Goal: Task Accomplishment & Management: Manage account settings

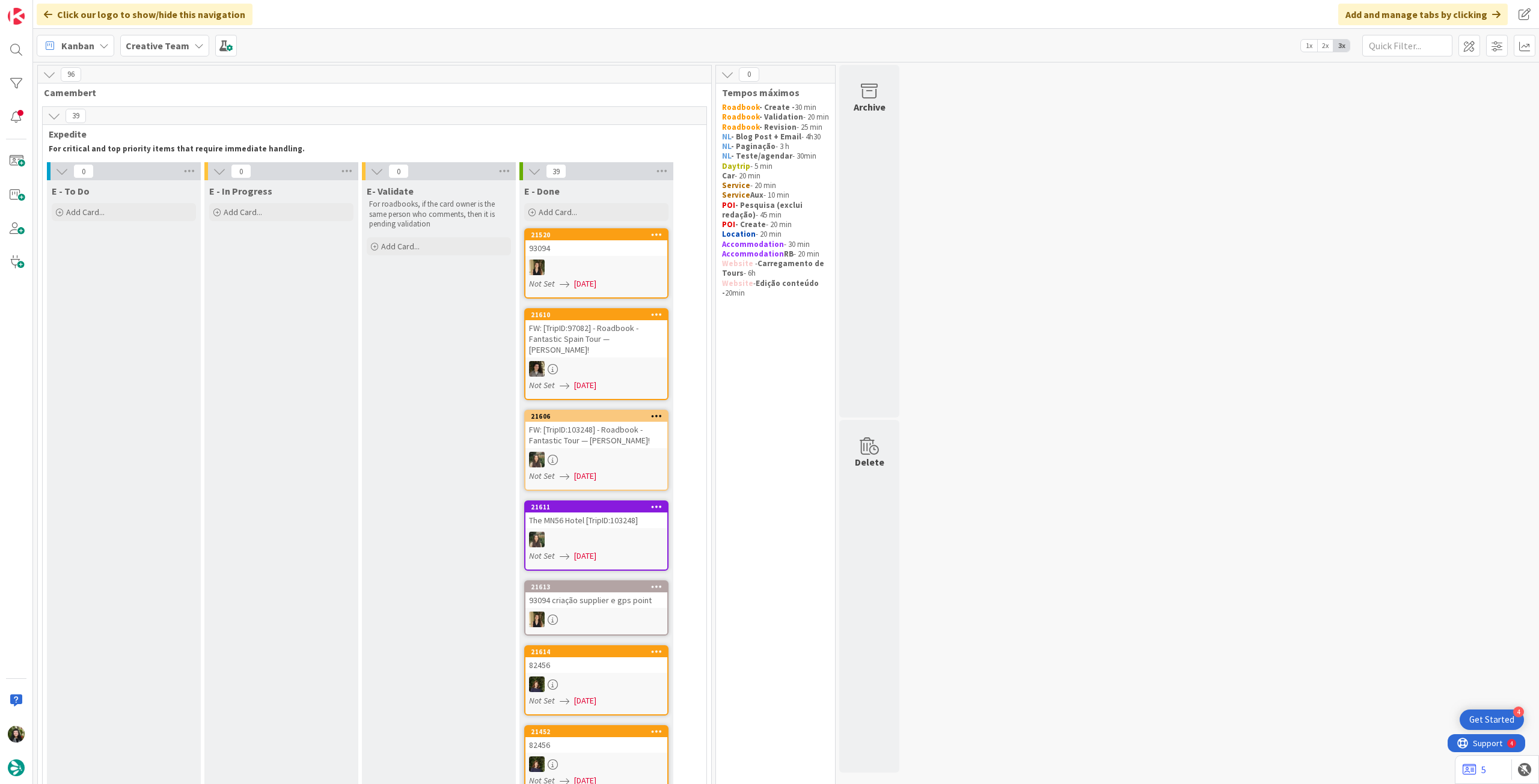
scroll to position [1041, 0]
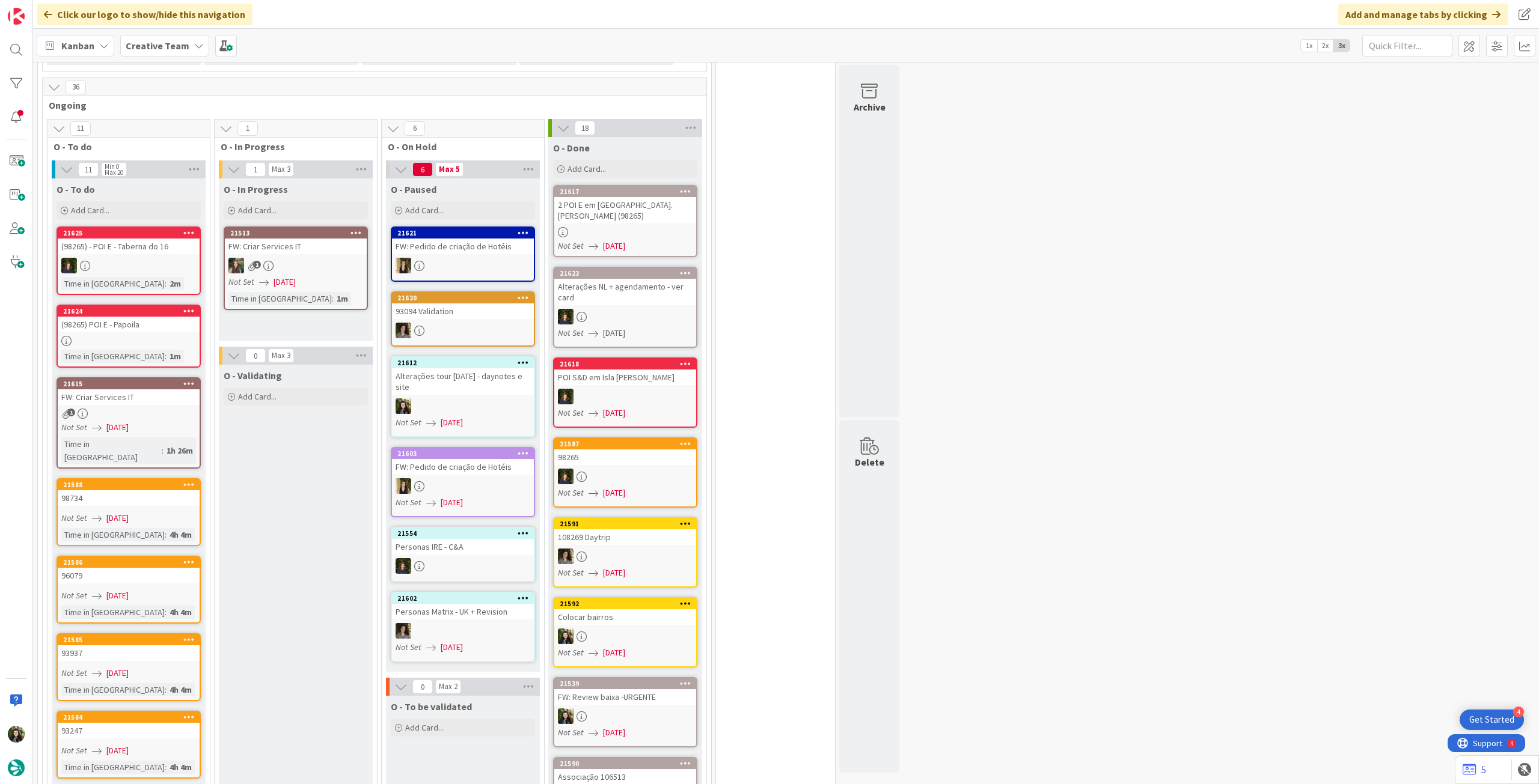
drag, startPoint x: 156, startPoint y: 45, endPoint x: 159, endPoint y: 51, distance: 6.7
click at [156, 45] on b "Creative Team" at bounding box center [158, 46] width 64 height 12
click at [180, 173] on h4 "Creative Team - Análise" at bounding box center [216, 172] width 164 height 12
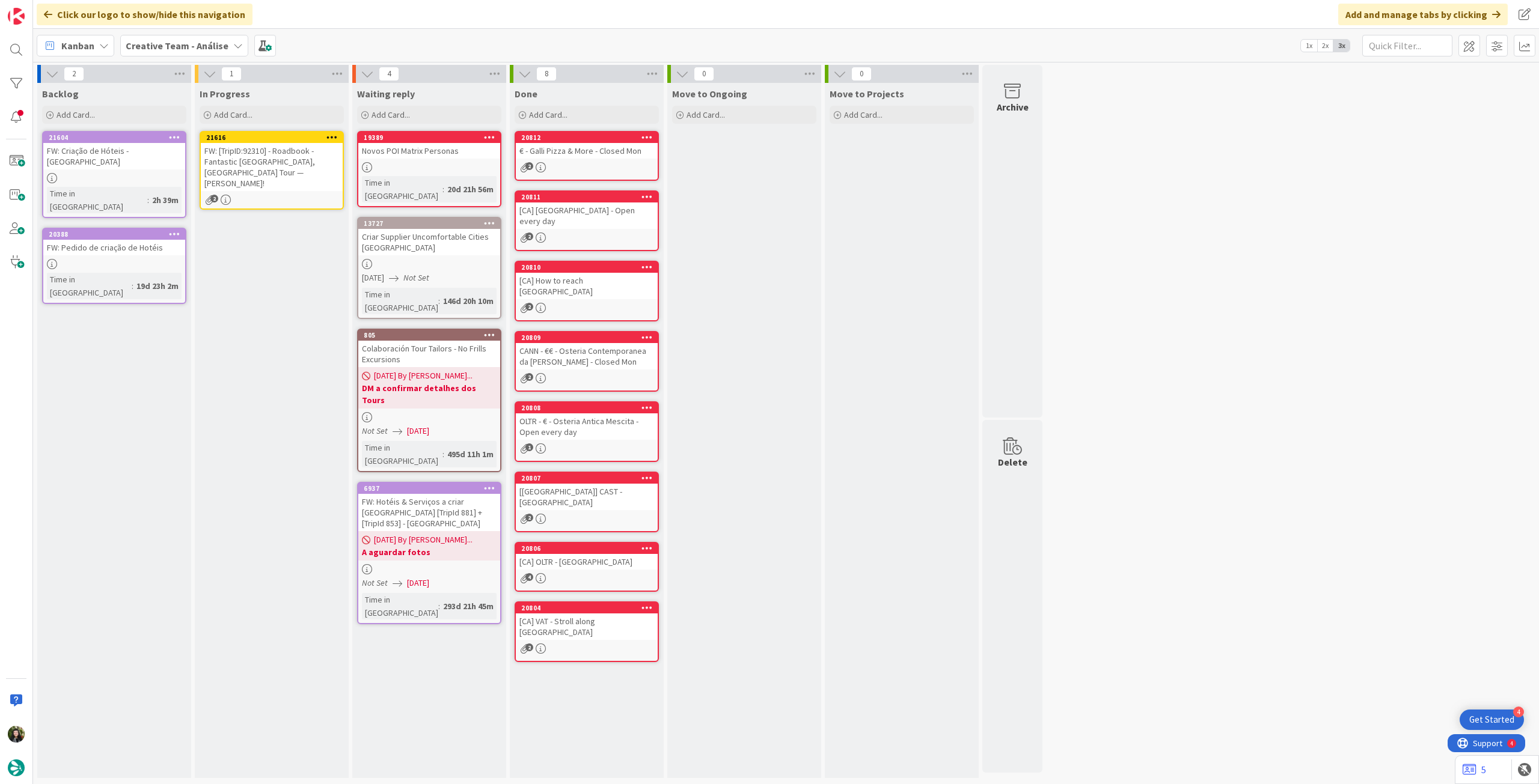
click at [288, 161] on div "FW: [TripID:92310] - Roadbook - Fantastic [GEOGRAPHIC_DATA], [GEOGRAPHIC_DATA] …" at bounding box center [272, 166] width 142 height 48
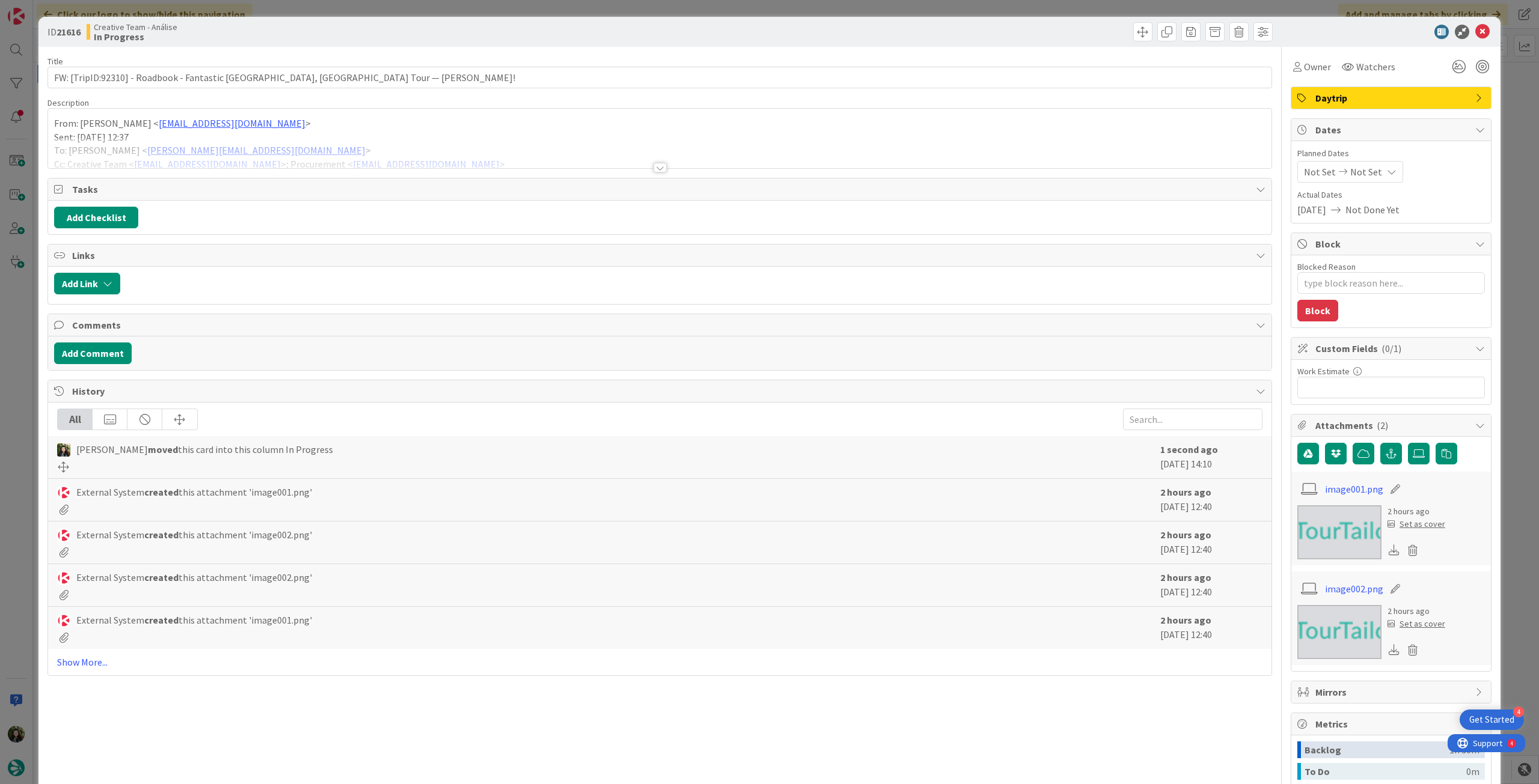
type textarea "x"
click at [395, 154] on div at bounding box center [659, 152] width 1223 height 30
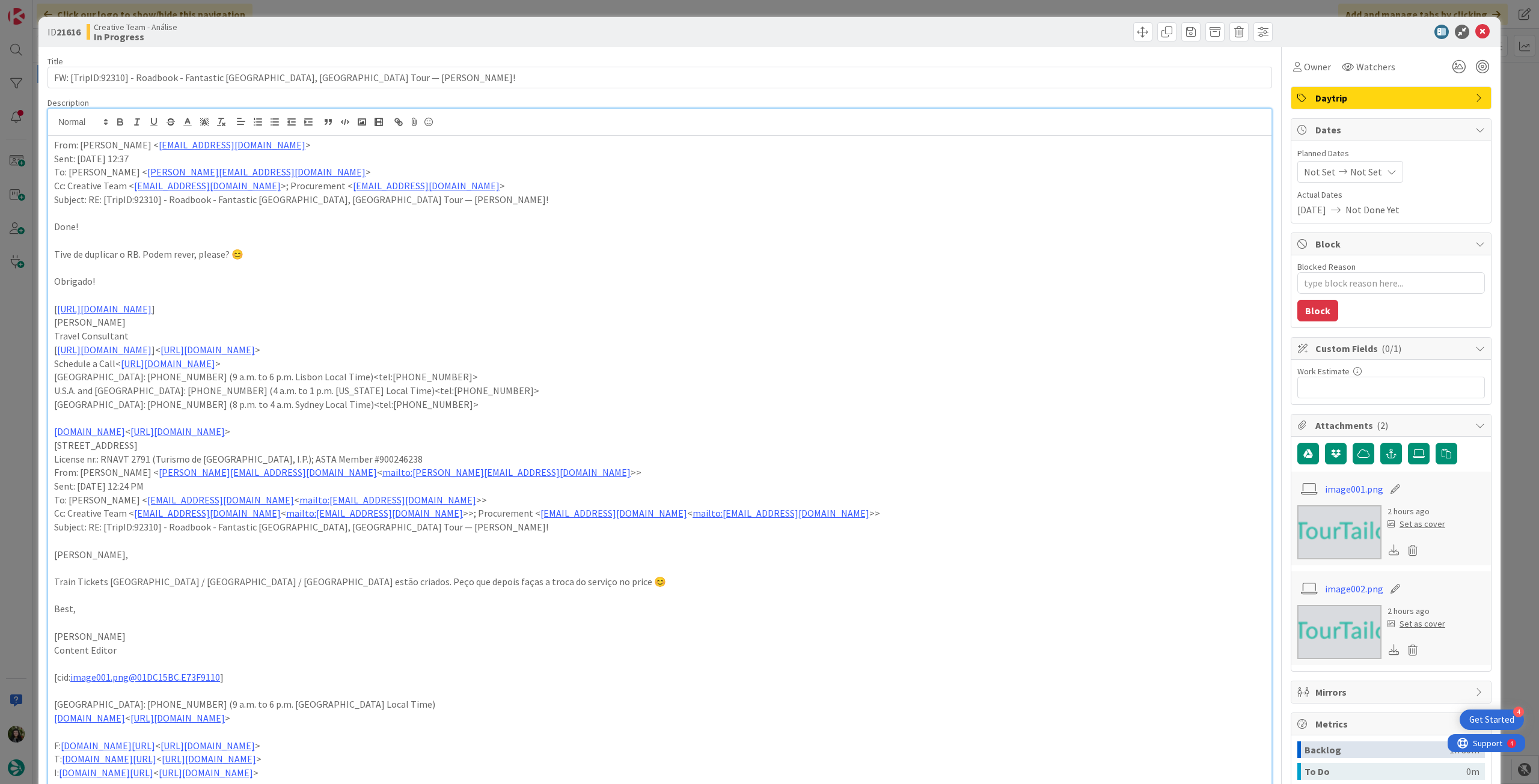
drag, startPoint x: 1366, startPoint y: 165, endPoint x: 1372, endPoint y: 175, distance: 11.7
click at [1366, 164] on span "Not Set" at bounding box center [1366, 171] width 32 height 14
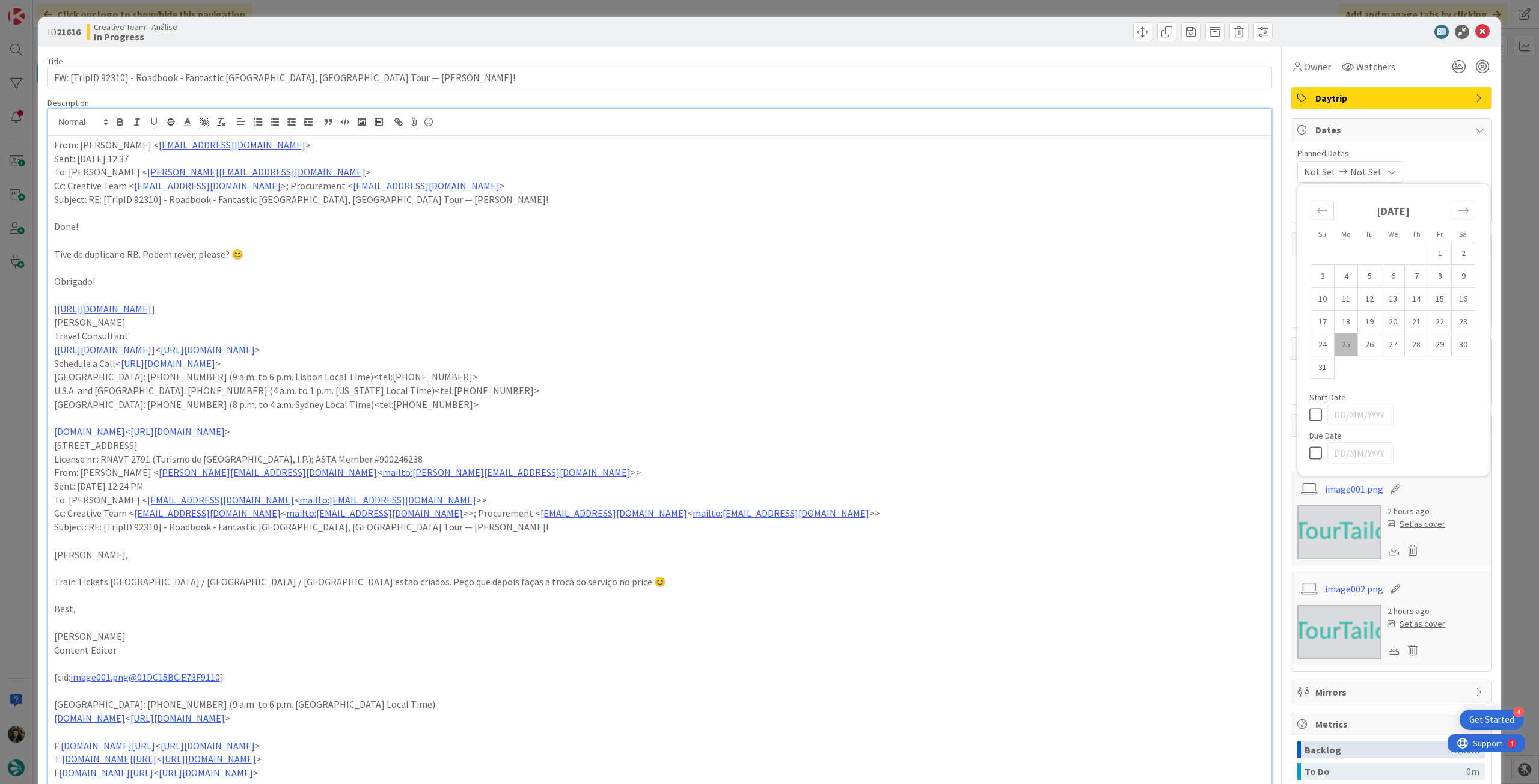
click at [1308, 464] on div "Su Mo Tu We Th Fr Sa [DATE] 1 2 3 4 5 6 7 8 9 10 11 12 13 14 15 16 17 18 19 20 …" at bounding box center [1393, 330] width 180 height 280
click at [1309, 457] on icon at bounding box center [1318, 453] width 18 height 14
type input "[DATE]"
click at [1475, 28] on icon at bounding box center [1481, 31] width 14 height 14
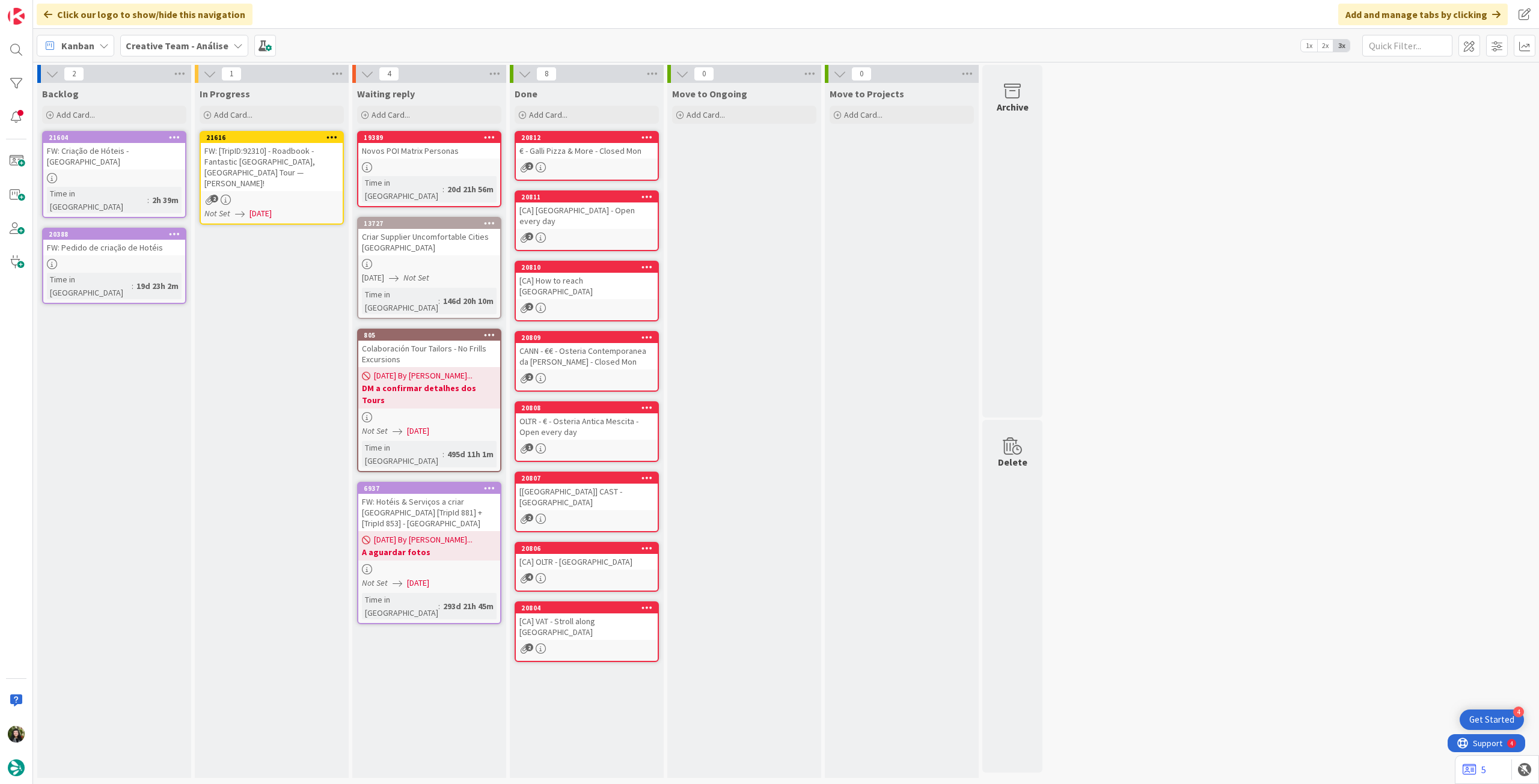
click at [334, 133] on icon at bounding box center [332, 137] width 12 height 8
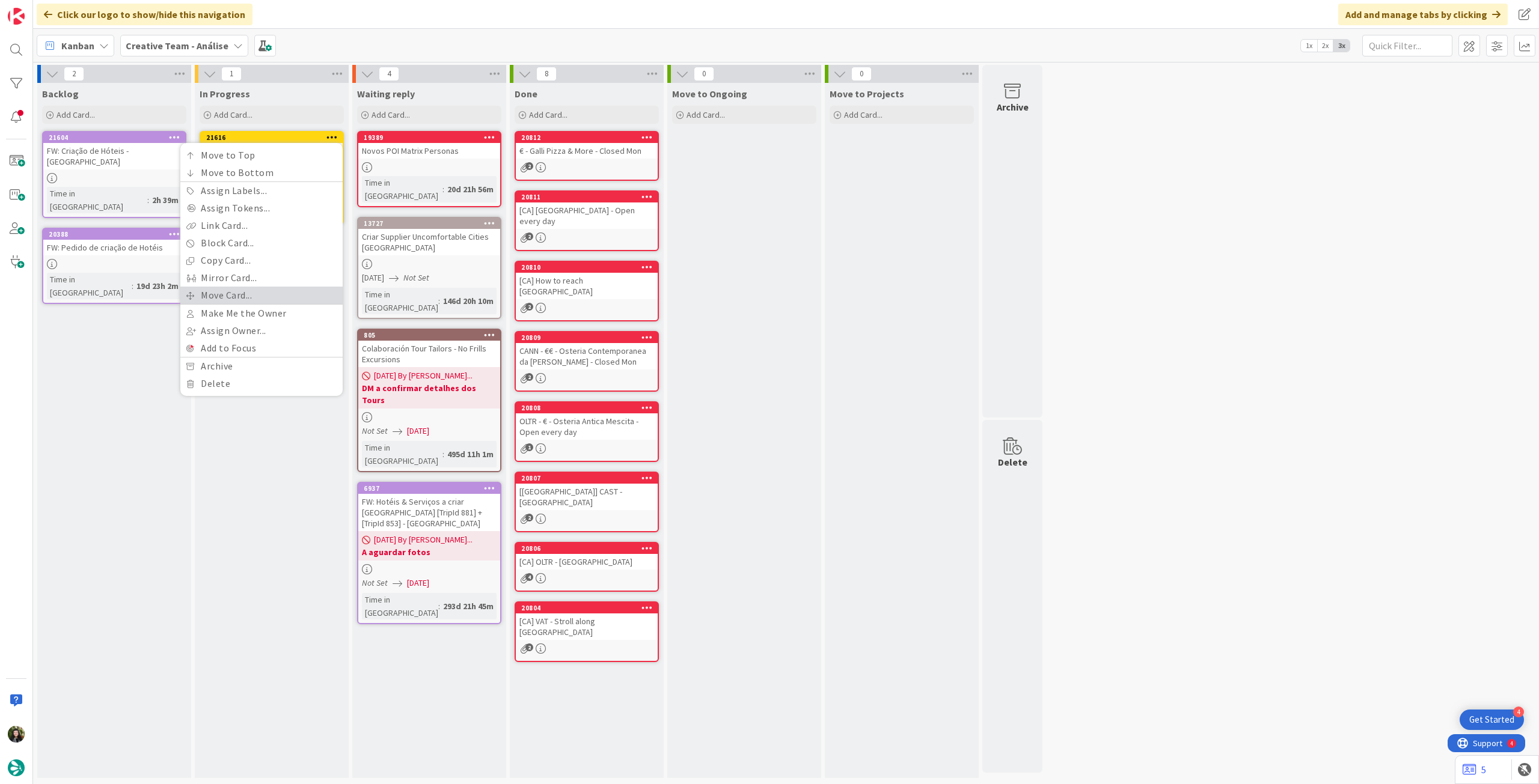
click at [247, 290] on link "Move Card..." at bounding box center [261, 296] width 162 height 18
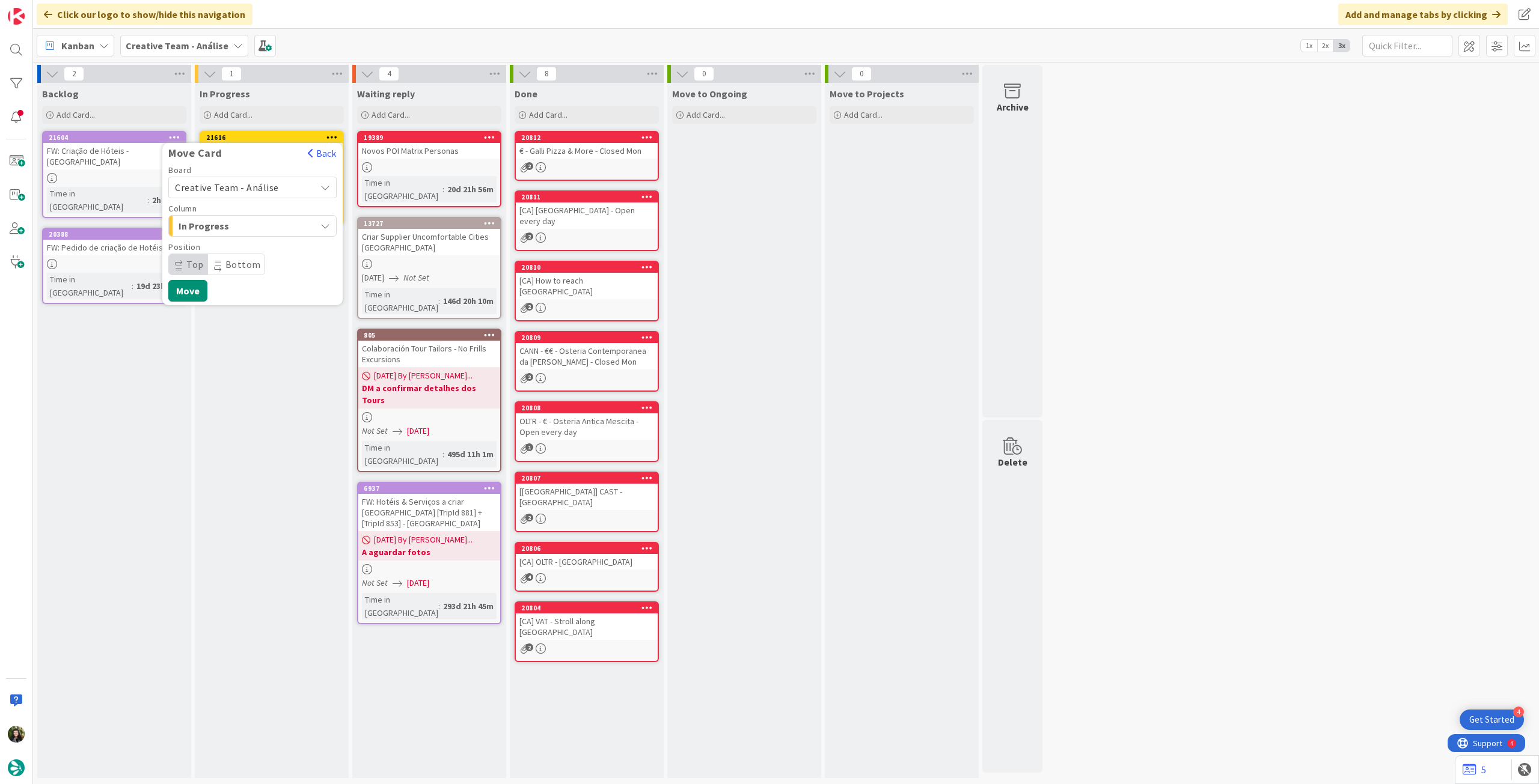
click at [254, 194] on span "Creative Team - Análise" at bounding box center [242, 187] width 135 height 17
click at [239, 249] on span "Creative Team" at bounding box center [261, 244] width 139 height 18
click at [239, 258] on span "Daytrip" at bounding box center [252, 264] width 116 height 17
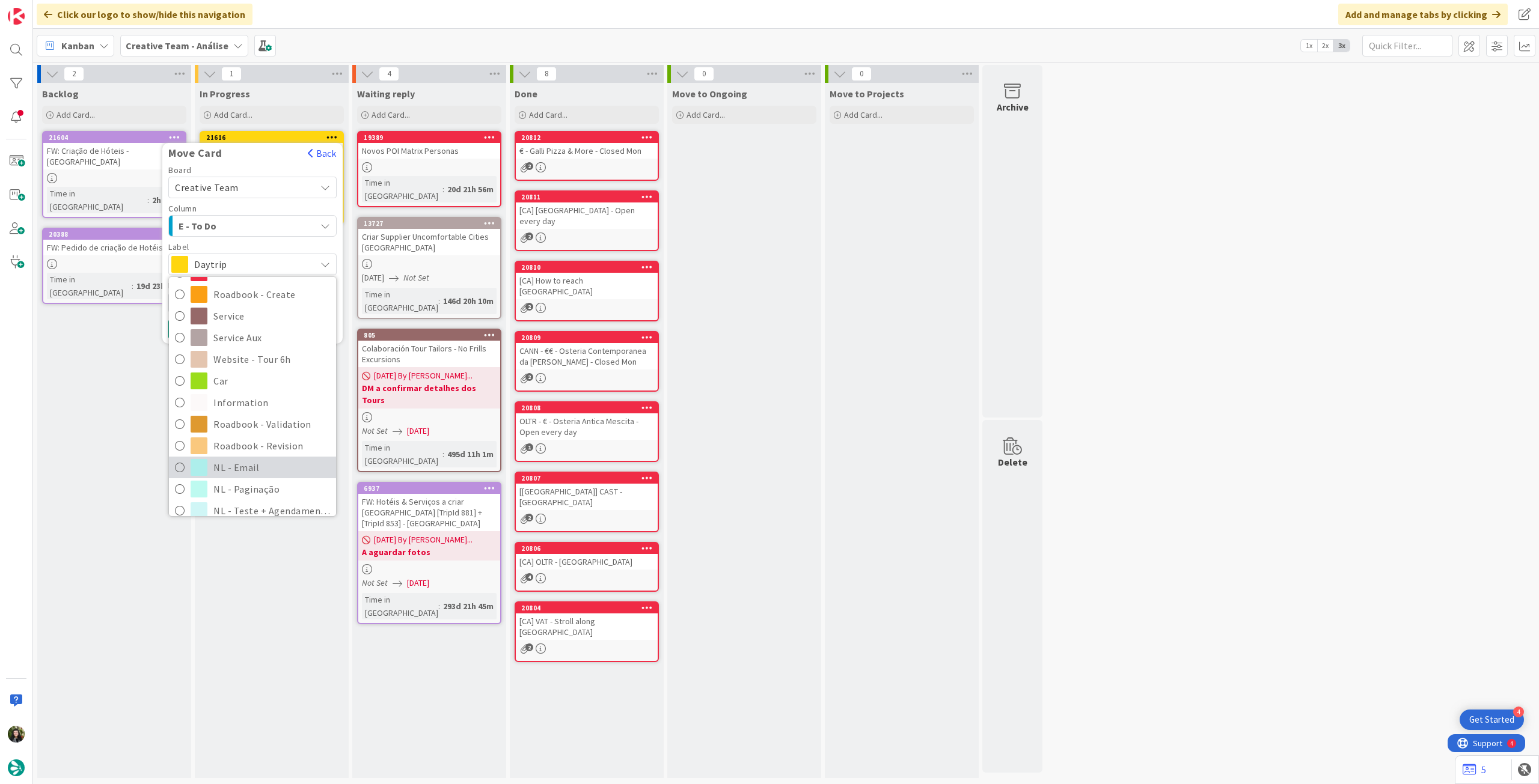
scroll to position [160, 0]
click at [258, 441] on span "Roadbook - Revision" at bounding box center [271, 435] width 116 height 18
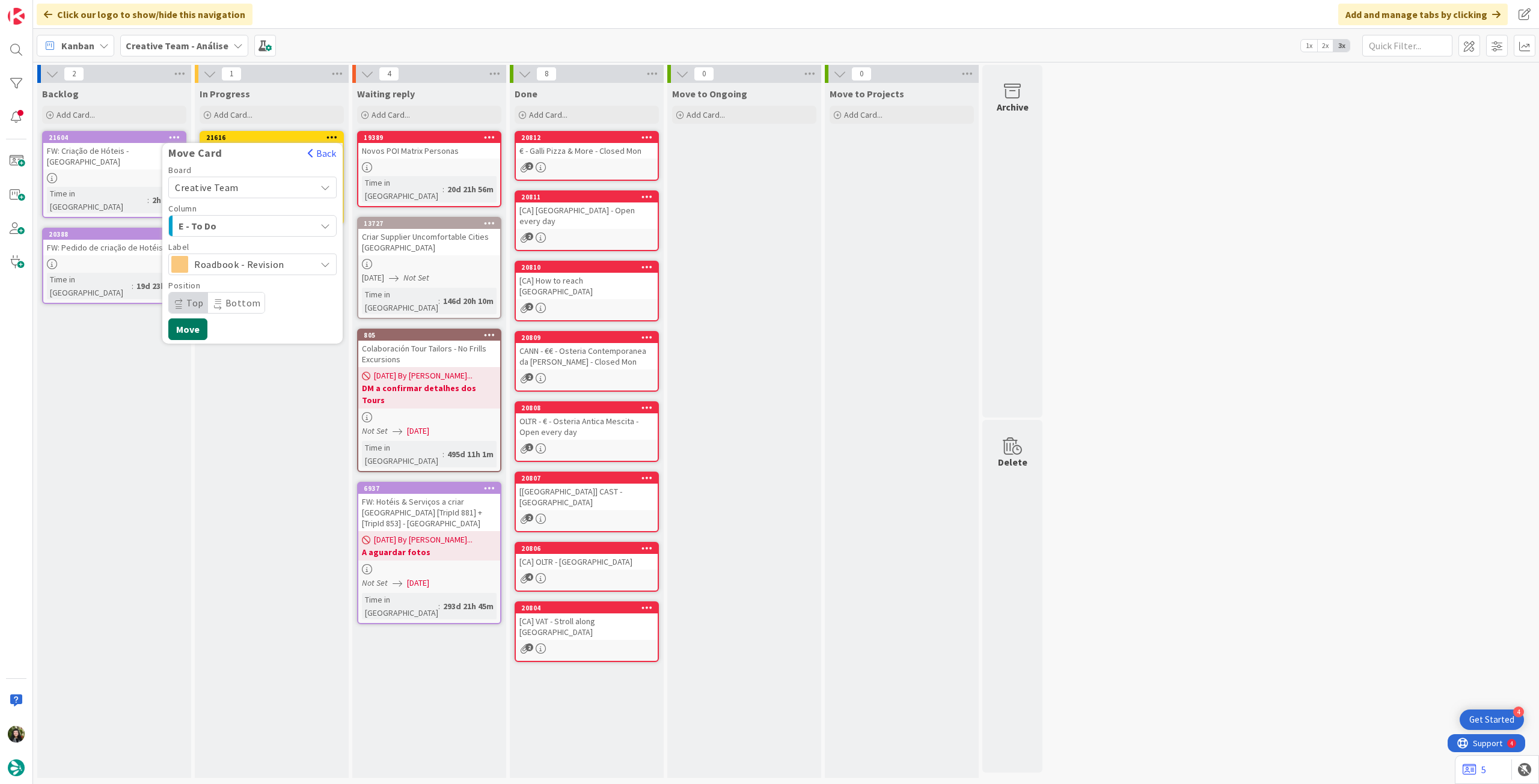
click at [196, 332] on button "Move" at bounding box center [188, 329] width 39 height 22
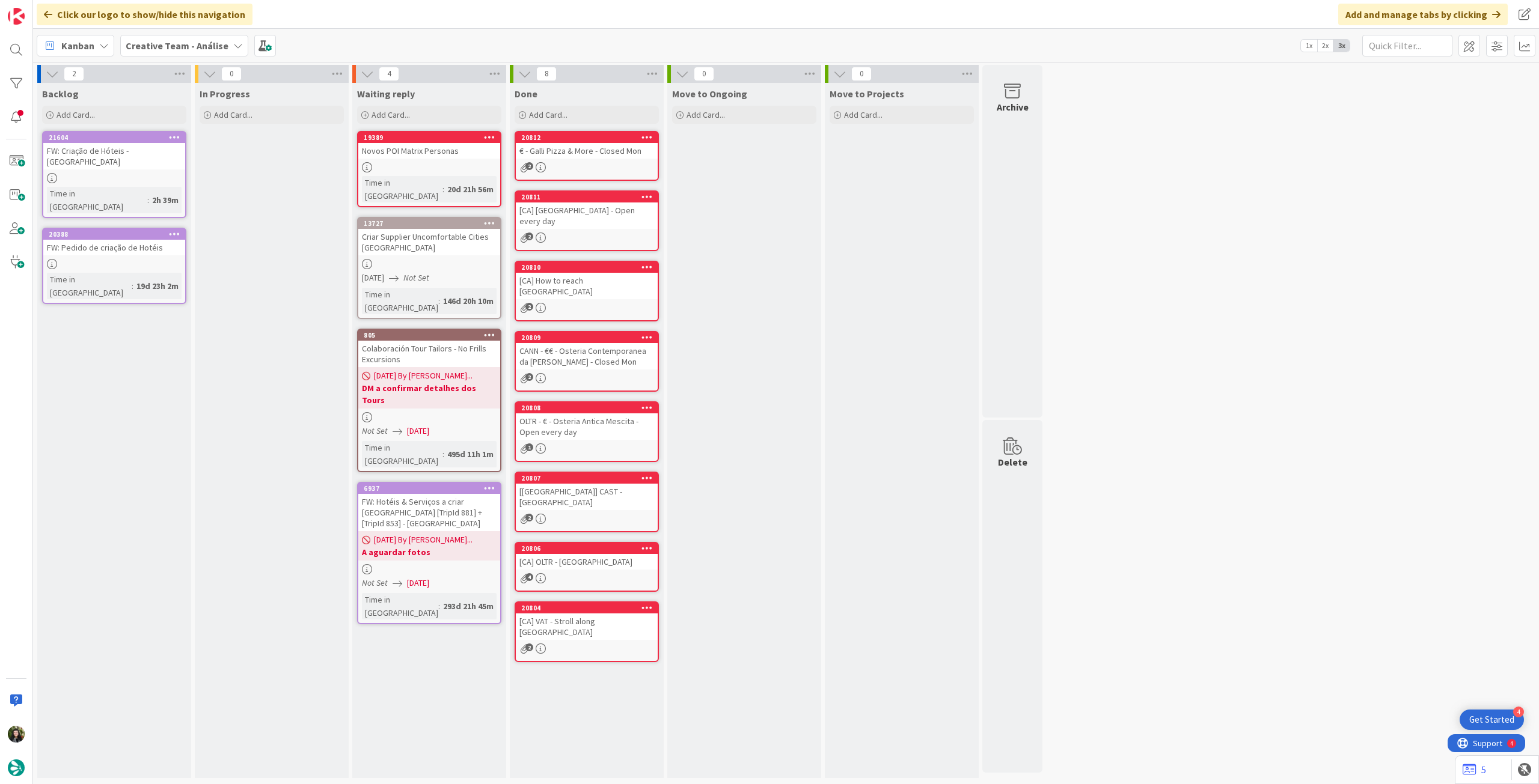
drag, startPoint x: 181, startPoint y: 41, endPoint x: 183, endPoint y: 51, distance: 10.2
click at [181, 43] on b "Creative Team - Análise" at bounding box center [177, 46] width 103 height 12
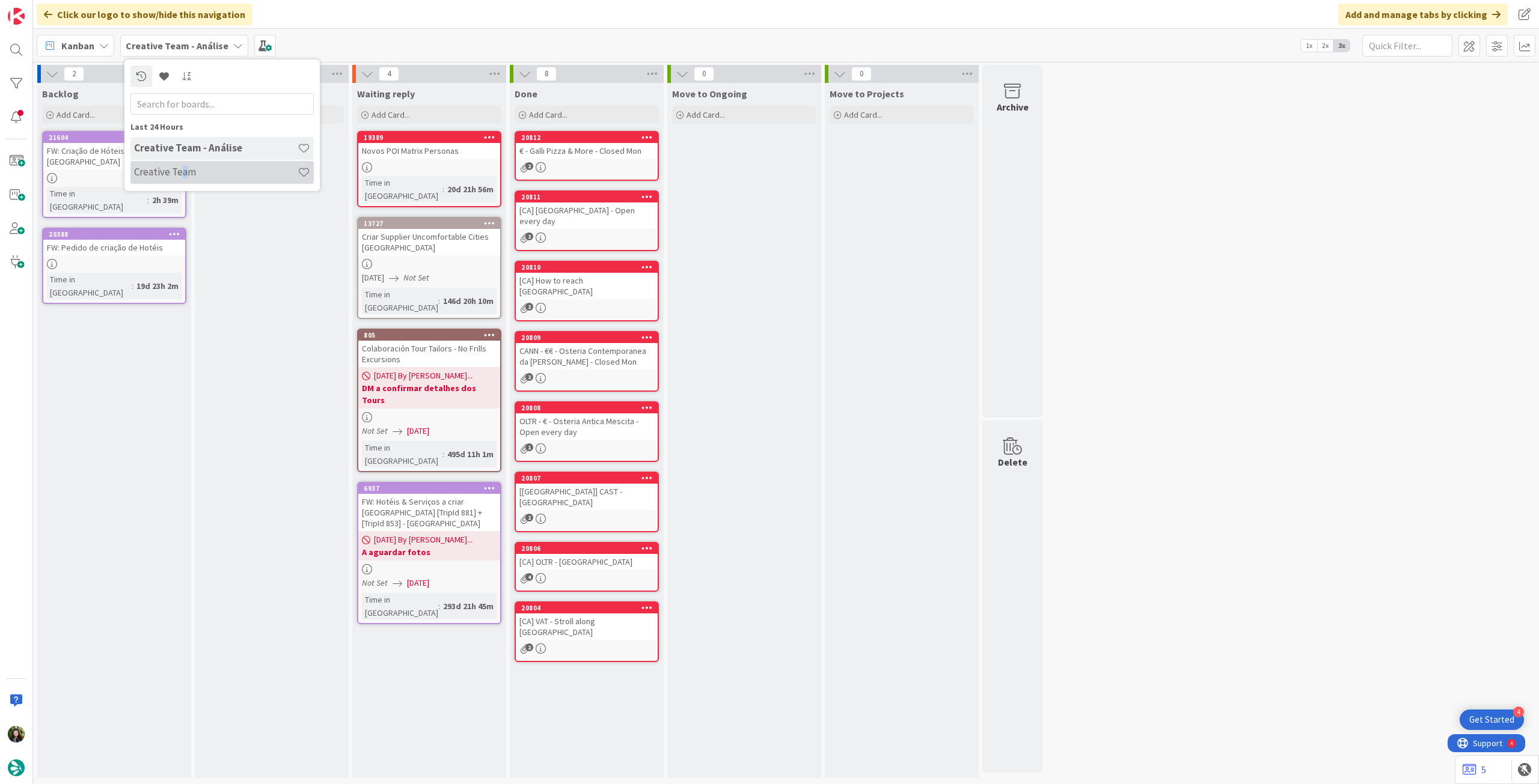
click at [185, 178] on h4 "Creative Team" at bounding box center [216, 172] width 164 height 12
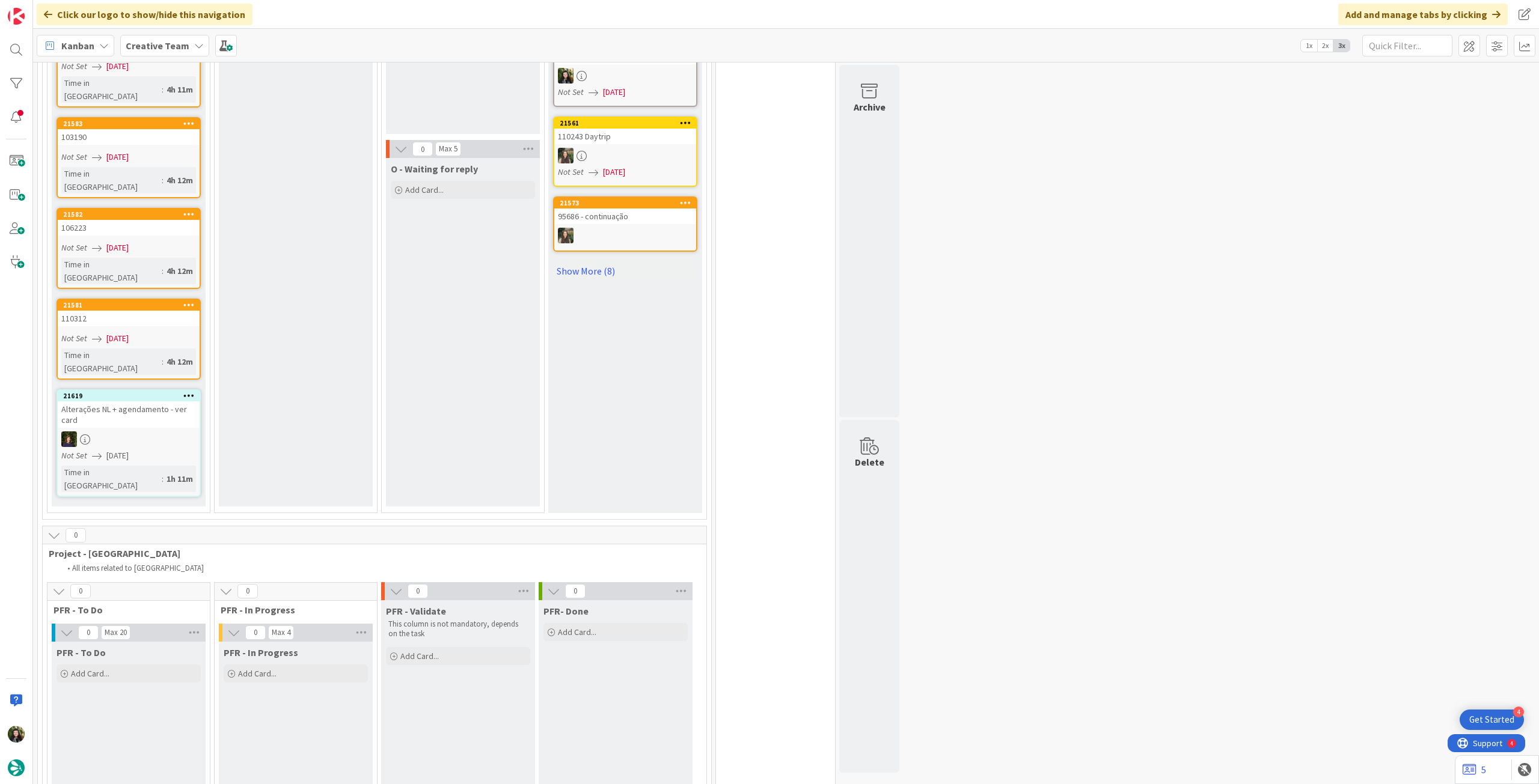
scroll to position [1843, 0]
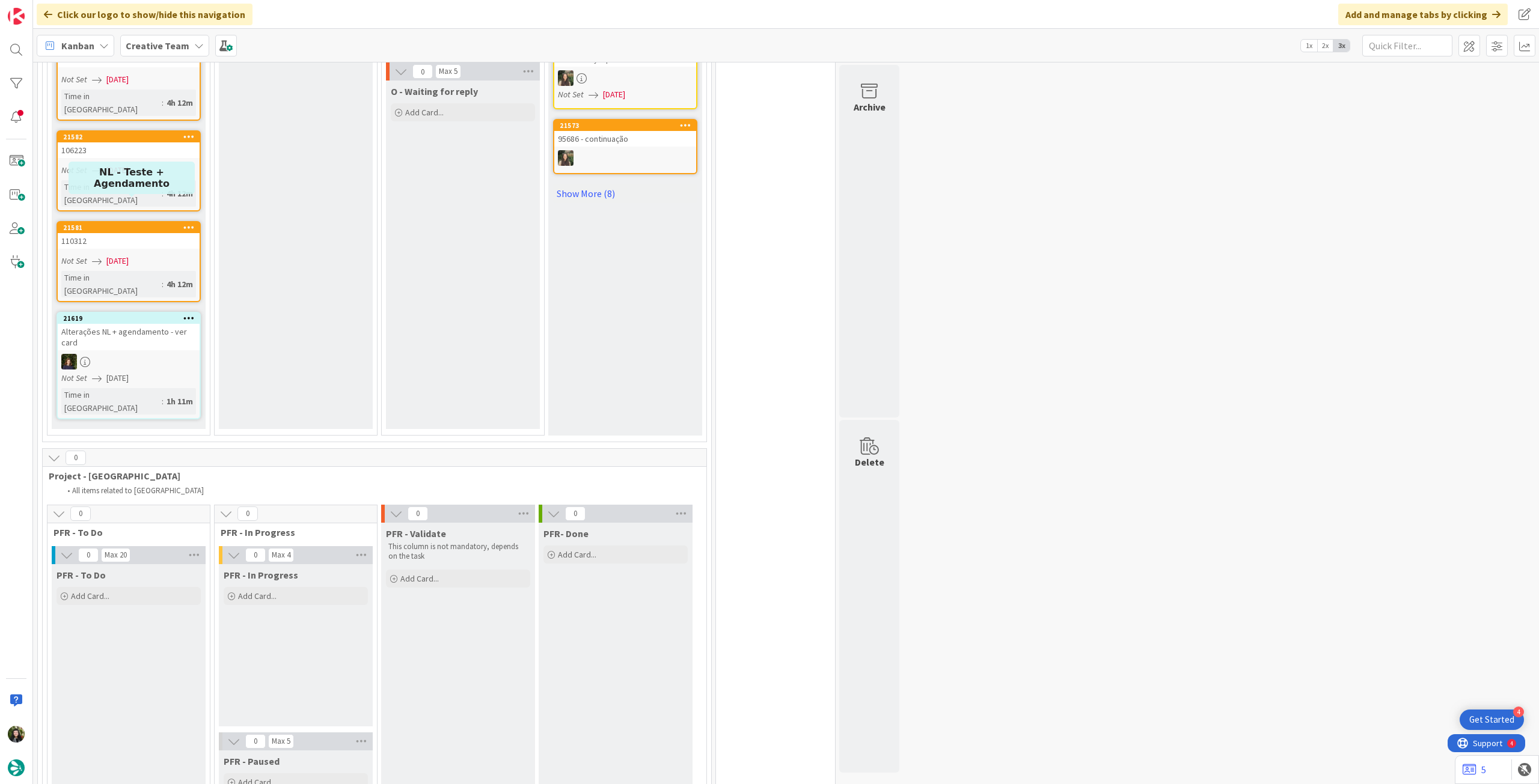
click at [169, 314] on div "21619" at bounding box center [131, 318] width 137 height 8
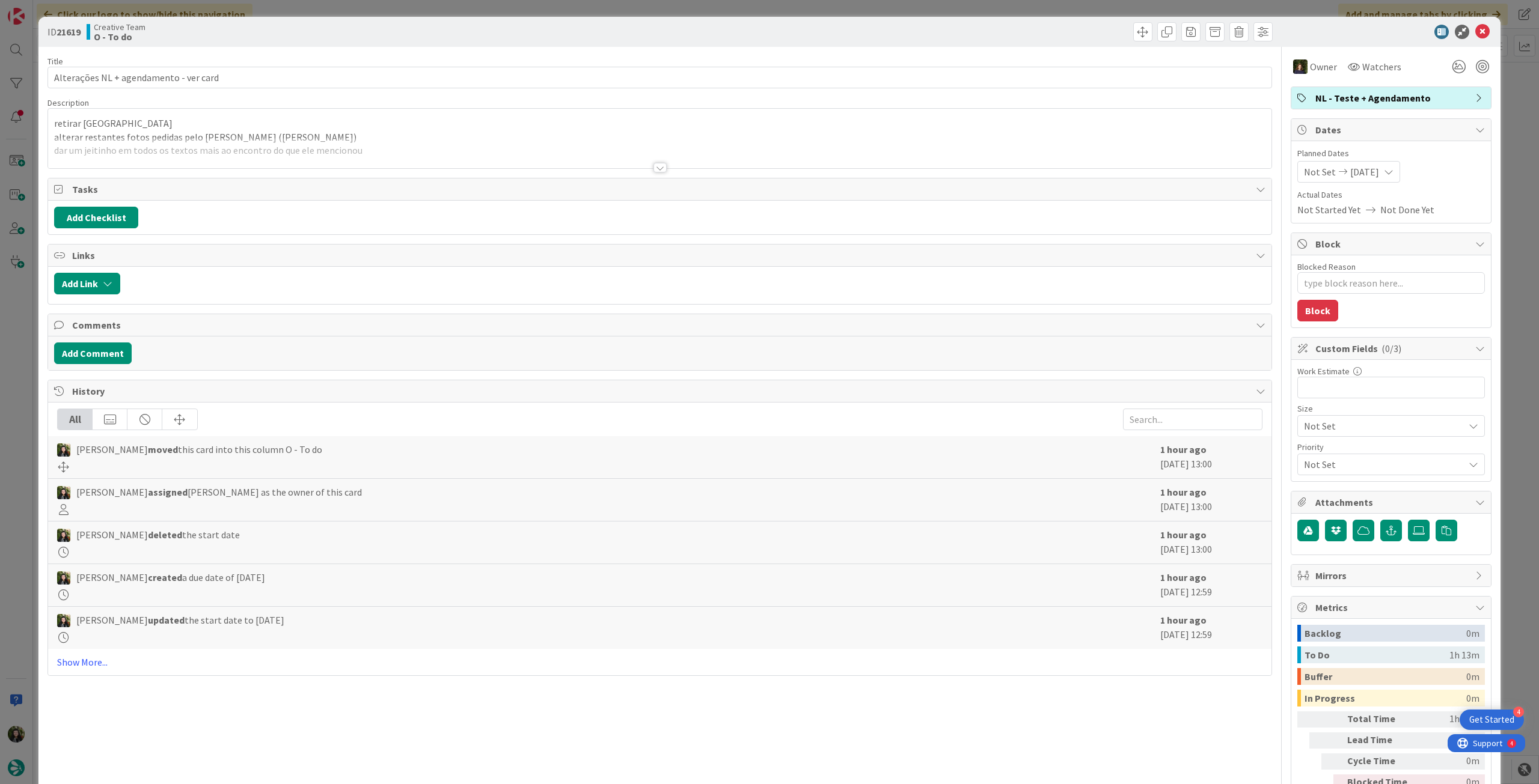
type textarea "x"
click at [309, 152] on div at bounding box center [659, 152] width 1223 height 30
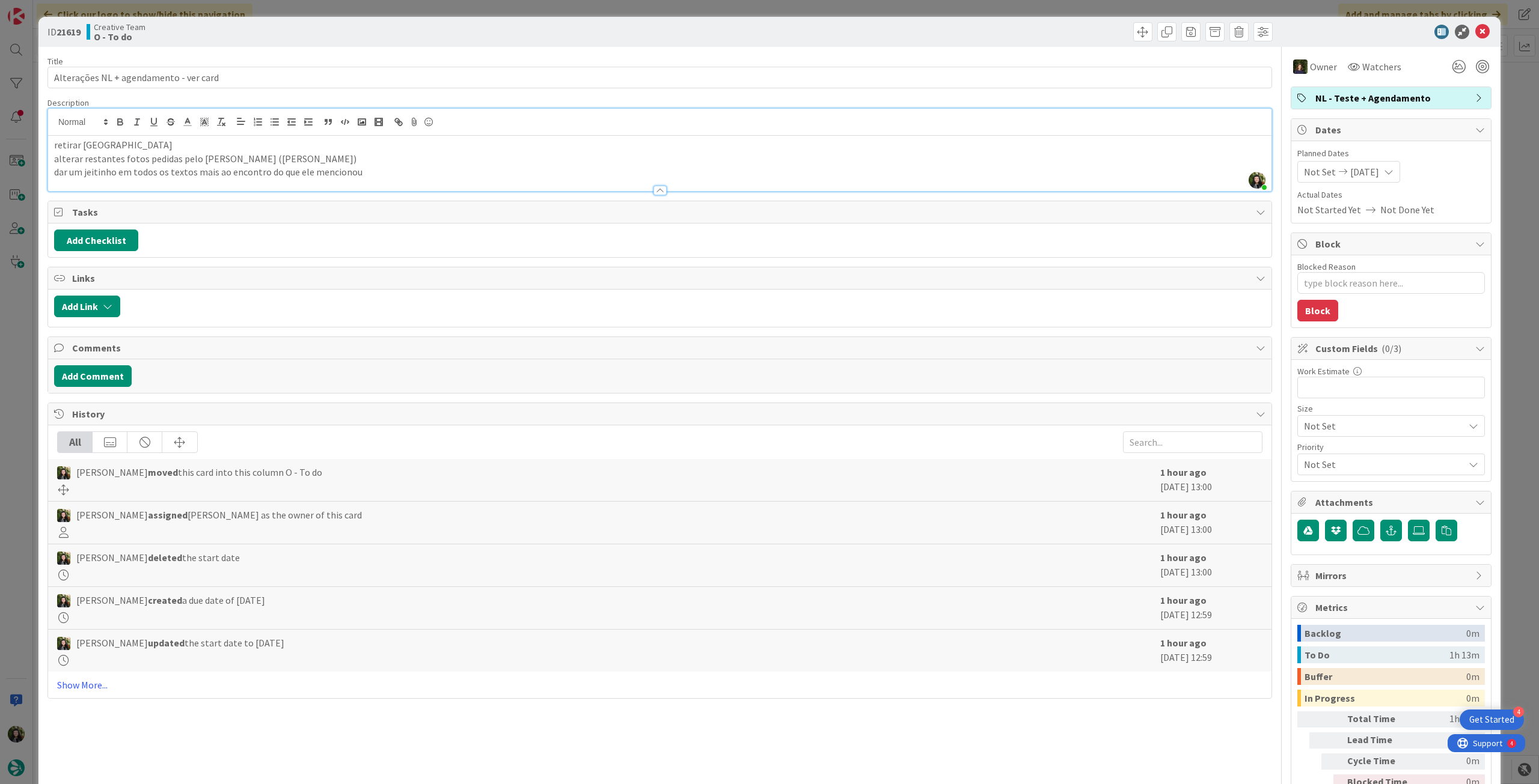
click at [124, 143] on p "retirar [GEOGRAPHIC_DATA]" at bounding box center [659, 145] width 1211 height 14
drag, startPoint x: 1471, startPoint y: 27, endPoint x: 1190, endPoint y: 181, distance: 320.4
click at [1475, 27] on icon at bounding box center [1481, 31] width 14 height 14
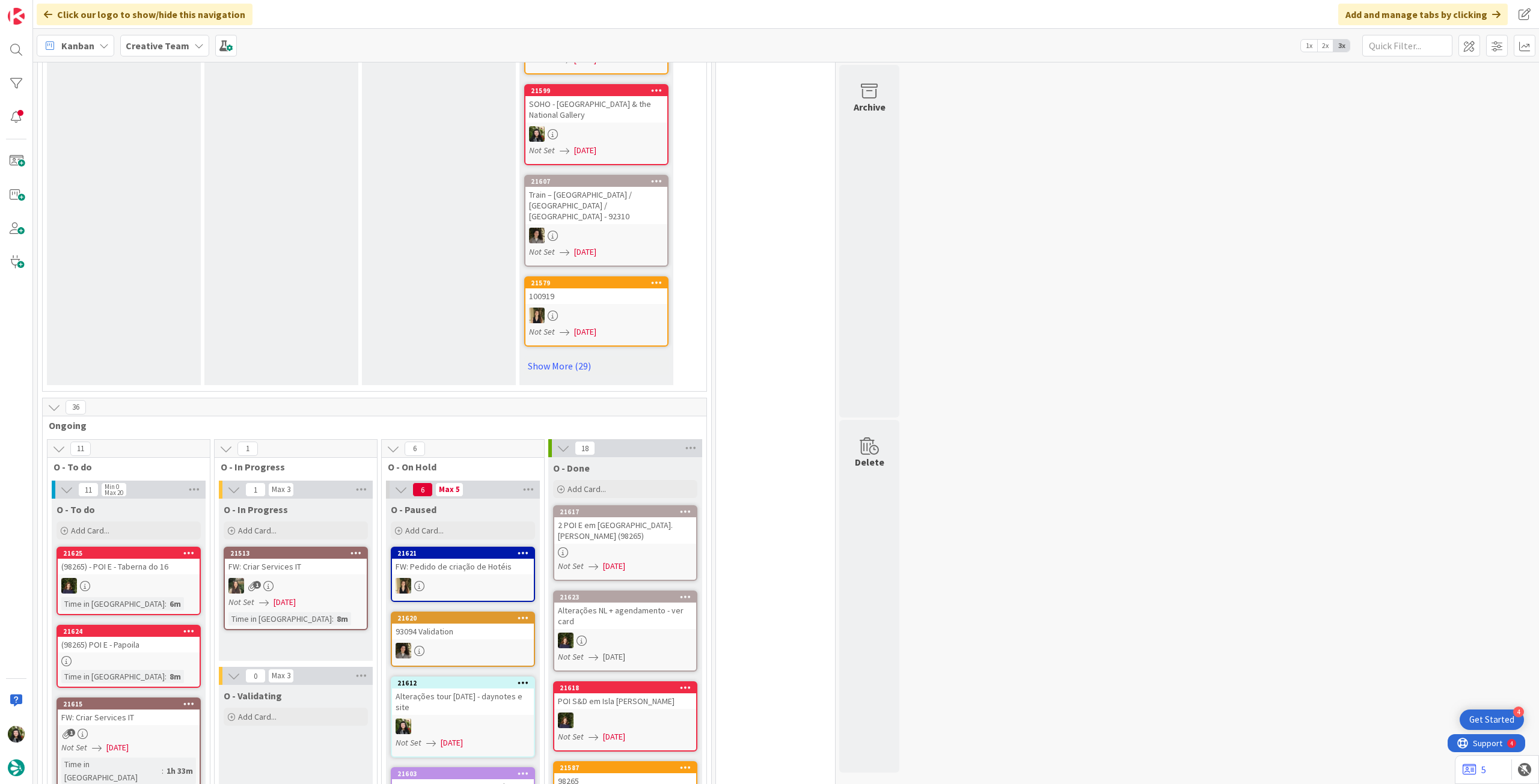
scroll to position [1122, 0]
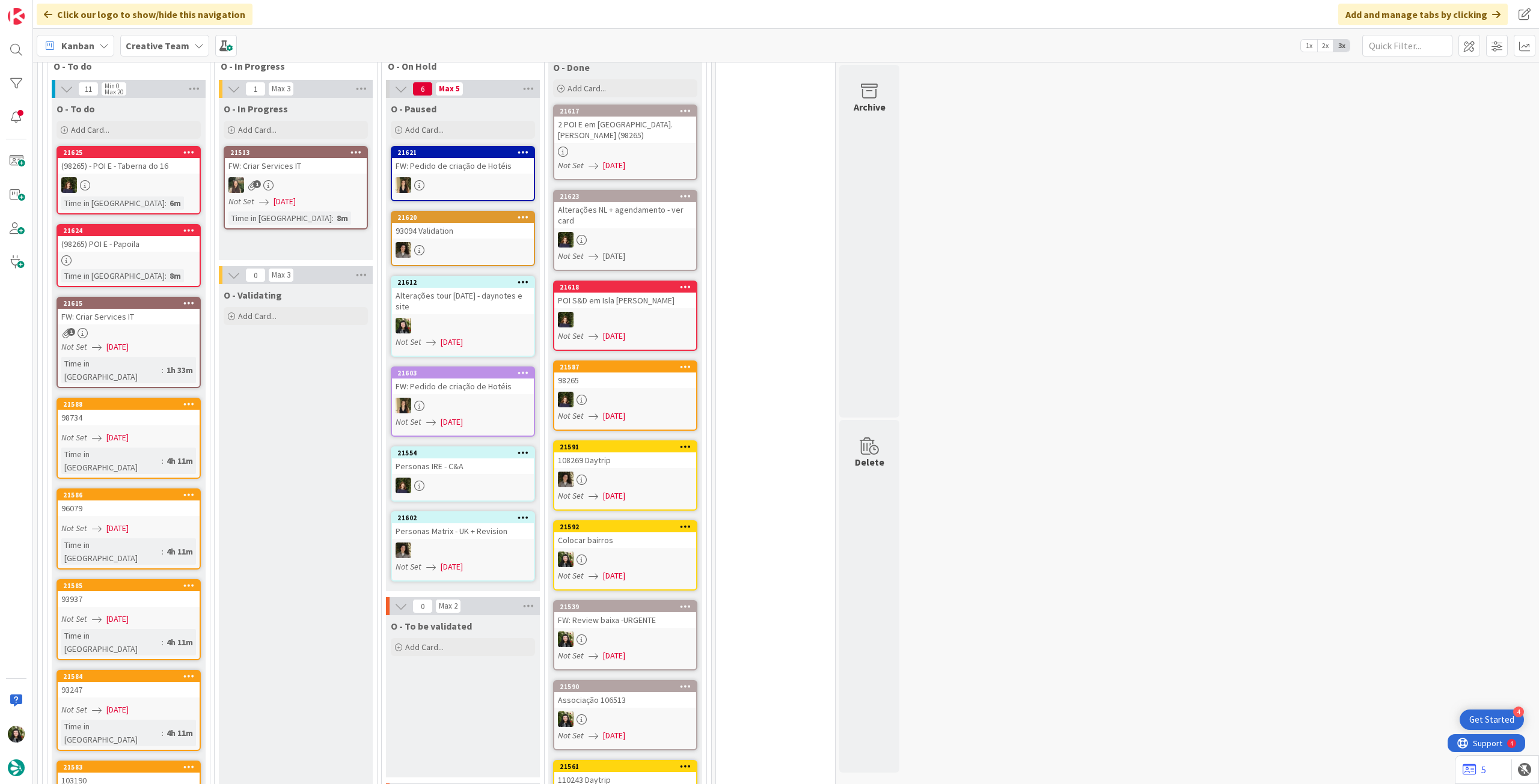
click at [150, 50] on b "Creative Team" at bounding box center [158, 46] width 64 height 12
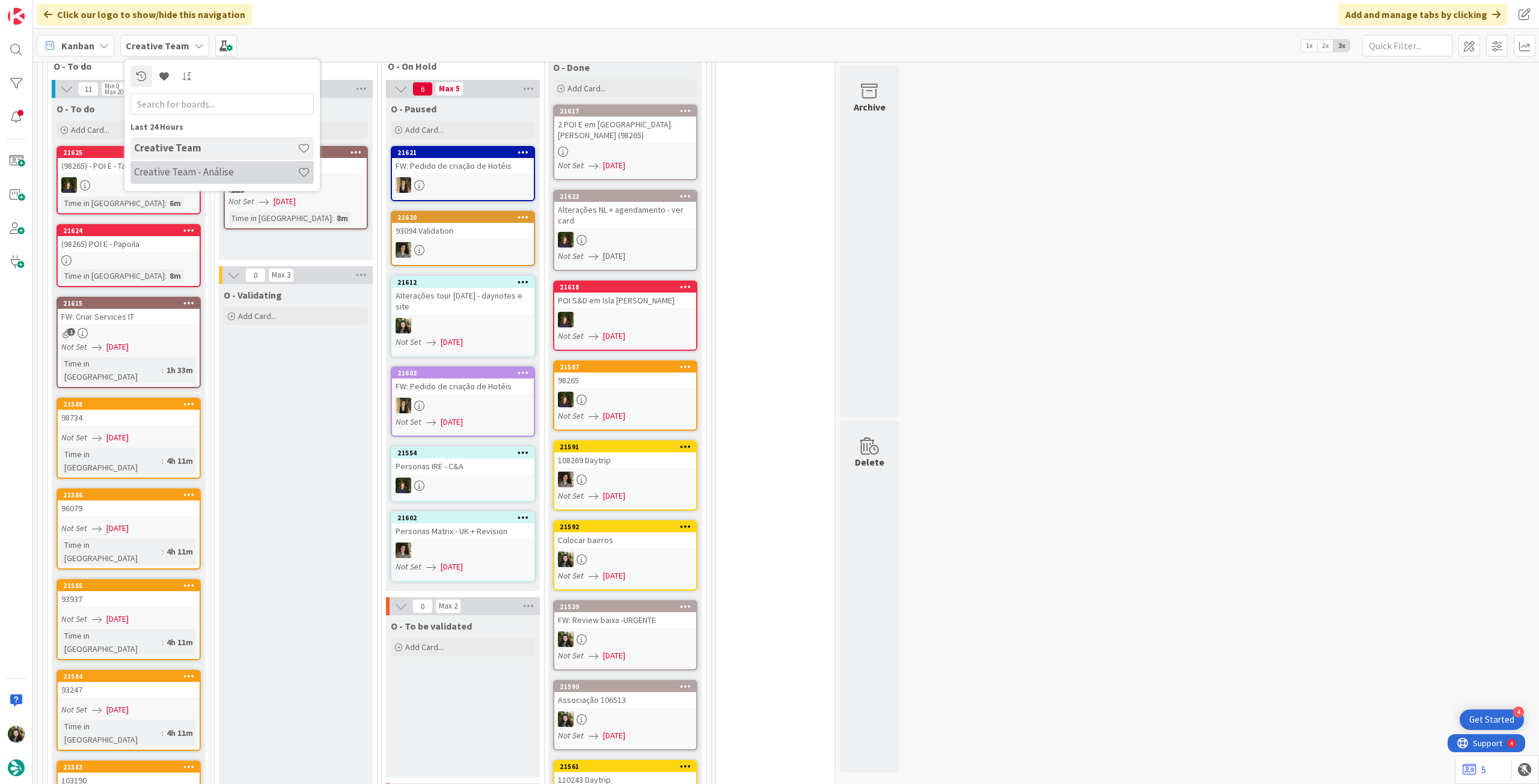
click at [158, 173] on h4 "Creative Team - Análise" at bounding box center [216, 172] width 164 height 12
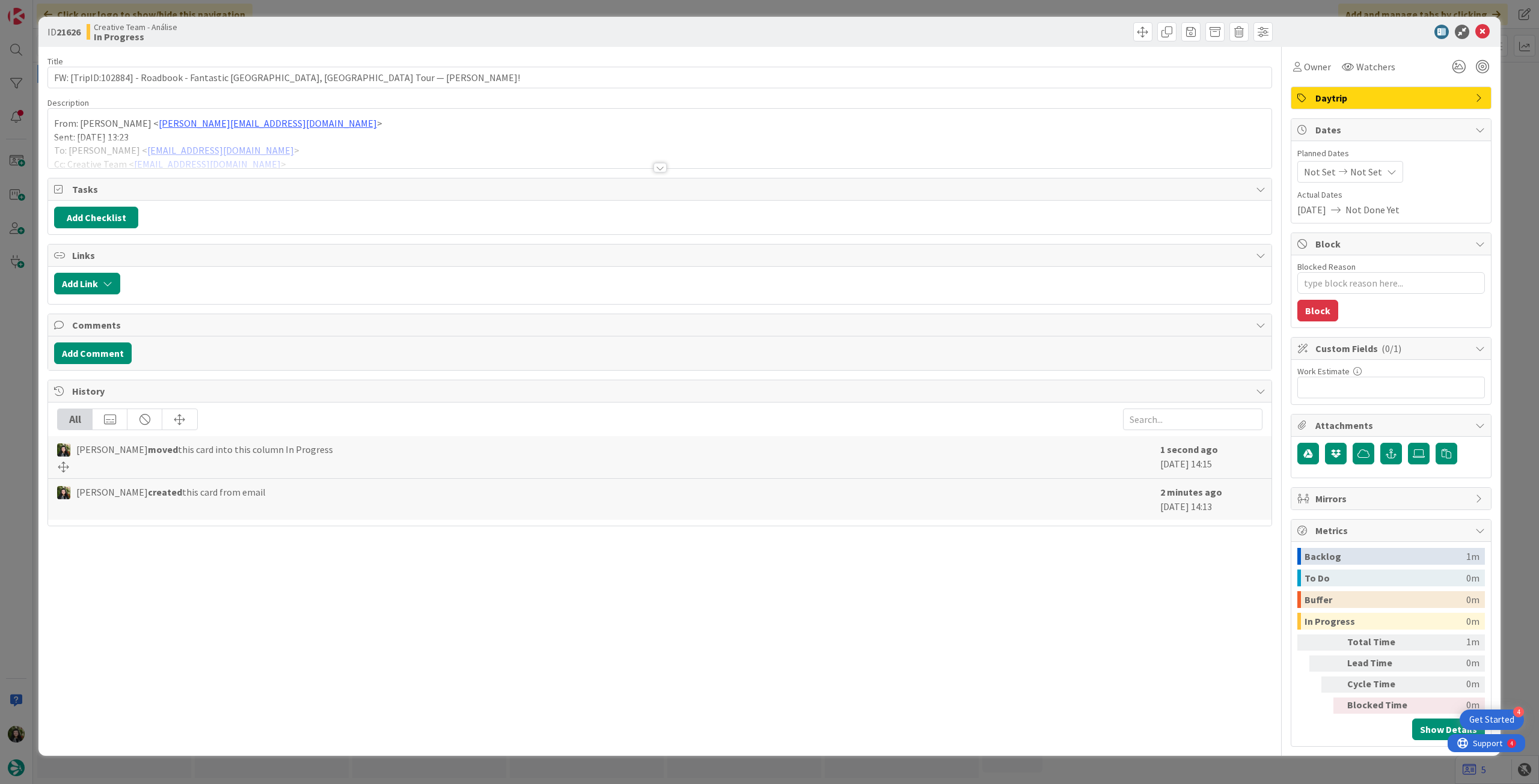
drag, startPoint x: 152, startPoint y: 156, endPoint x: 66, endPoint y: 133, distance: 89.0
click at [116, 135] on p "Sent: [DATE] 13:23" at bounding box center [659, 137] width 1211 height 14
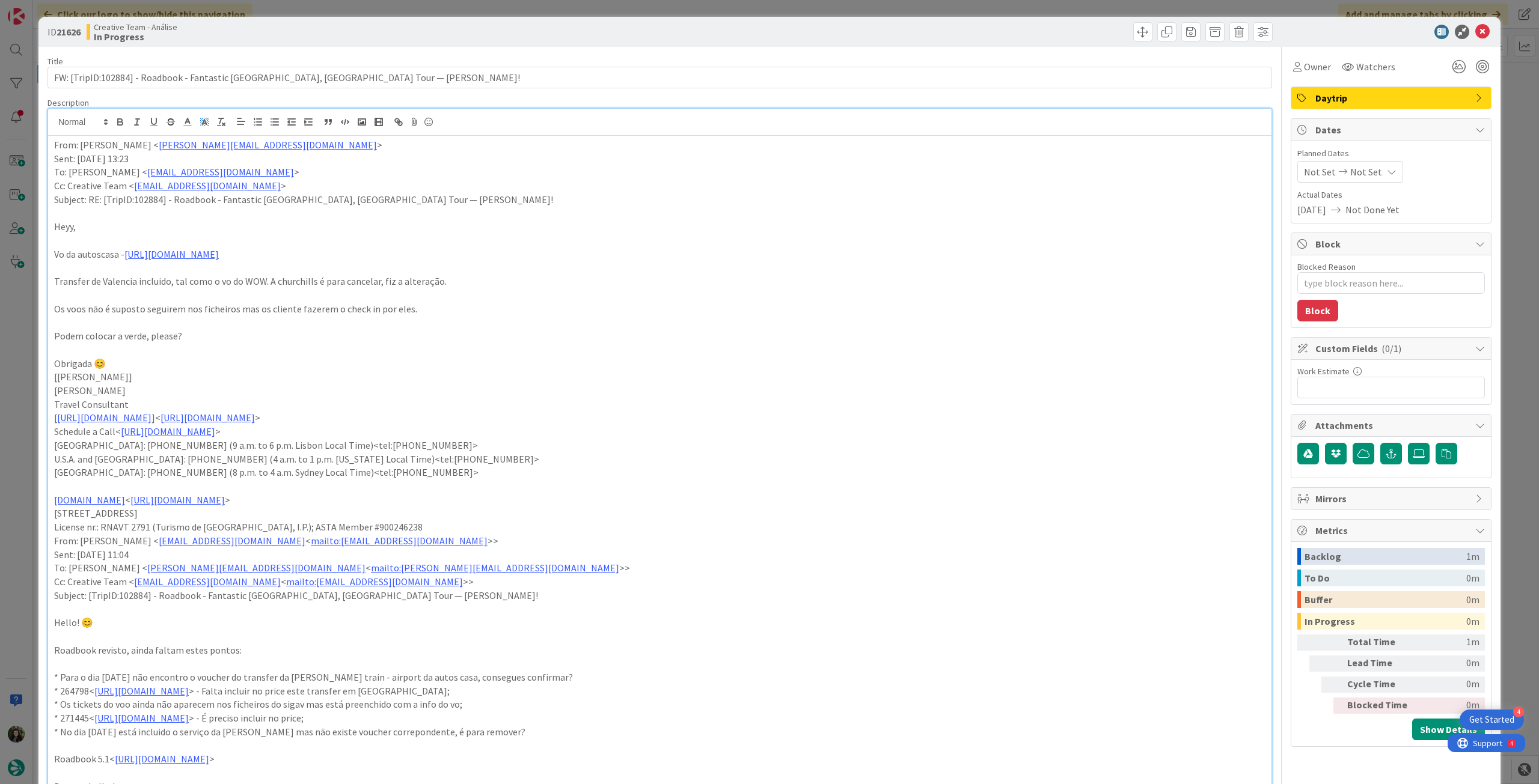
drag, startPoint x: 55, startPoint y: 145, endPoint x: 202, endPoint y: 118, distance: 149.5
click at [55, 145] on p "From: [PERSON_NAME] < [EMAIL_ADDRESS][DOMAIN_NAME] >" at bounding box center [659, 145] width 1211 height 14
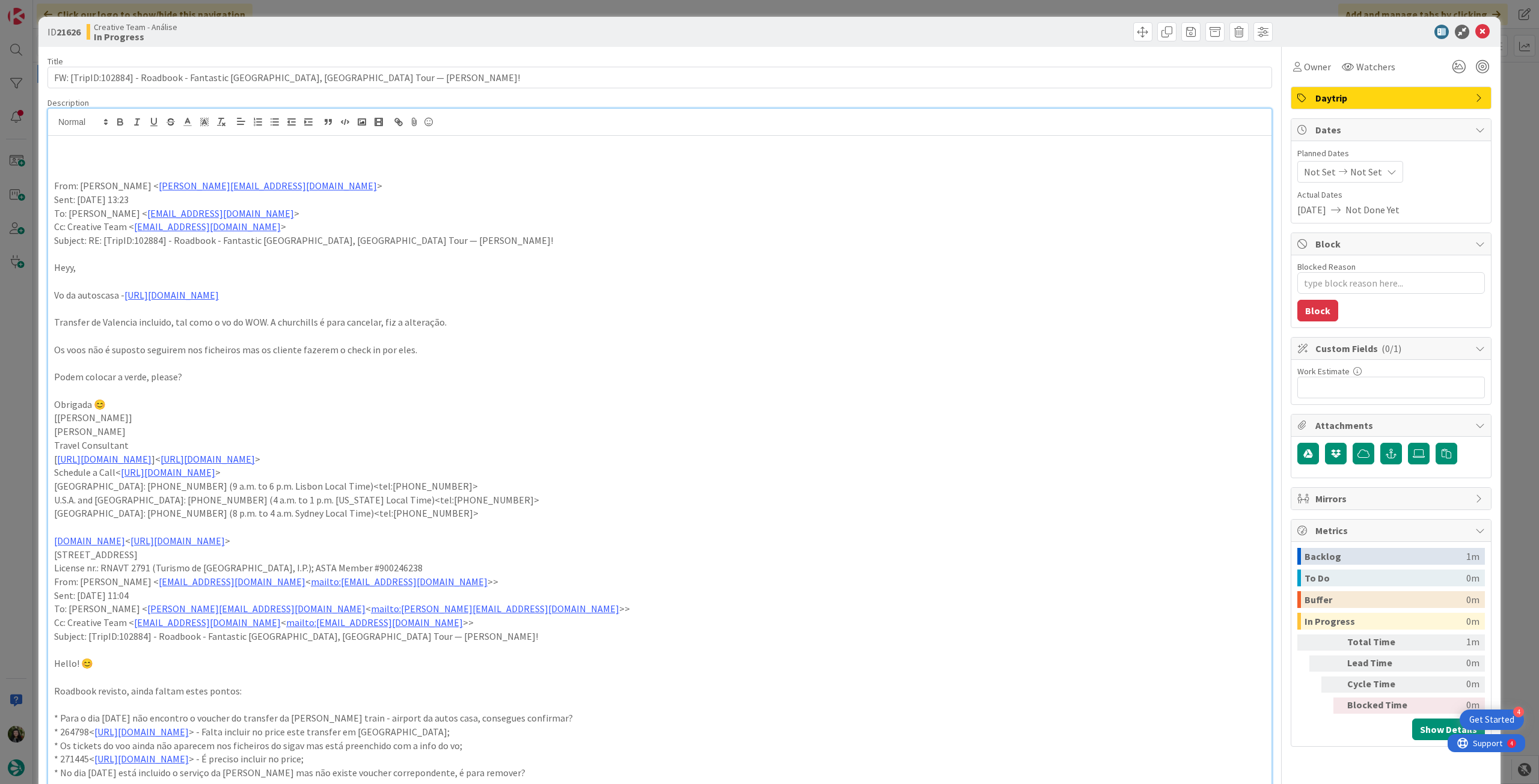
click at [87, 159] on p at bounding box center [659, 159] width 1211 height 14
type textarea "x"
click at [162, 157] on p "Rb ja foi revisto, ver apenas os pontos da Cat" at bounding box center [659, 159] width 1211 height 14
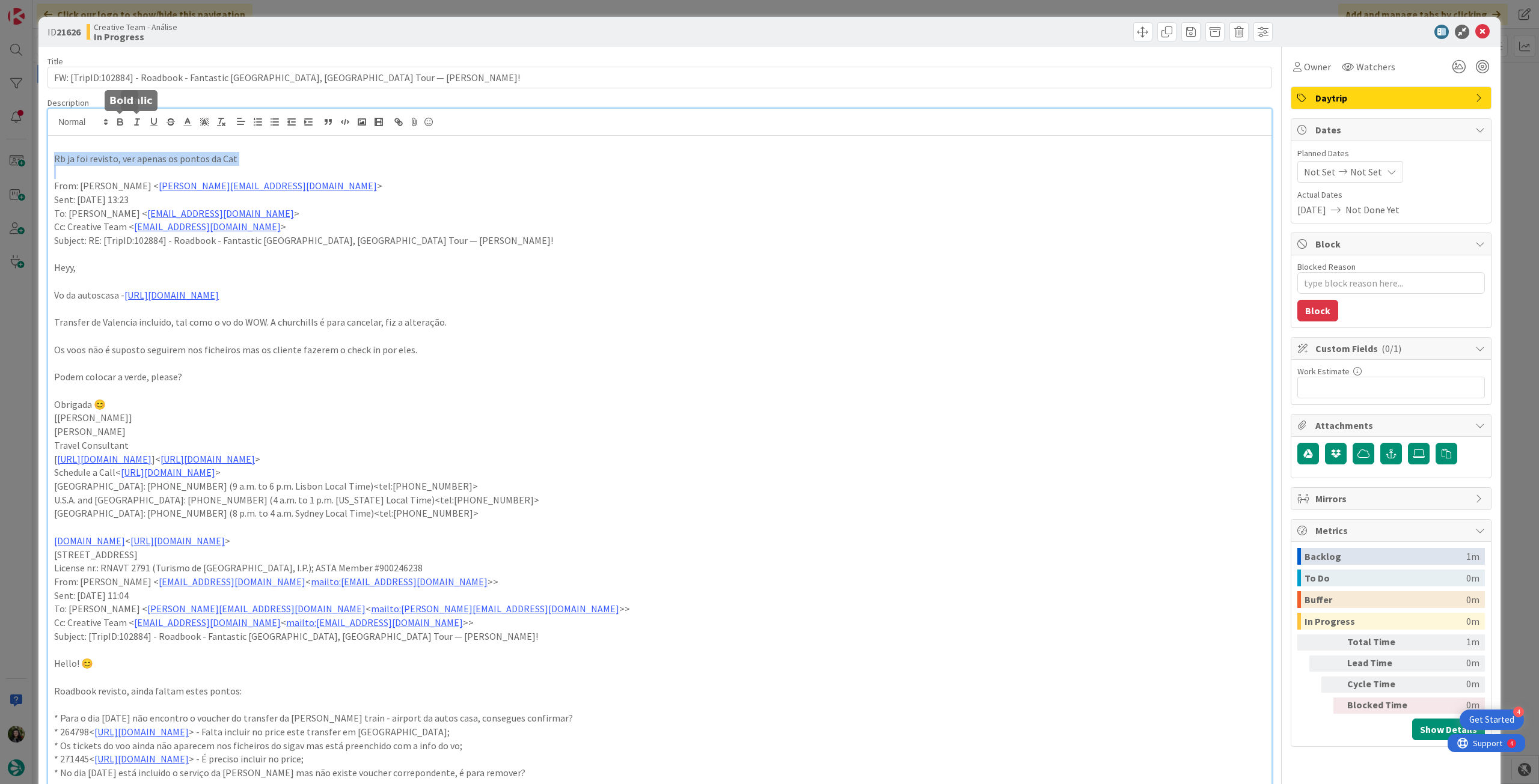
click at [123, 120] on icon "button" at bounding box center [120, 122] width 11 height 11
click at [282, 158] on p "Rb ja foi revisto, ver apenas os pontos da Cat" at bounding box center [659, 159] width 1211 height 14
click at [975, 276] on p at bounding box center [659, 281] width 1211 height 14
type textarea "x"
click at [1350, 172] on span "Not Set" at bounding box center [1366, 171] width 32 height 14
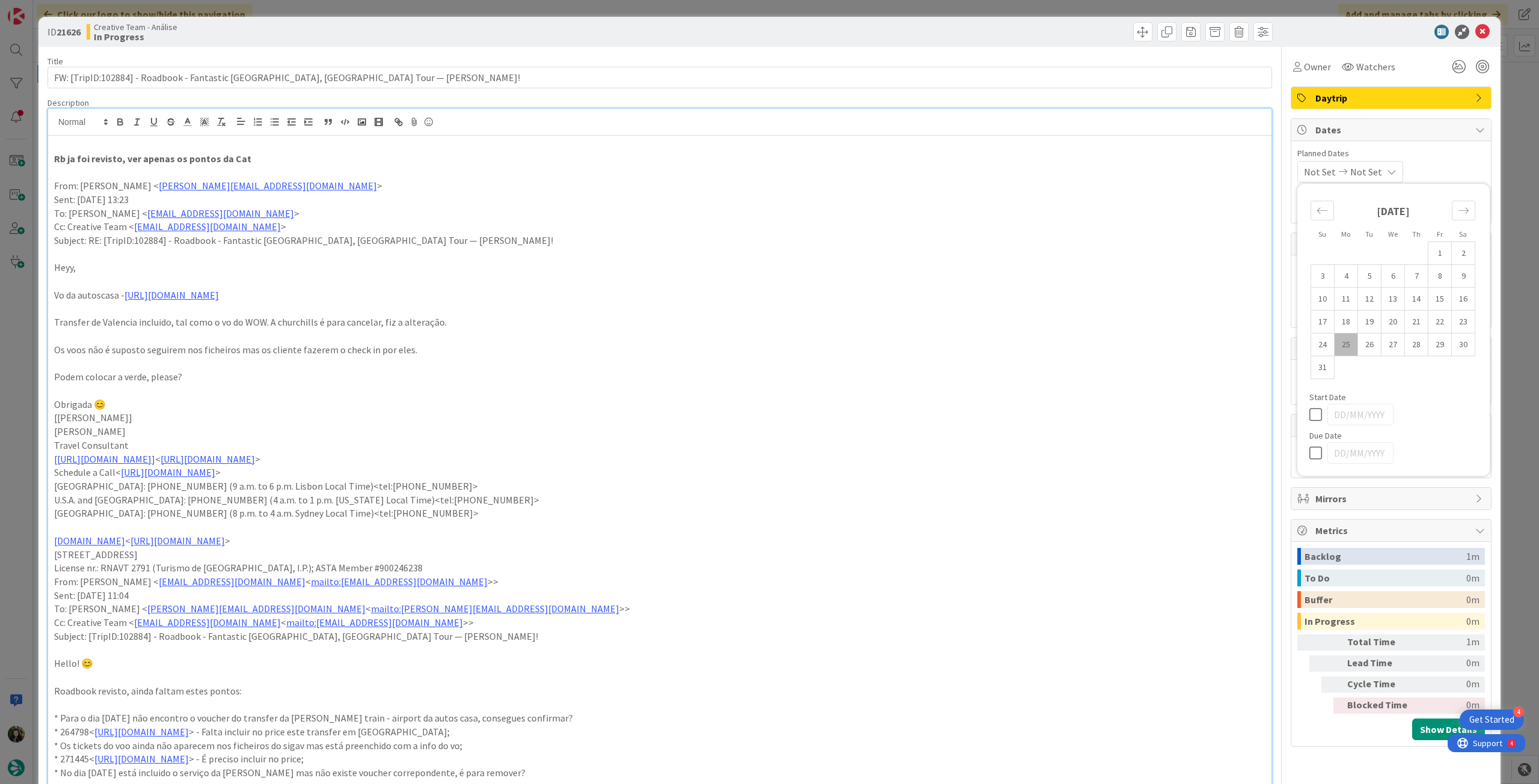
drag, startPoint x: 1310, startPoint y: 451, endPoint x: 1347, endPoint y: 319, distance: 137.1
click at [1310, 450] on icon at bounding box center [1318, 453] width 18 height 14
type input "[DATE]"
click at [1477, 31] on icon at bounding box center [1481, 31] width 14 height 14
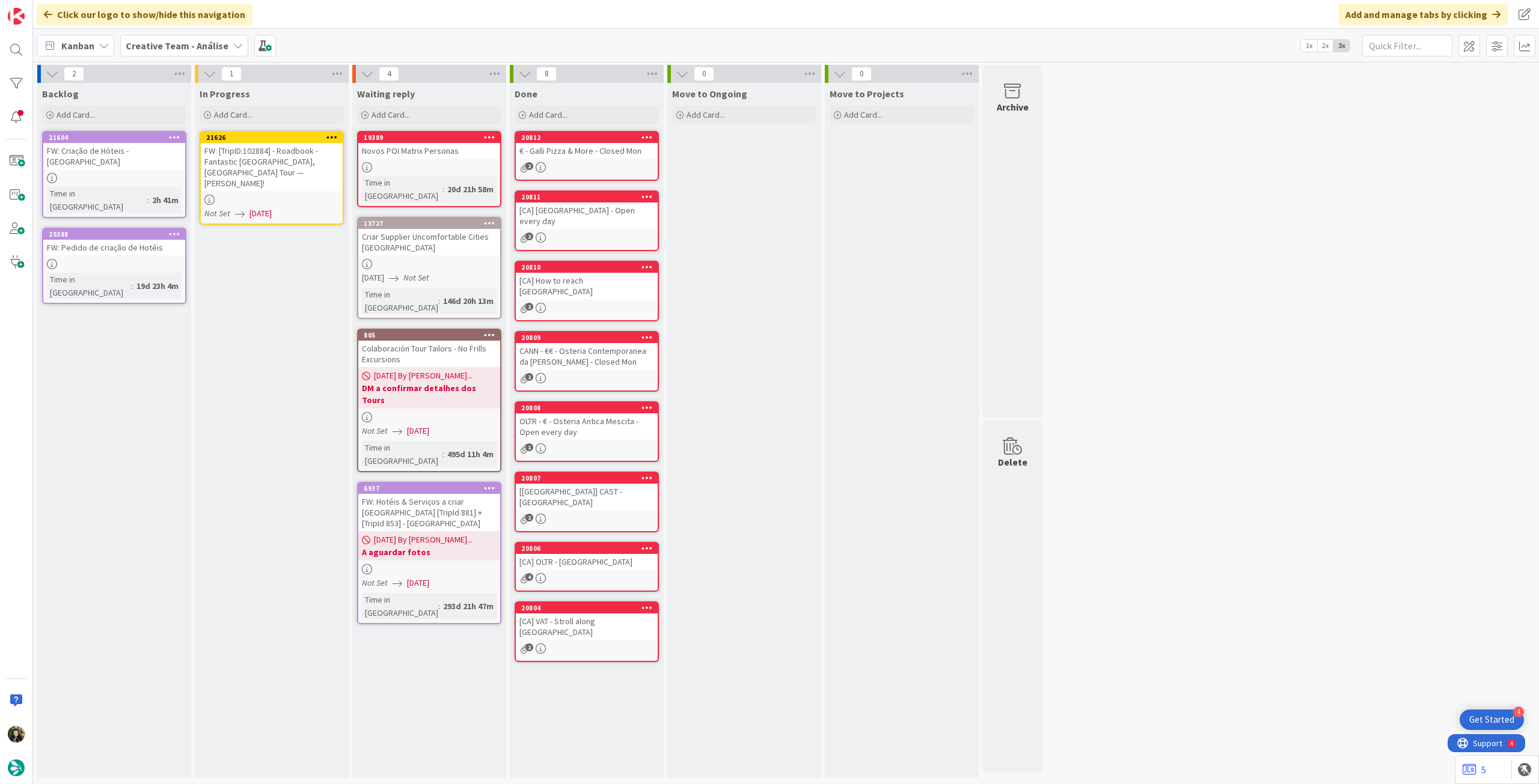
click at [327, 136] on icon at bounding box center [332, 137] width 12 height 8
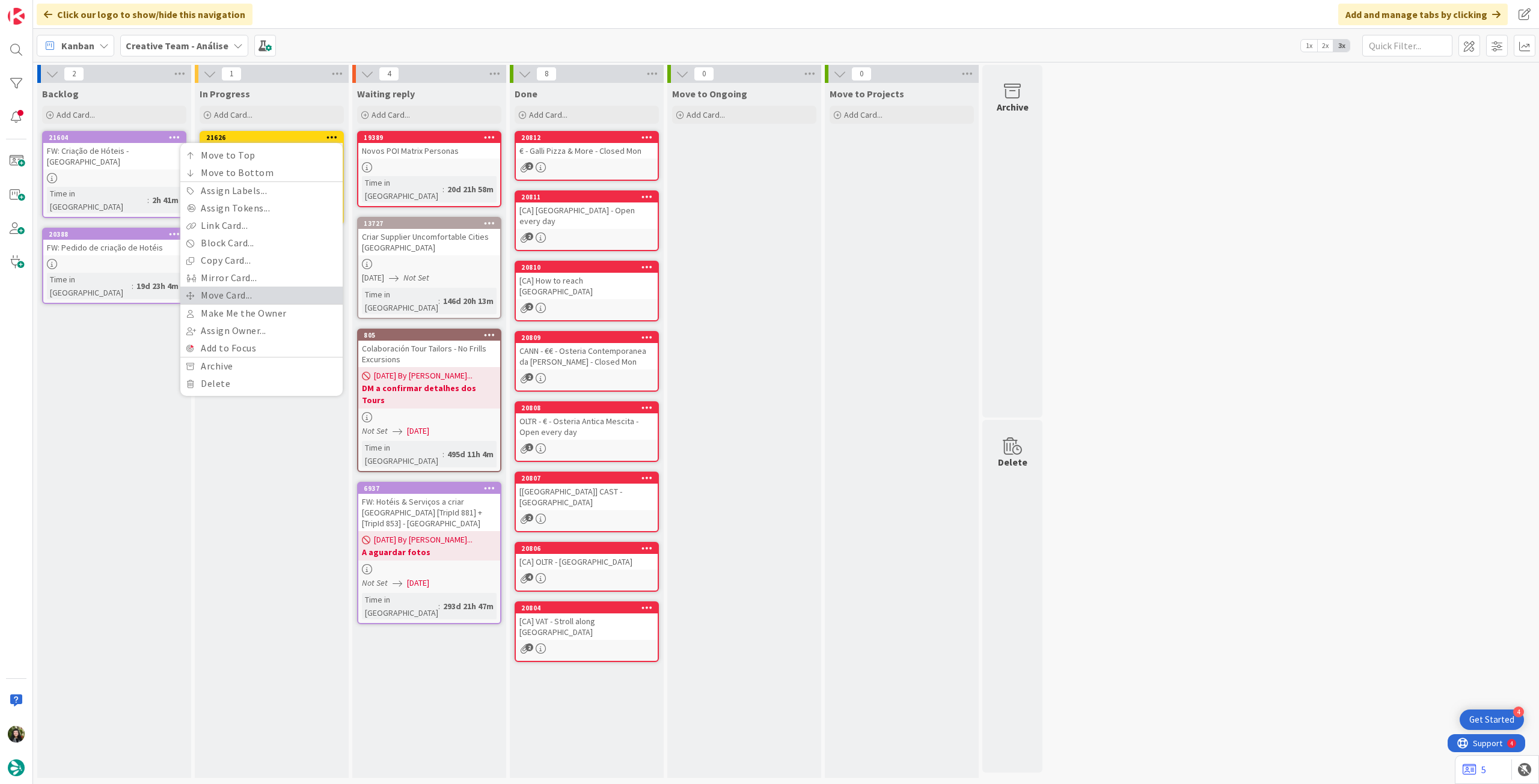
click at [248, 298] on link "Move Card..." at bounding box center [261, 296] width 162 height 18
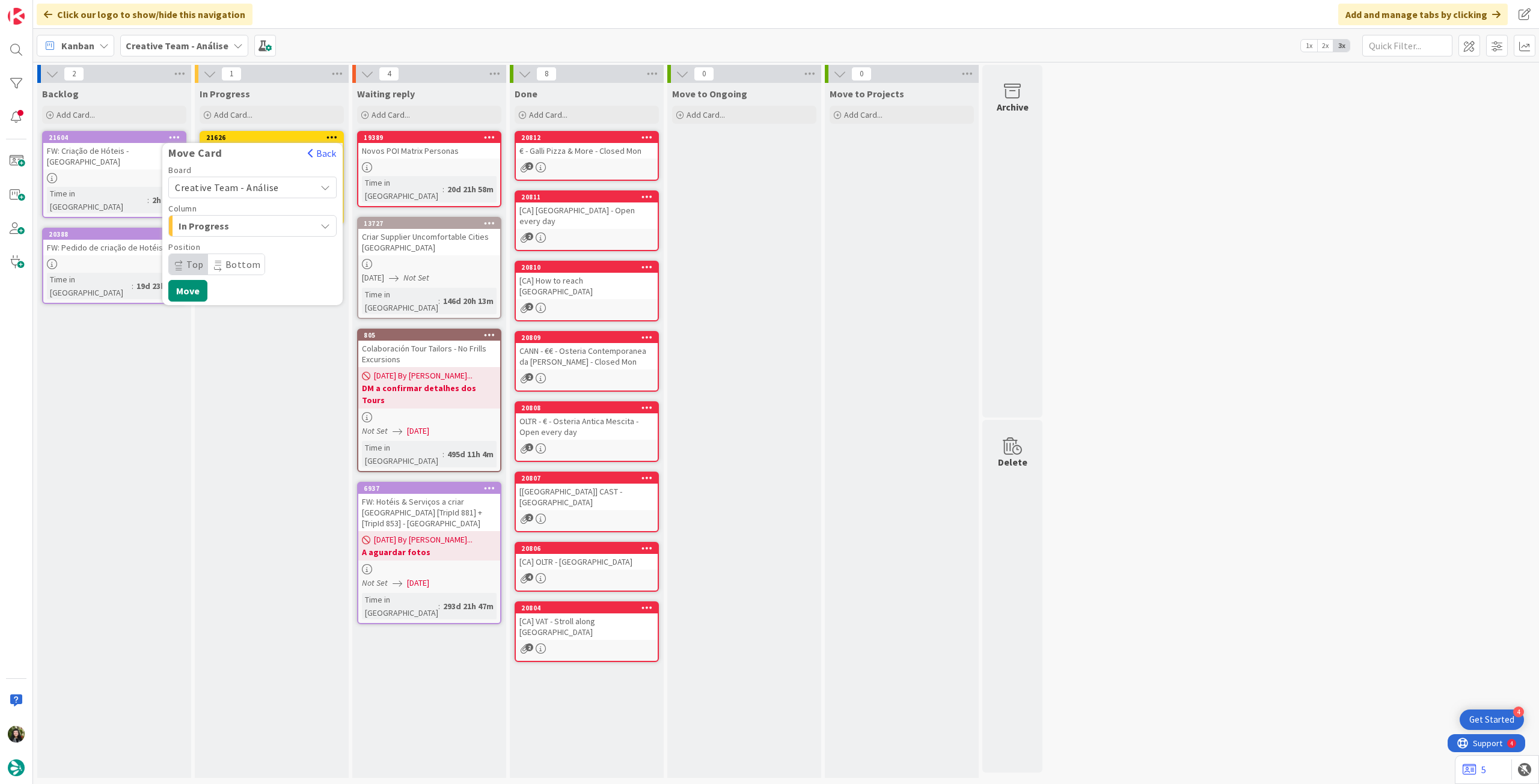
click at [263, 192] on span "Creative Team - Análise" at bounding box center [227, 187] width 104 height 12
click at [250, 241] on span "Creative Team" at bounding box center [261, 244] width 139 height 18
click at [244, 262] on span "Daytrip" at bounding box center [252, 264] width 116 height 17
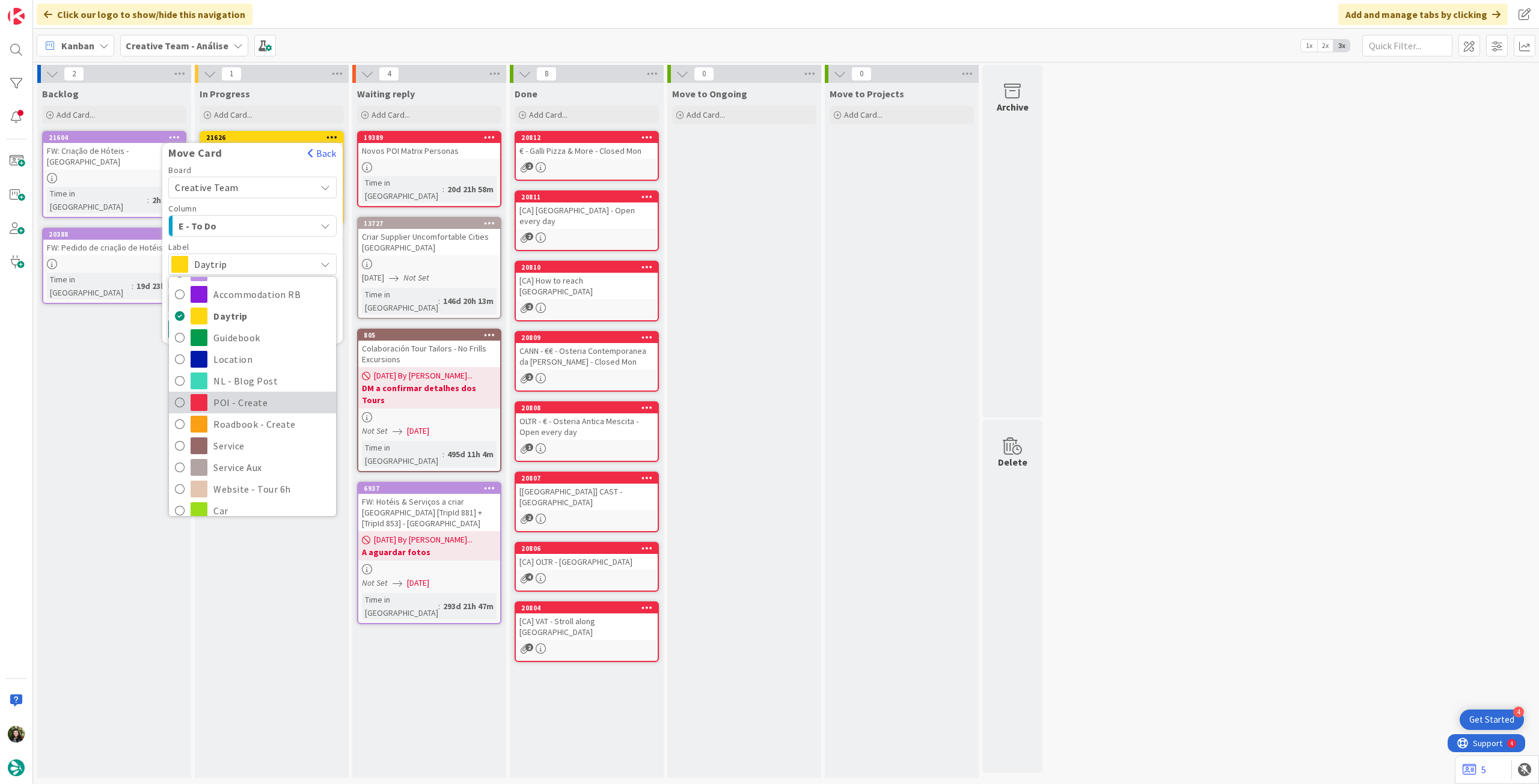
scroll to position [80, 0]
click at [255, 415] on span "Service Aux" at bounding box center [271, 407] width 116 height 18
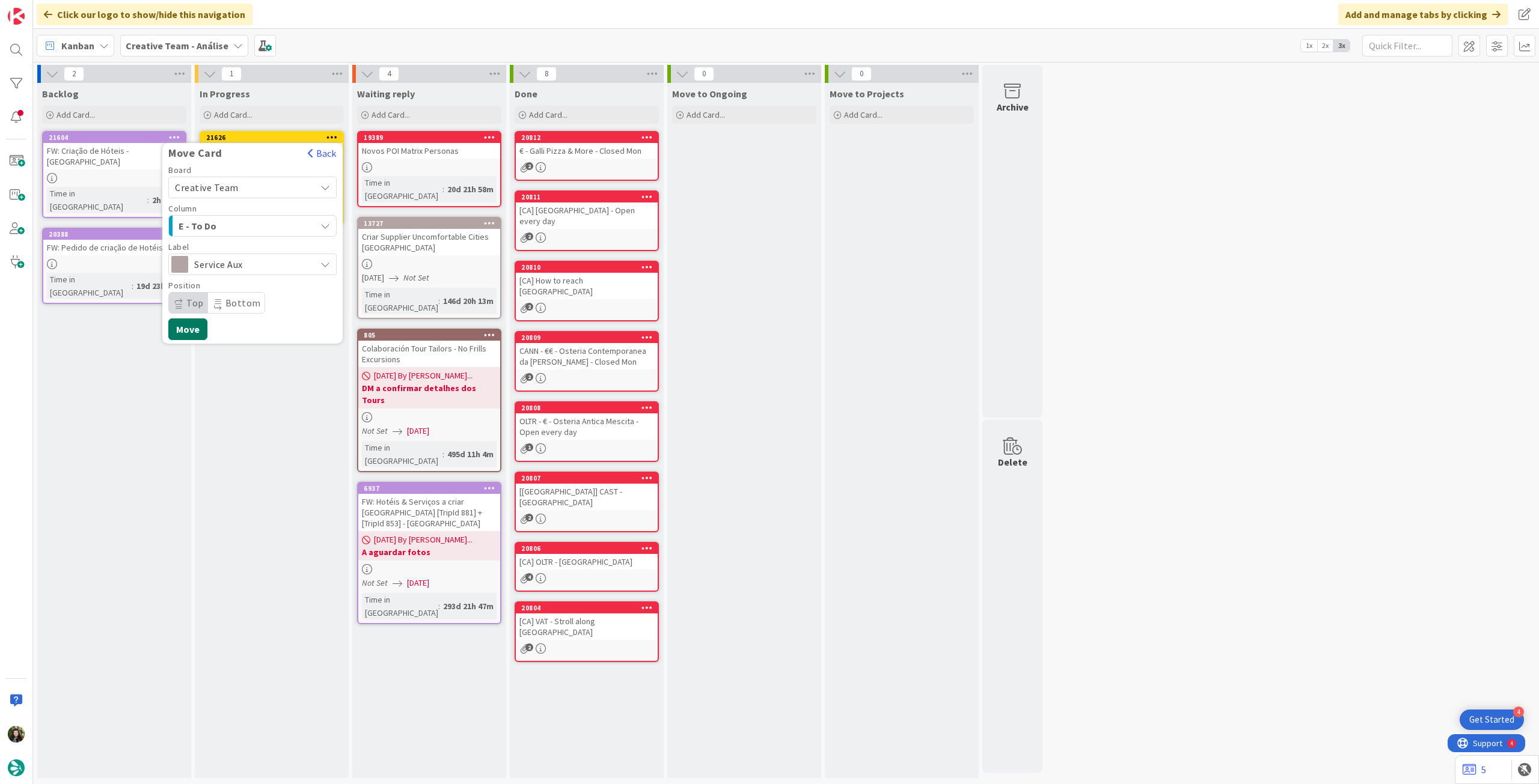
drag, startPoint x: 198, startPoint y: 327, endPoint x: 191, endPoint y: 311, distance: 17.5
click at [196, 327] on button "Move" at bounding box center [188, 329] width 39 height 22
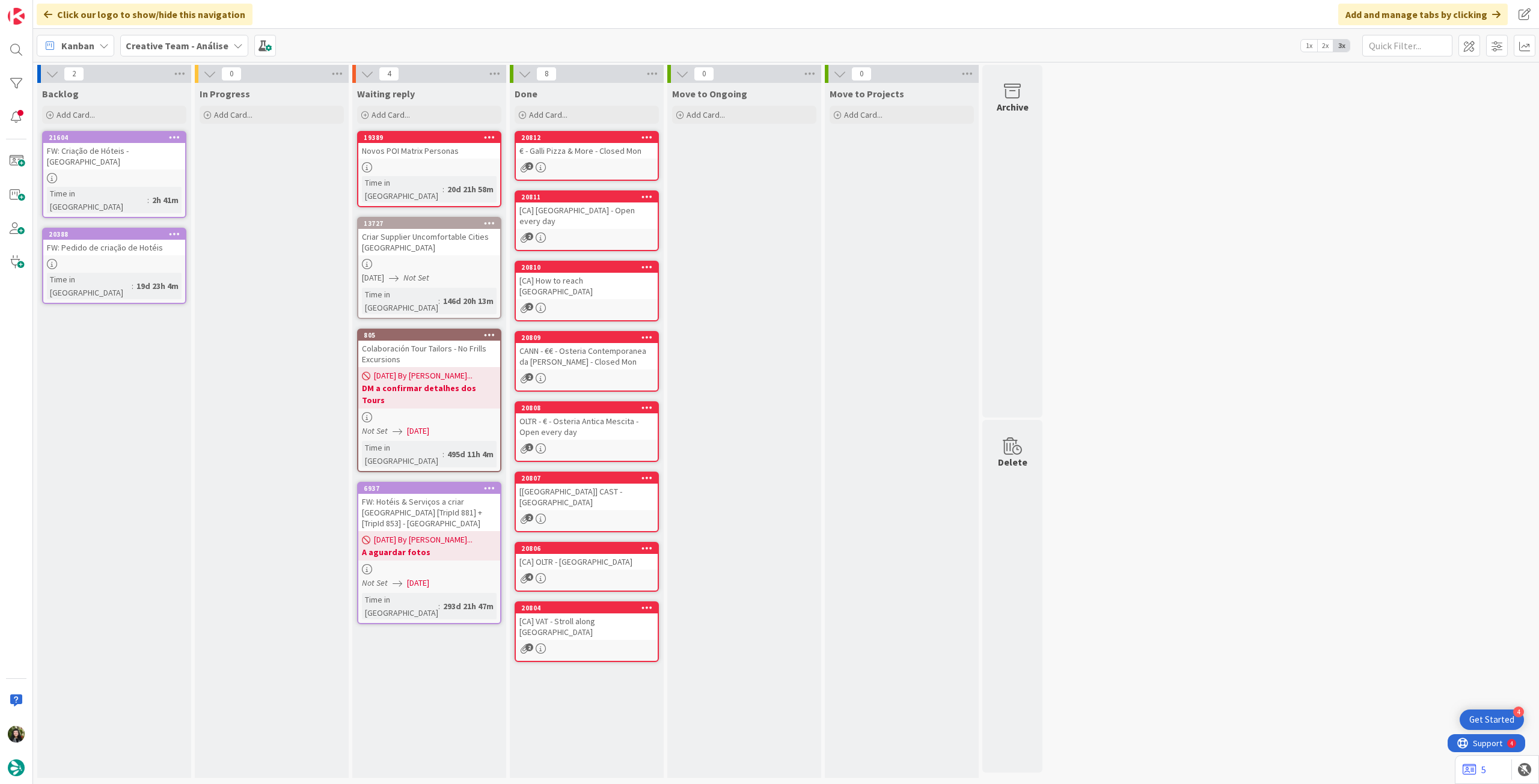
drag, startPoint x: 187, startPoint y: 46, endPoint x: 191, endPoint y: 63, distance: 17.5
click at [189, 46] on b "Creative Team - Análise" at bounding box center [177, 46] width 103 height 12
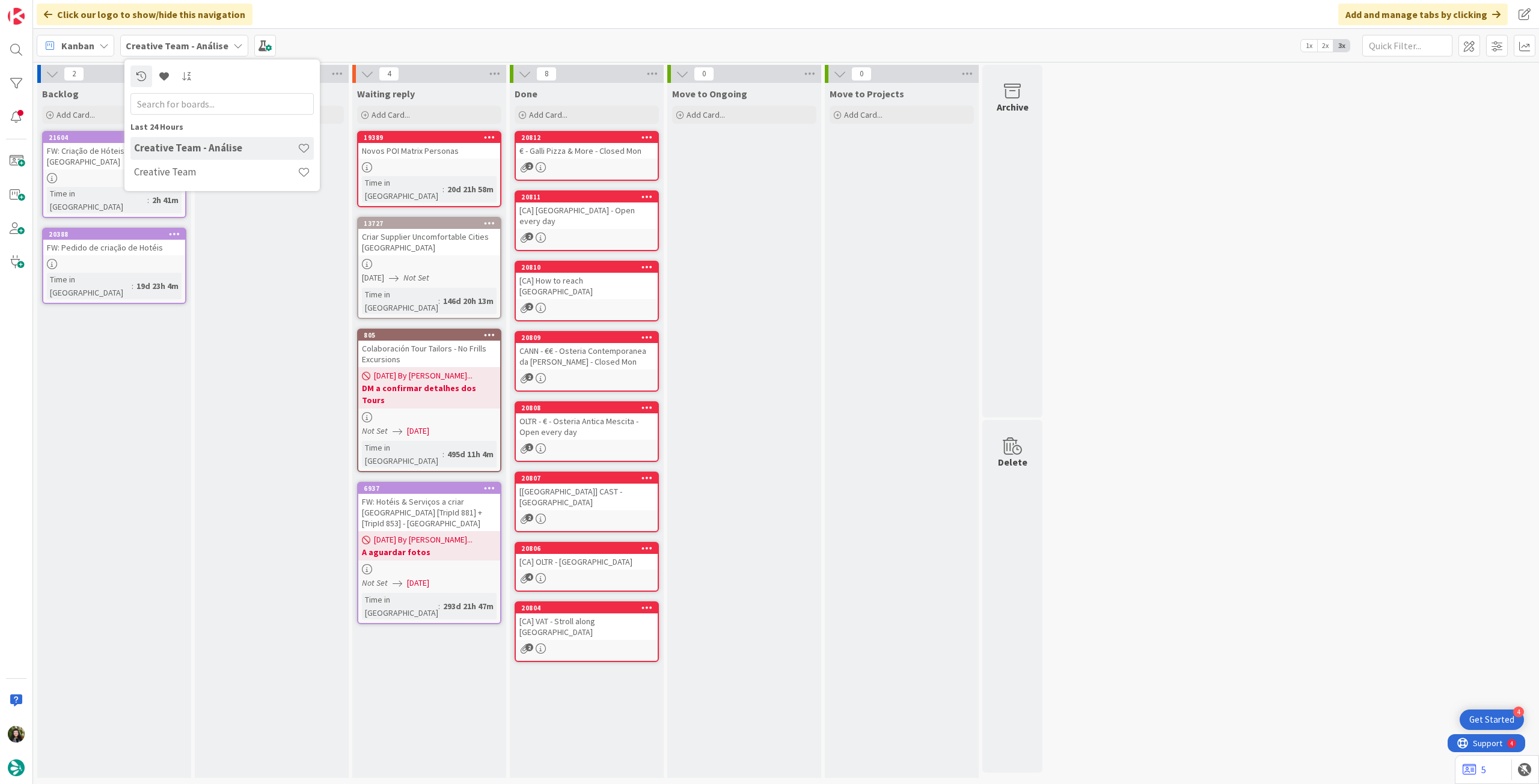
click at [196, 176] on h4 "Creative Team" at bounding box center [216, 172] width 164 height 12
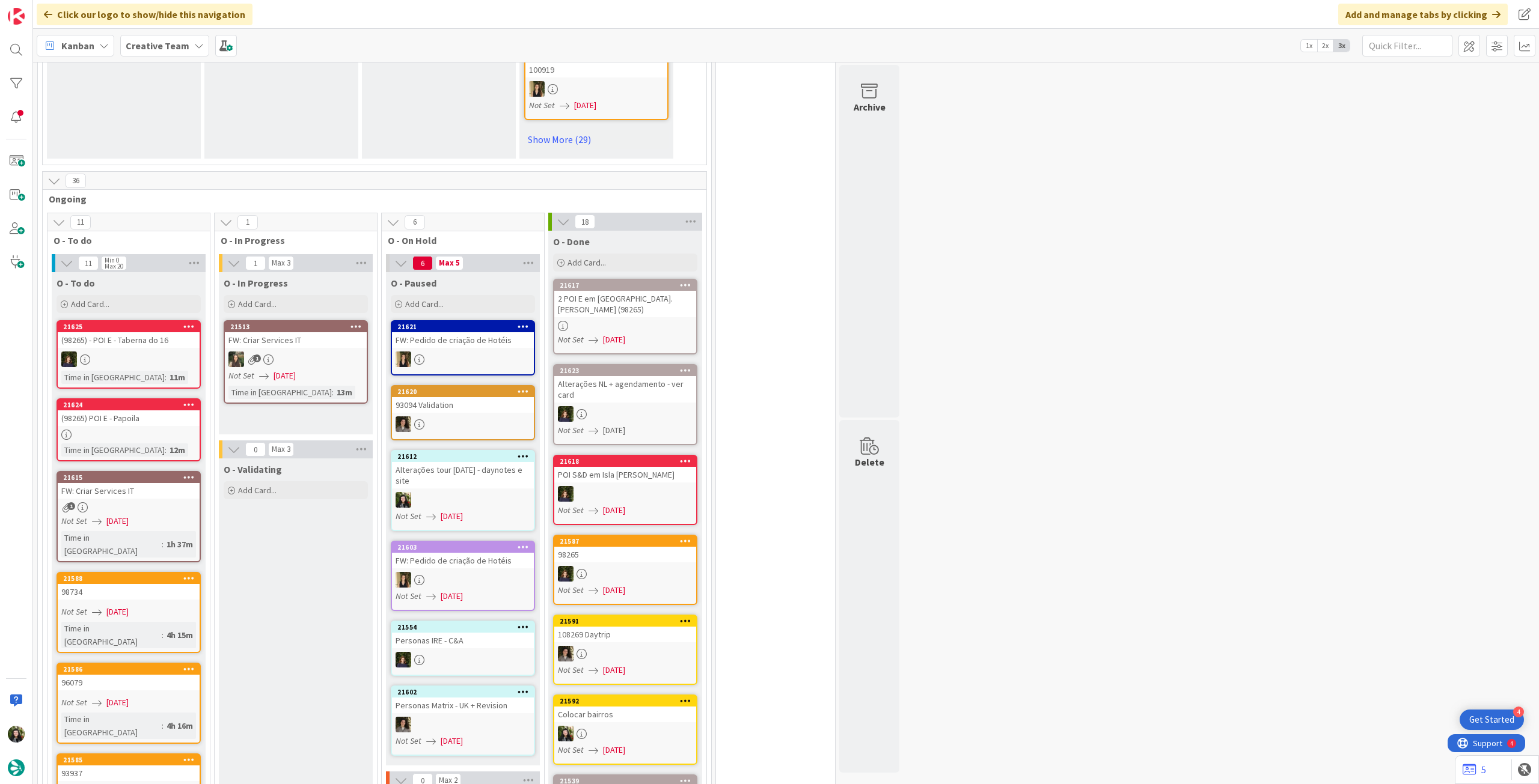
scroll to position [881, 0]
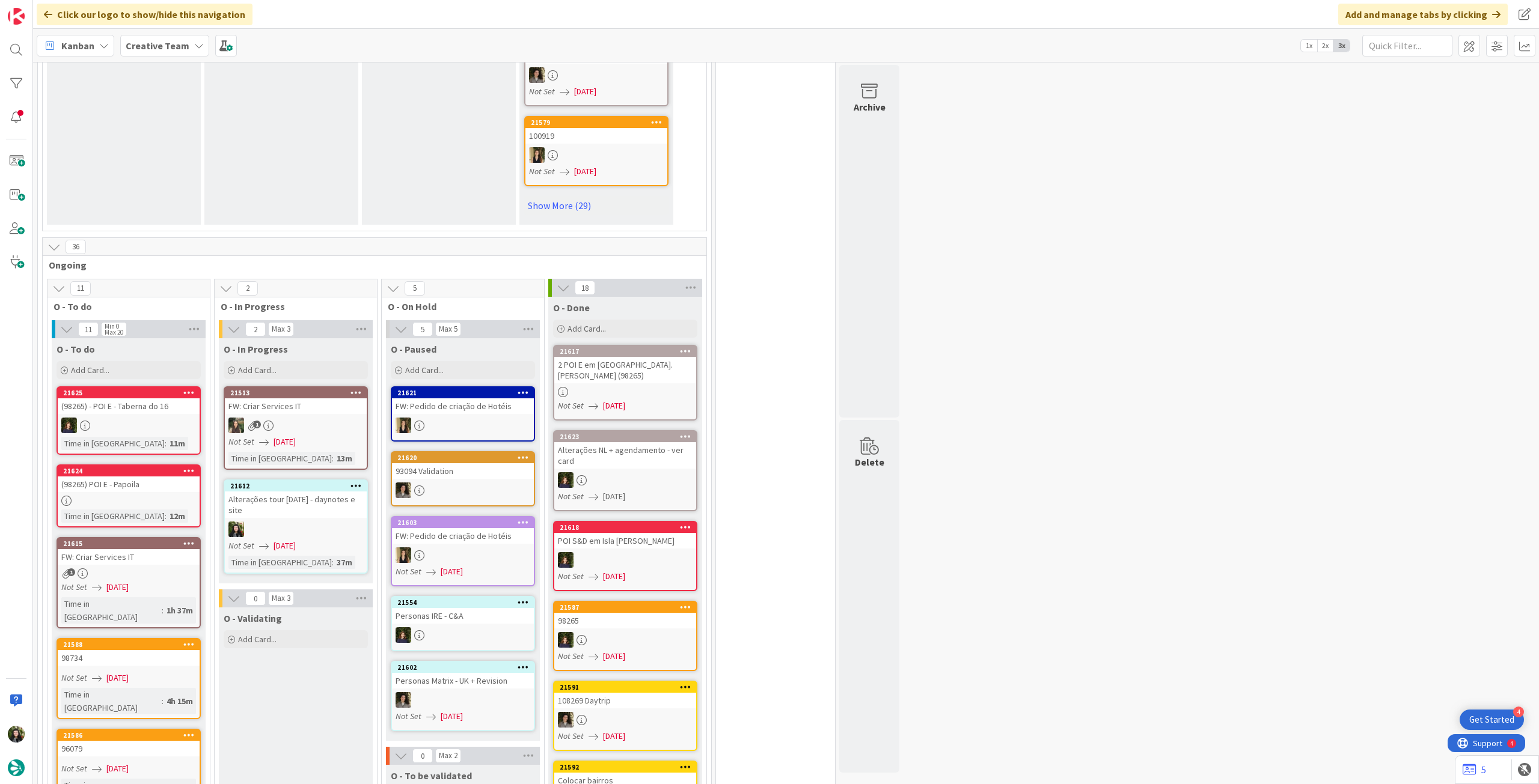
click at [292, 491] on div "Alterações tour [DATE] - daynotes e site" at bounding box center [296, 504] width 142 height 26
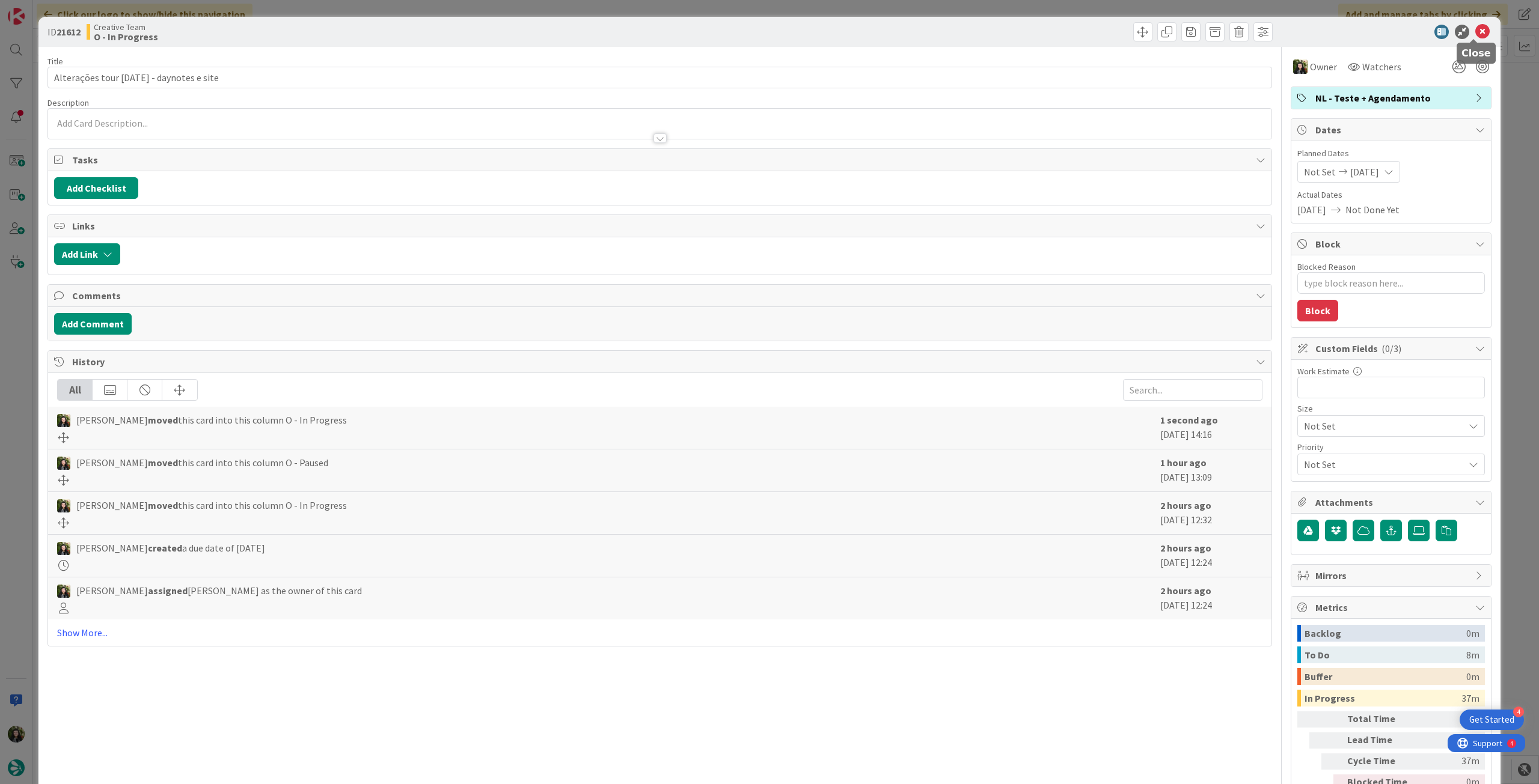
click at [1475, 36] on icon at bounding box center [1481, 31] width 14 height 14
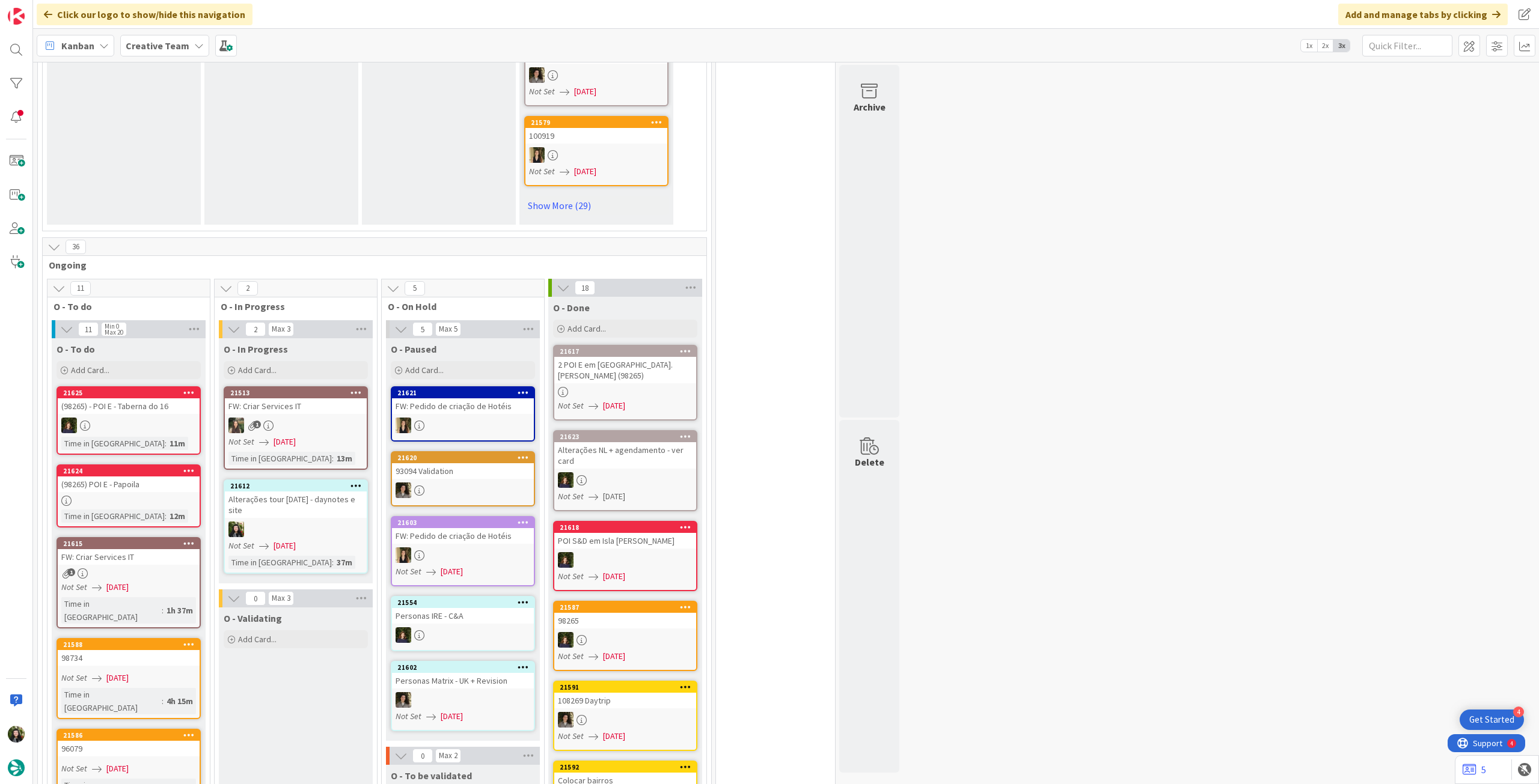
click at [311, 522] on div at bounding box center [296, 529] width 142 height 16
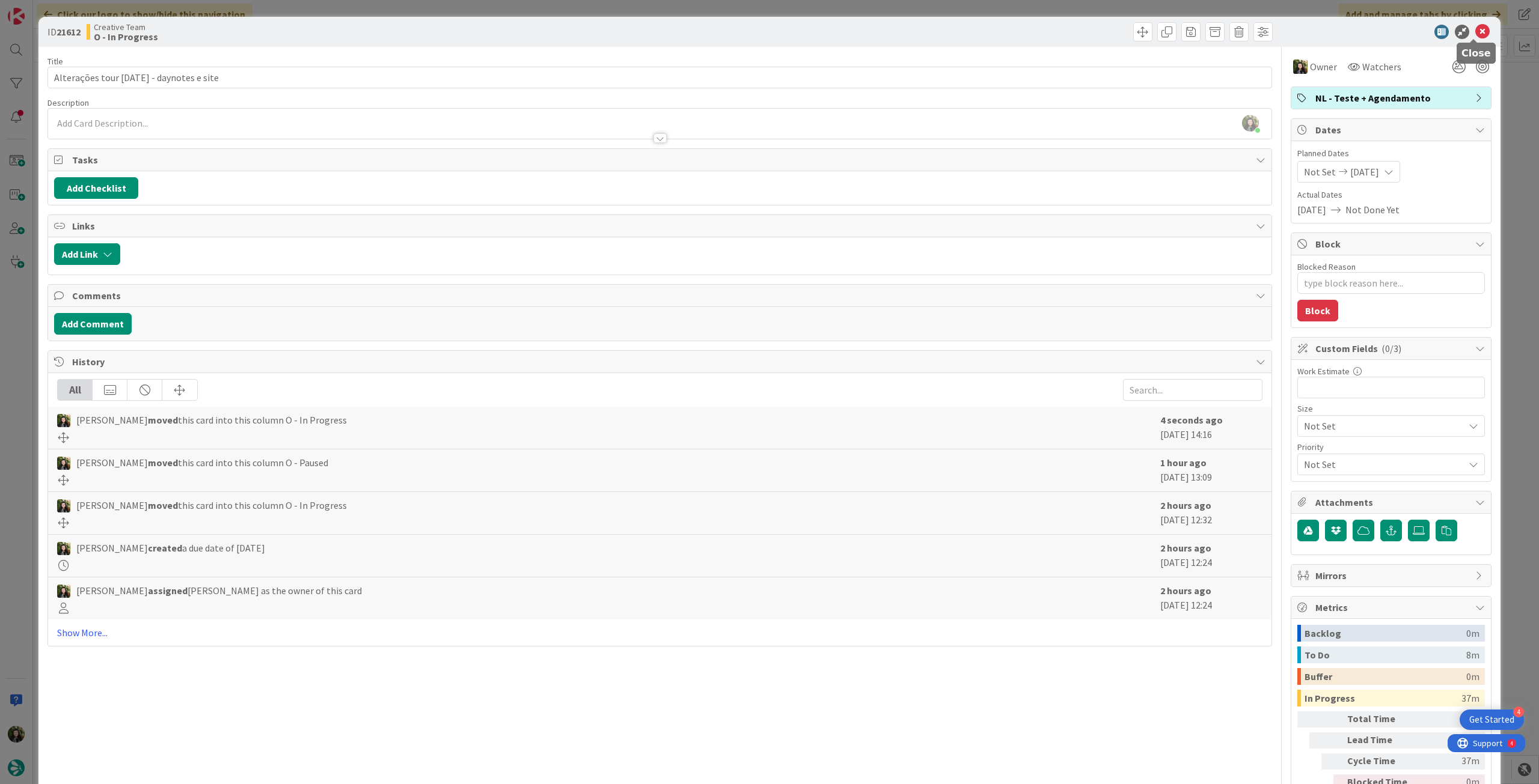
click at [1475, 35] on icon at bounding box center [1481, 31] width 14 height 14
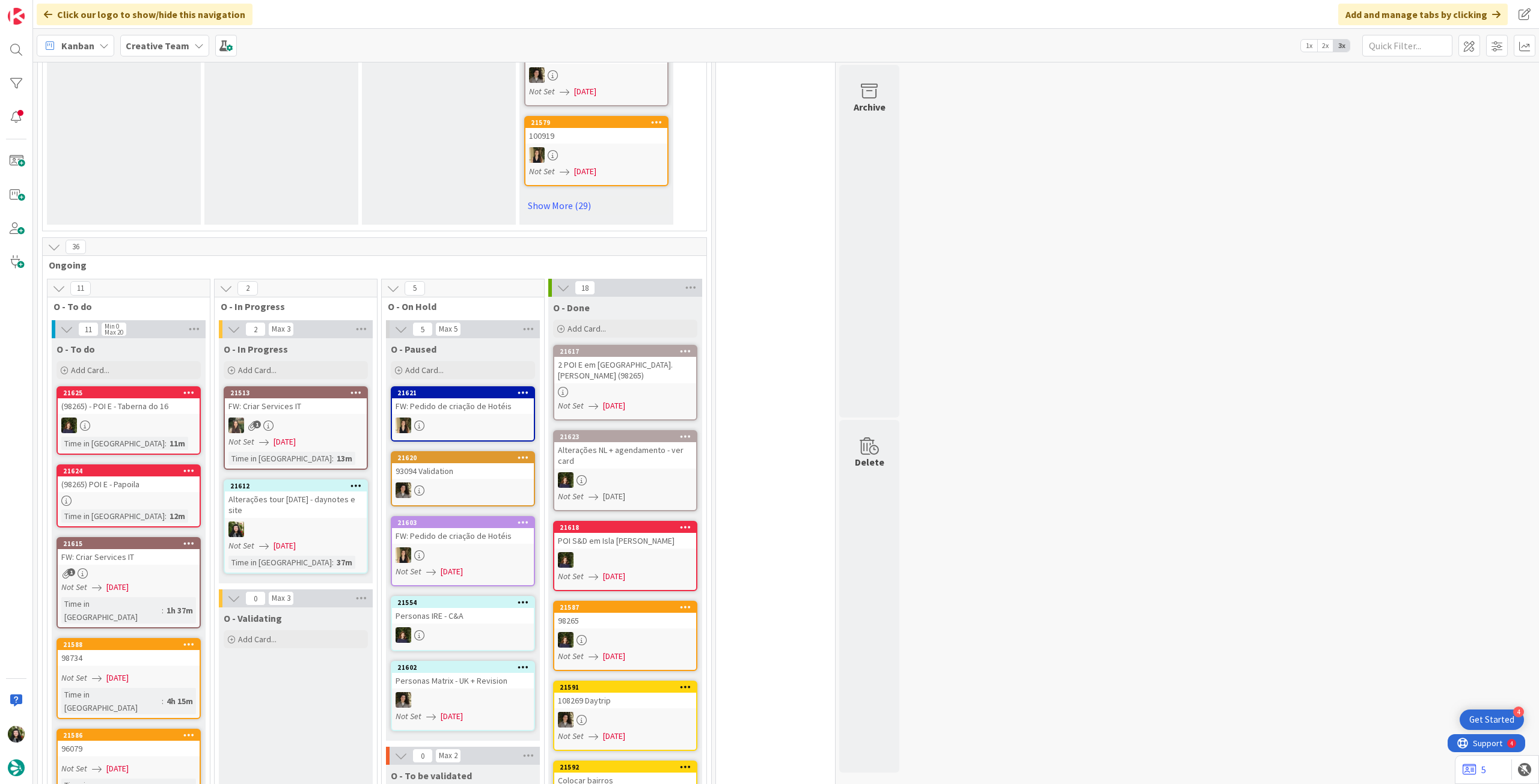
click at [175, 39] on span "Creative Team" at bounding box center [158, 45] width 64 height 14
click at [161, 164] on div "Creative Team - Análise" at bounding box center [222, 172] width 183 height 23
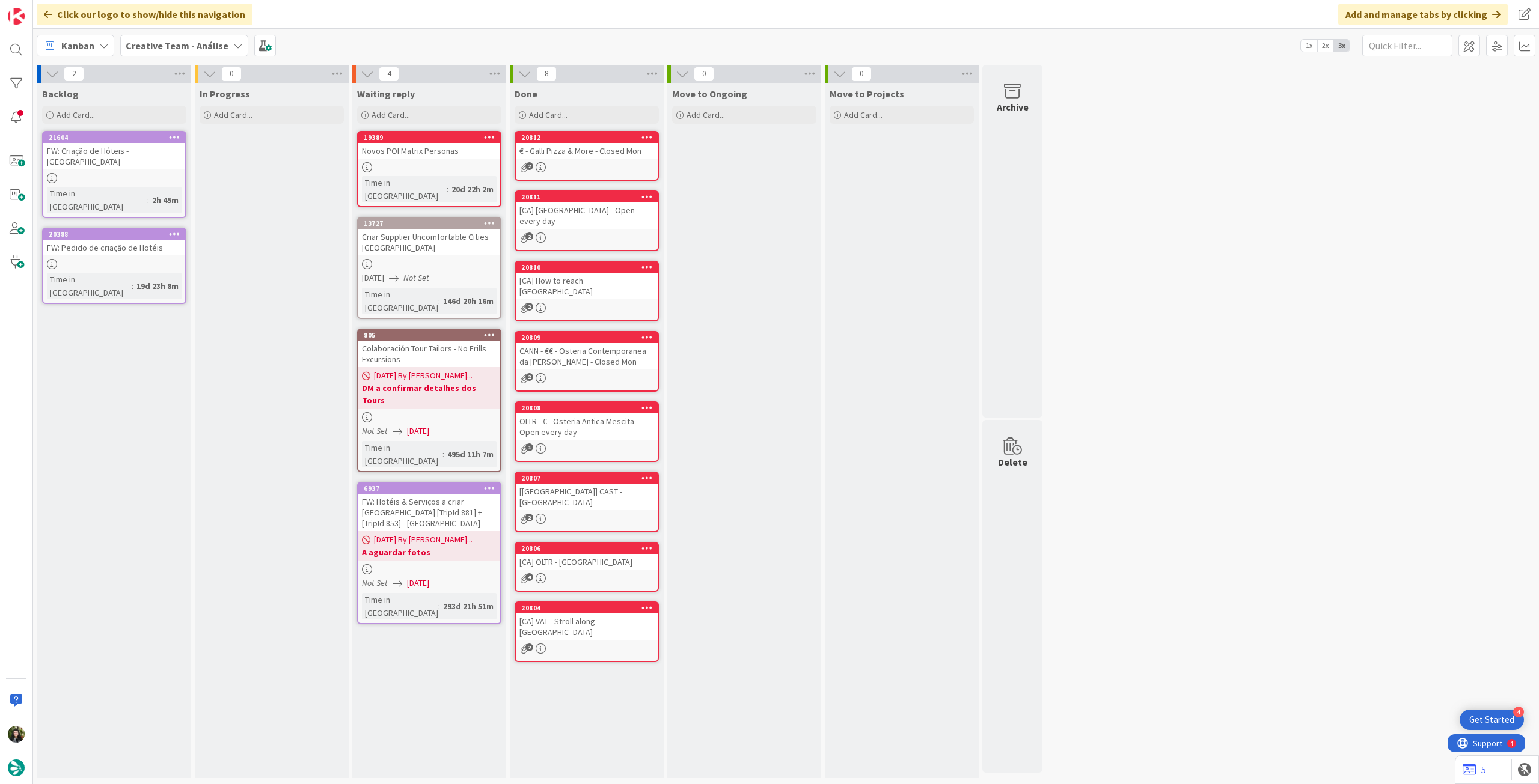
drag, startPoint x: 154, startPoint y: 45, endPoint x: 171, endPoint y: 62, distance: 24.0
click at [156, 45] on b "Creative Team - Análise" at bounding box center [177, 46] width 103 height 12
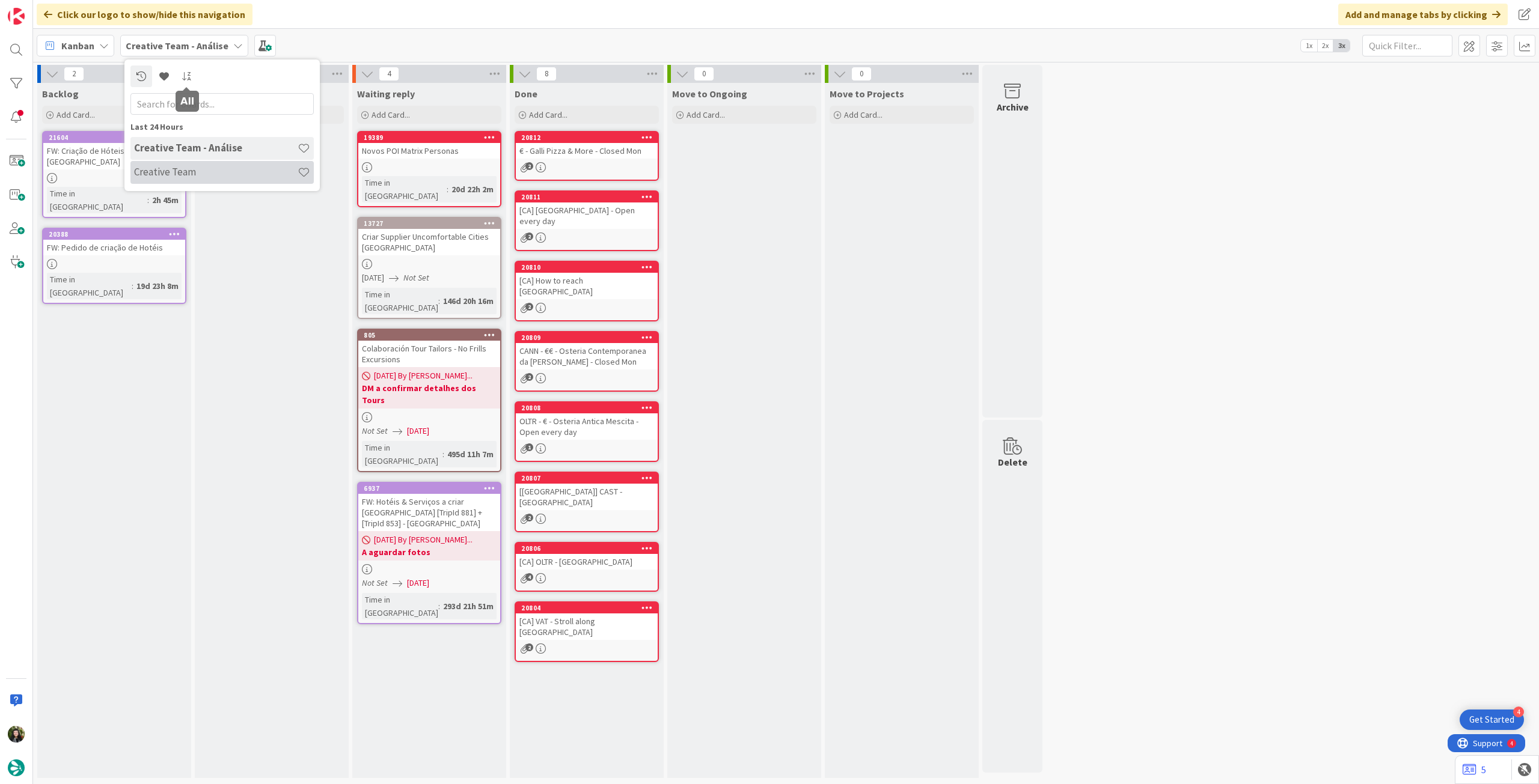
click at [185, 170] on h4 "Creative Team" at bounding box center [216, 172] width 164 height 12
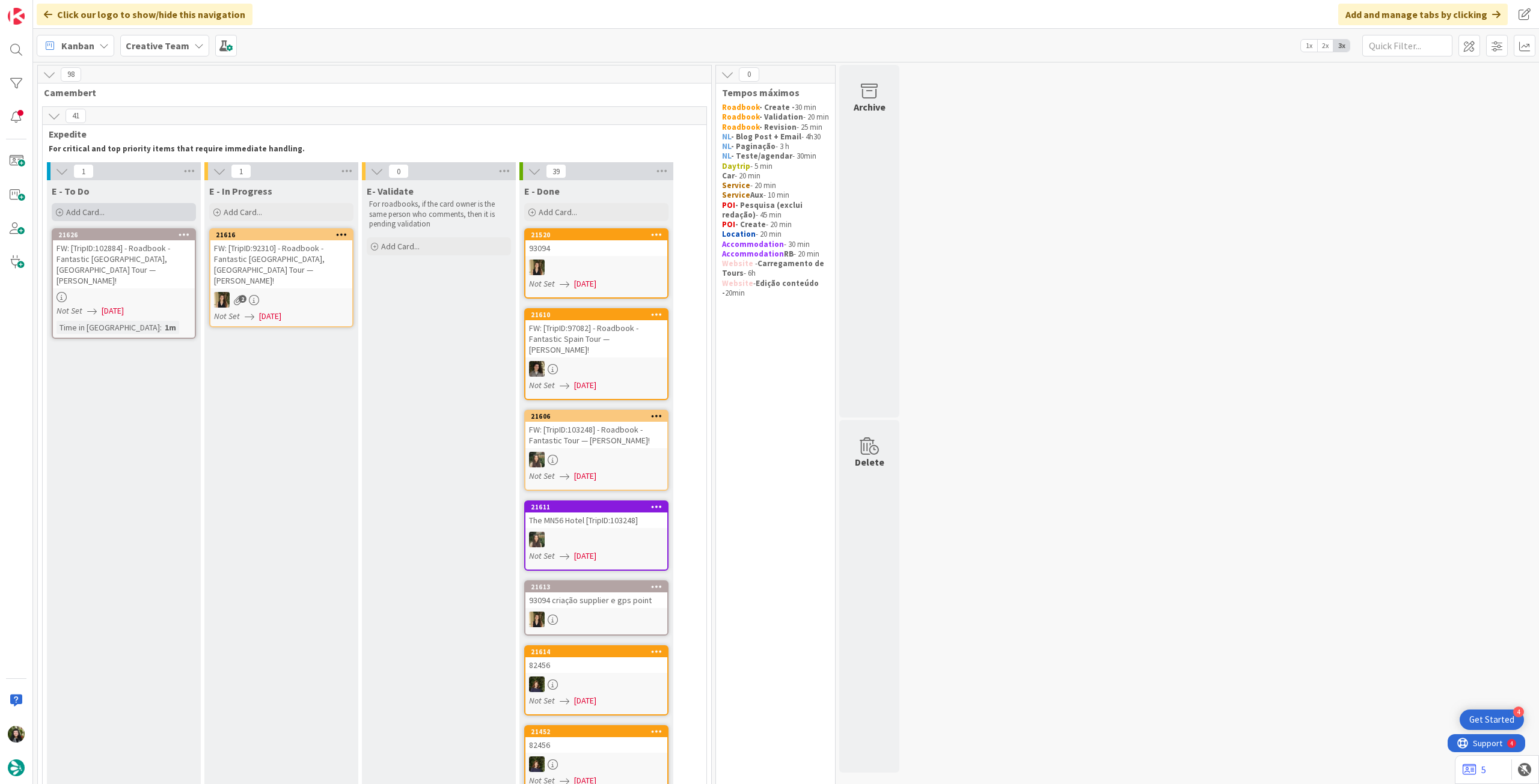
drag, startPoint x: 138, startPoint y: 229, endPoint x: 140, endPoint y: 220, distance: 9.2
click at [140, 216] on div "Add Card..." at bounding box center [123, 212] width 144 height 18
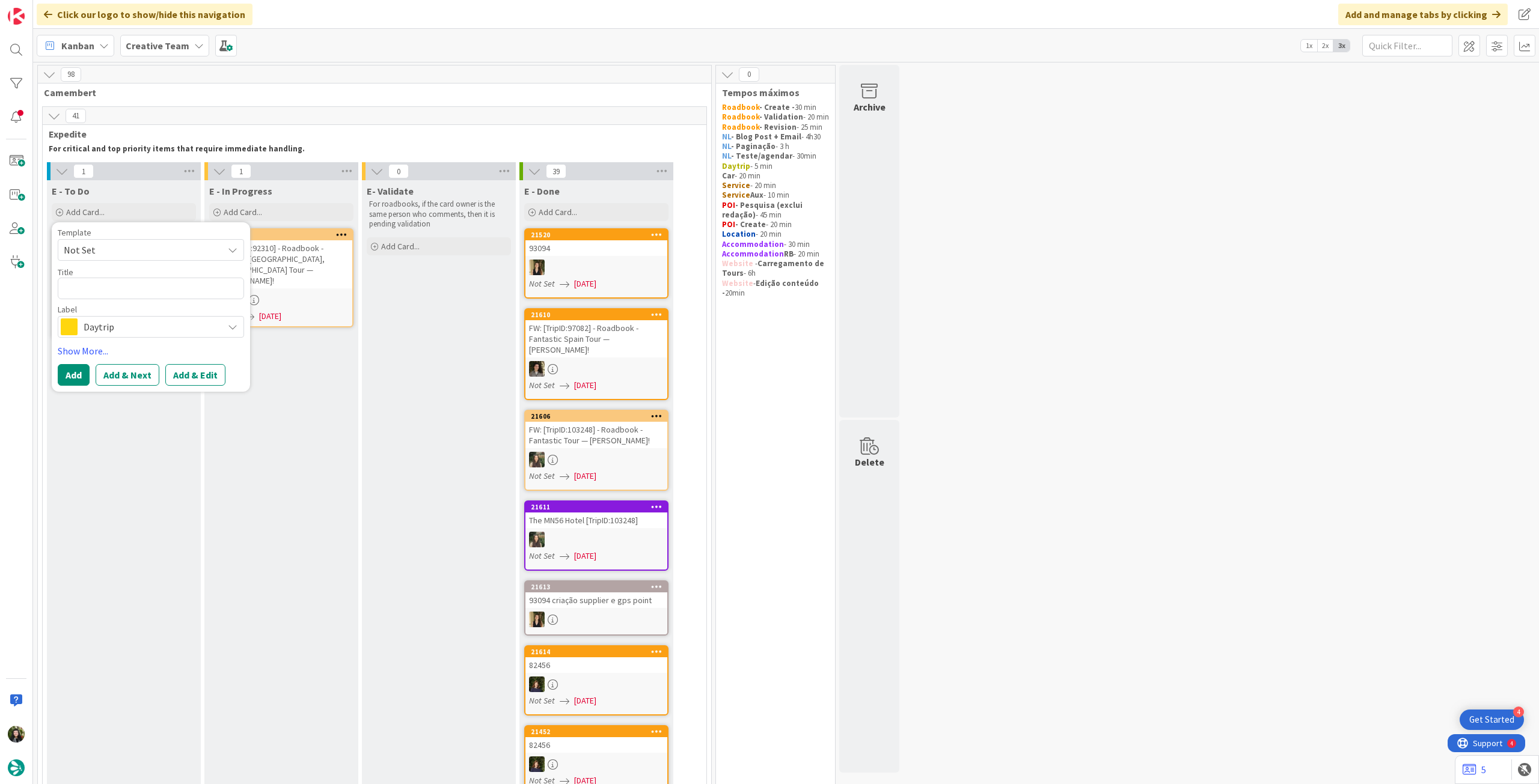
type textarea "x"
type textarea "Florence / [GEOGRAPHIC_DATA] / Gaiole in [GEOGRAPHIC_DATA]"
click at [72, 378] on button "Add" at bounding box center [73, 375] width 32 height 22
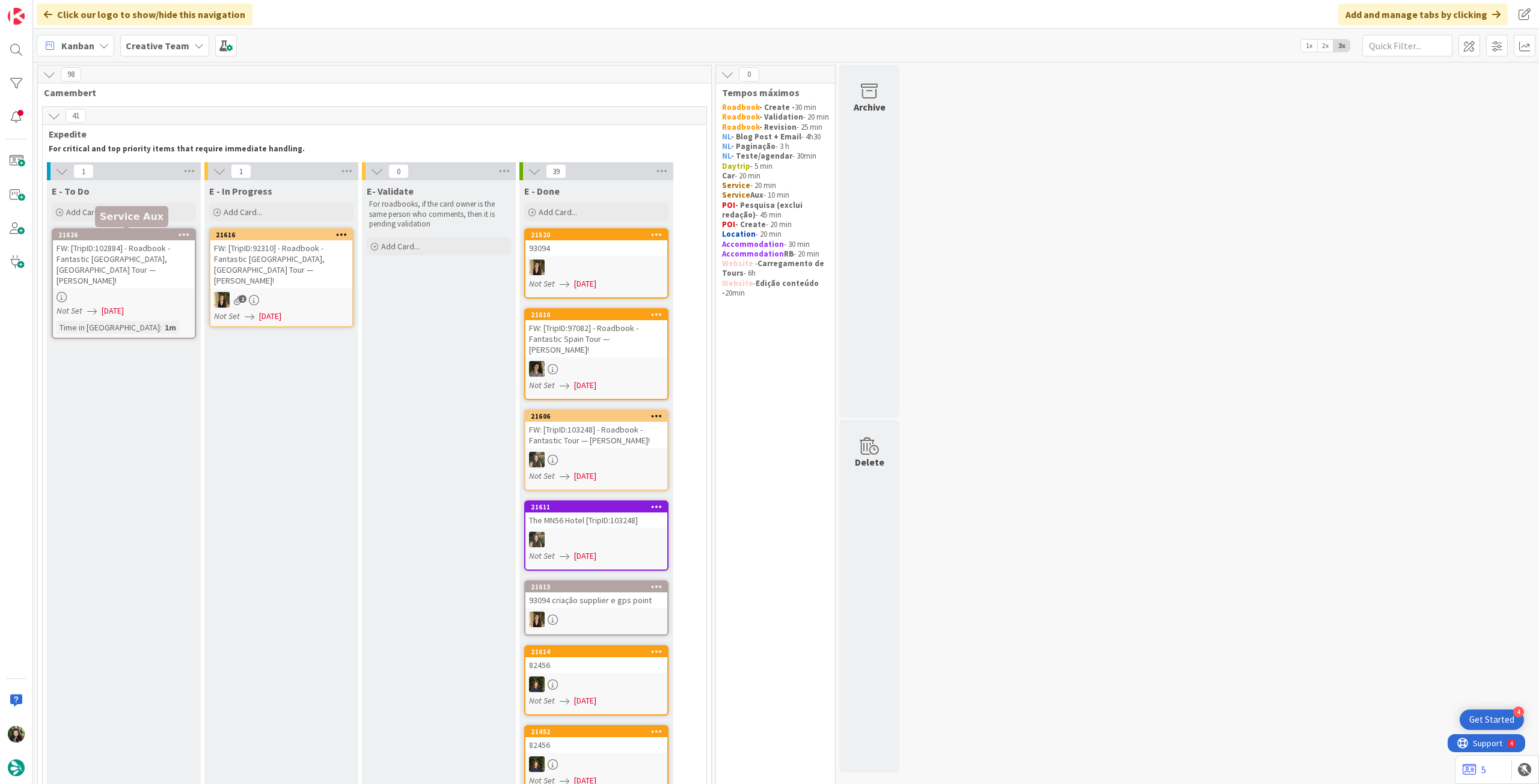
click at [150, 211] on div "Add Card..." at bounding box center [123, 212] width 144 height 18
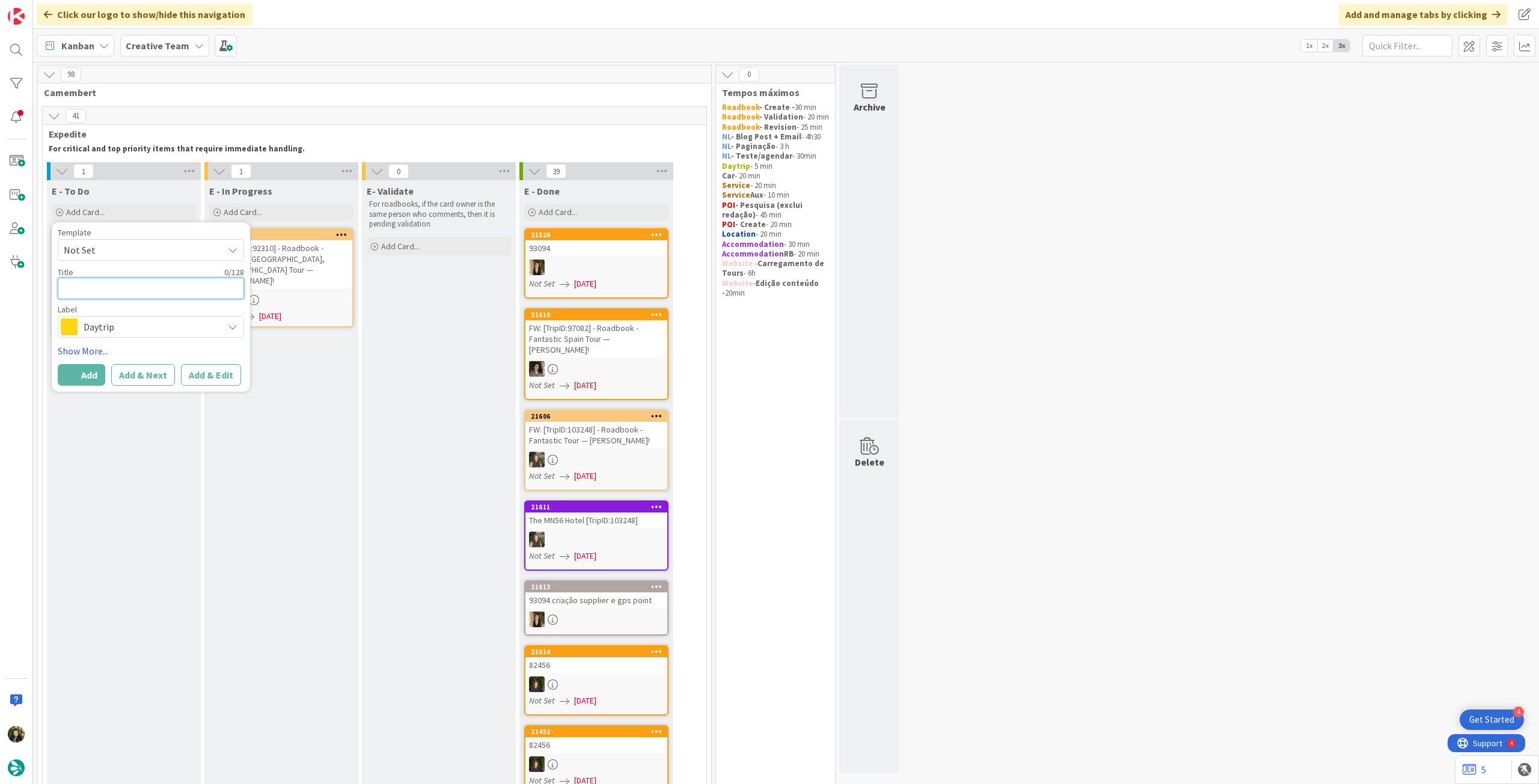
paste textarea "Florence / [GEOGRAPHIC_DATA] / Gaiole in [GEOGRAPHIC_DATA]"
type textarea "x"
type textarea "Florence / [GEOGRAPHIC_DATA] / Gaiole in [GEOGRAPHIC_DATA]"
click at [213, 446] on div "E - In Progress Add Card... 21616 FW: [TripID:92310] - Roadbook - Fantastic [GE…" at bounding box center [281, 643] width 154 height 926
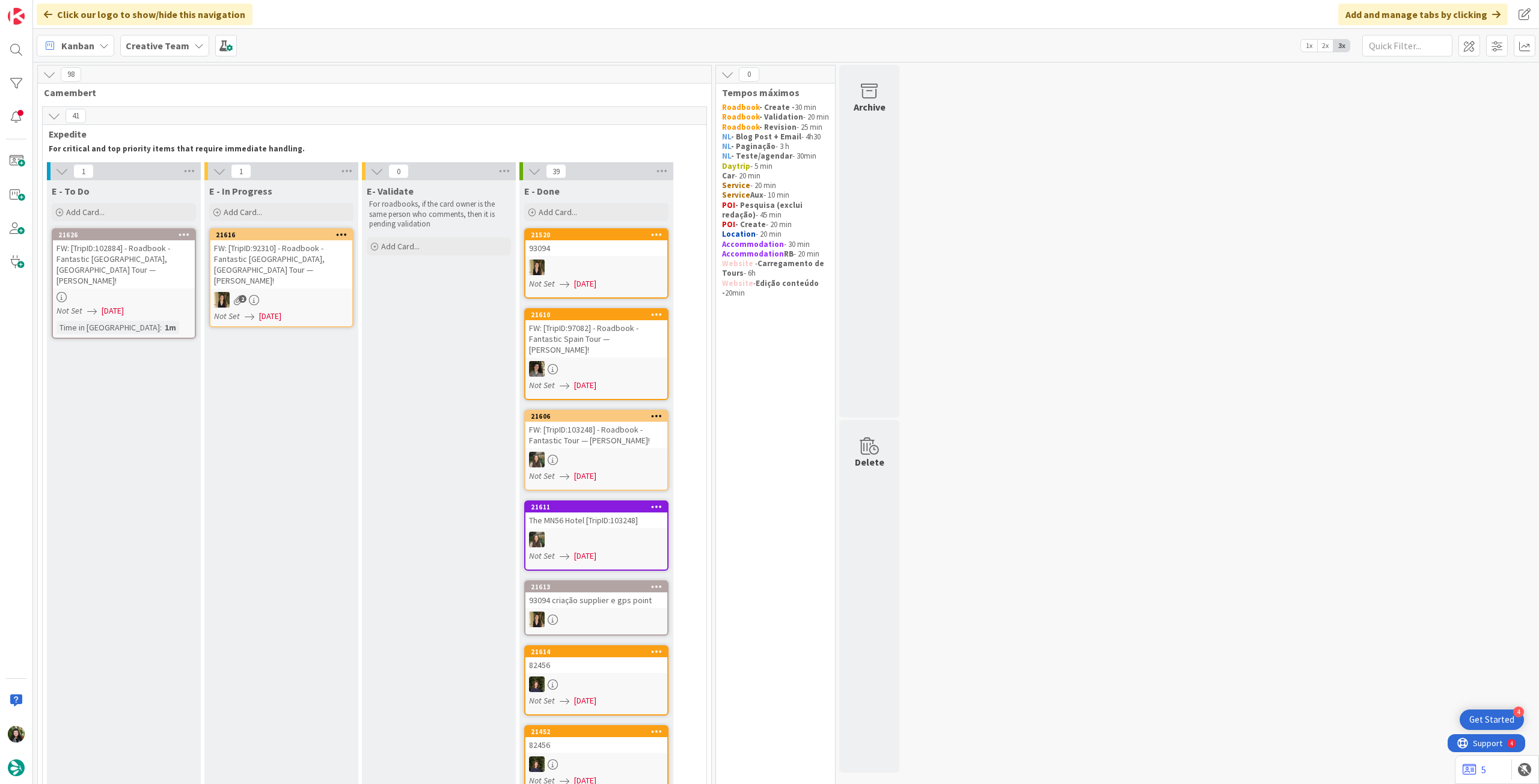
drag, startPoint x: 161, startPoint y: 48, endPoint x: 165, endPoint y: 58, distance: 10.8
click at [162, 48] on b "Creative Team" at bounding box center [158, 46] width 64 height 12
click at [179, 170] on h4 "Creative Team - Análise" at bounding box center [216, 172] width 164 height 12
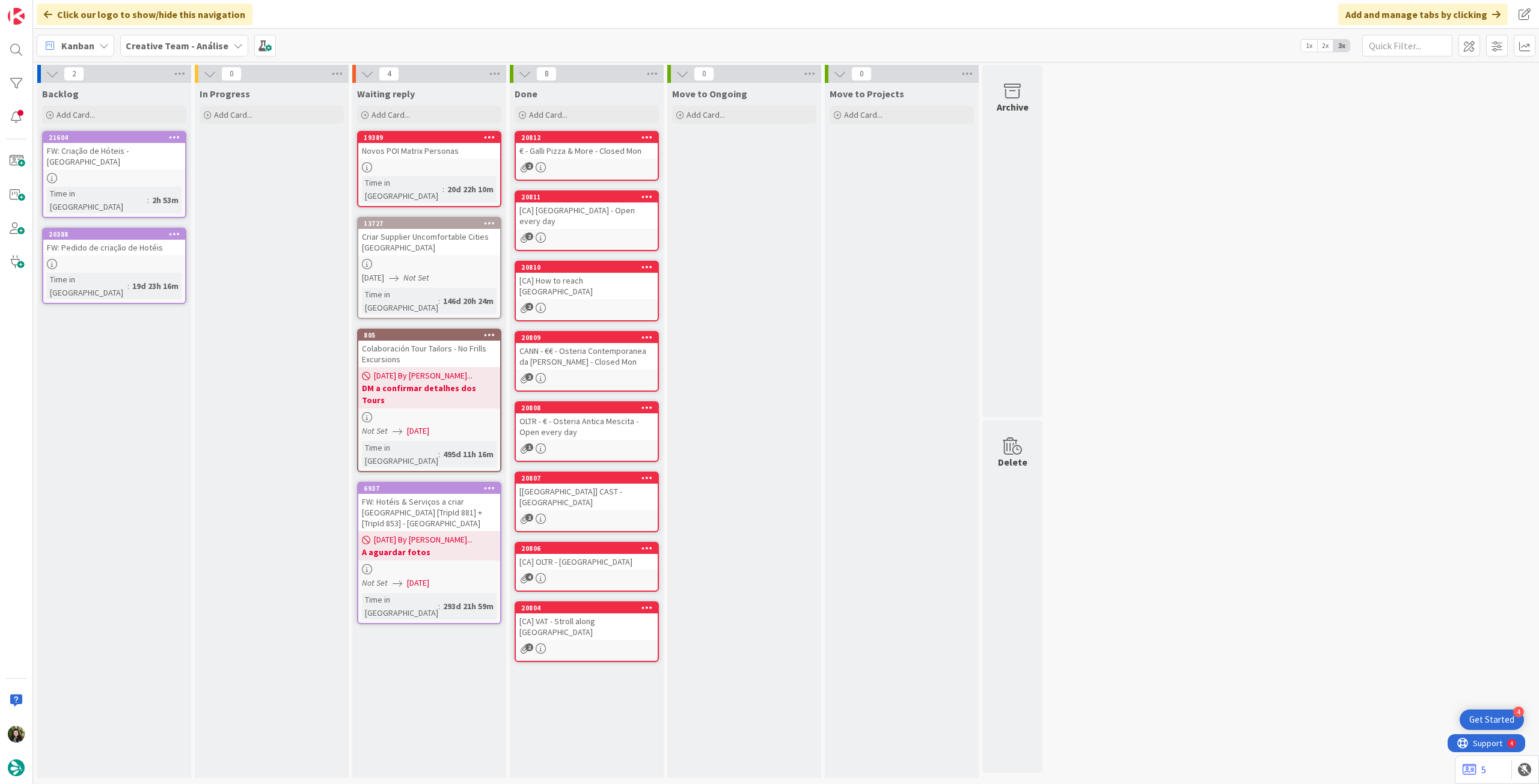
click at [202, 43] on b "Creative Team - Análise" at bounding box center [177, 46] width 103 height 12
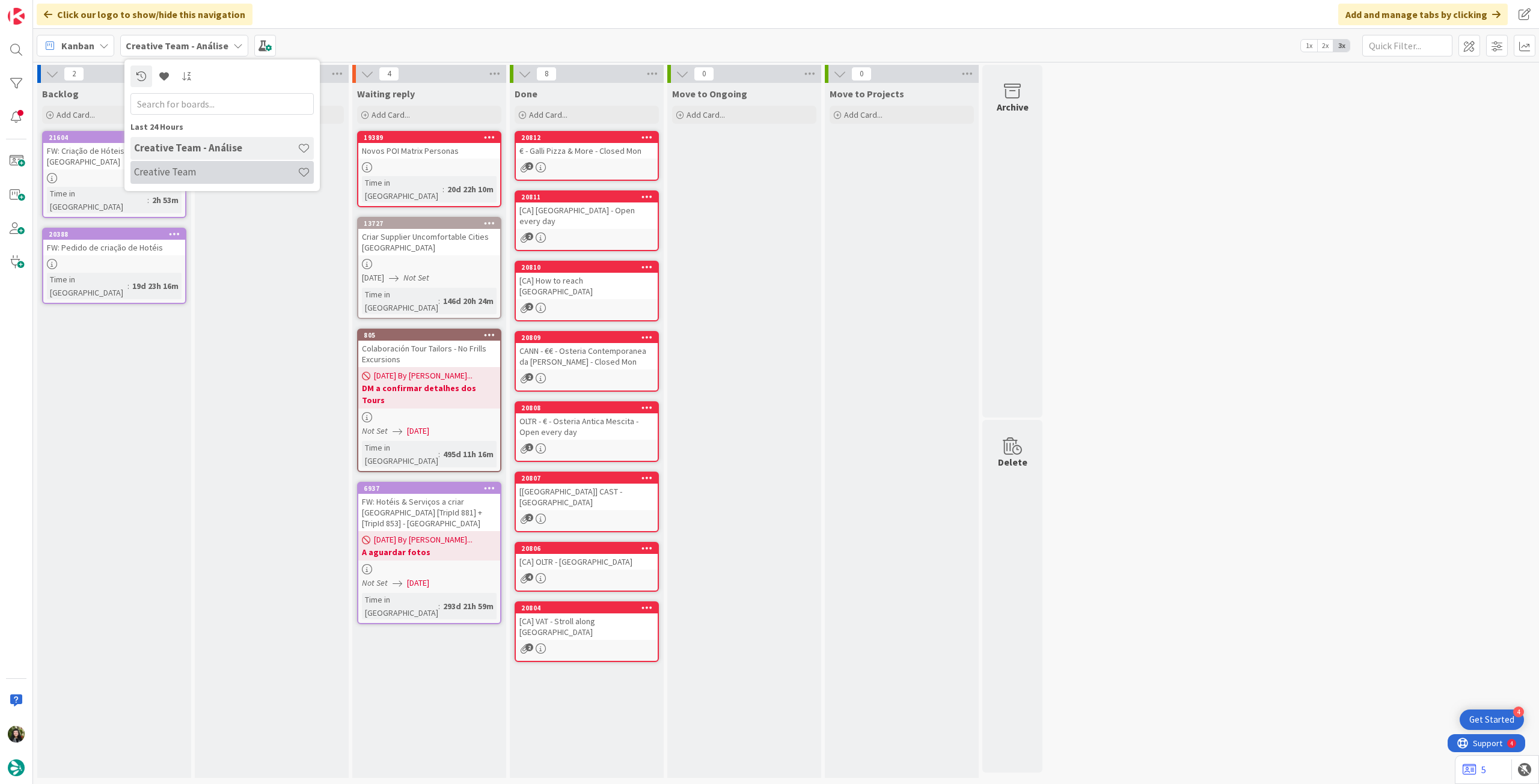
click at [174, 168] on h4 "Creative Team" at bounding box center [216, 172] width 164 height 12
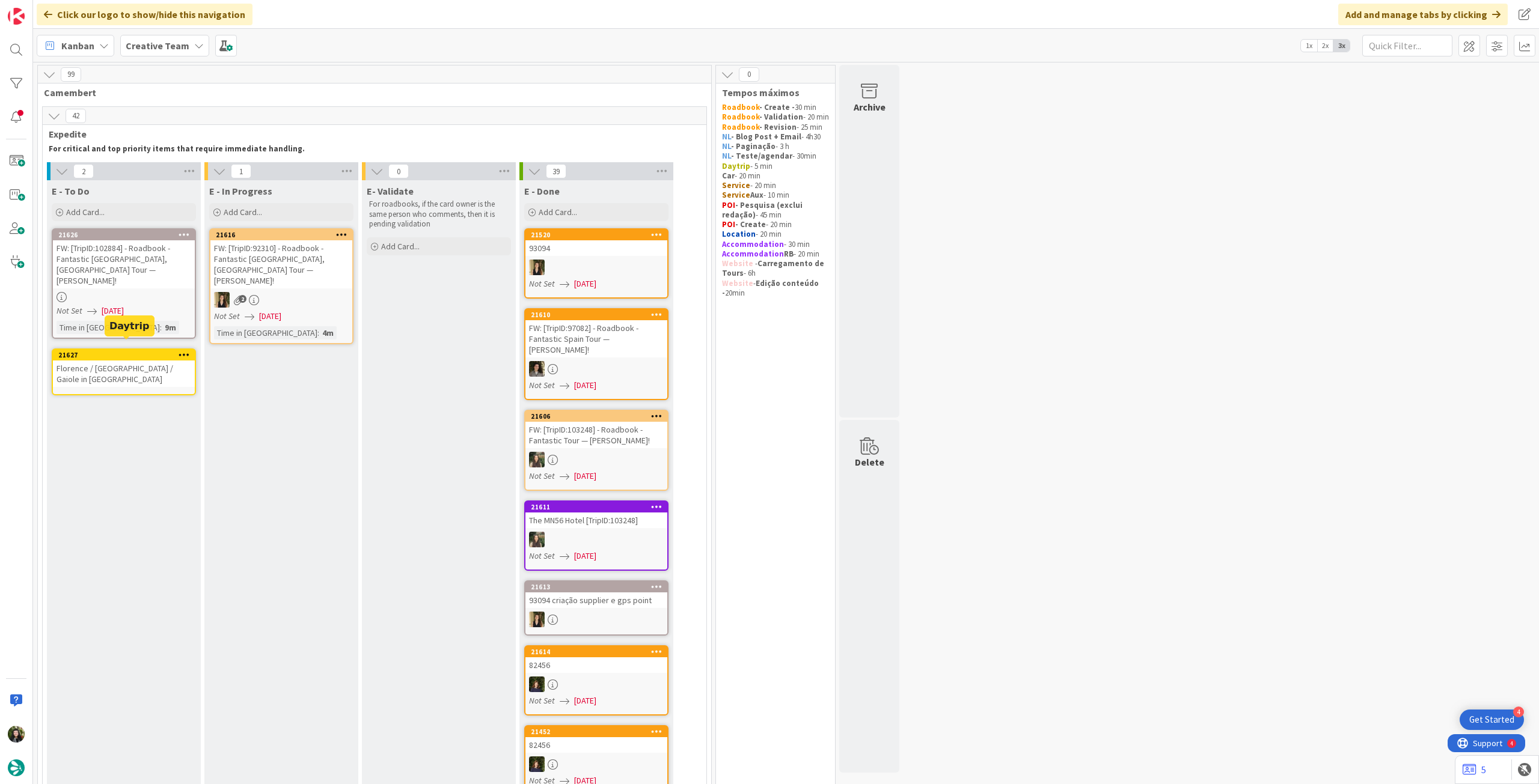
click at [129, 351] on div "21627" at bounding box center [127, 355] width 137 height 8
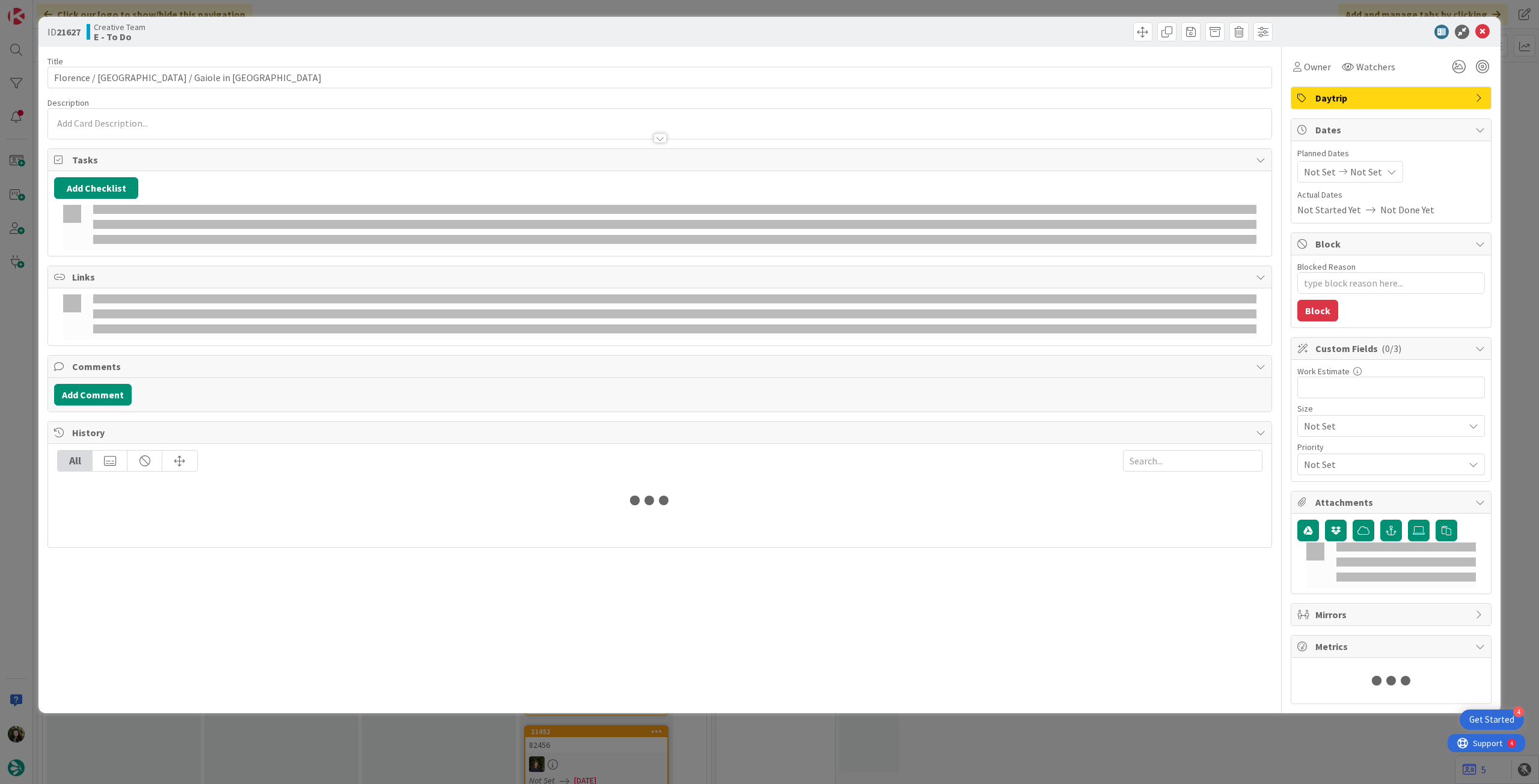
type textarea "x"
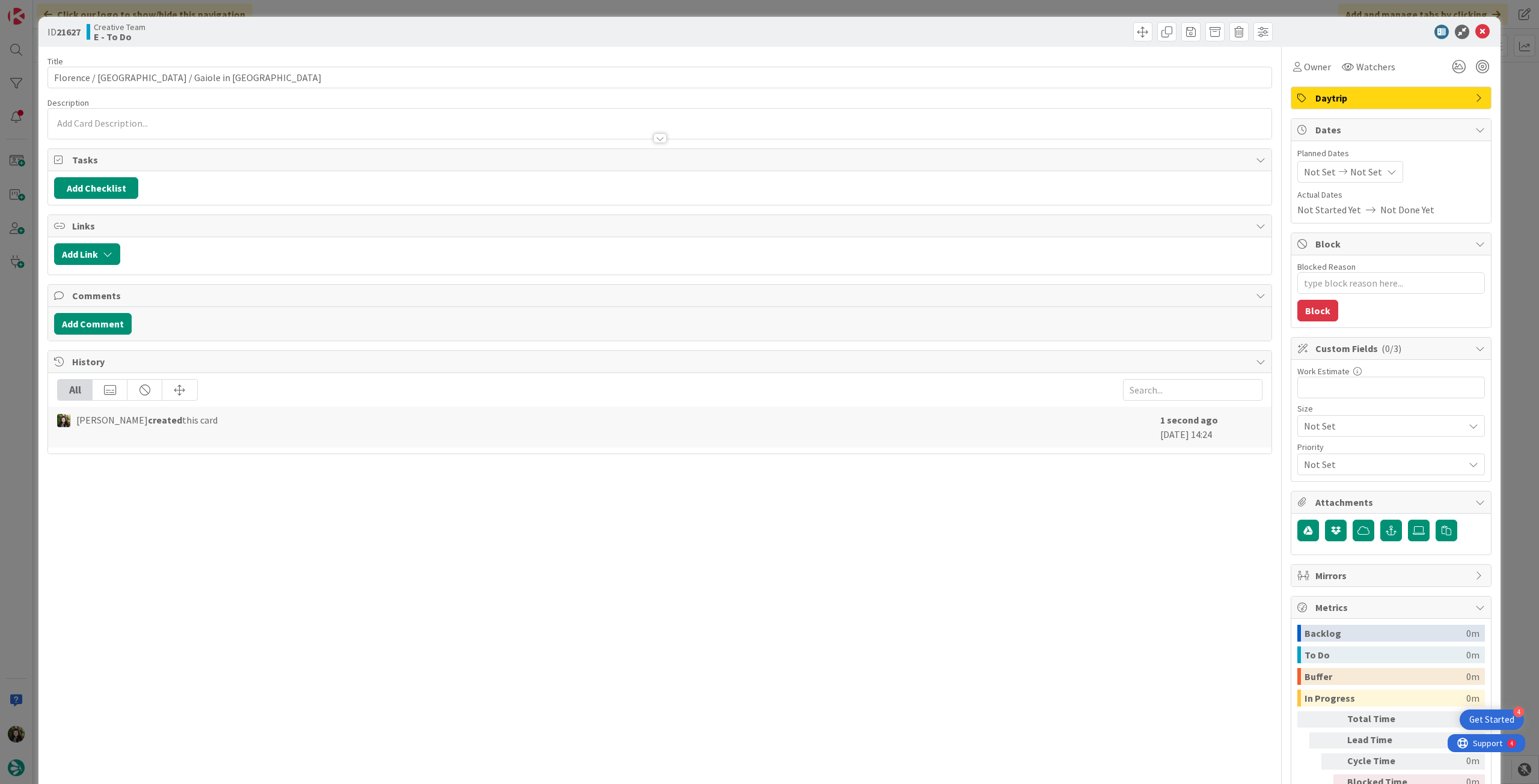
click at [1387, 172] on icon at bounding box center [1391, 172] width 9 height 9
click at [1312, 447] on icon at bounding box center [1318, 453] width 18 height 14
type input "[DATE]"
click at [245, 70] on input "Florence / [GEOGRAPHIC_DATA] / Gaiole in [GEOGRAPHIC_DATA]" at bounding box center [659, 78] width 1224 height 22
type textarea "x"
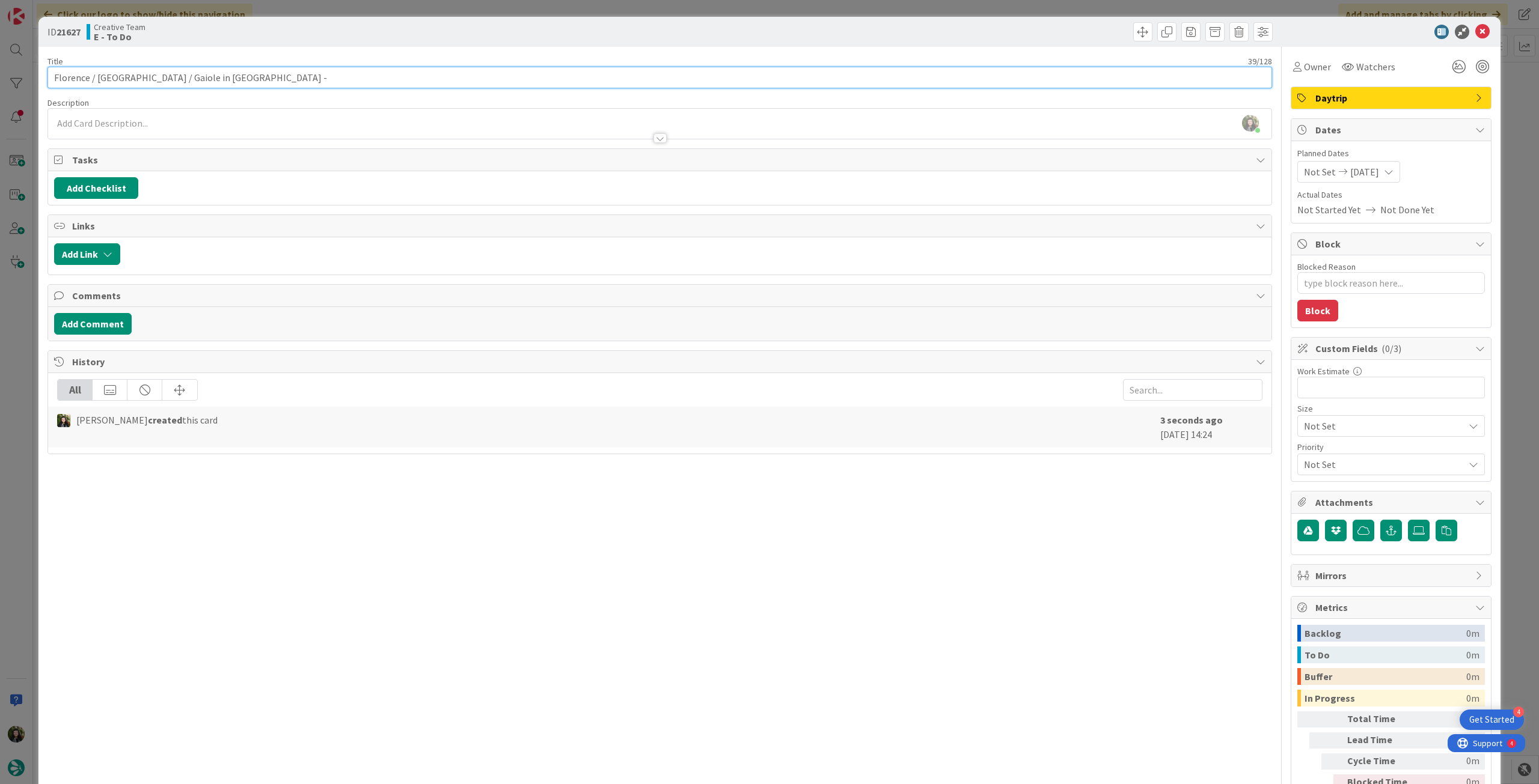
paste input "107817"
type input "Florence / [GEOGRAPHIC_DATA] / Gaiole in [GEOGRAPHIC_DATA] - 107817"
type textarea "x"
type input "Florence / [GEOGRAPHIC_DATA] / Gaiole in [GEOGRAPHIC_DATA] - 107817"
click at [224, 126] on div "[PERSON_NAME] just joined" at bounding box center [659, 124] width 1223 height 30
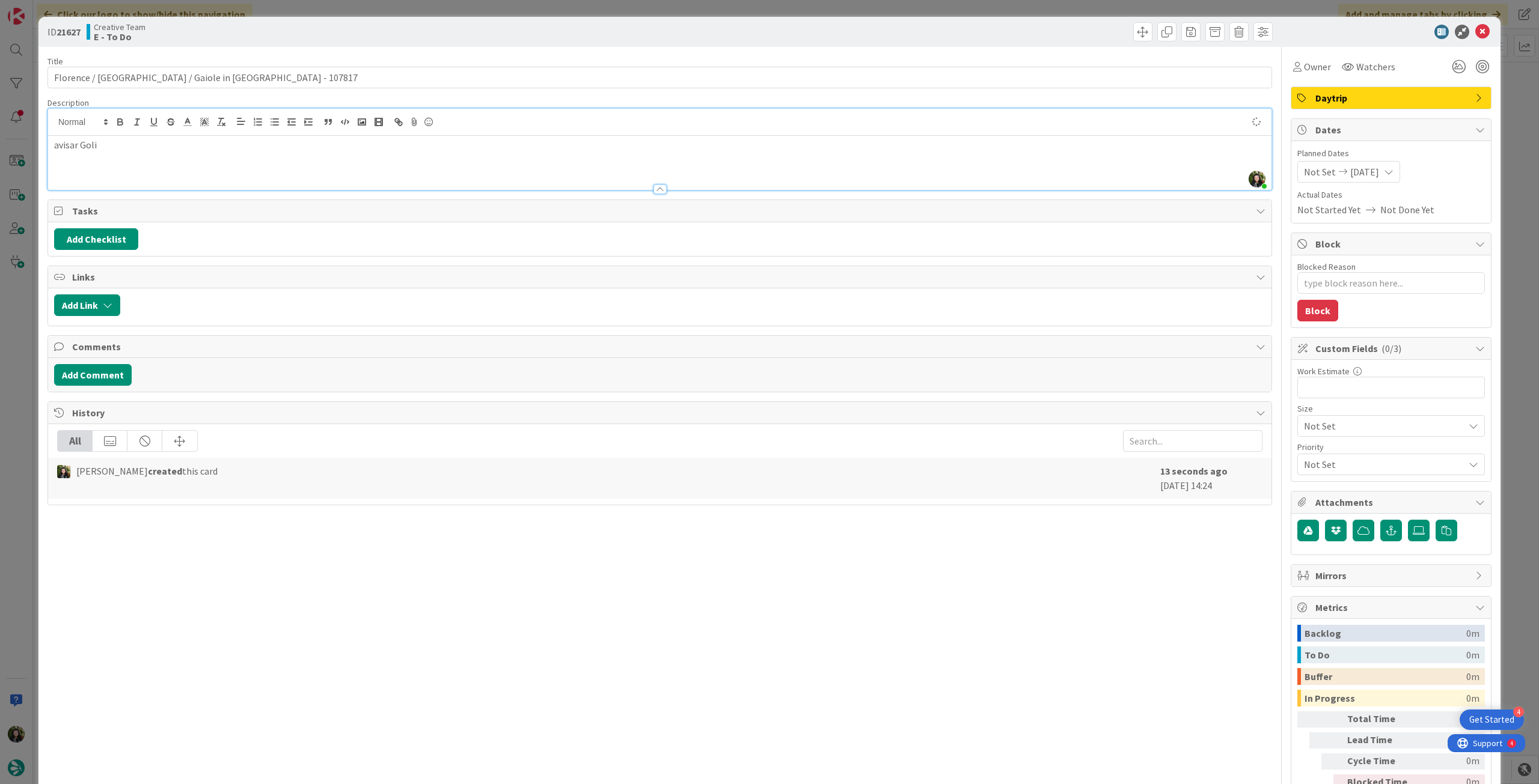
click at [1475, 32] on icon at bounding box center [1481, 31] width 14 height 14
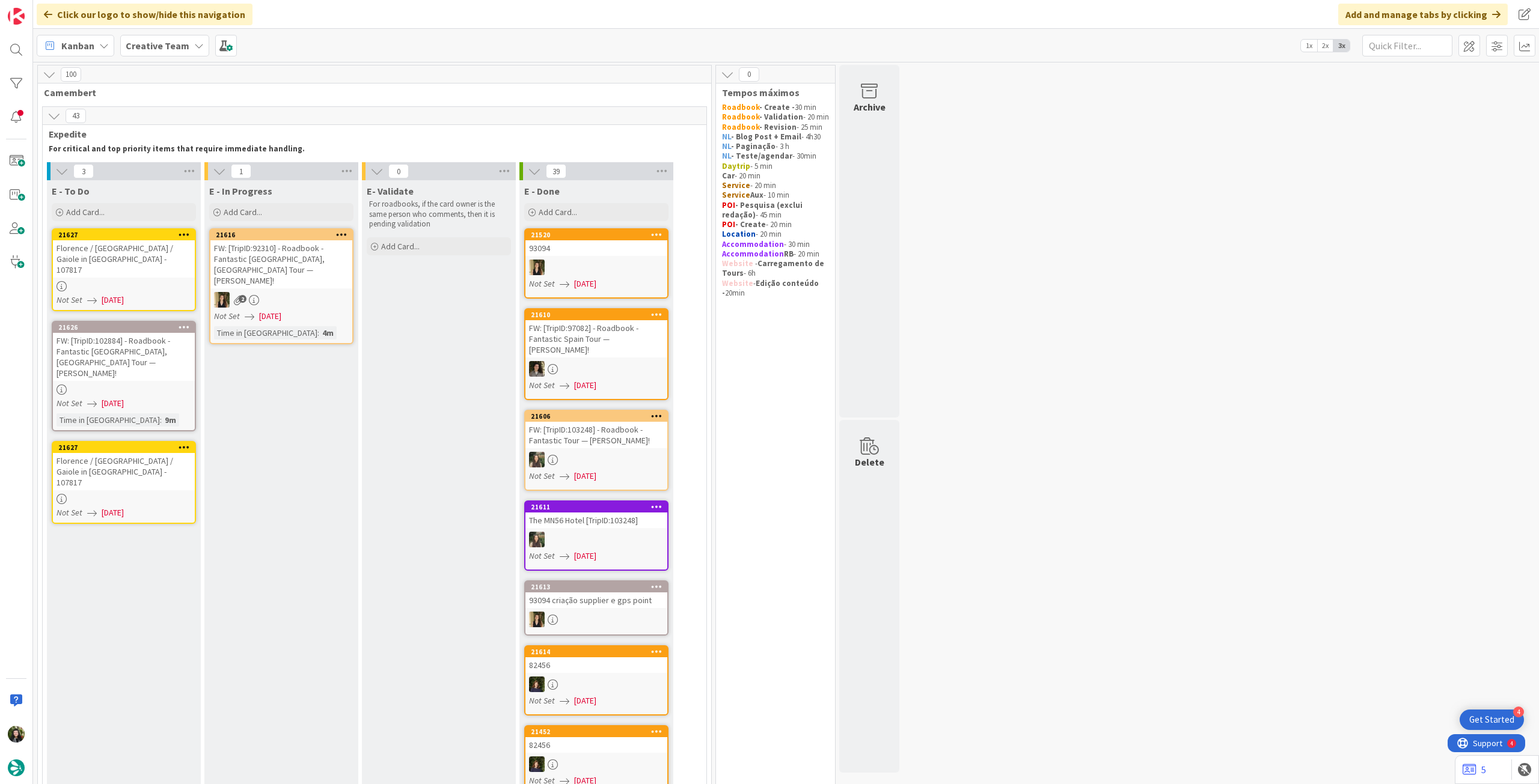
click at [185, 233] on icon at bounding box center [184, 234] width 12 height 8
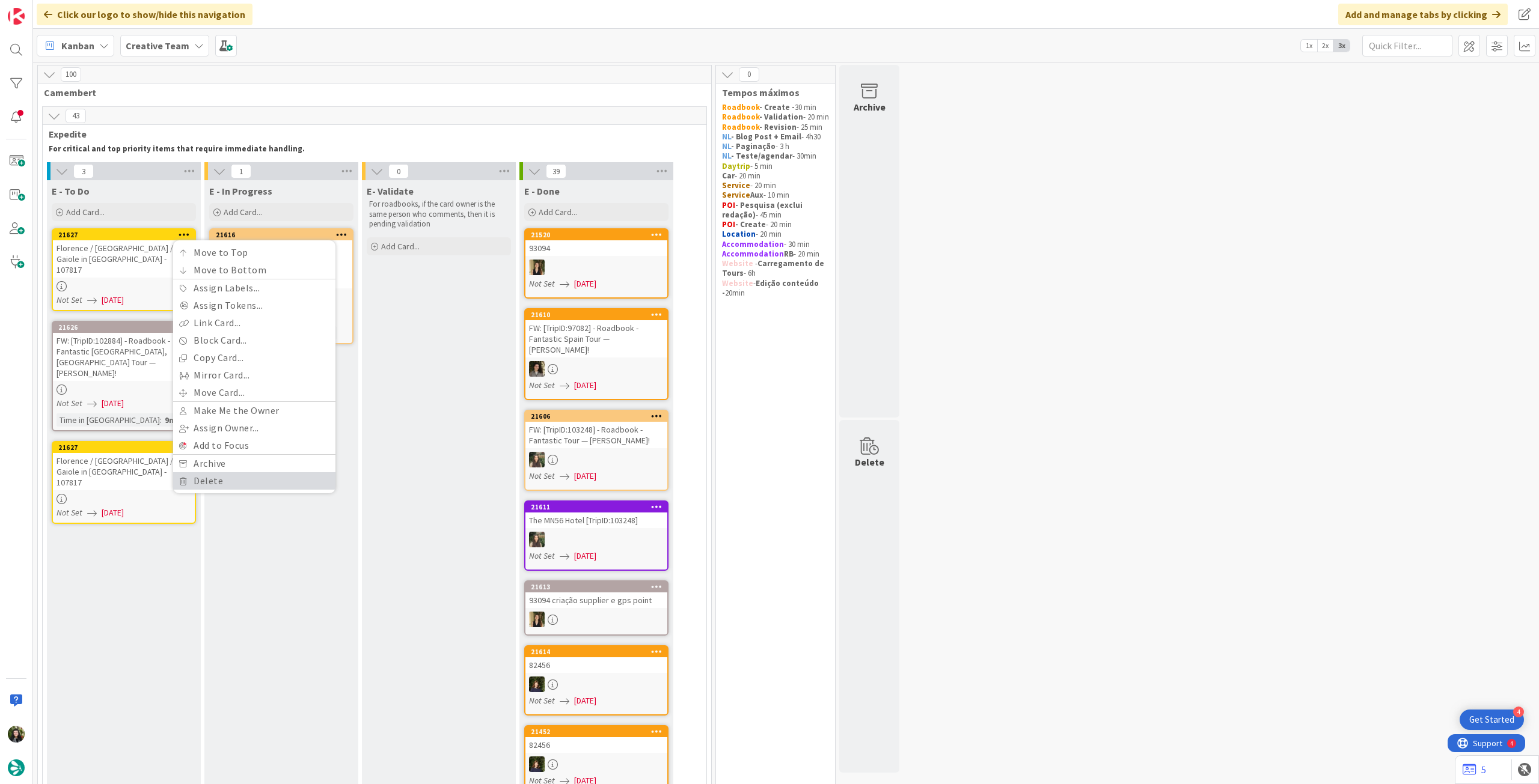
click at [198, 478] on link "Delete" at bounding box center [254, 481] width 162 height 18
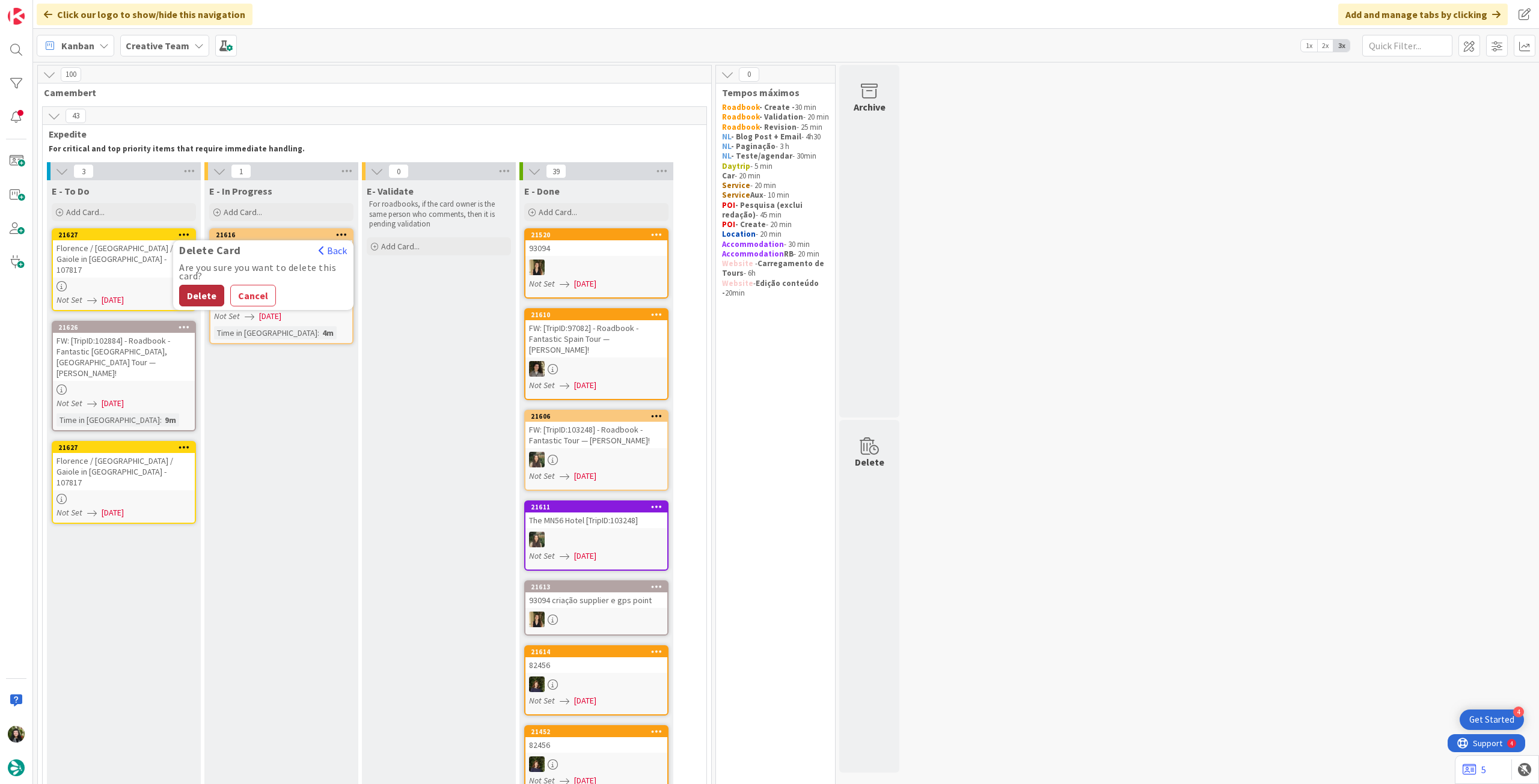
click at [208, 298] on button "Delete" at bounding box center [202, 296] width 45 height 22
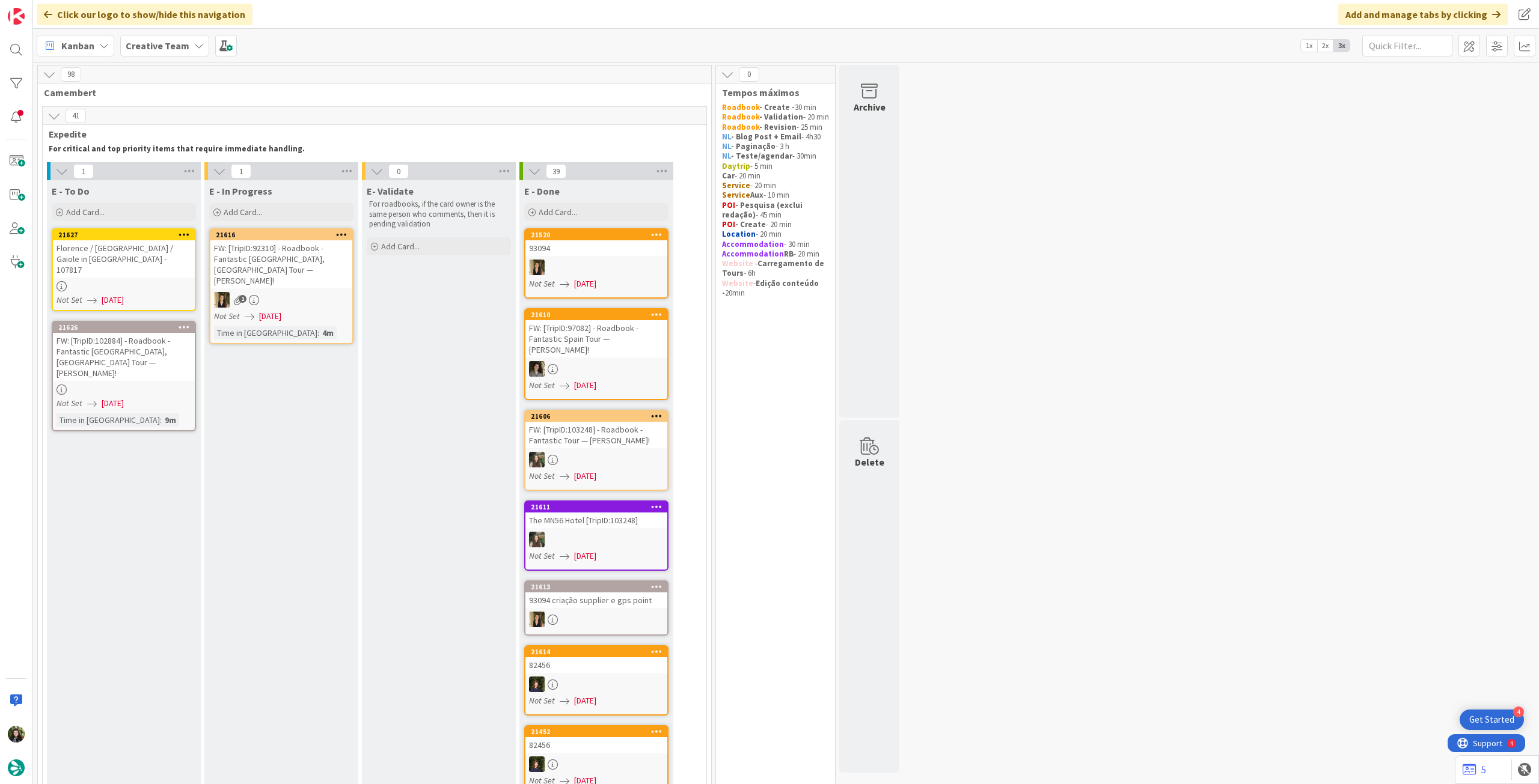
drag, startPoint x: 166, startPoint y: 52, endPoint x: 175, endPoint y: 58, distance: 10.8
click at [169, 54] on div "Creative Team" at bounding box center [164, 46] width 89 height 22
click at [195, 183] on div "Creative Team - Análise" at bounding box center [222, 172] width 183 height 23
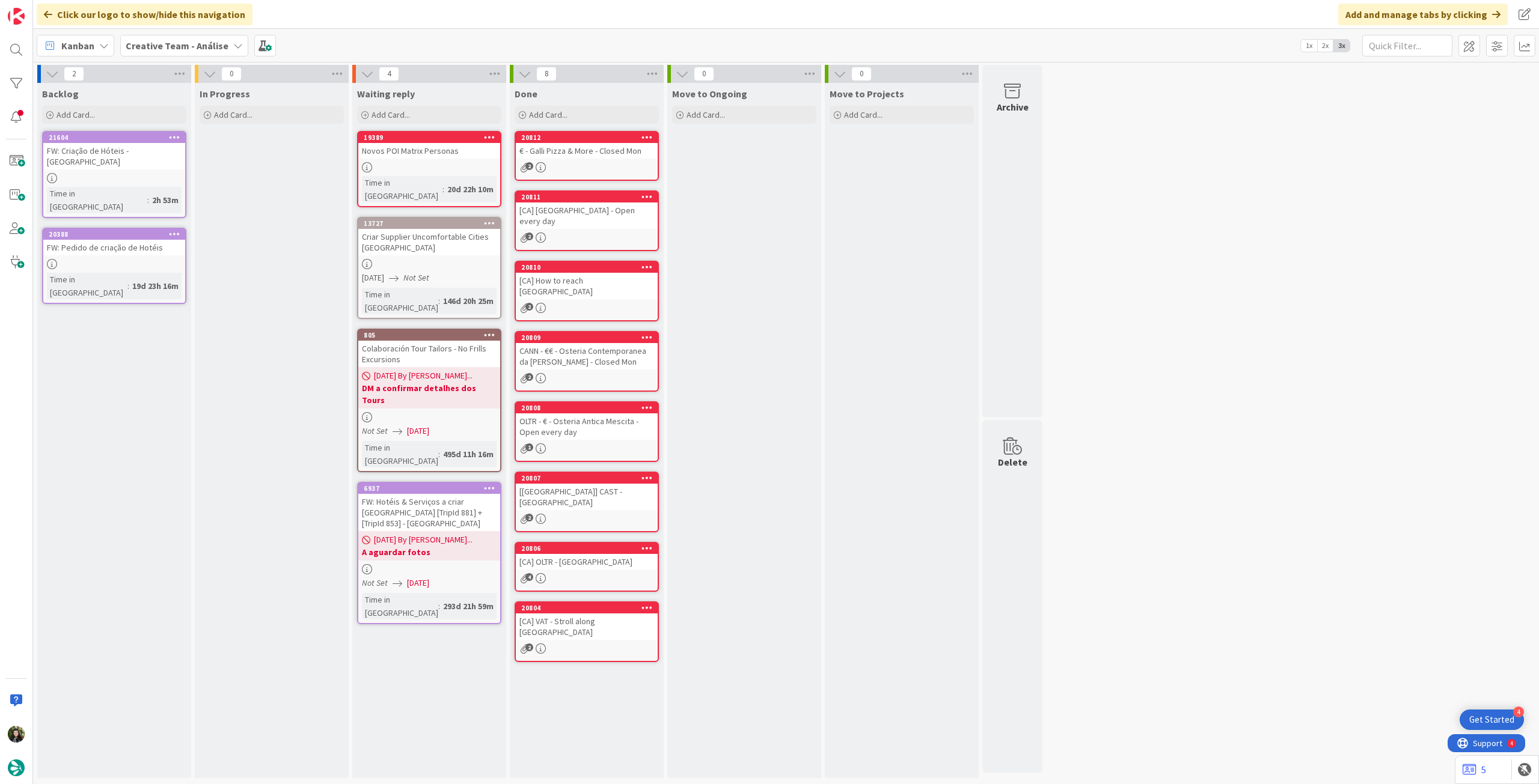
click at [177, 48] on b "Creative Team - Análise" at bounding box center [177, 46] width 103 height 12
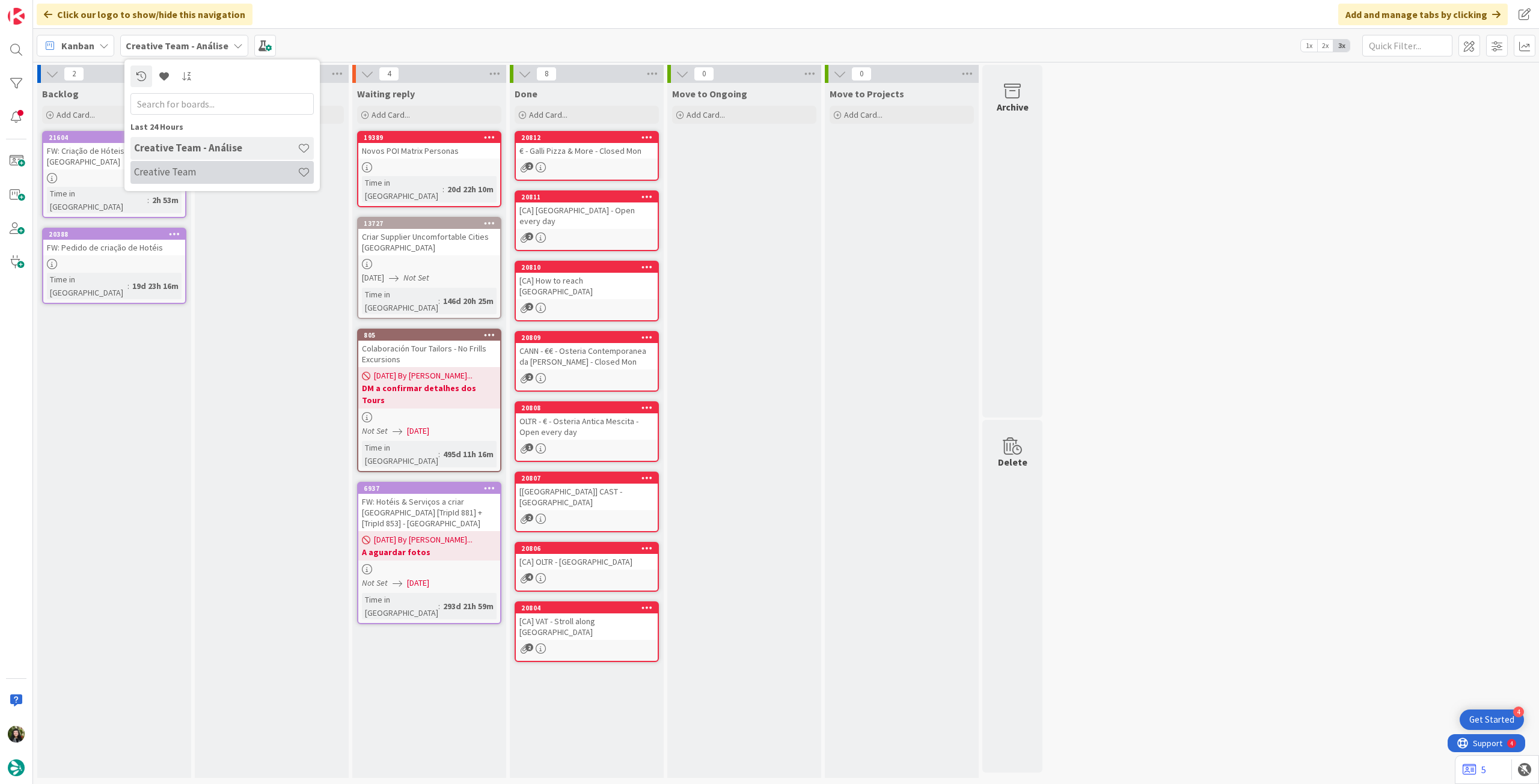
click at [161, 167] on h4 "Creative Team" at bounding box center [216, 172] width 164 height 12
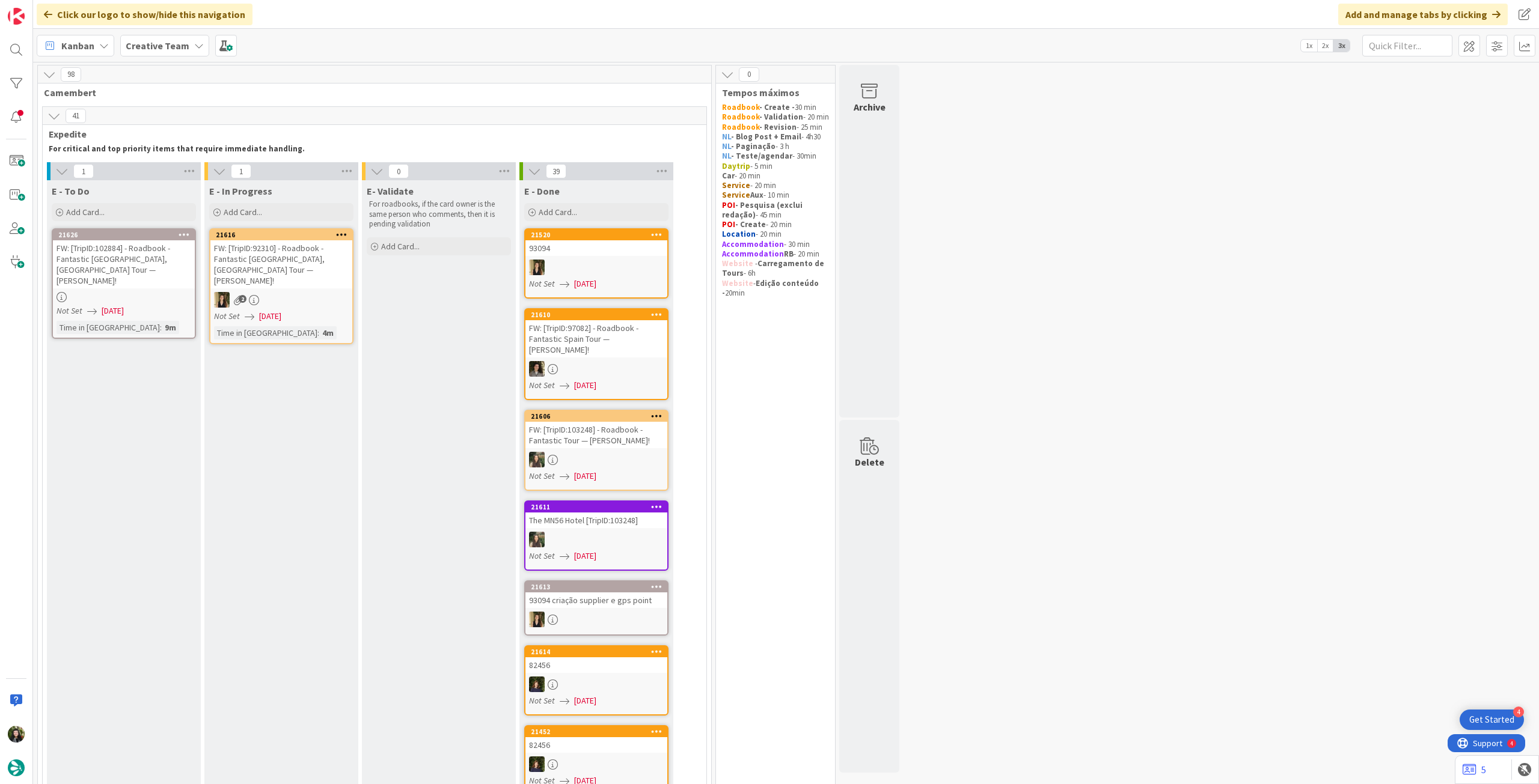
click at [155, 208] on div "Add Card..." at bounding box center [123, 212] width 144 height 18
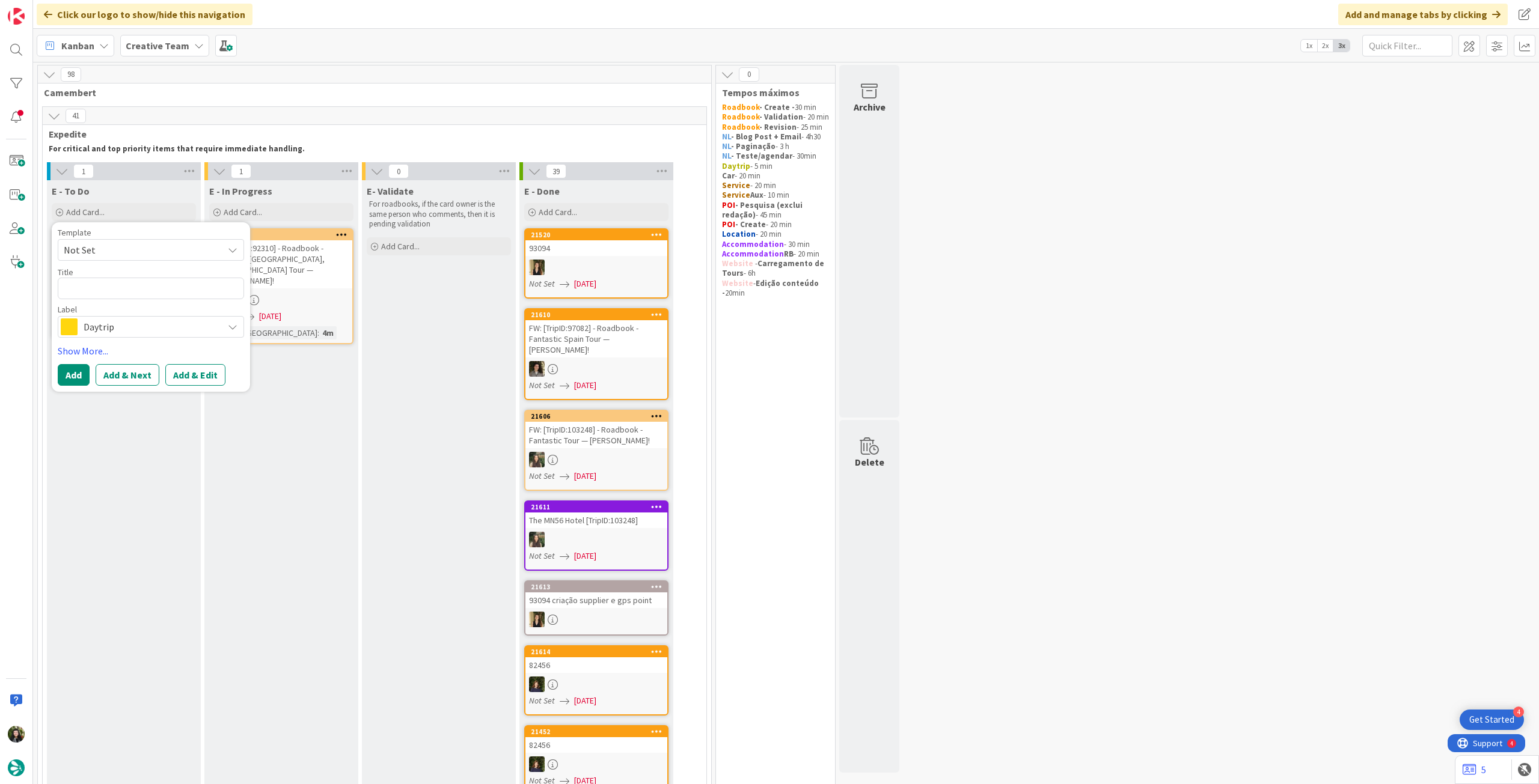
type textarea "x"
type textarea "107817"
click at [62, 287] on textarea "107817" at bounding box center [150, 288] width 186 height 22
paste textarea "Florence / [GEOGRAPHIC_DATA] / Gaiole in [GEOGRAPHIC_DATA]"
type textarea "x"
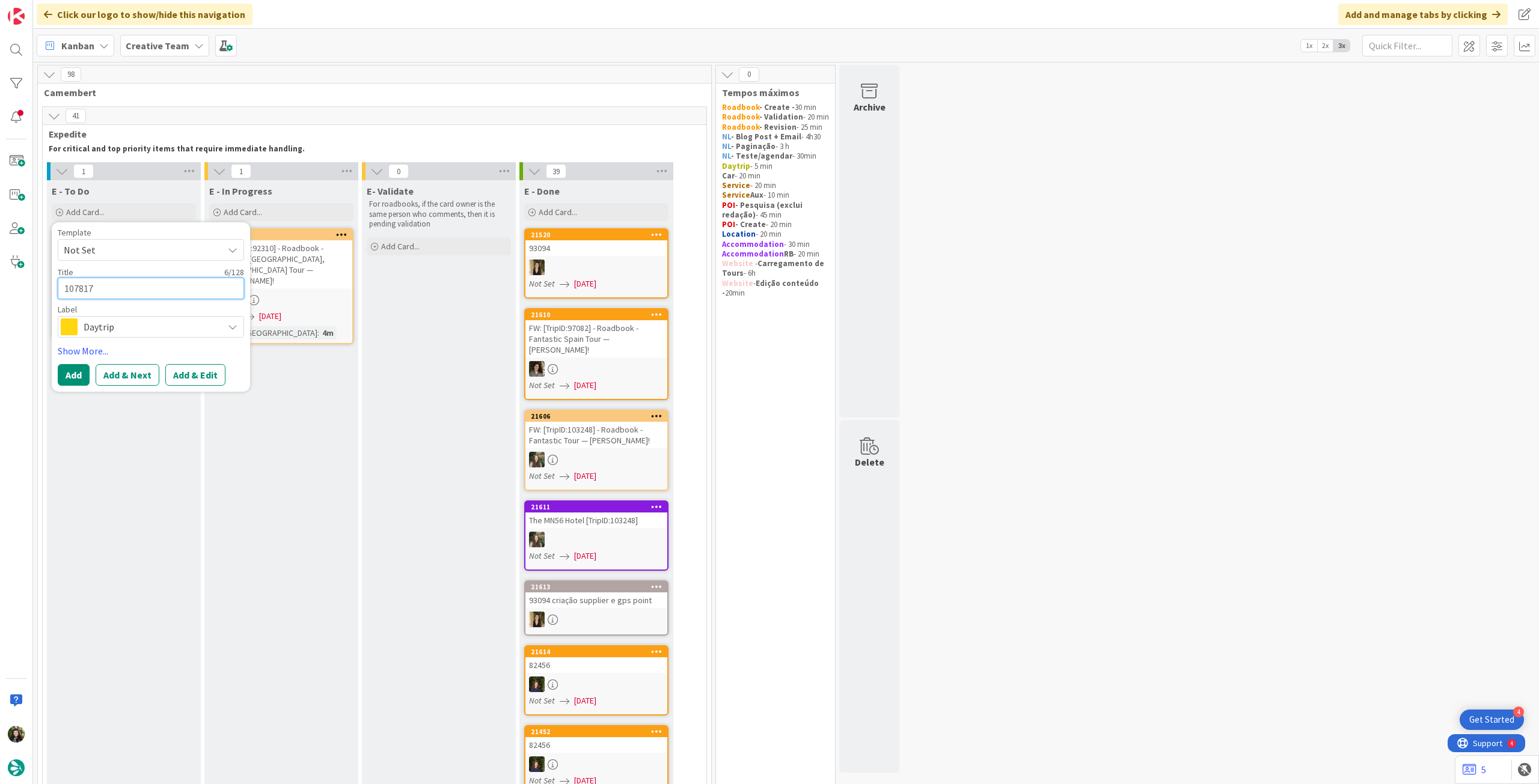
type textarea "Florence / [GEOGRAPHIC_DATA] / Gaiole in [GEOGRAPHIC_DATA] 107817"
type textarea "x"
type textarea "Florence / [GEOGRAPHIC_DATA] / Gaiole in [GEOGRAPHIC_DATA] 107817"
type textarea "x"
type textarea "Florence / [GEOGRAPHIC_DATA] / Gaiole in [GEOGRAPHIC_DATA] - 107817"
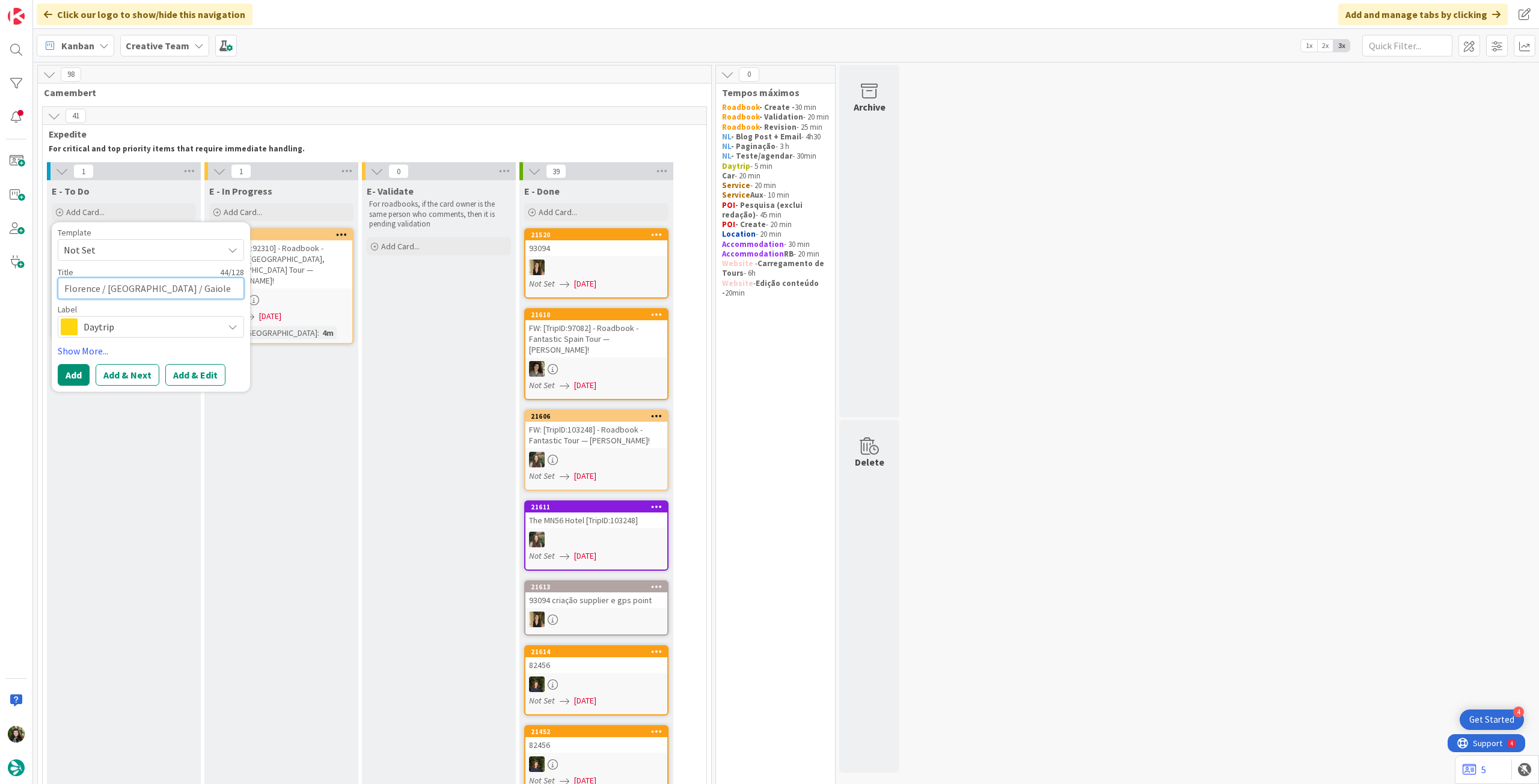
type textarea "x"
type textarea "Florence / [GEOGRAPHIC_DATA] / Gaiole in [GEOGRAPHIC_DATA] - 107817"
click at [91, 390] on div "Add Add & Next Add & Edit" at bounding box center [150, 389] width 186 height 22
click at [83, 389] on button "Add" at bounding box center [73, 389] width 32 height 22
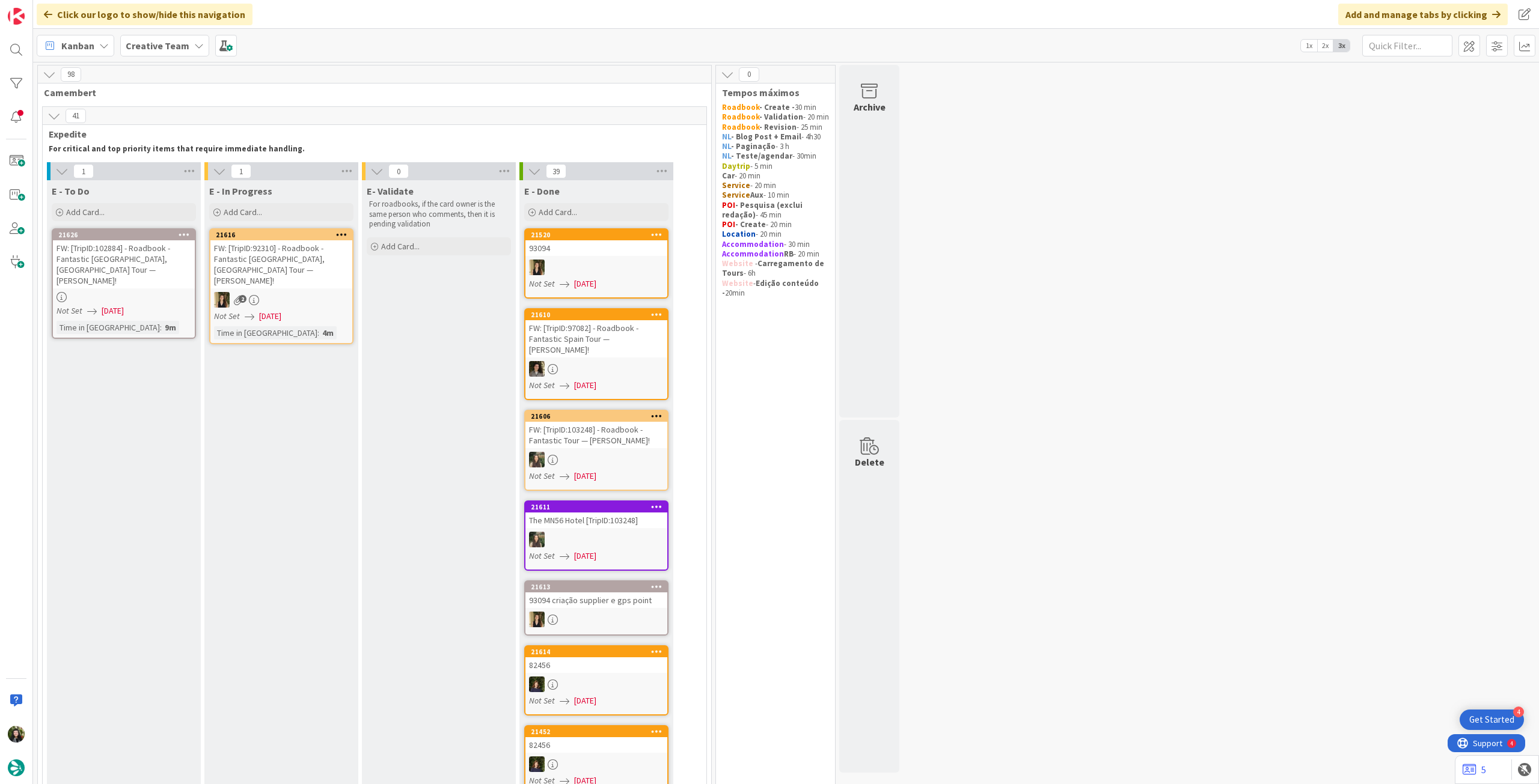
drag, startPoint x: 158, startPoint y: 47, endPoint x: 166, endPoint y: 64, distance: 18.8
click at [158, 48] on b "Creative Team" at bounding box center [158, 46] width 64 height 12
drag, startPoint x: 187, startPoint y: 175, endPoint x: 186, endPoint y: 169, distance: 6.1
click at [186, 175] on h4 "Creative Team - Análise" at bounding box center [216, 172] width 164 height 12
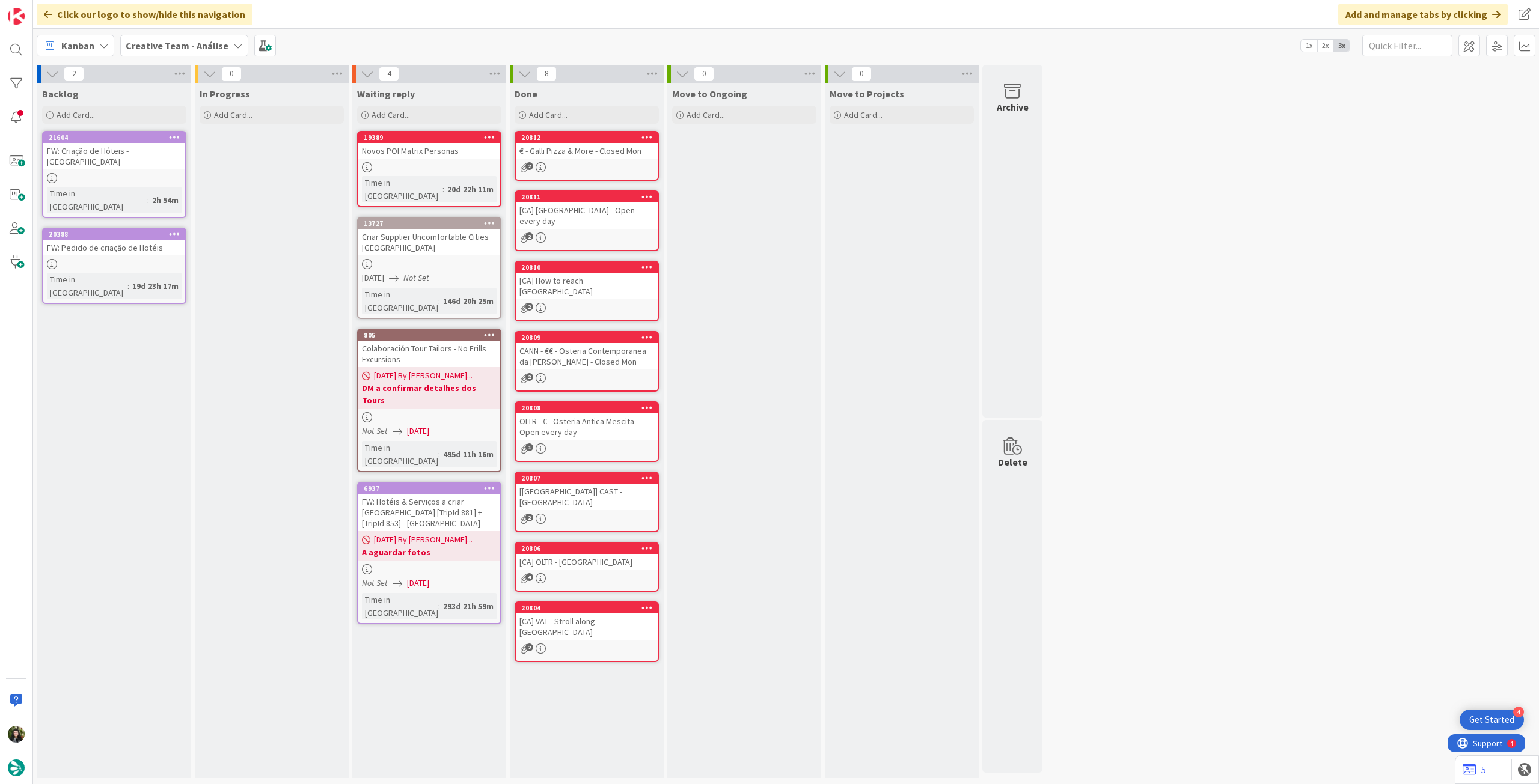
click at [184, 55] on div "Creative Team - Análise" at bounding box center [184, 46] width 128 height 22
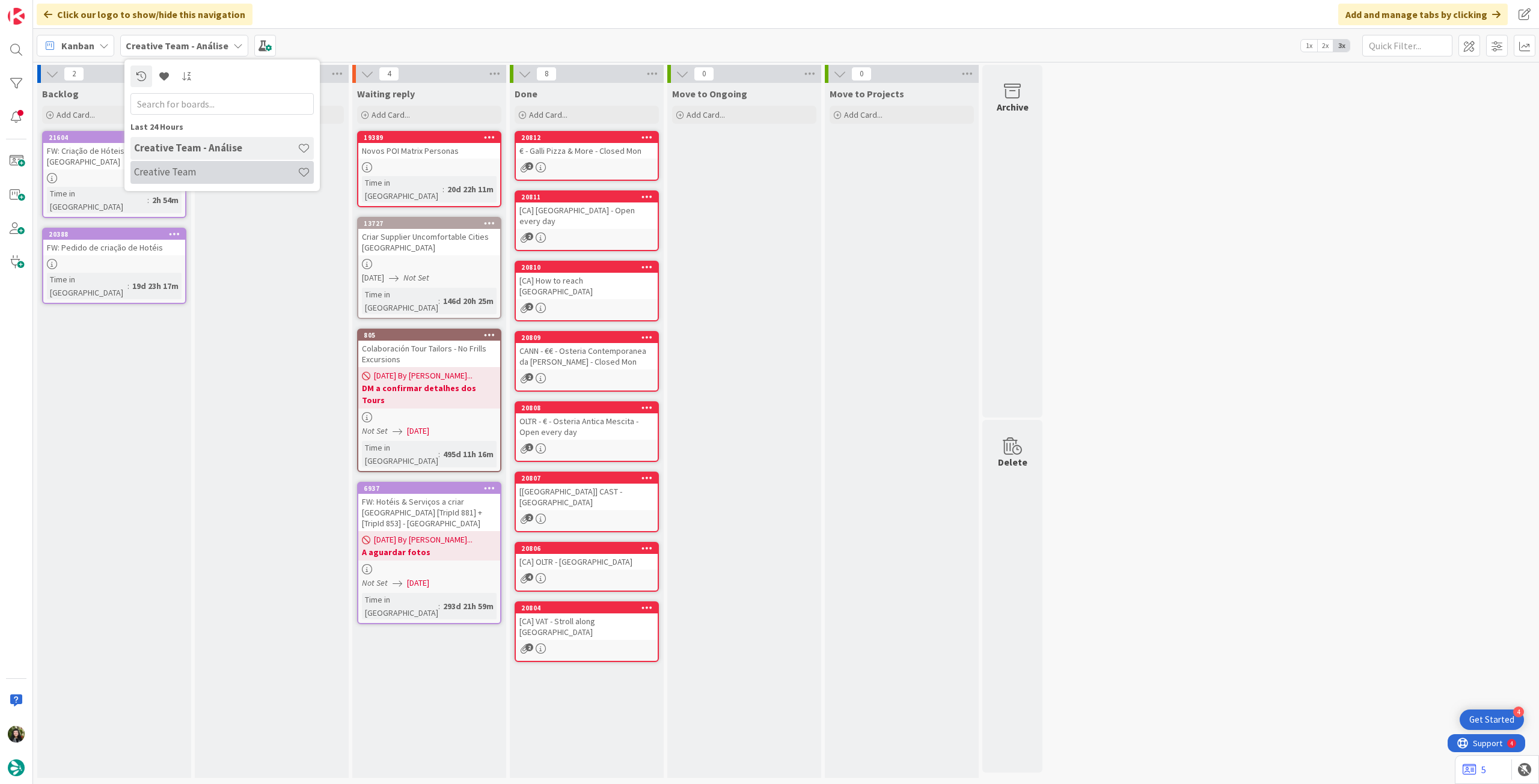
click at [180, 168] on h4 "Creative Team" at bounding box center [216, 172] width 164 height 12
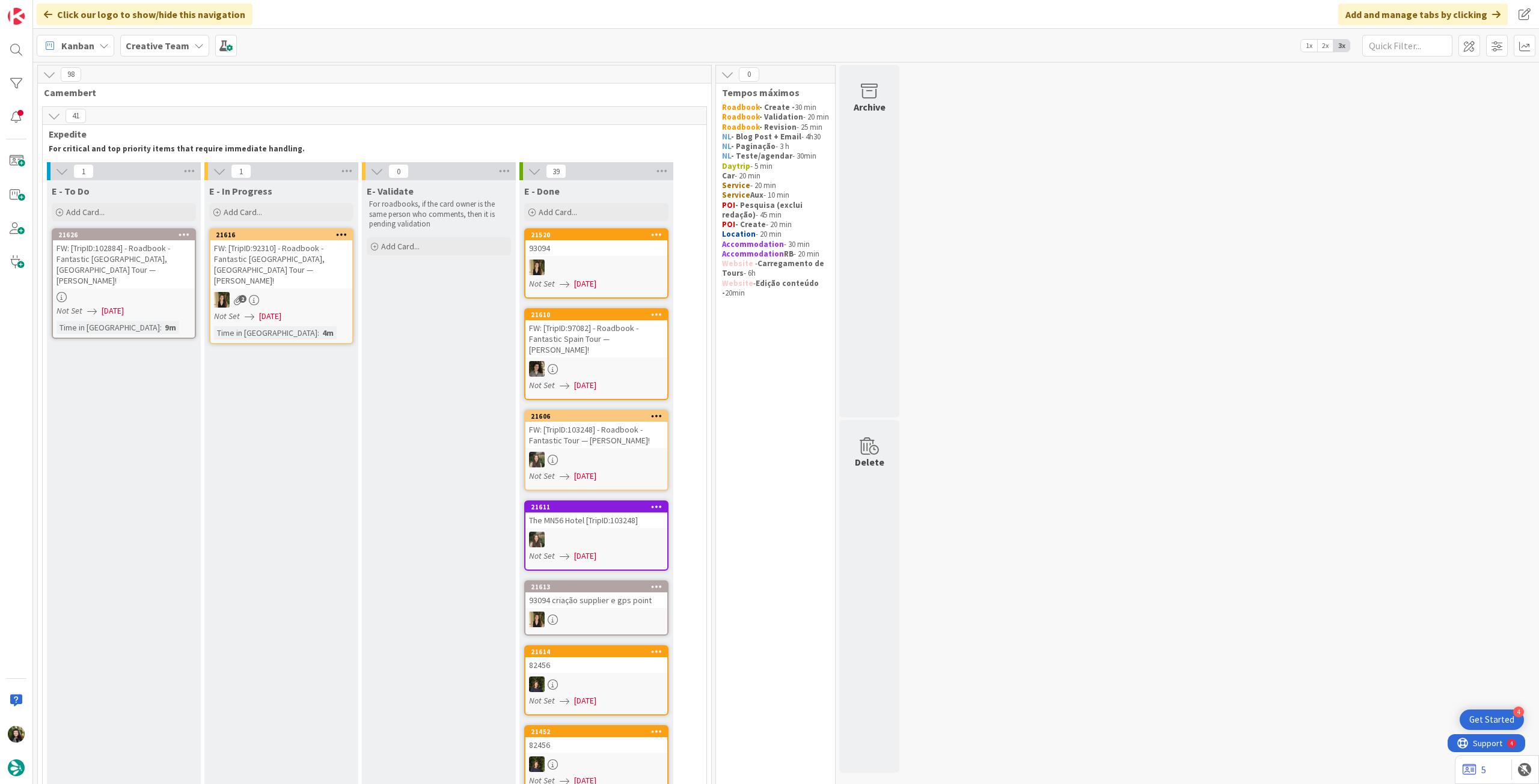
click at [169, 43] on b "Creative Team" at bounding box center [158, 46] width 64 height 12
click at [189, 175] on h4 "Creative Team - Análise" at bounding box center [216, 172] width 164 height 12
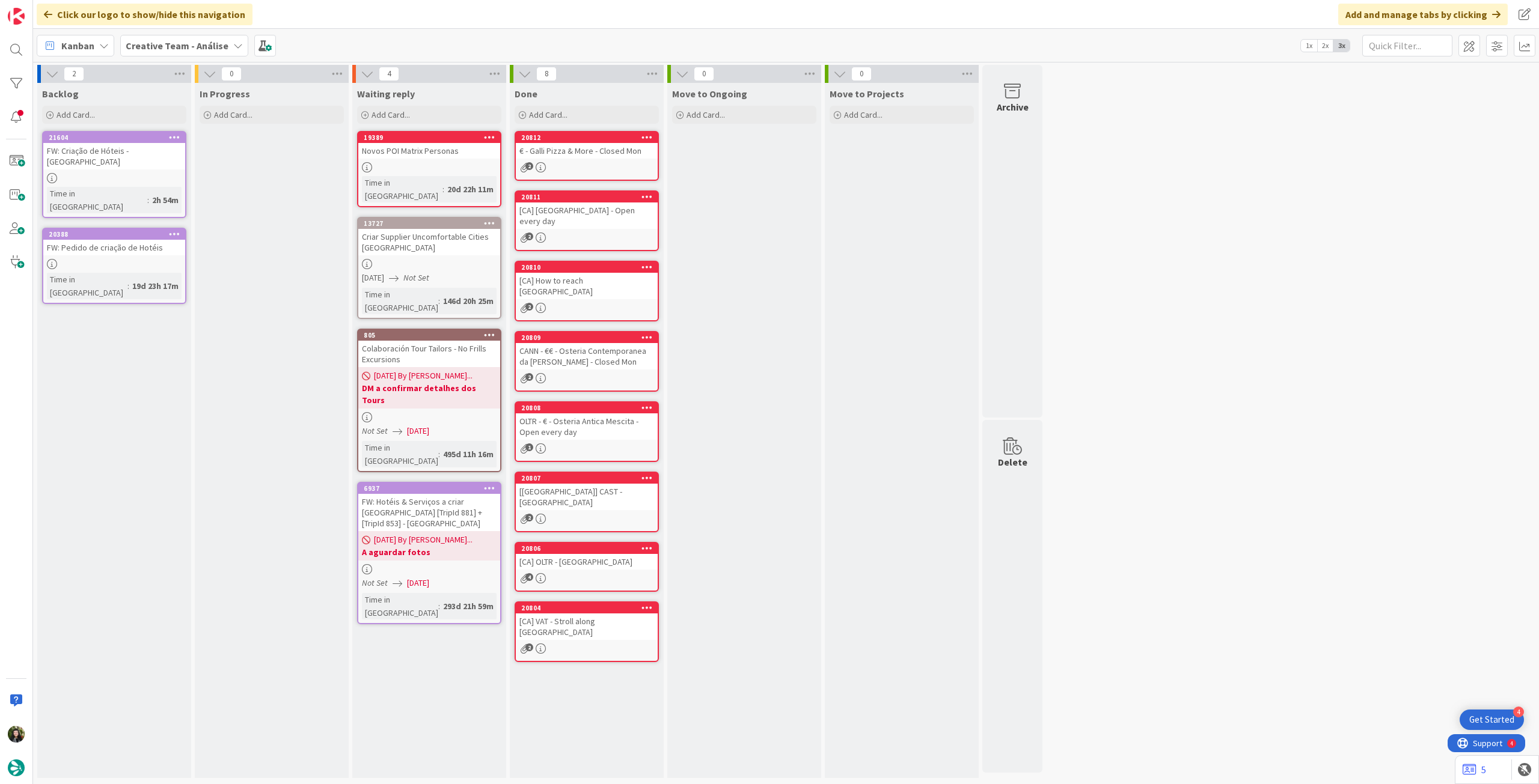
drag, startPoint x: 177, startPoint y: 49, endPoint x: 184, endPoint y: 63, distance: 15.7
click at [180, 54] on div "Creative Team - Análise" at bounding box center [184, 46] width 128 height 22
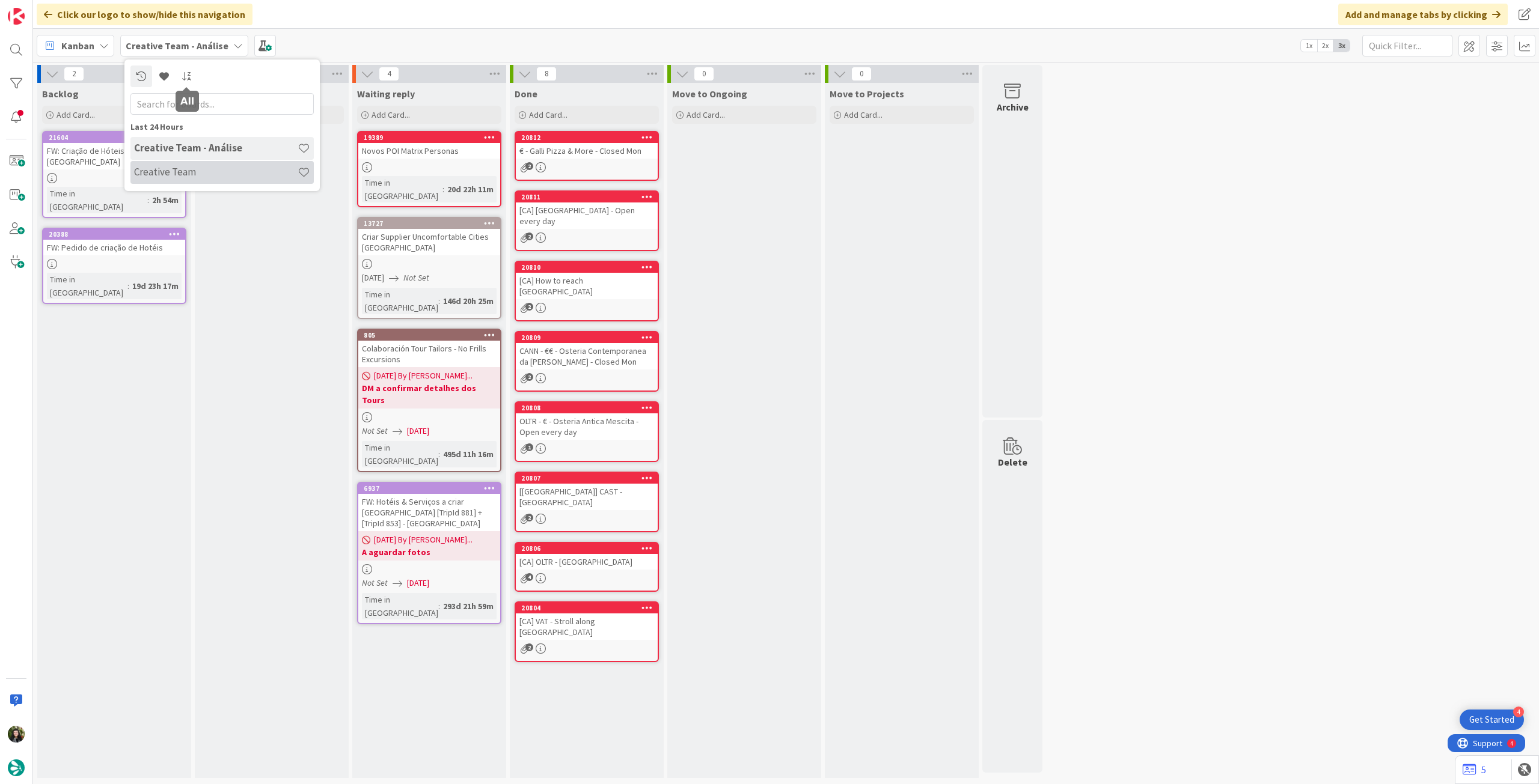
click at [177, 169] on h4 "Creative Team" at bounding box center [216, 172] width 164 height 12
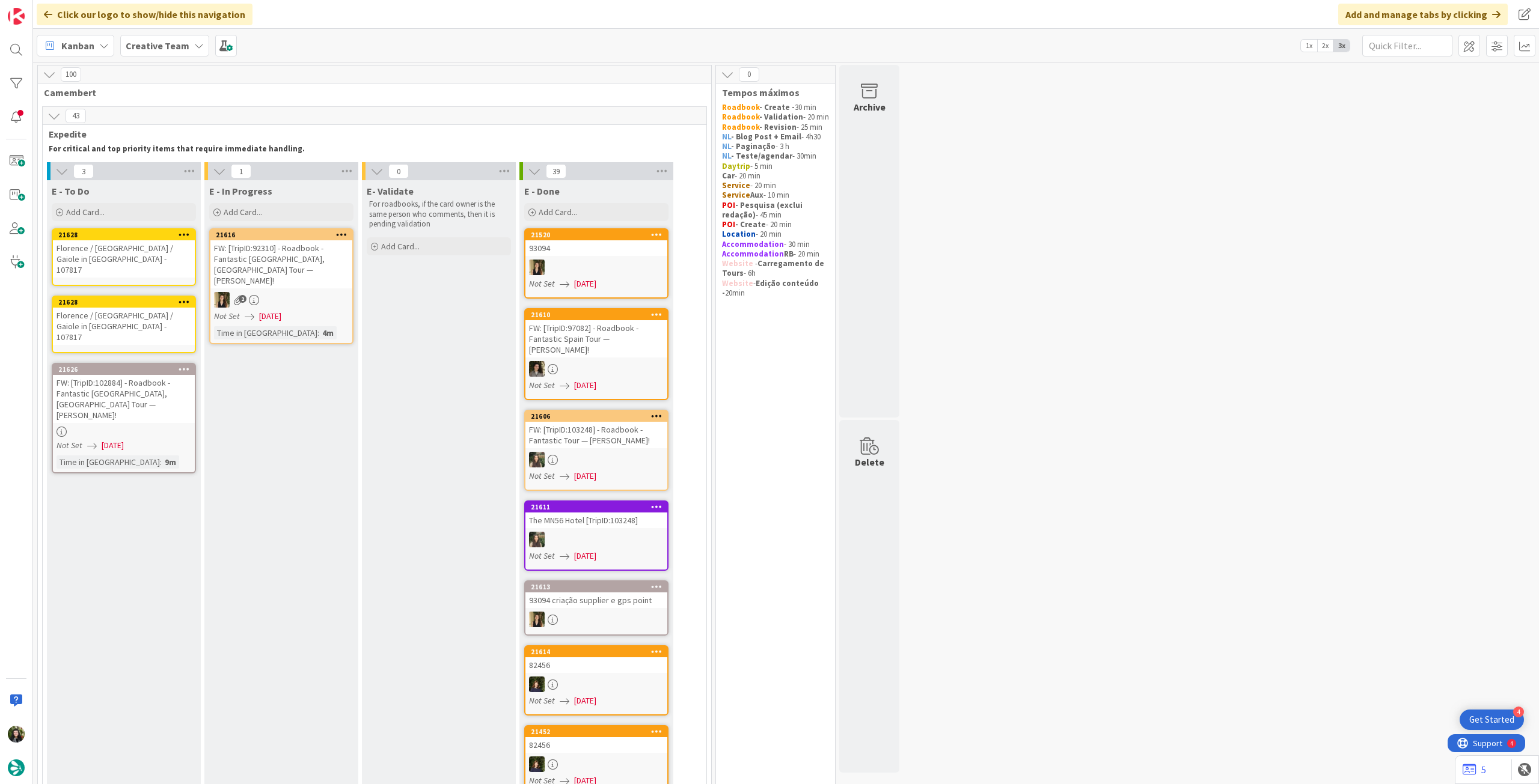
click at [165, 250] on div "Florence / [GEOGRAPHIC_DATA] / Gaiole in [GEOGRAPHIC_DATA] - 107817" at bounding box center [124, 258] width 142 height 37
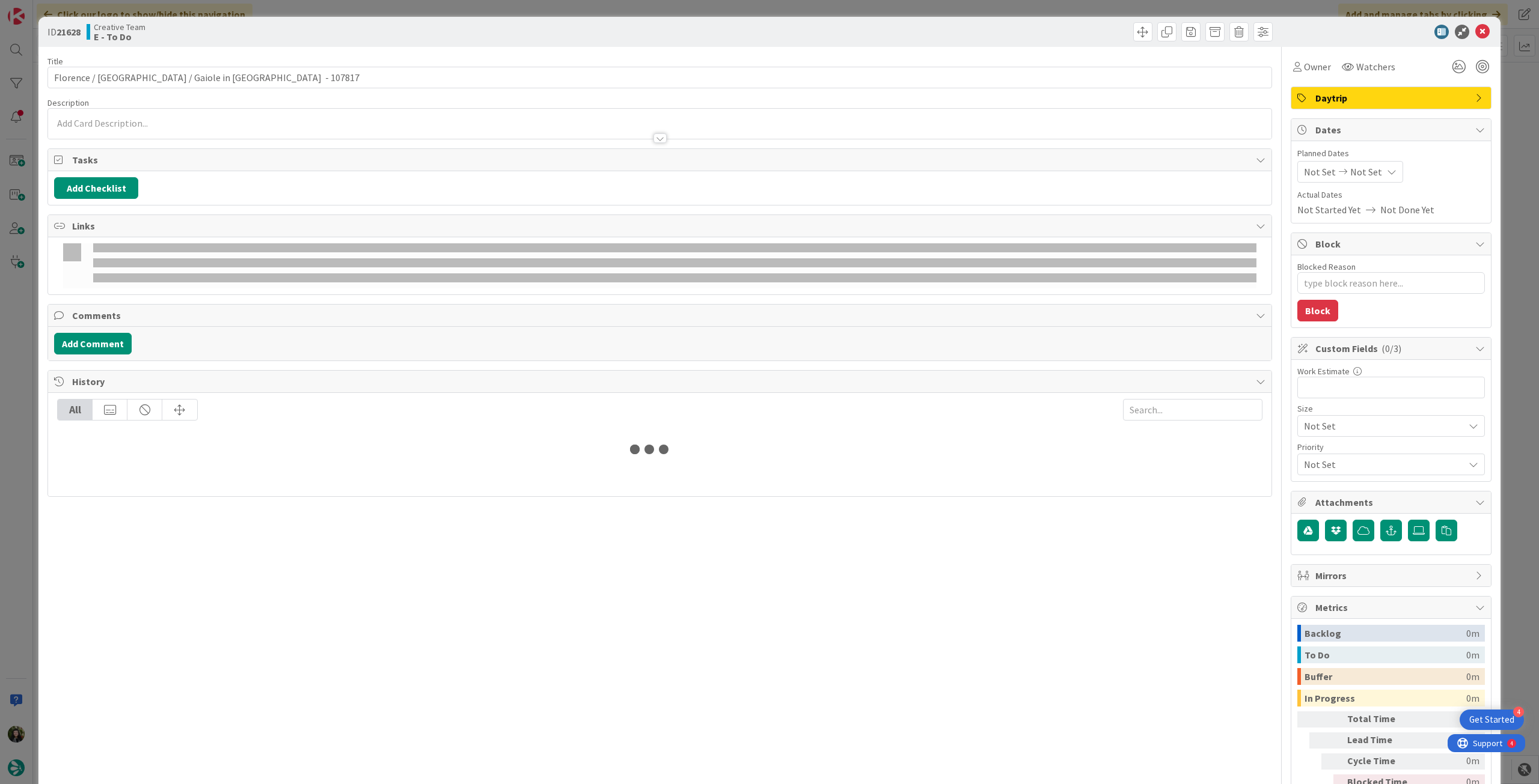
type textarea "x"
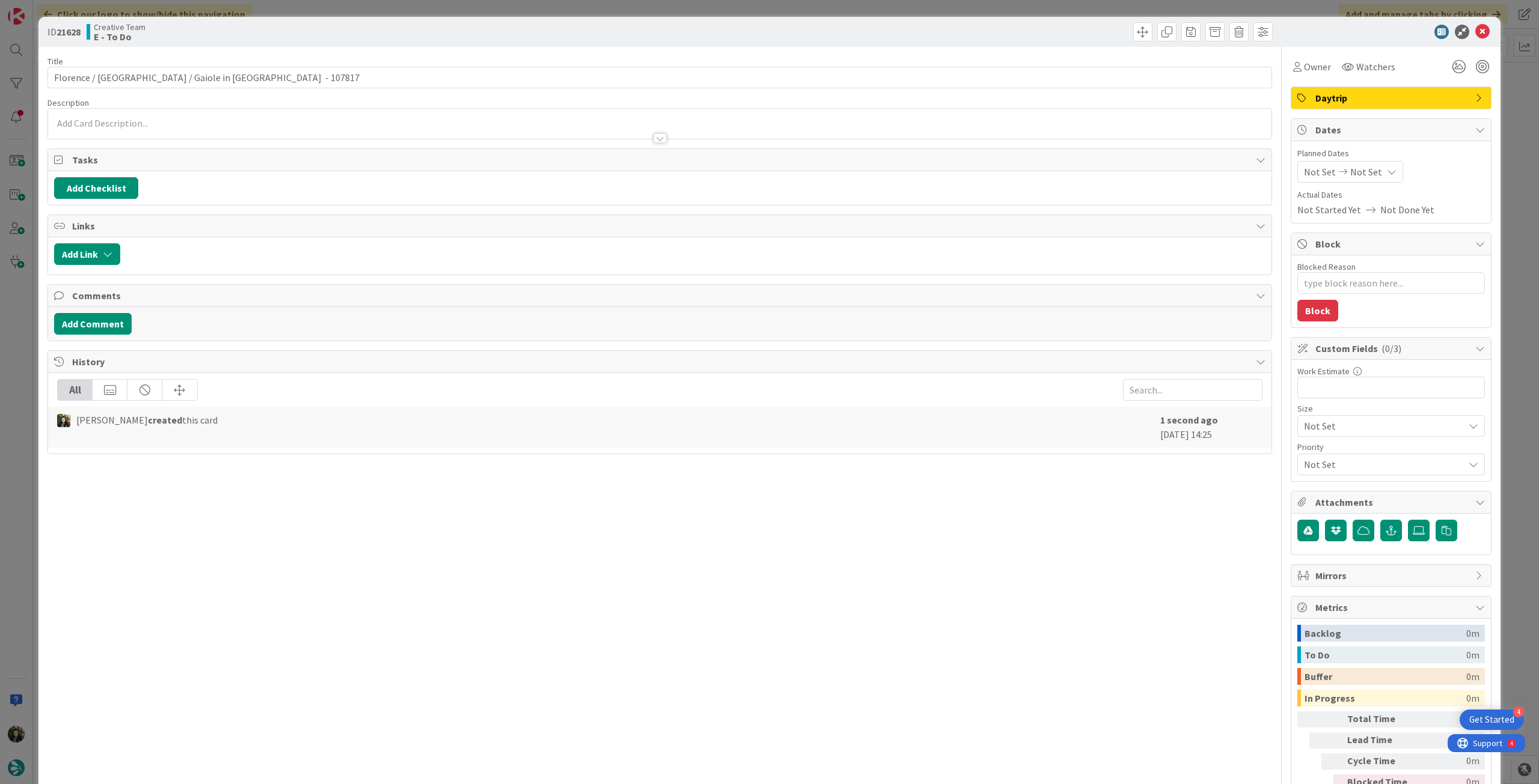
click at [167, 134] on div at bounding box center [659, 132] width 1223 height 13
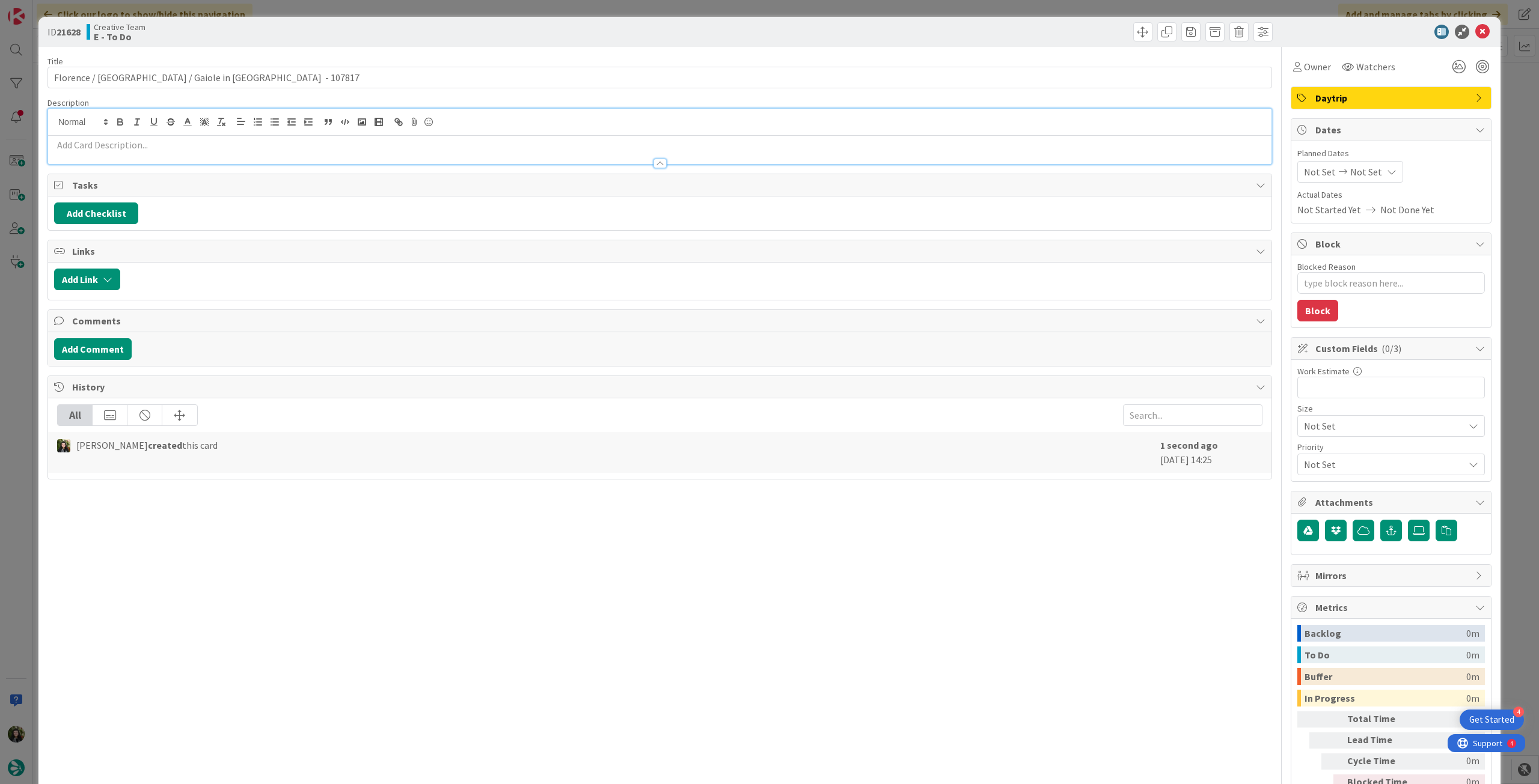
click at [172, 143] on p at bounding box center [659, 145] width 1211 height 14
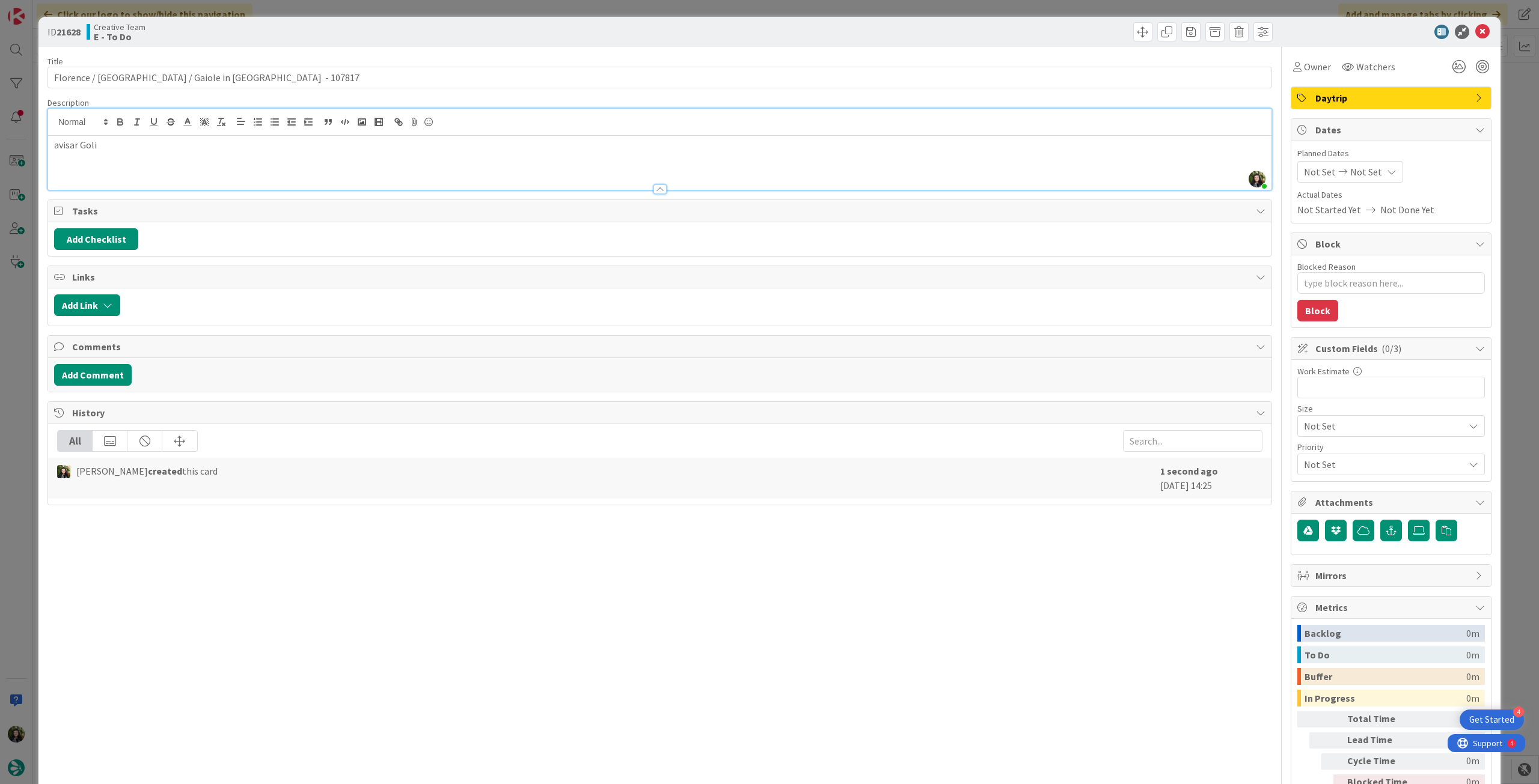
type textarea "x"
click at [1369, 172] on div "Not Set Not Set" at bounding box center [1350, 172] width 106 height 22
drag, startPoint x: 1310, startPoint y: 451, endPoint x: 1396, endPoint y: 255, distance: 214.0
click at [1311, 450] on icon at bounding box center [1318, 453] width 18 height 14
type input "[DATE]"
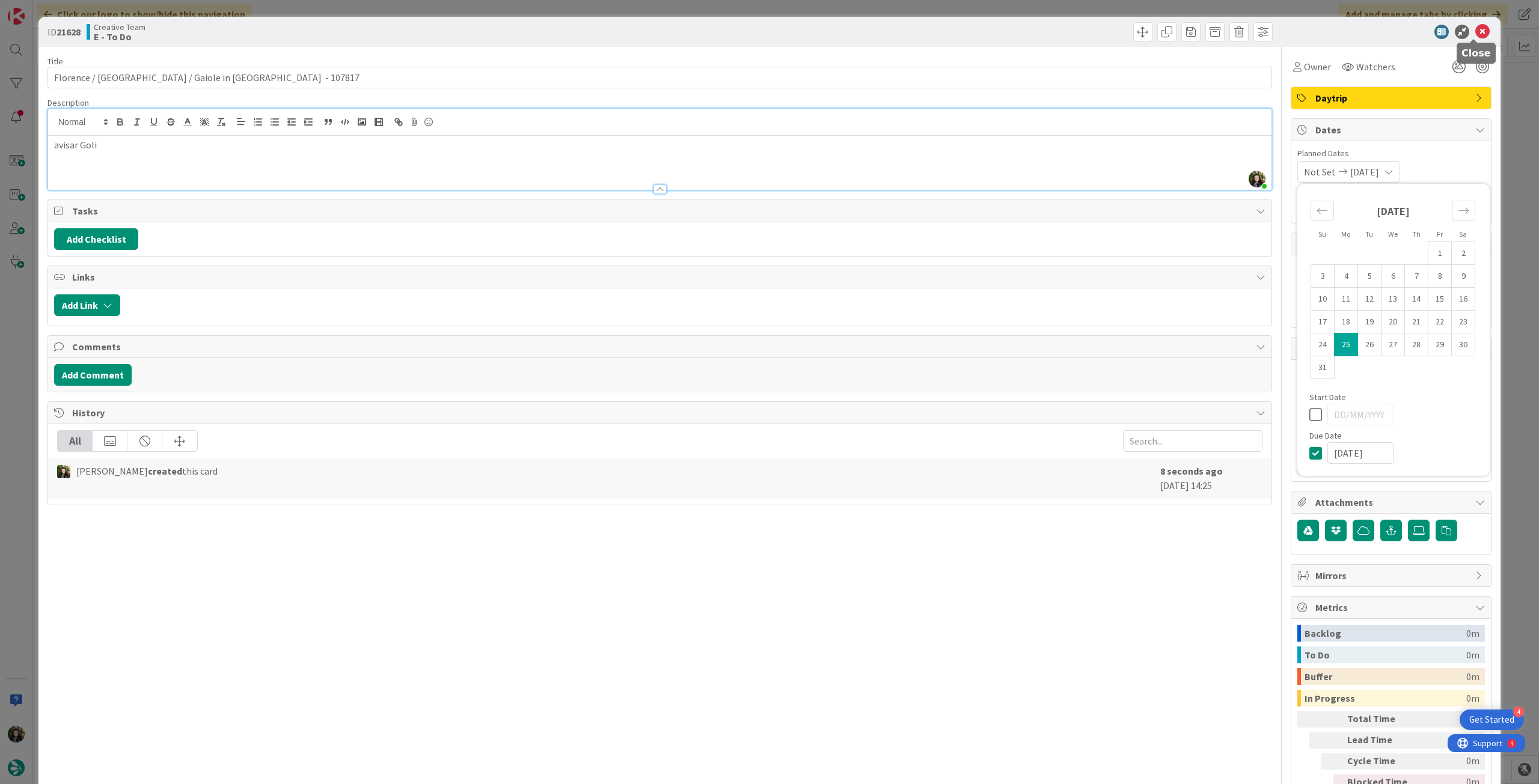
click at [1475, 31] on icon at bounding box center [1481, 31] width 14 height 14
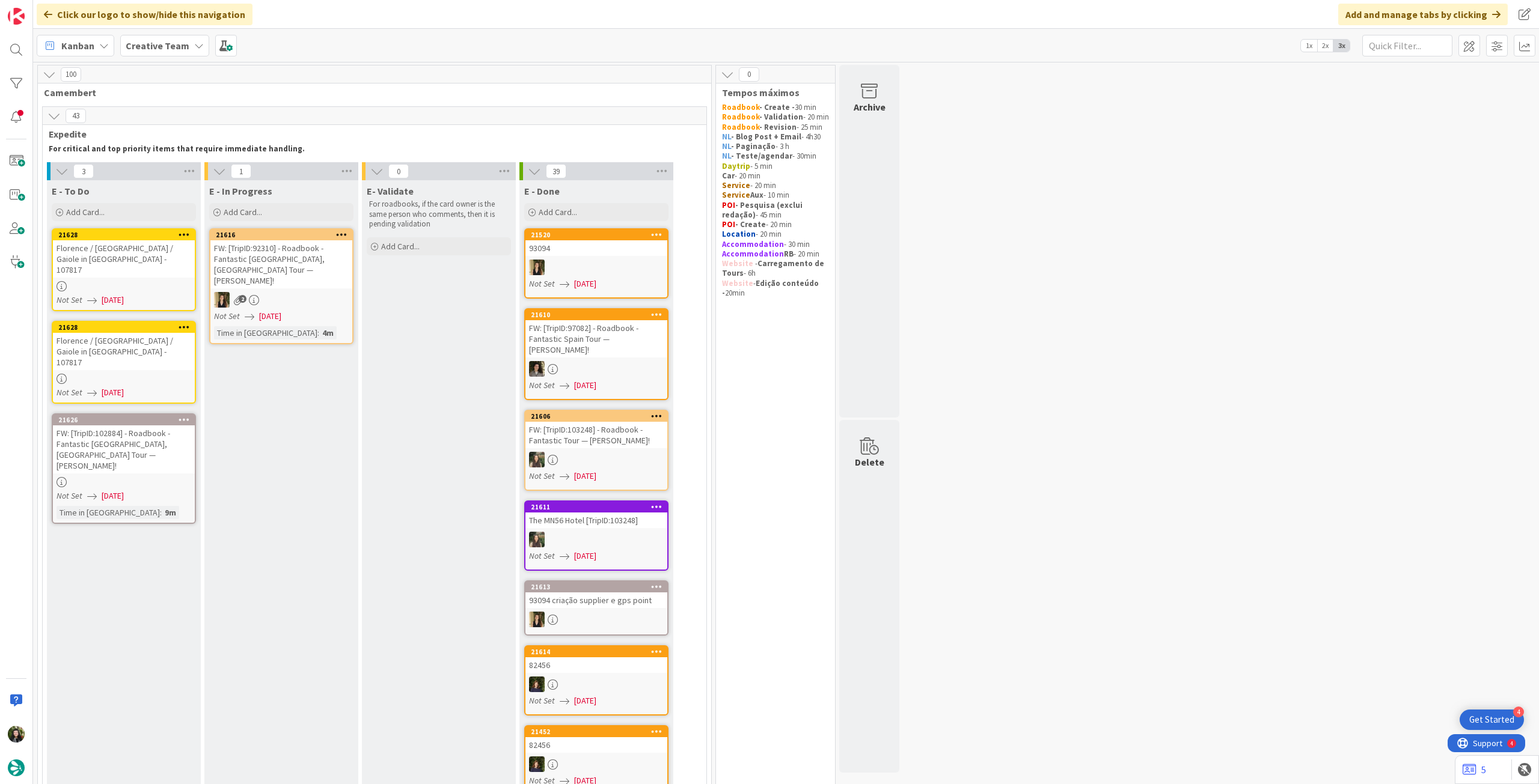
click at [169, 49] on b "Creative Team" at bounding box center [158, 46] width 64 height 12
click at [164, 177] on h4 "Creative Team - Análise" at bounding box center [216, 172] width 164 height 12
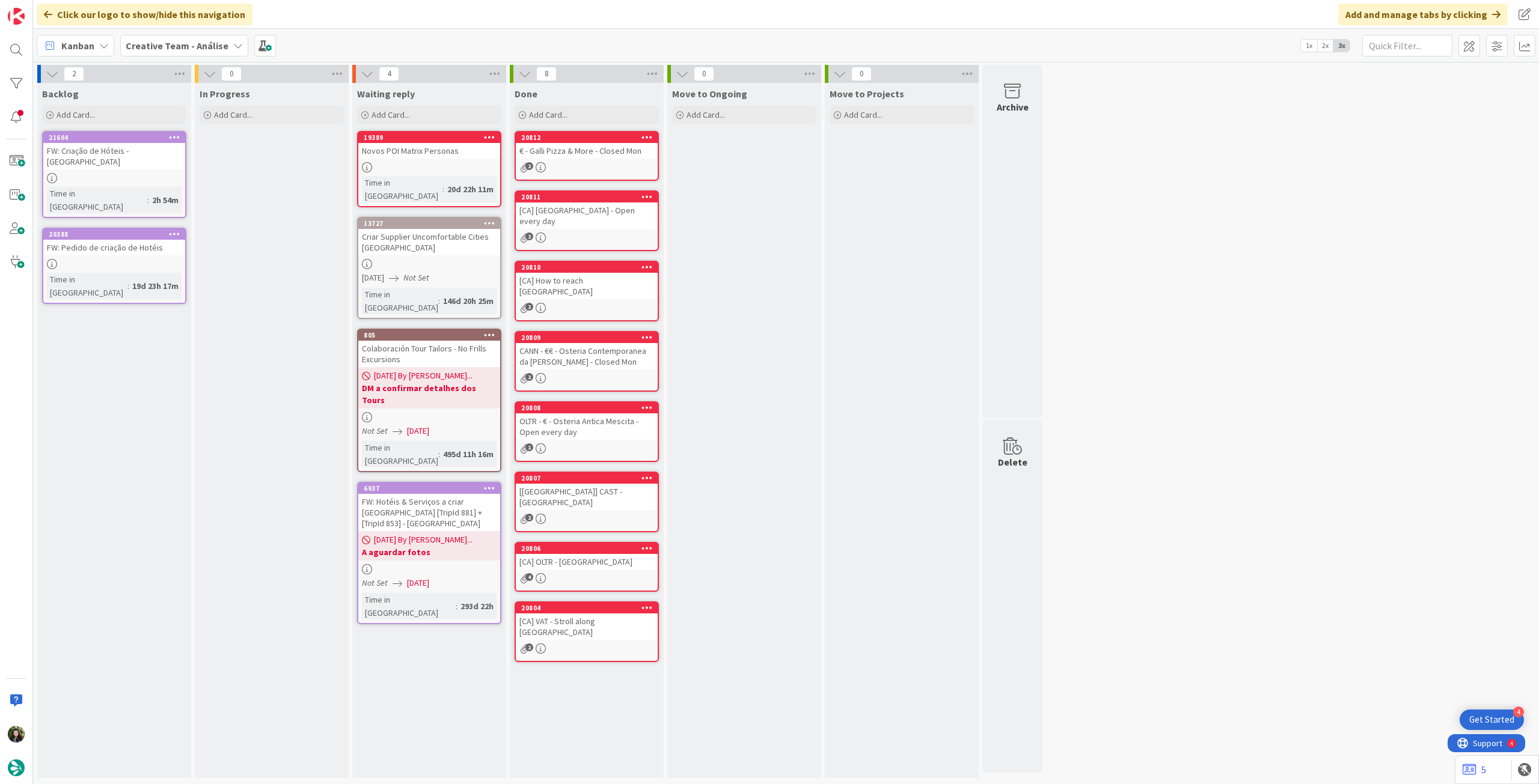
drag, startPoint x: 157, startPoint y: 45, endPoint x: 163, endPoint y: 57, distance: 13.4
click at [158, 45] on b "Creative Team - Análise" at bounding box center [177, 46] width 103 height 12
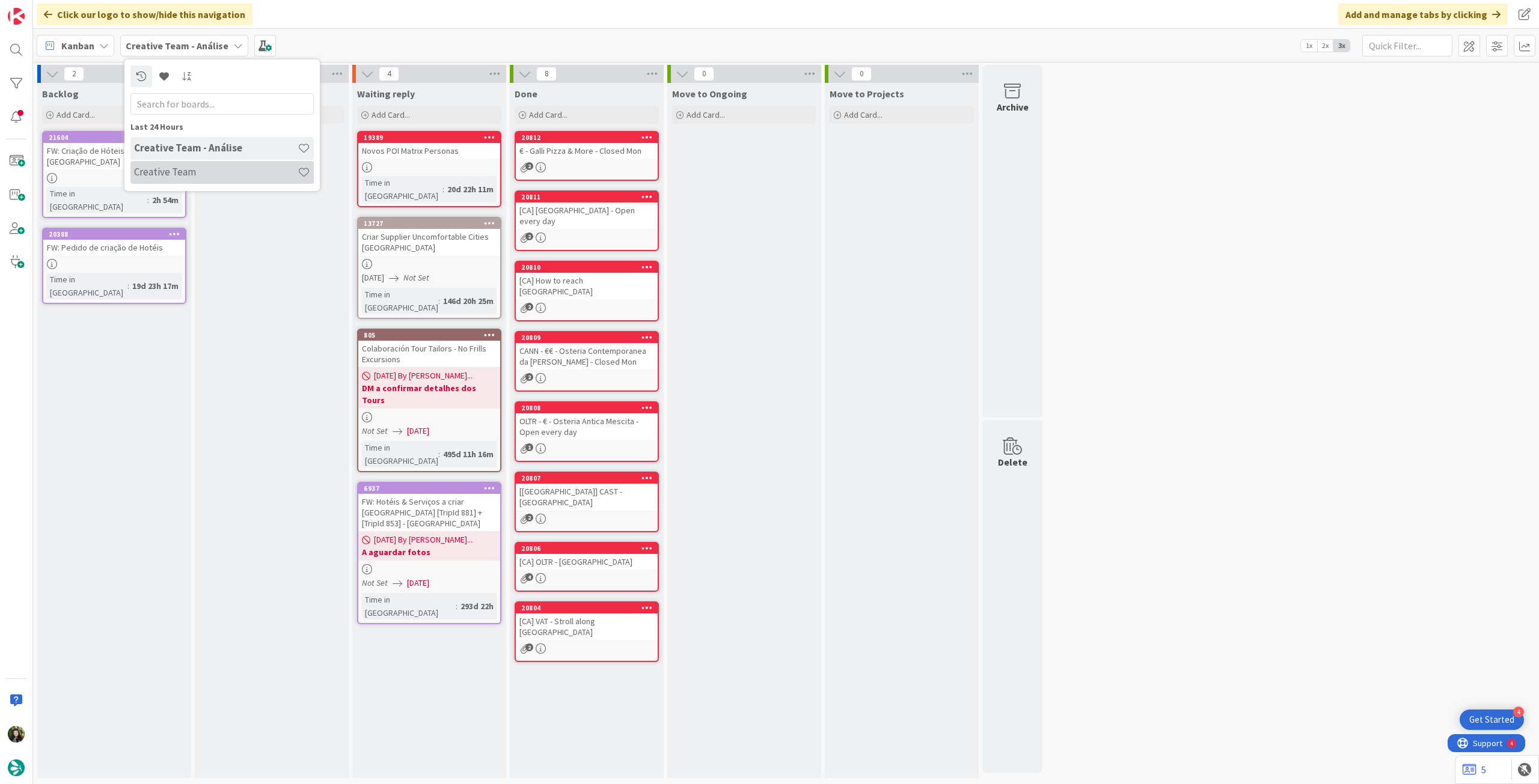
click at [189, 166] on h4 "Creative Team" at bounding box center [216, 172] width 164 height 12
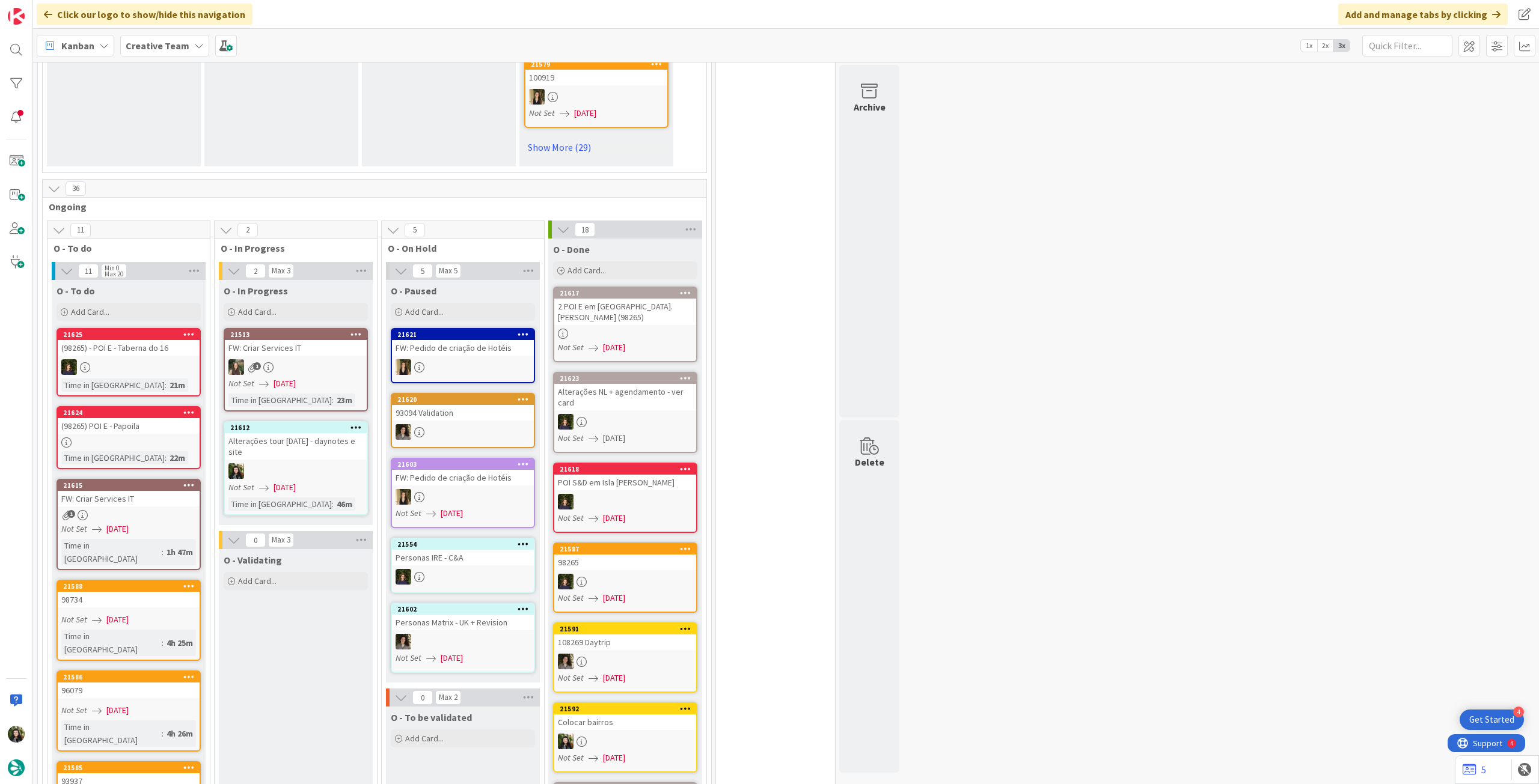
scroll to position [1041, 0]
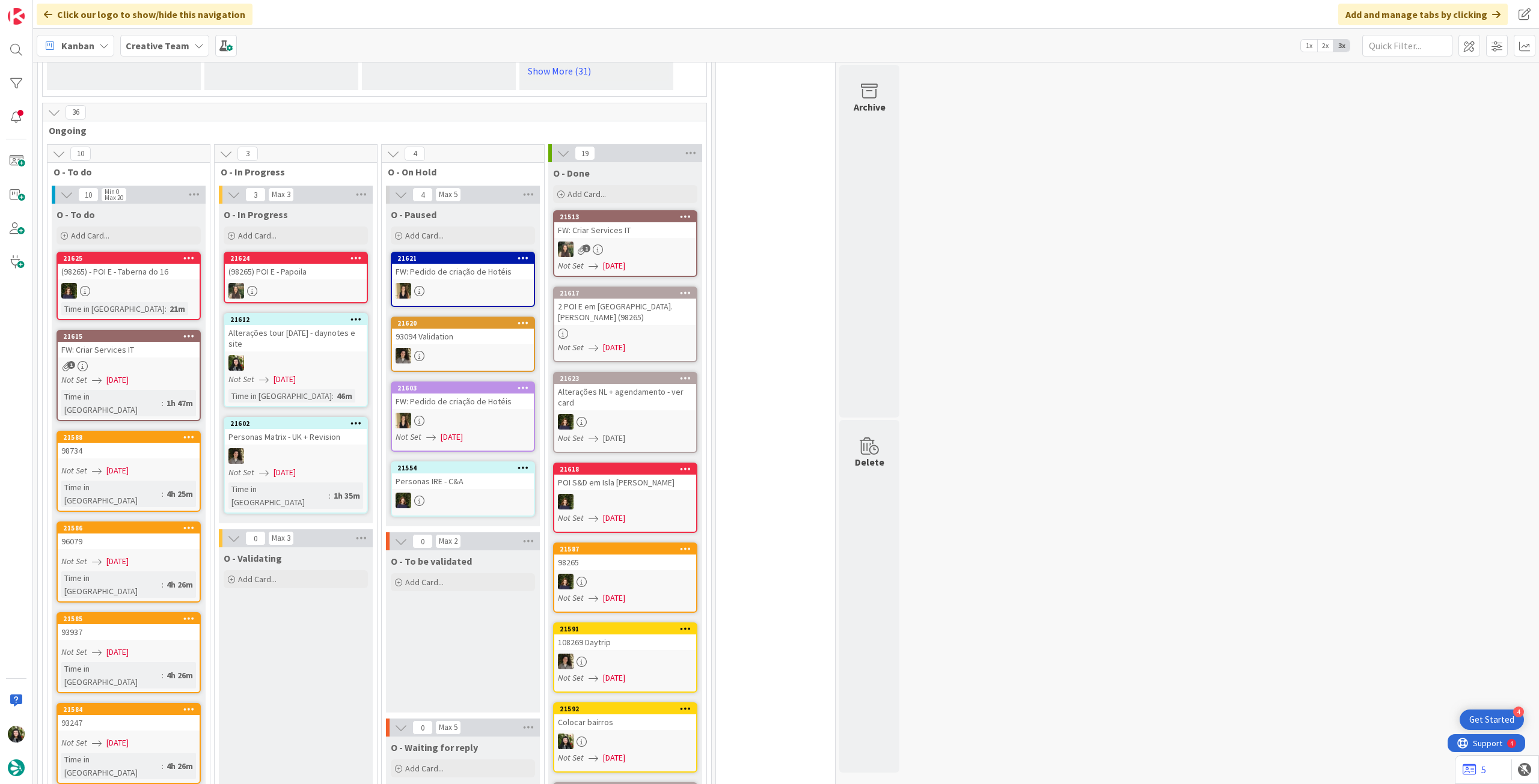
drag, startPoint x: 134, startPoint y: 41, endPoint x: 147, endPoint y: 55, distance: 19.1
click at [135, 42] on b "Creative Team" at bounding box center [158, 46] width 64 height 12
click at [192, 184] on div "Creative Team Creative Team - Análise" at bounding box center [222, 160] width 183 height 48
click at [191, 175] on h4 "Creative Team - Análise" at bounding box center [216, 172] width 164 height 12
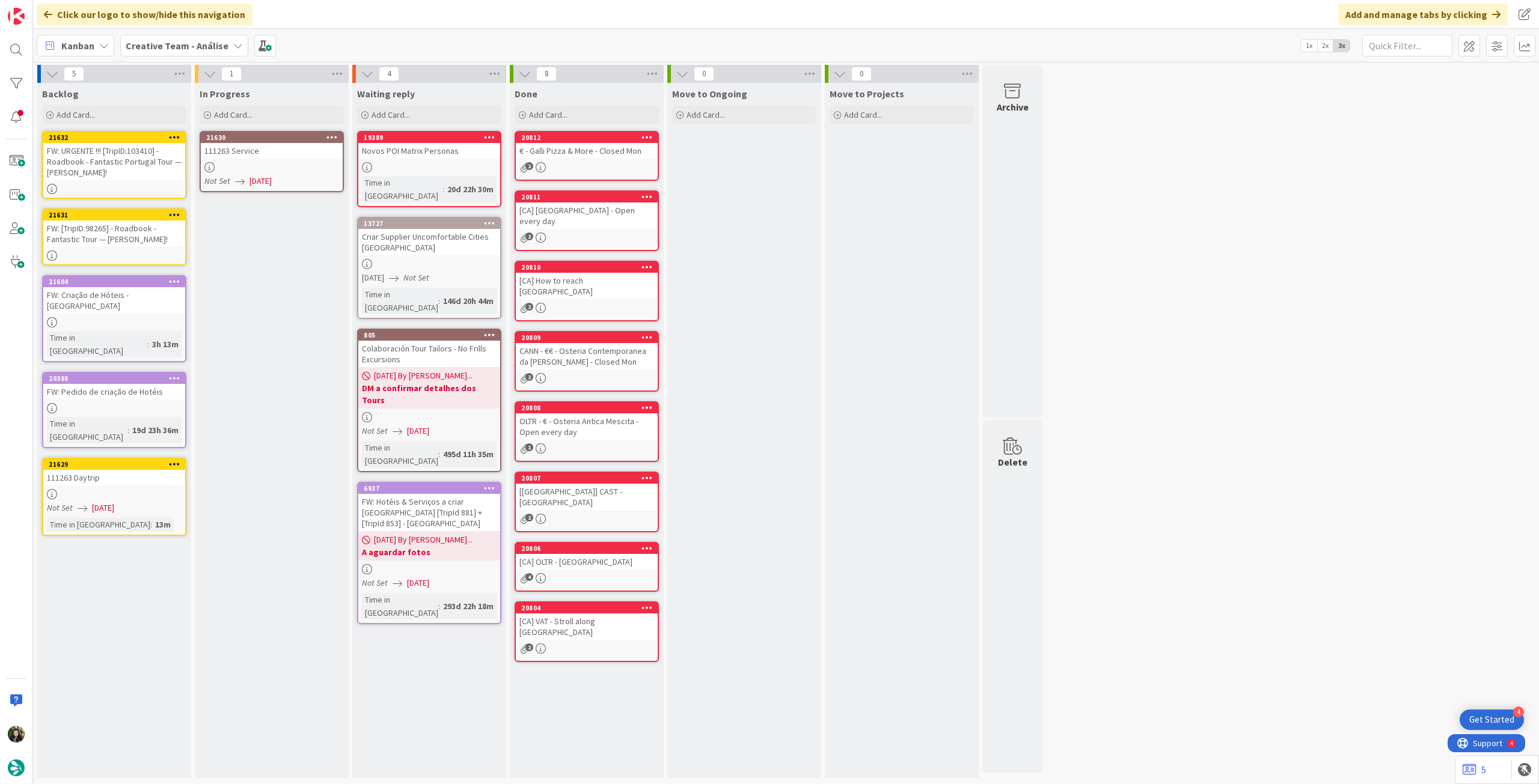
click at [290, 162] on div at bounding box center [272, 167] width 142 height 10
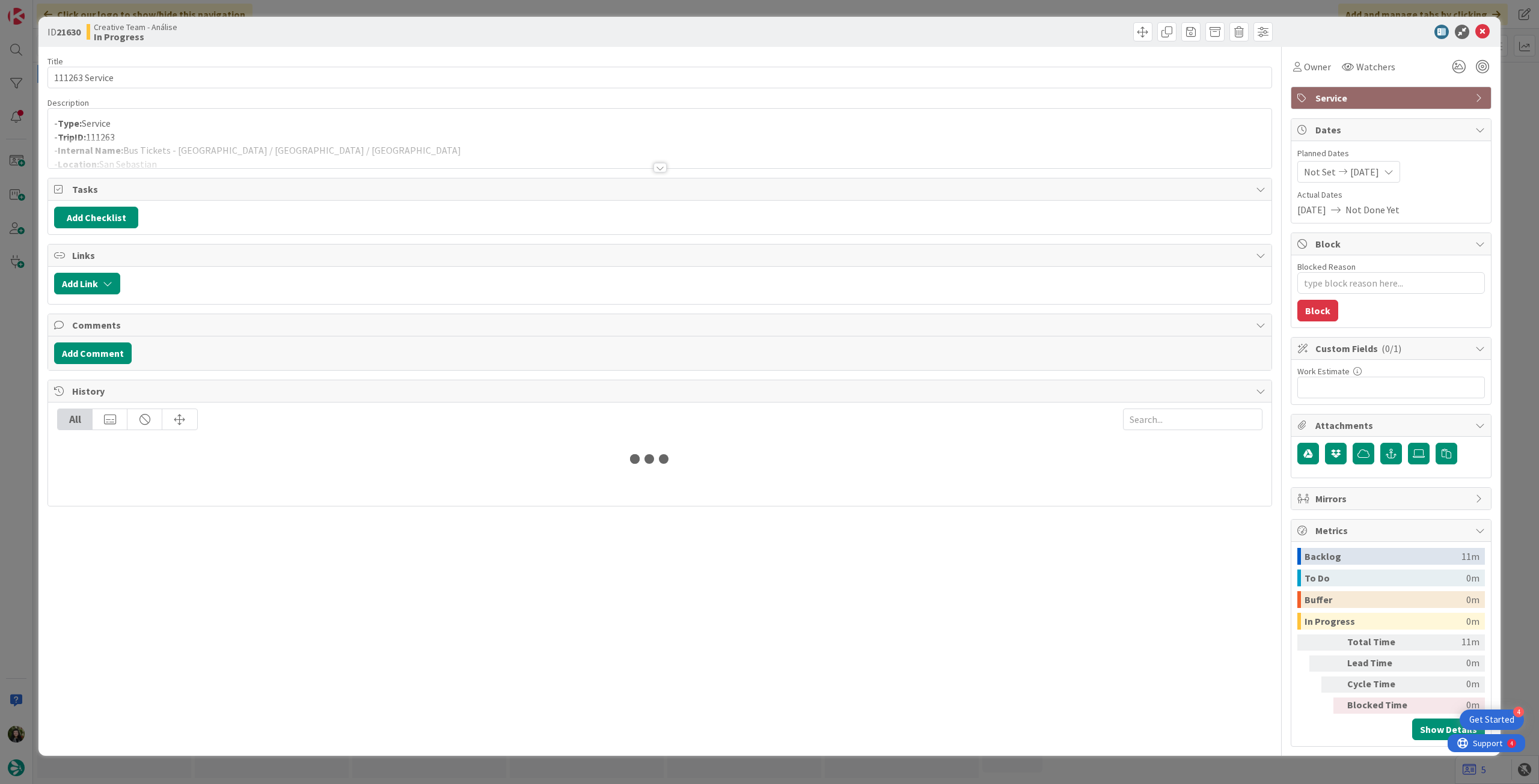
click at [298, 144] on div at bounding box center [659, 152] width 1223 height 30
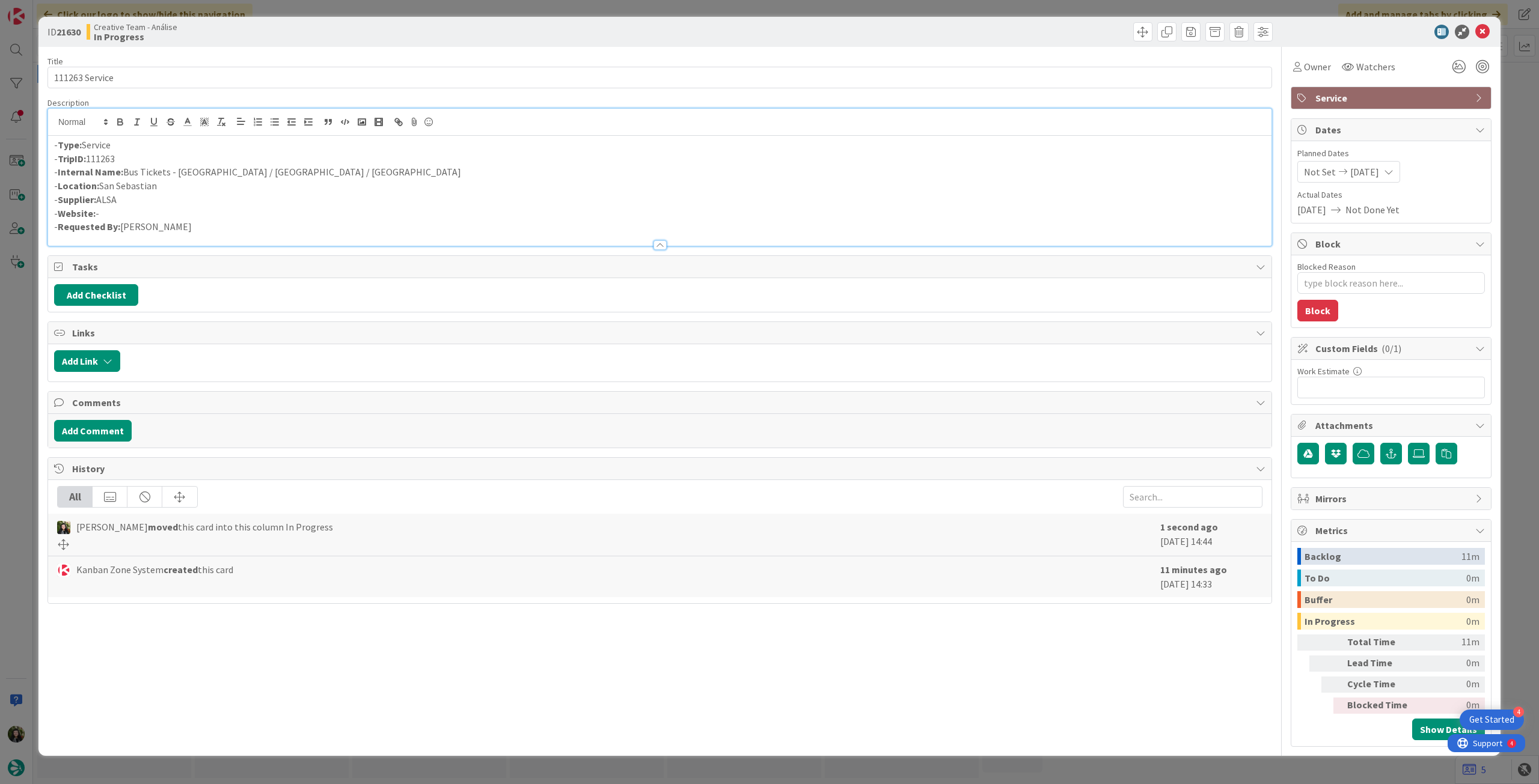
click at [1479, 32] on icon at bounding box center [1481, 31] width 14 height 14
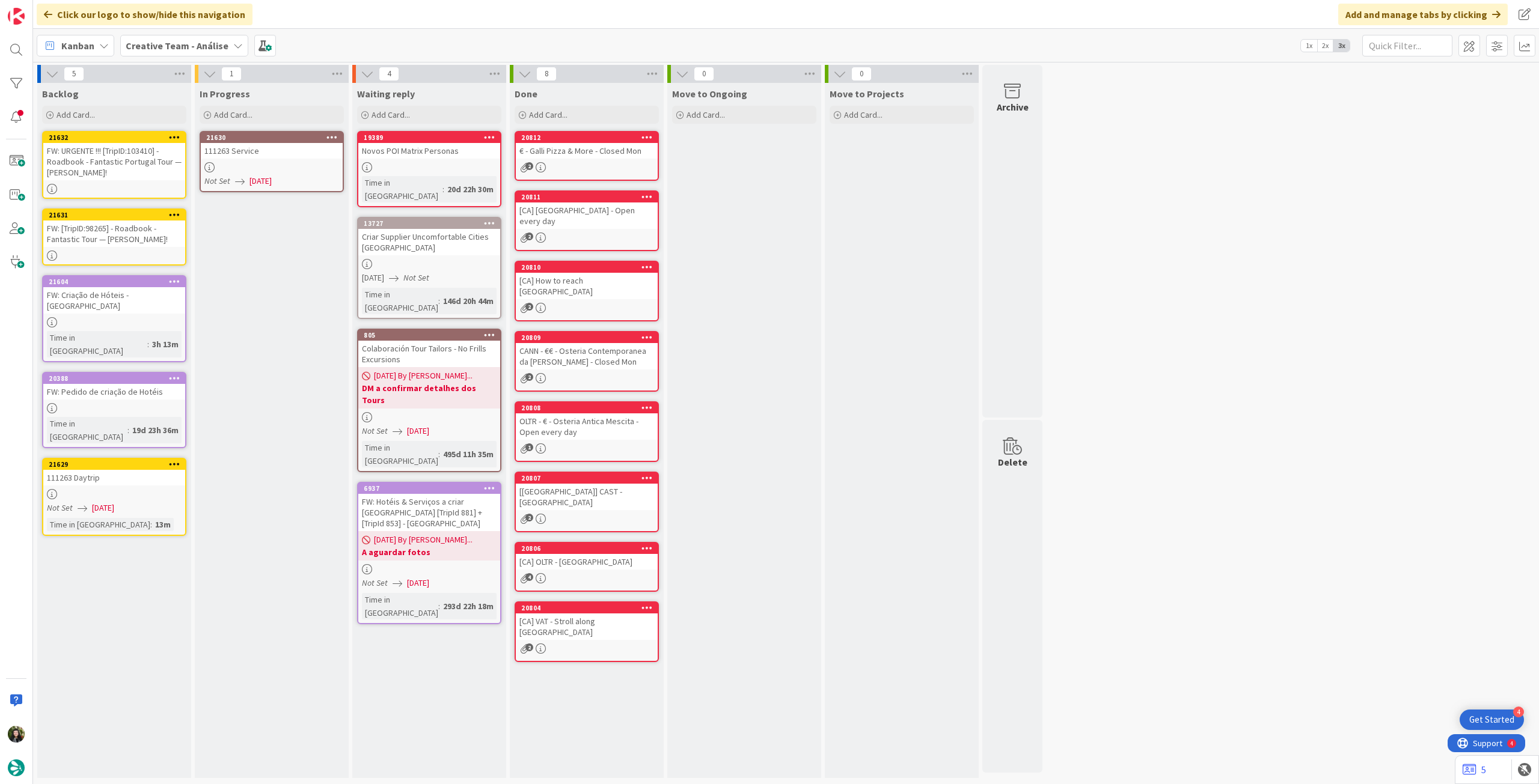
click at [332, 136] on icon at bounding box center [332, 137] width 12 height 8
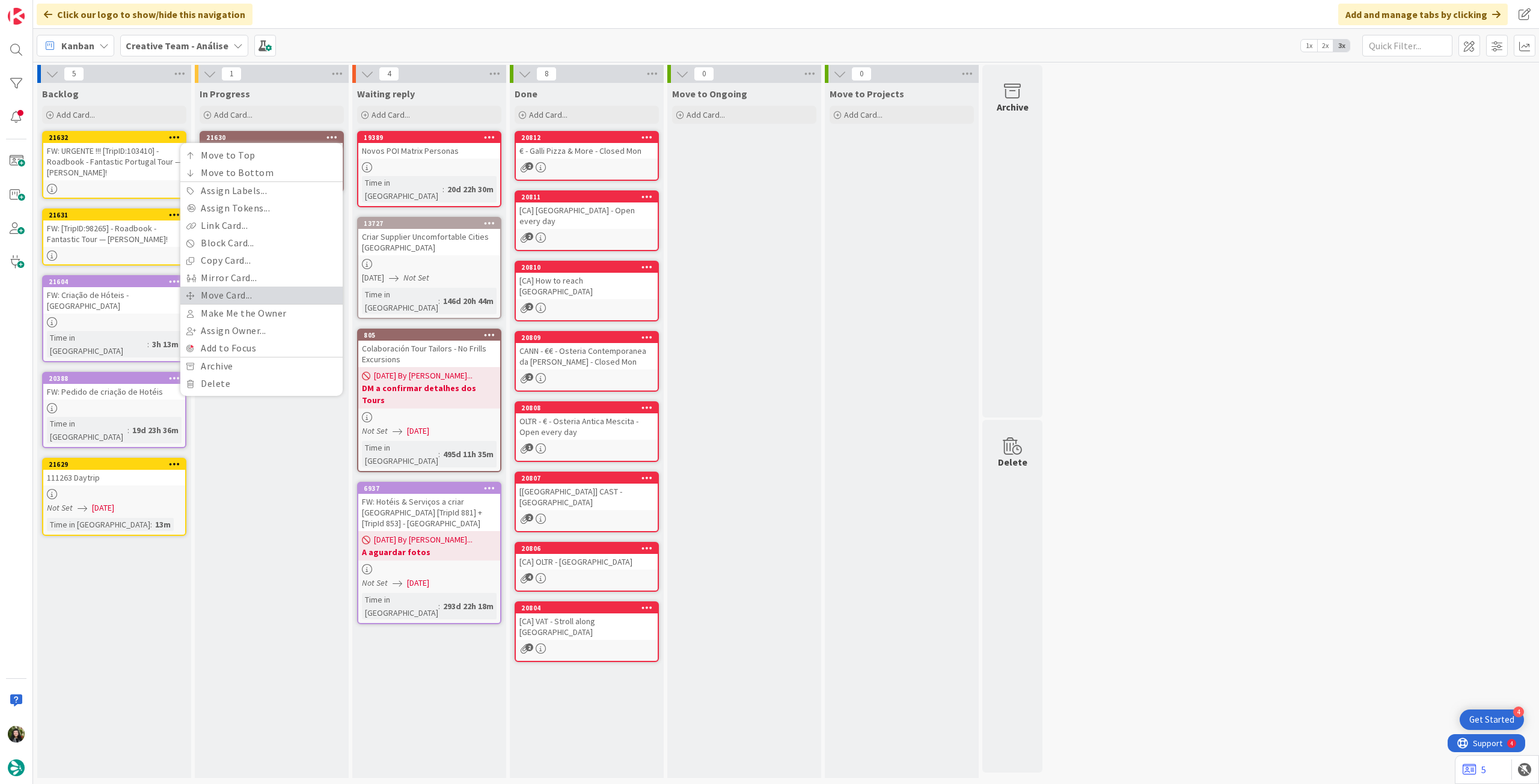
click at [248, 292] on link "Move Card..." at bounding box center [261, 296] width 162 height 18
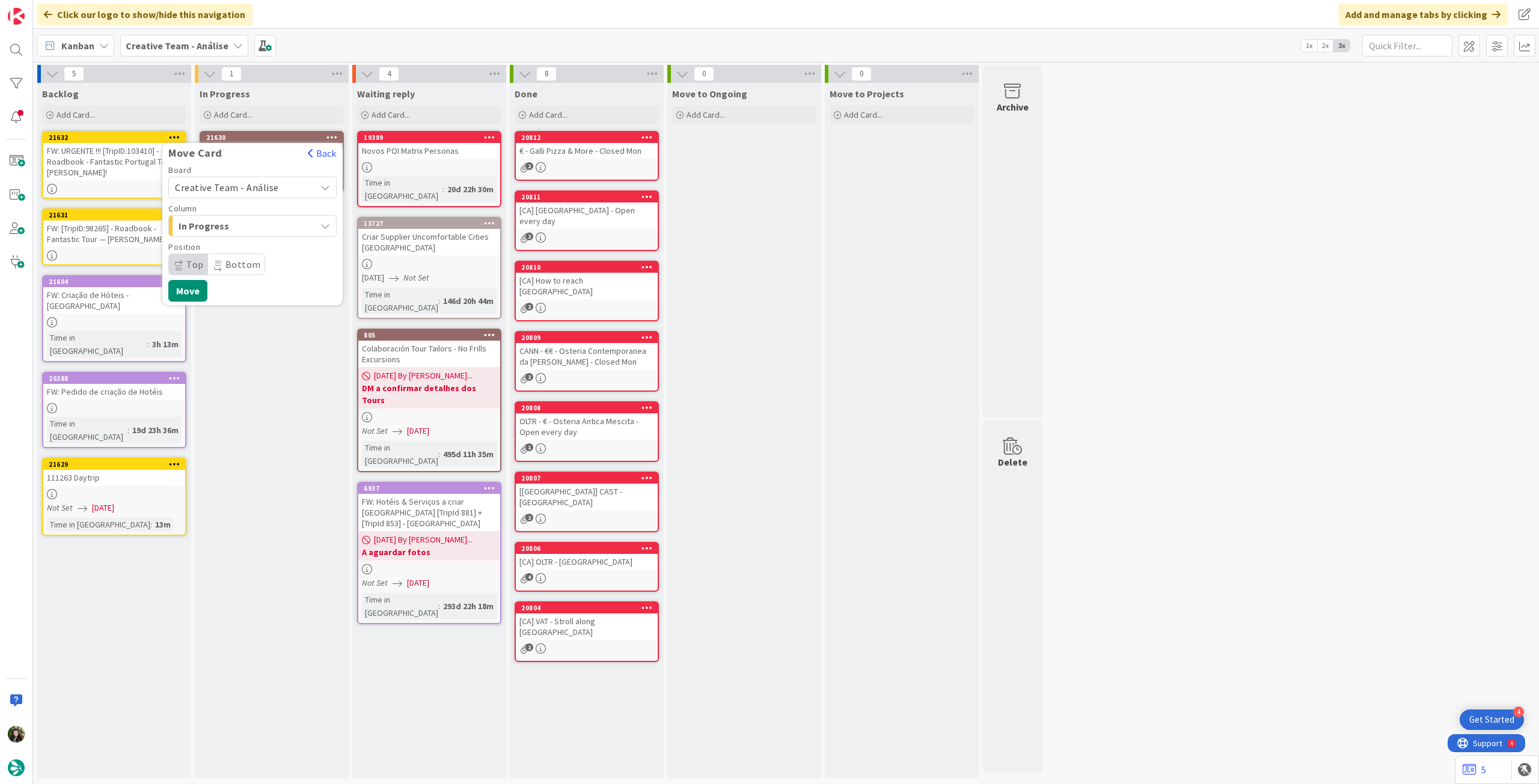
click at [258, 189] on span "Creative Team - Análise" at bounding box center [227, 187] width 104 height 12
click at [231, 247] on span "Creative Team" at bounding box center [261, 244] width 139 height 18
click at [248, 229] on span "Select a Column..." at bounding box center [219, 225] width 90 height 16
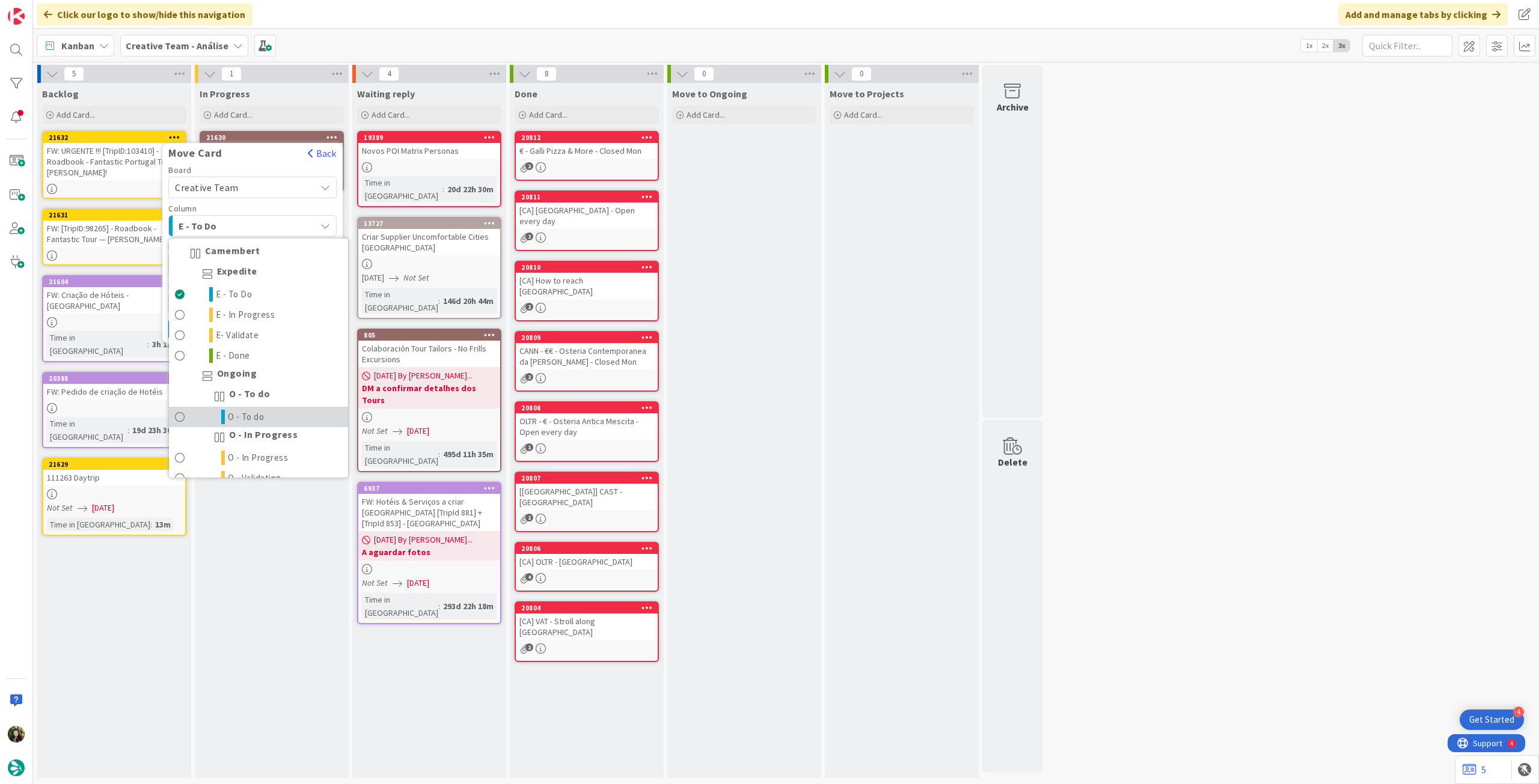
click at [247, 413] on span "O - To do" at bounding box center [246, 417] width 37 height 14
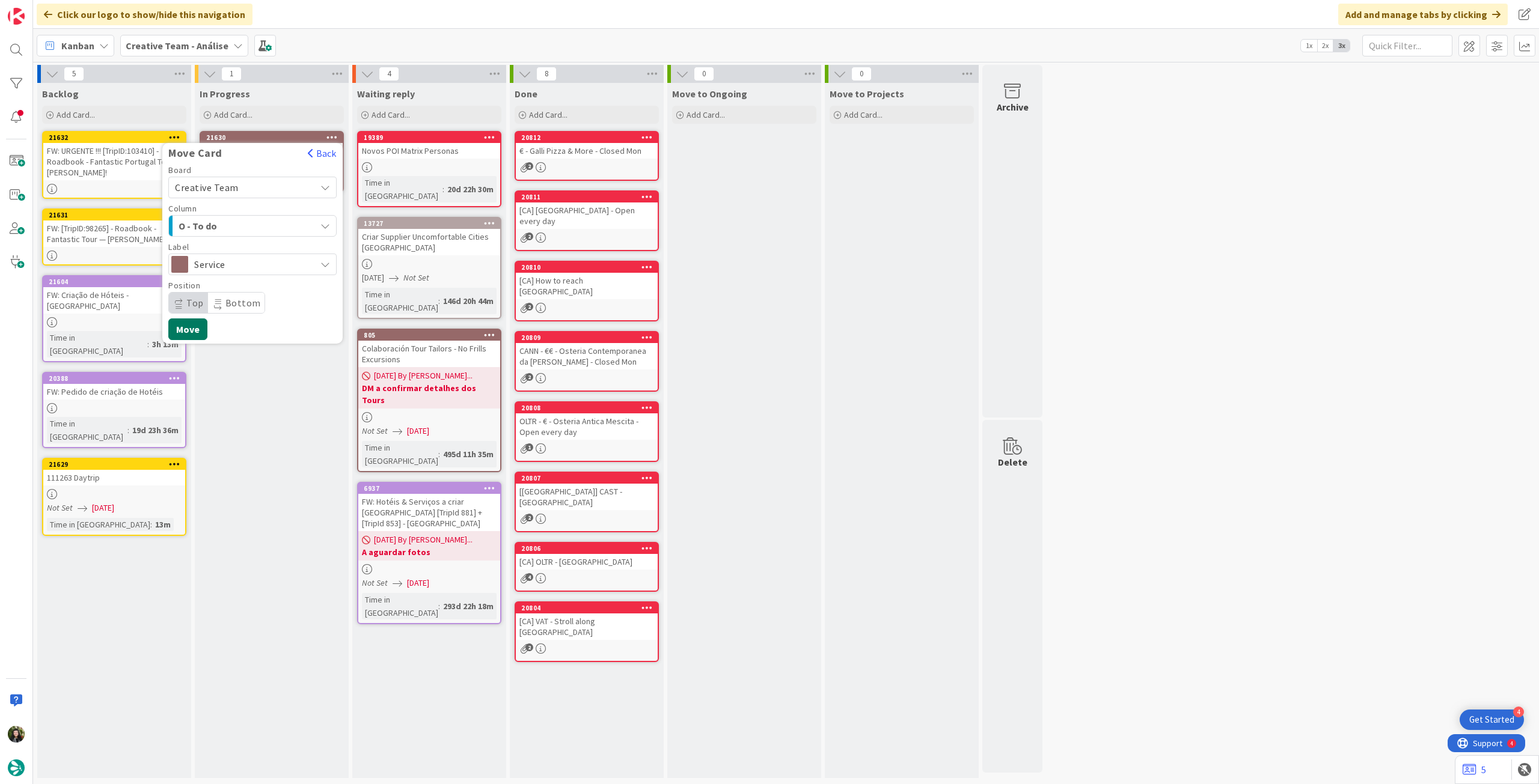
click at [194, 331] on button "Move" at bounding box center [188, 329] width 39 height 22
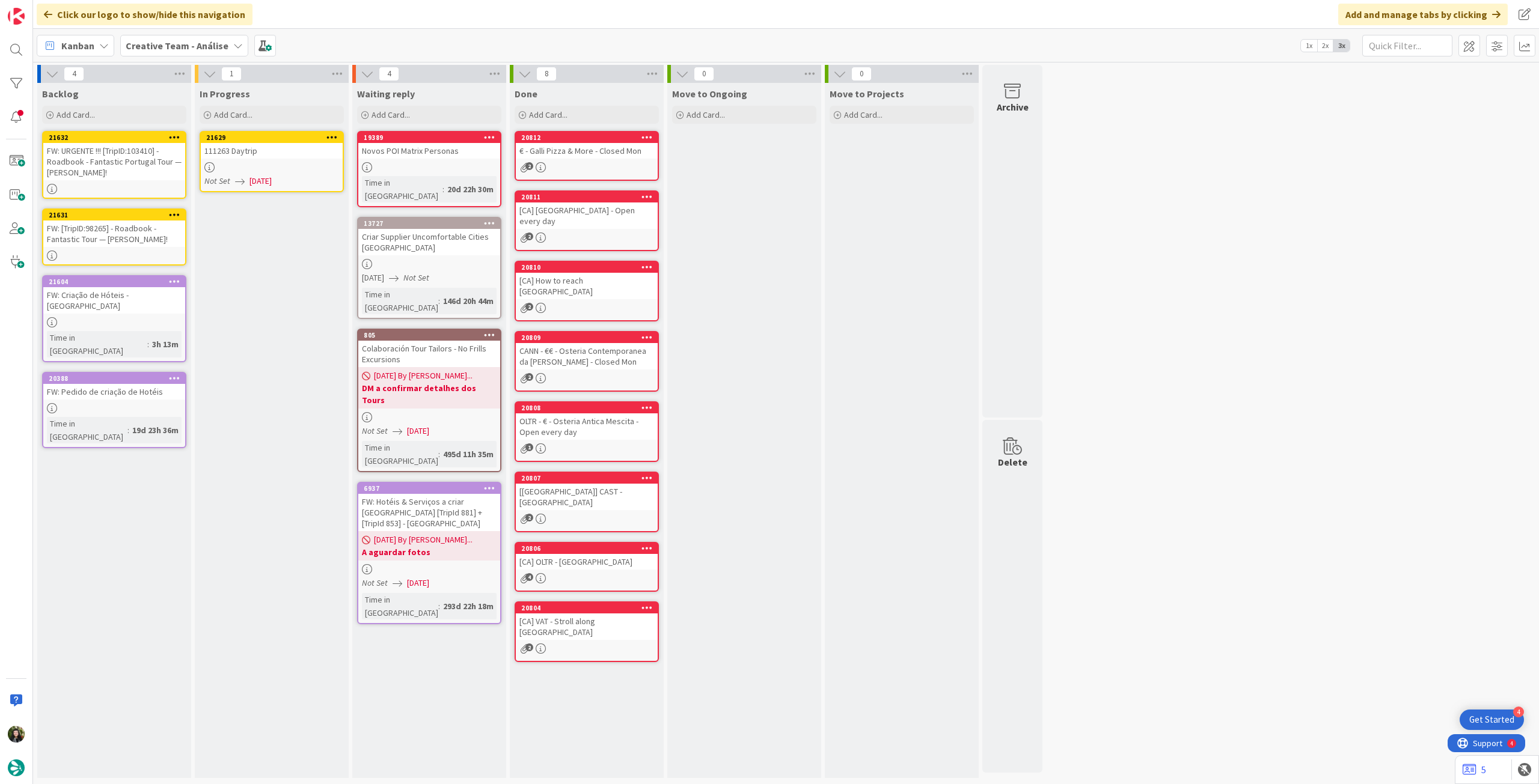
click at [302, 169] on div at bounding box center [272, 167] width 142 height 10
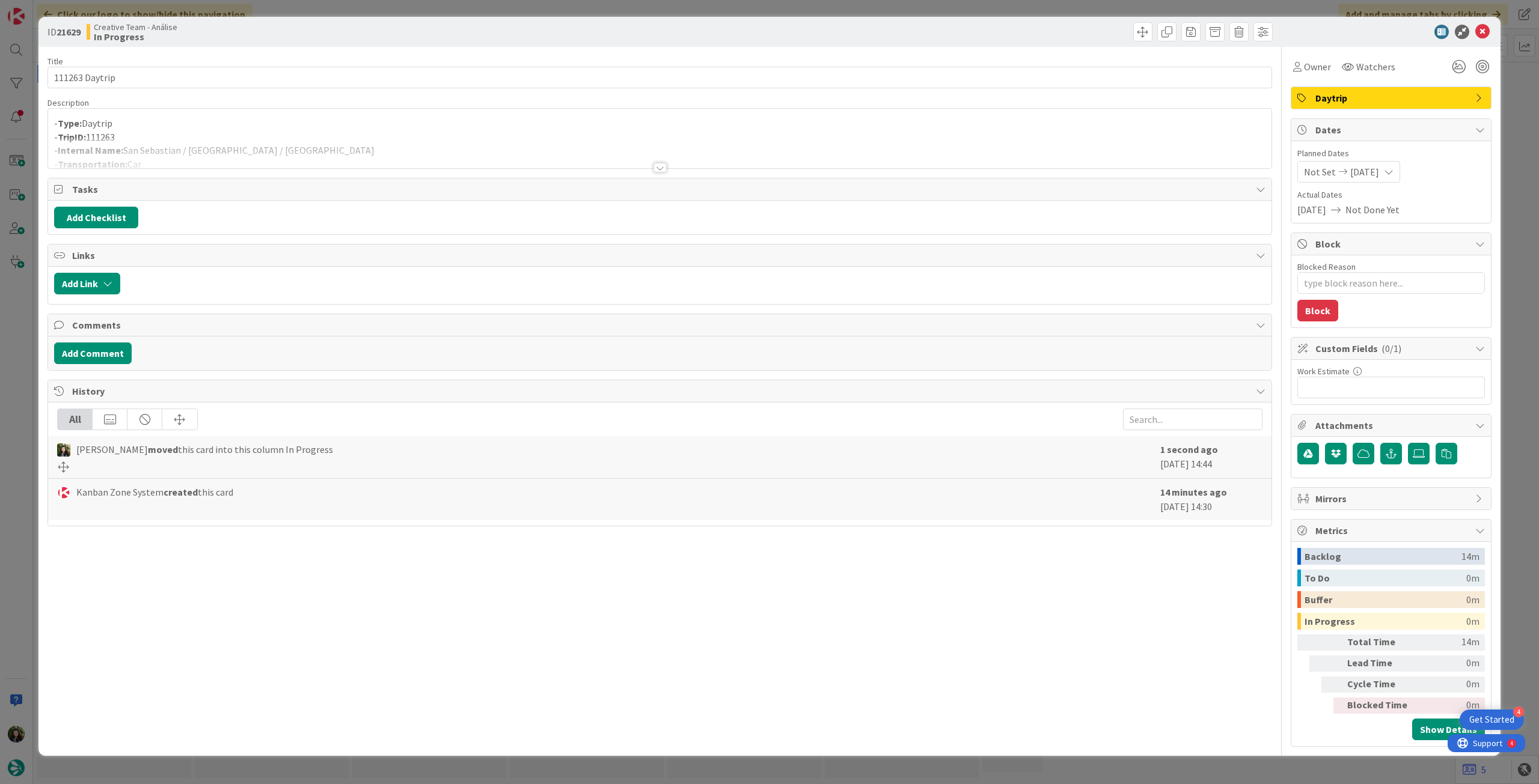
click at [309, 147] on div at bounding box center [659, 152] width 1223 height 30
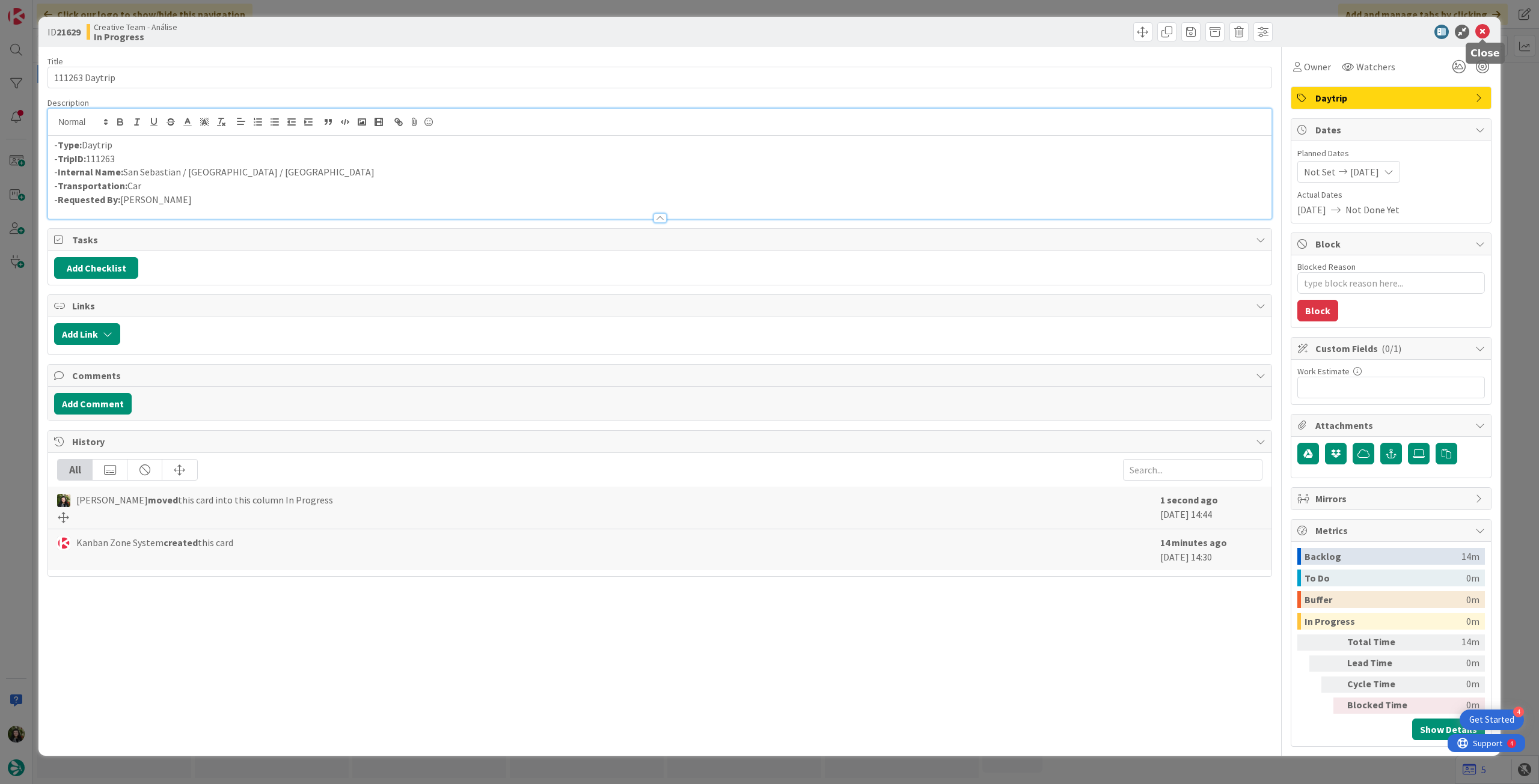
click at [1483, 34] on icon at bounding box center [1481, 31] width 14 height 14
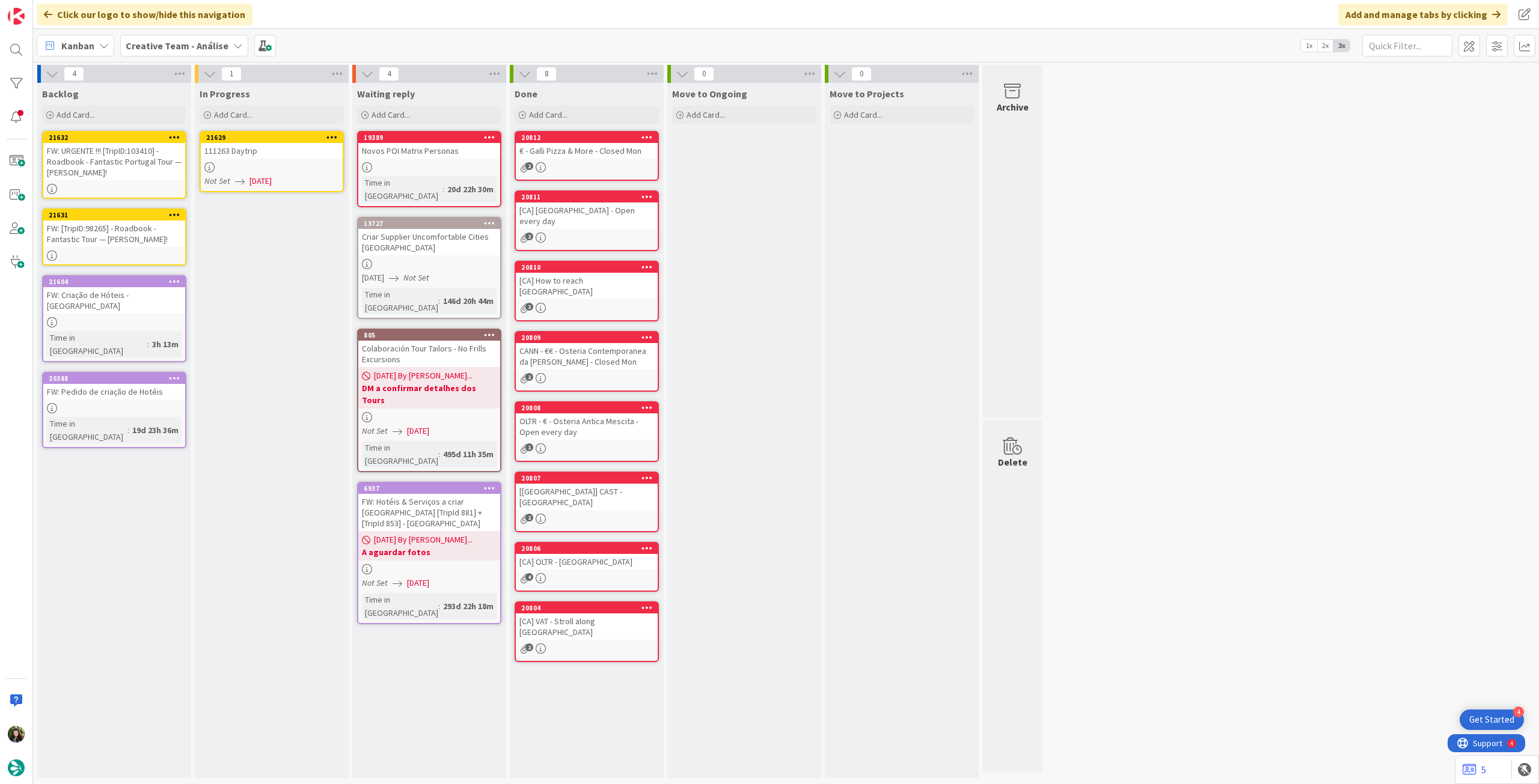
click at [336, 136] on icon at bounding box center [332, 137] width 12 height 8
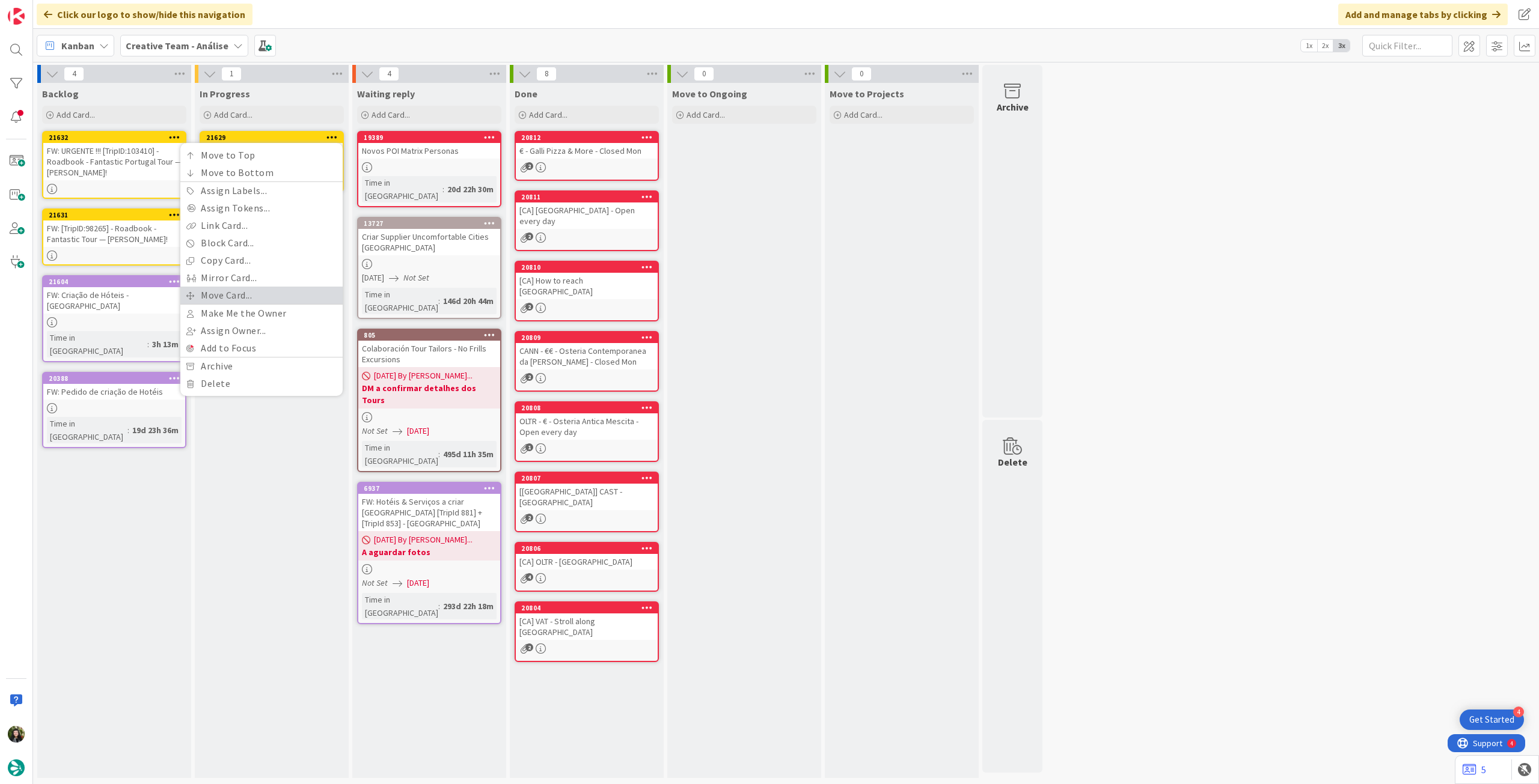
click at [252, 290] on link "Move Card..." at bounding box center [261, 296] width 162 height 18
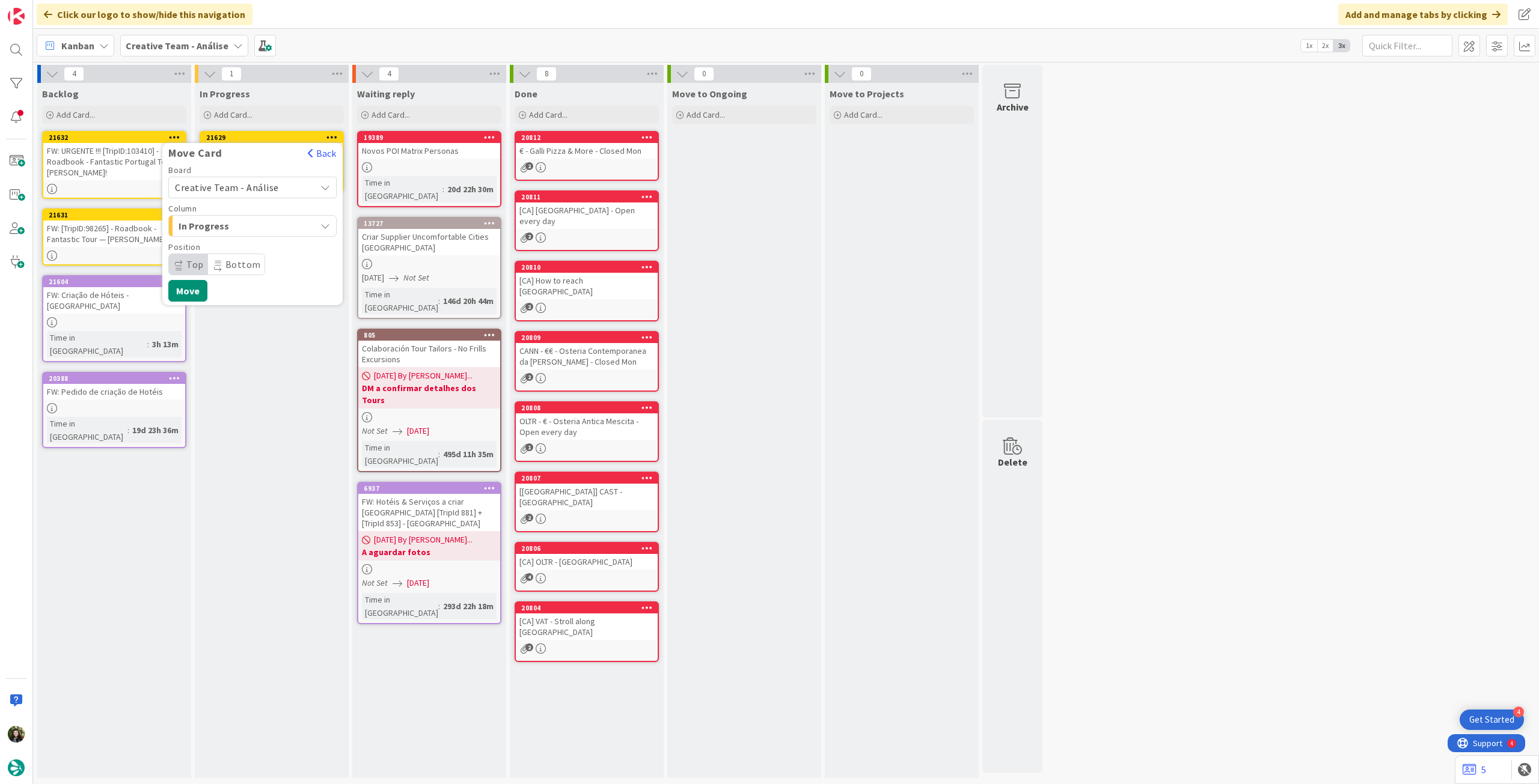
click at [264, 185] on span "Creative Team - Análise" at bounding box center [227, 187] width 104 height 12
click at [240, 244] on span "Creative Team" at bounding box center [261, 244] width 139 height 18
click at [246, 227] on span "Select a Column..." at bounding box center [219, 225] width 90 height 16
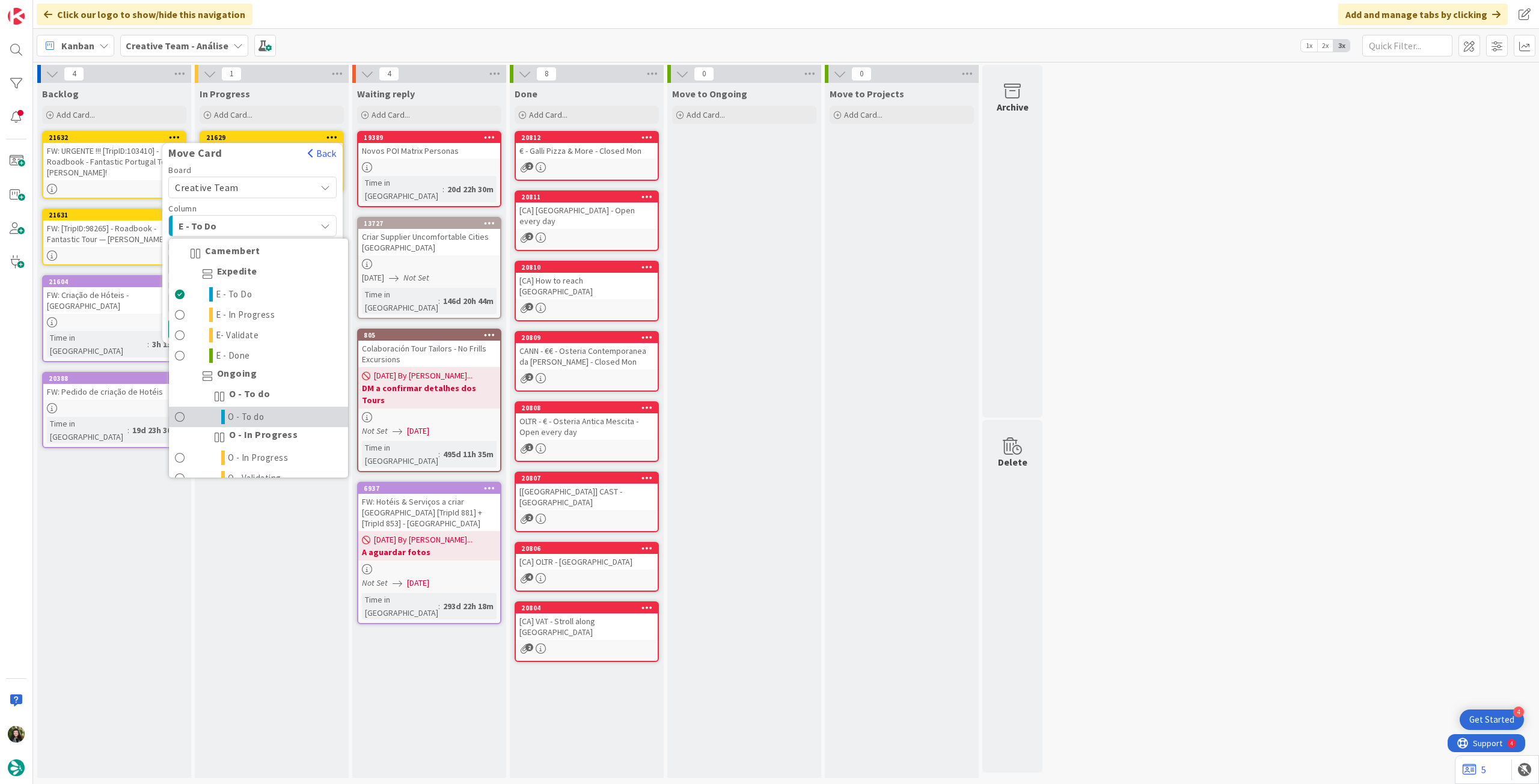
click at [244, 414] on span "O - To do" at bounding box center [246, 417] width 37 height 14
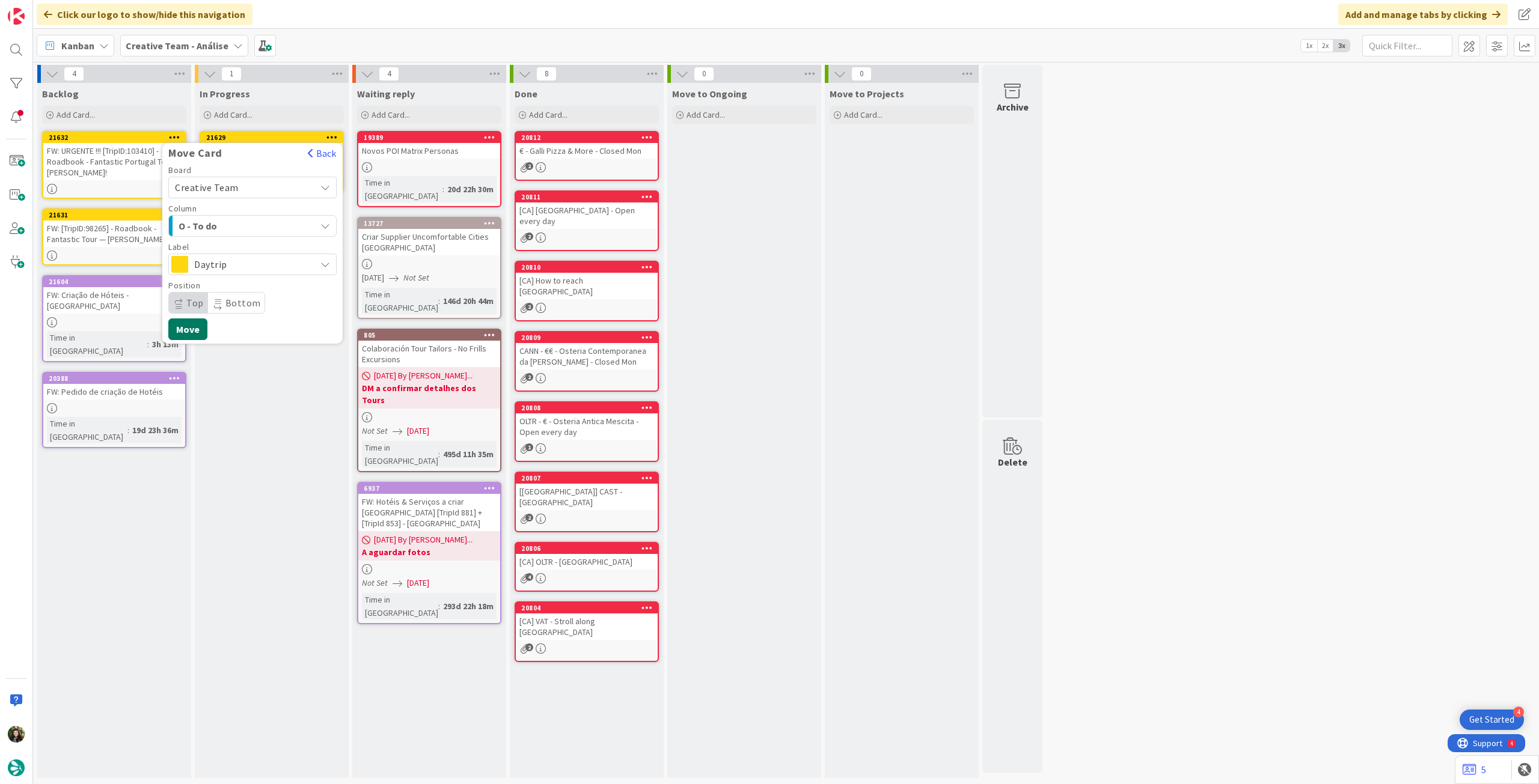
click at [179, 336] on button "Move" at bounding box center [188, 329] width 39 height 22
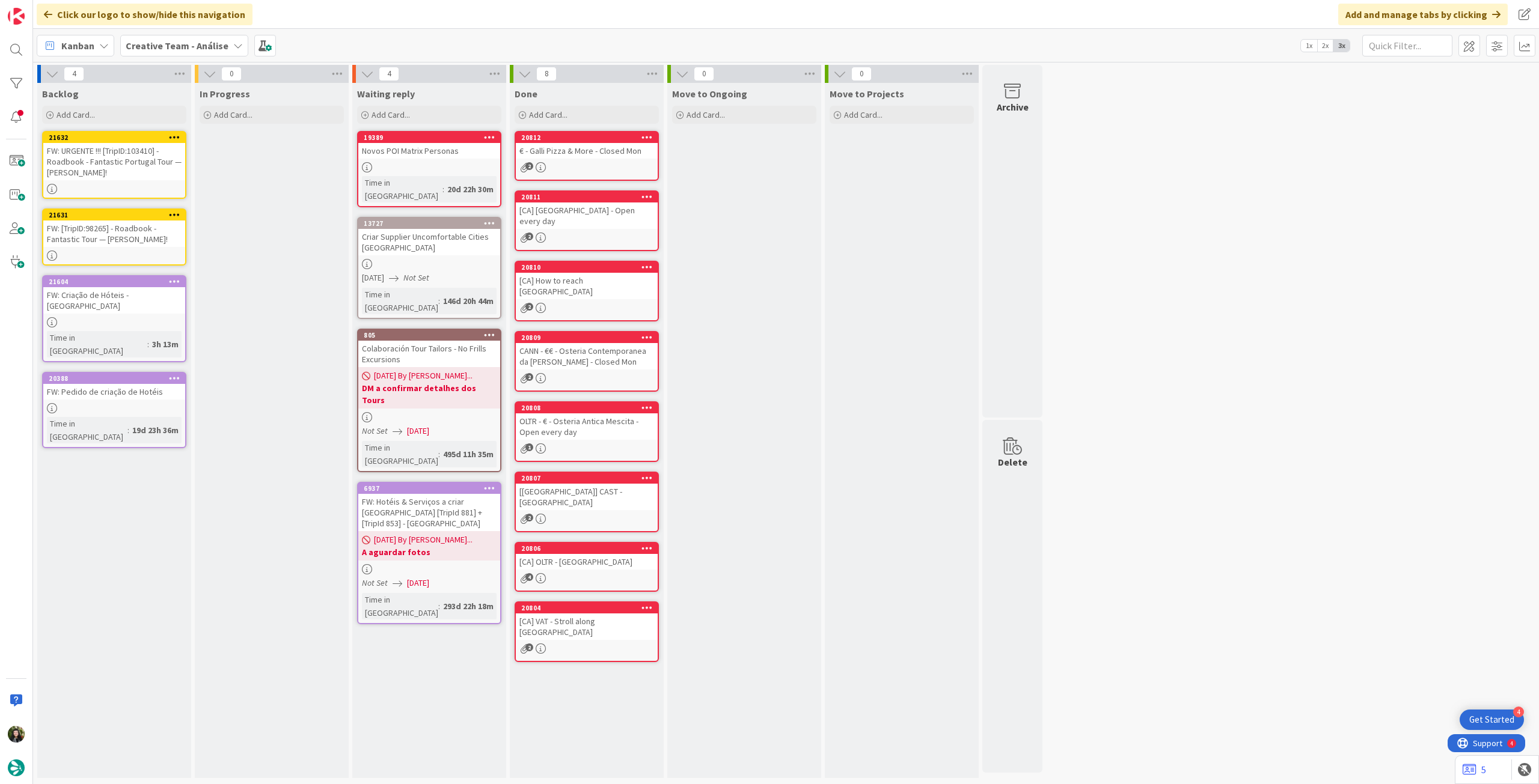
click at [162, 40] on b "Creative Team - Análise" at bounding box center [177, 46] width 103 height 12
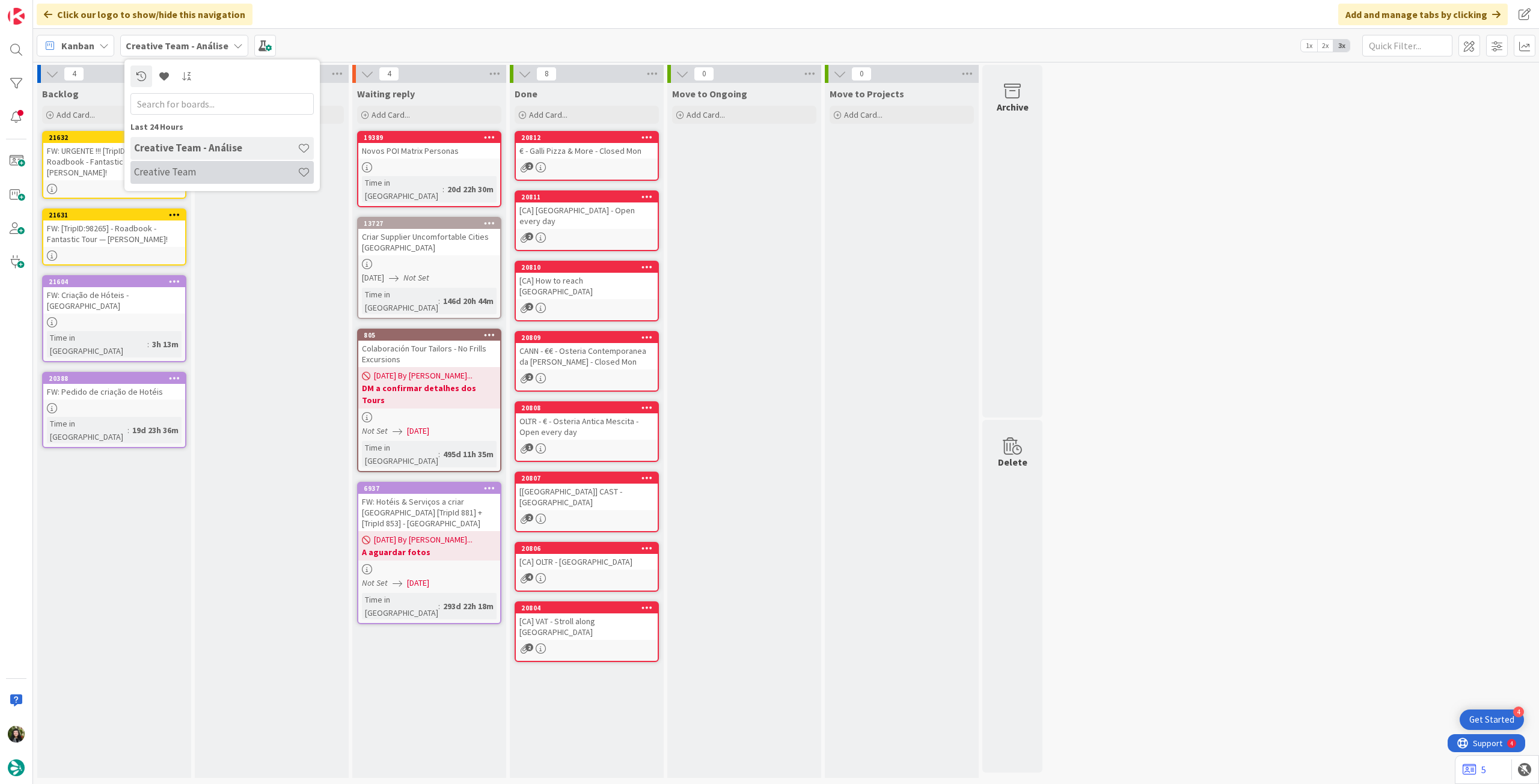
click at [159, 179] on div "Creative Team" at bounding box center [222, 172] width 183 height 23
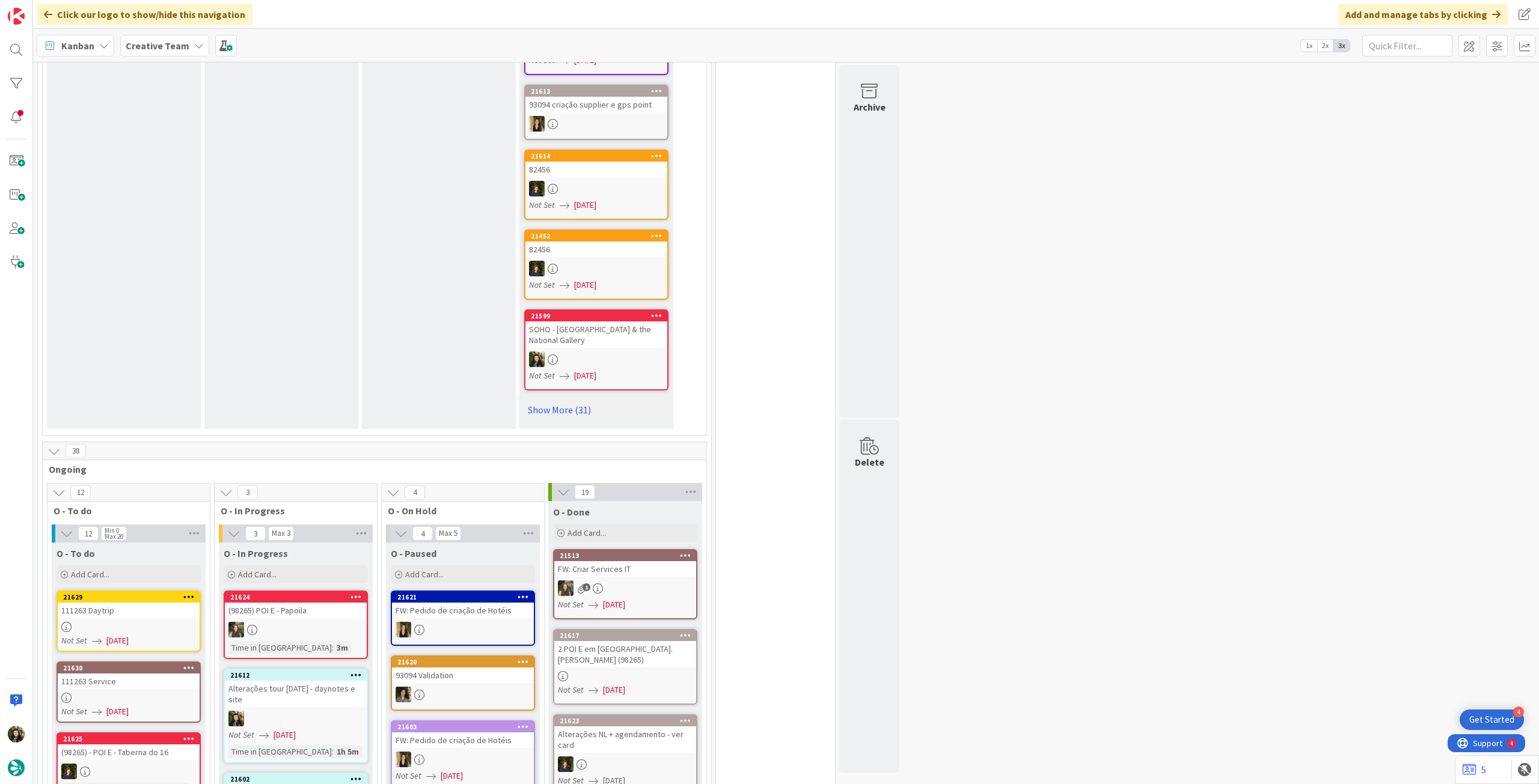
scroll to position [801, 0]
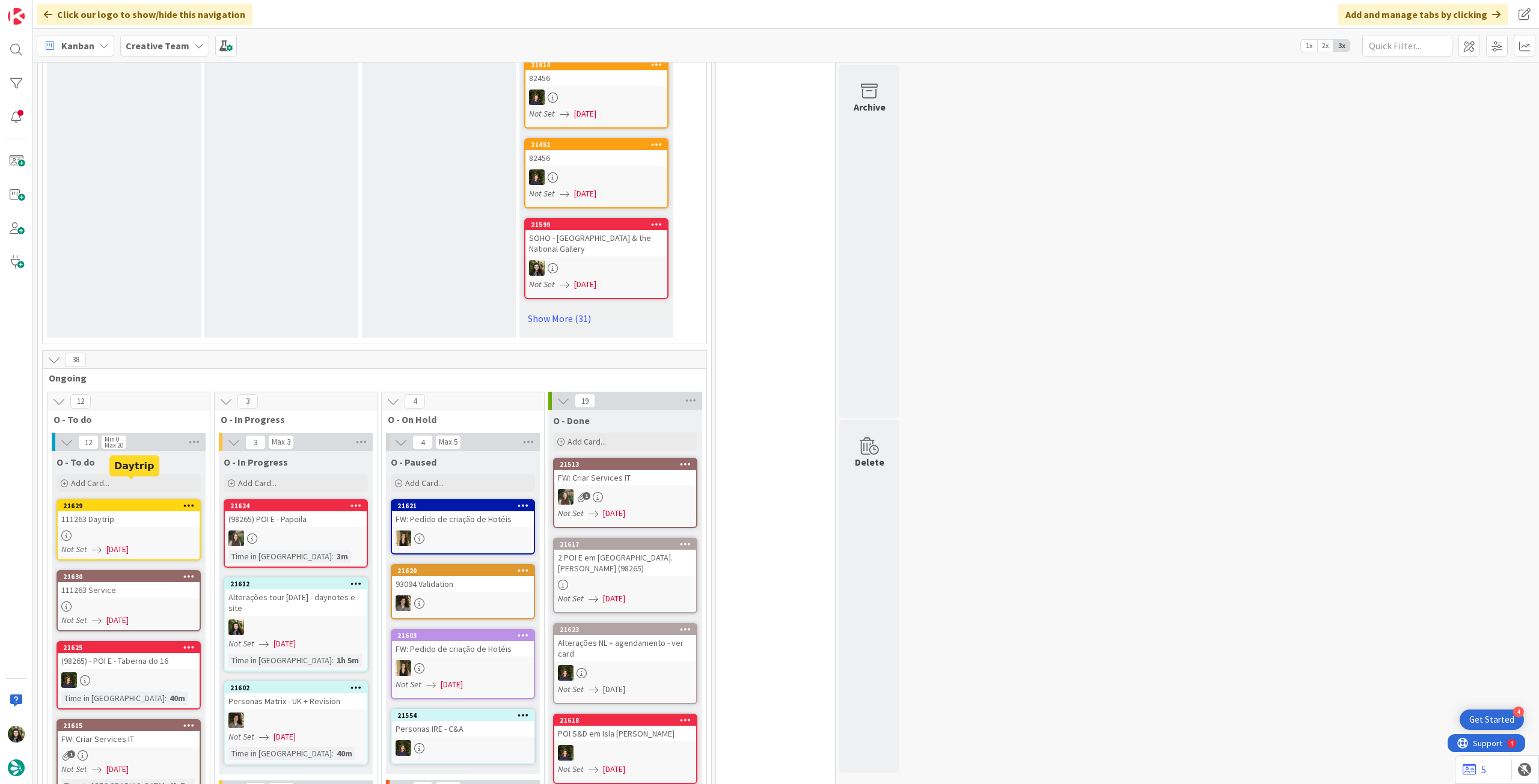
click at [164, 511] on div "111263 Daytrip" at bounding box center [129, 519] width 142 height 16
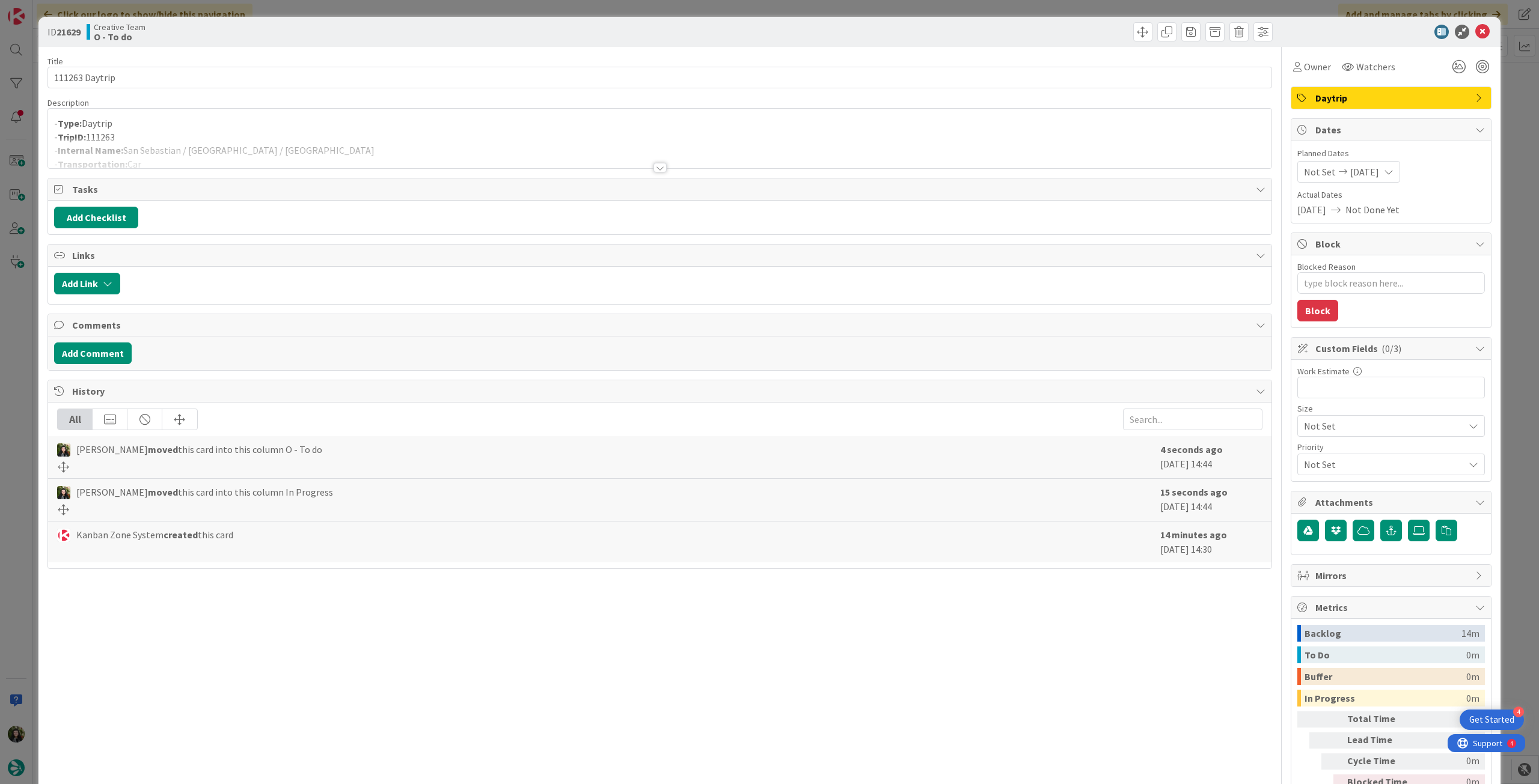
click at [434, 143] on div at bounding box center [659, 152] width 1223 height 30
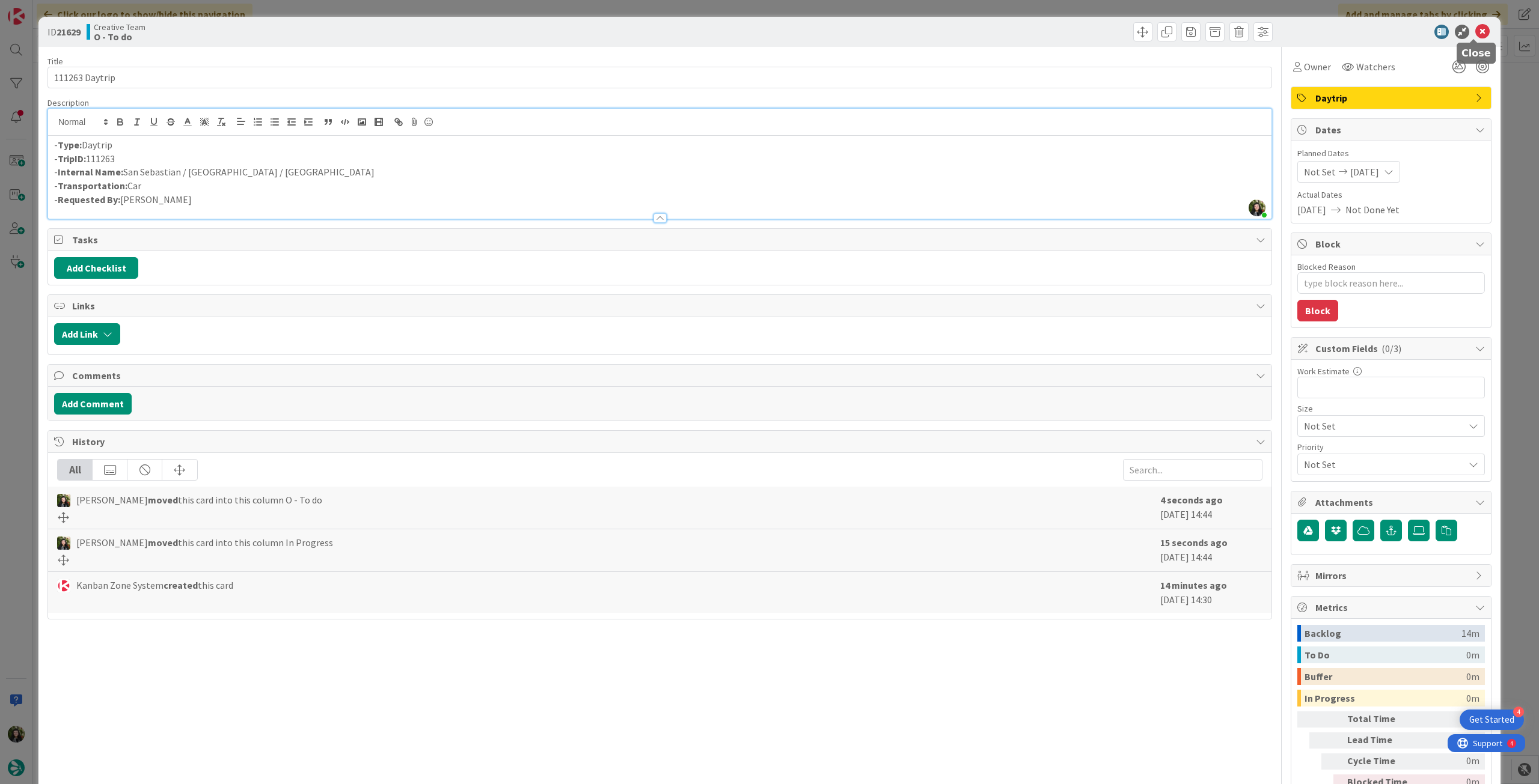
drag, startPoint x: 1474, startPoint y: 34, endPoint x: 1181, endPoint y: 151, distance: 315.5
click at [1475, 35] on icon at bounding box center [1481, 31] width 14 height 14
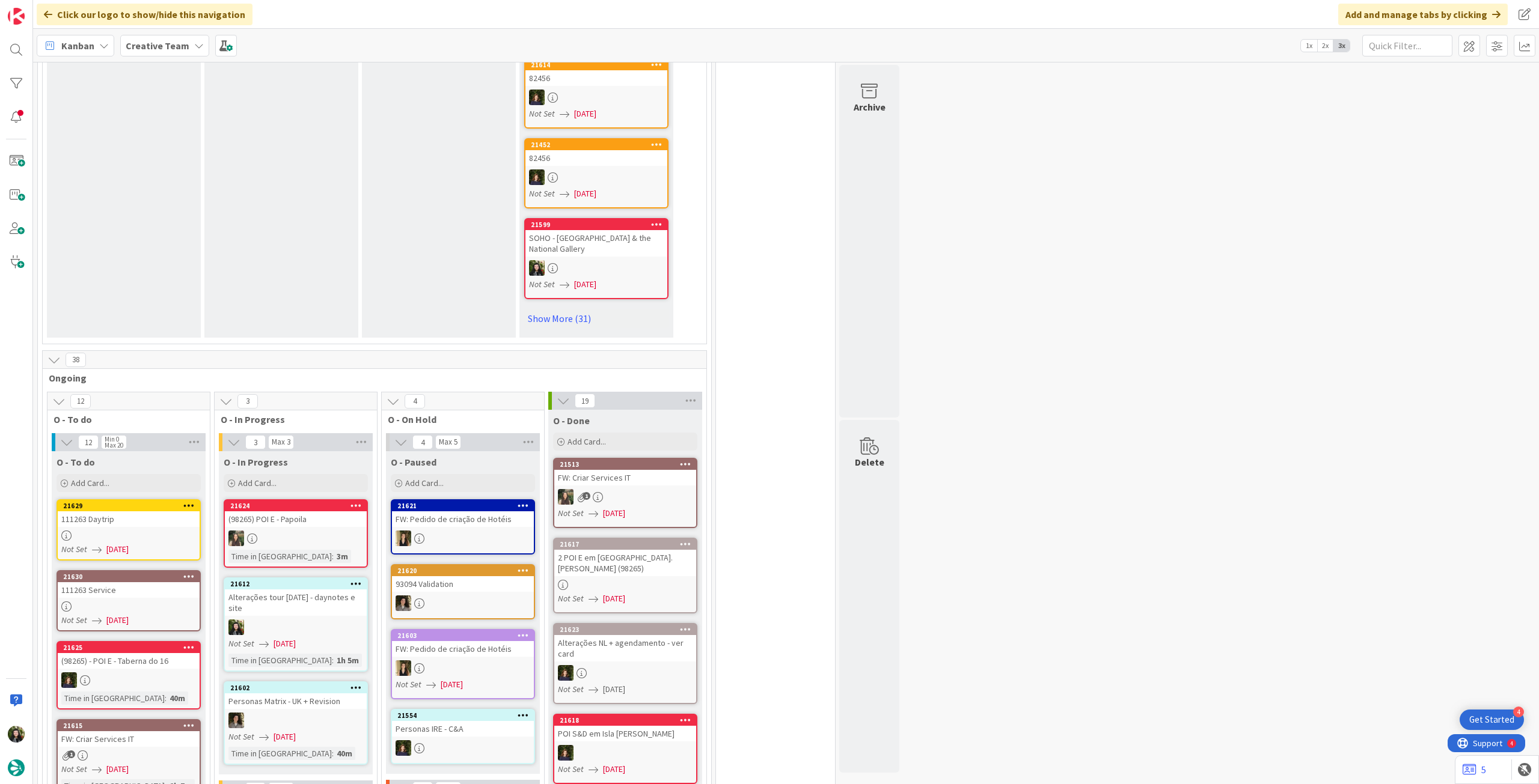
click at [171, 577] on link "21630 111263 Service Not Set [DATE]" at bounding box center [128, 601] width 144 height 62
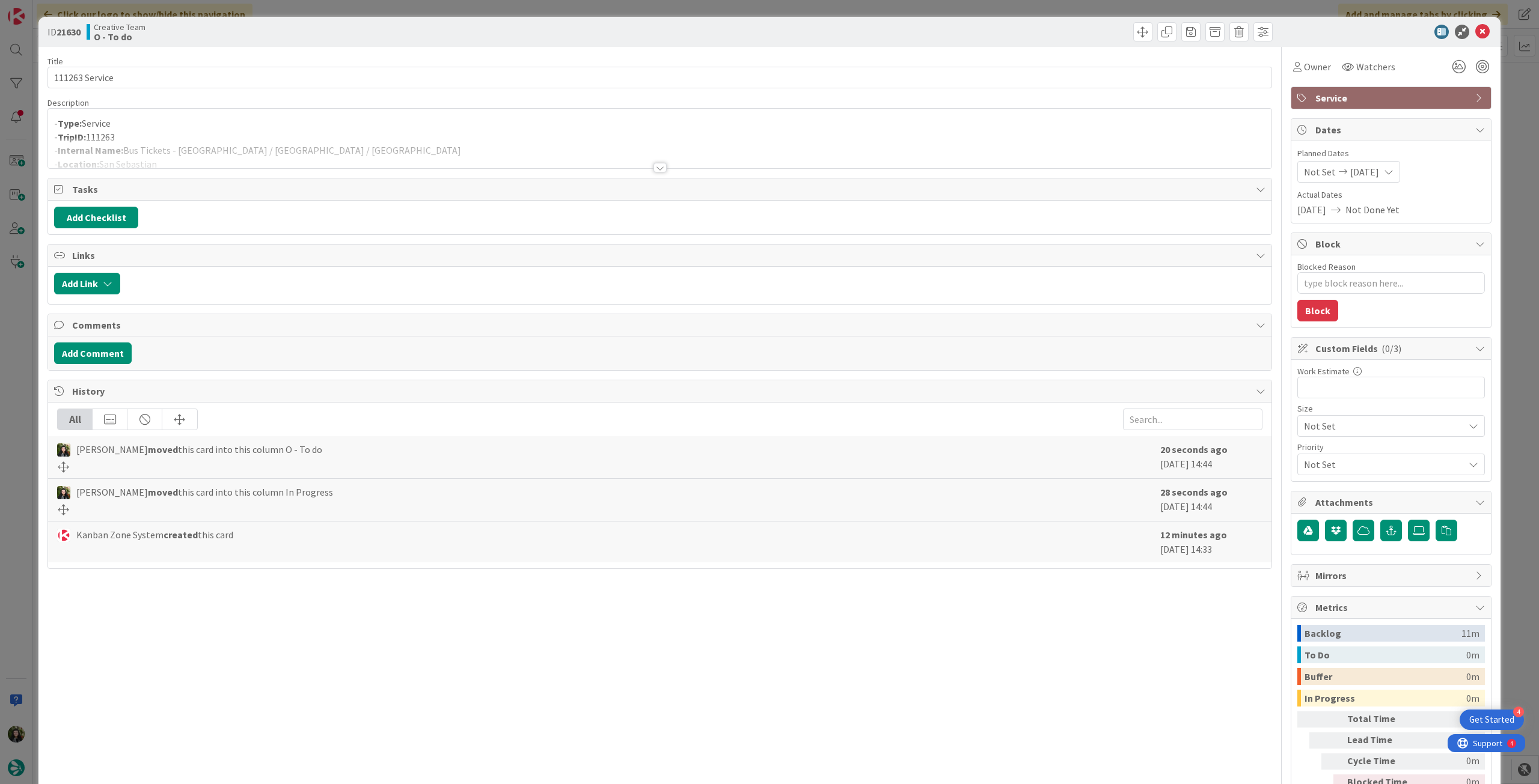
click at [432, 143] on div at bounding box center [659, 152] width 1223 height 30
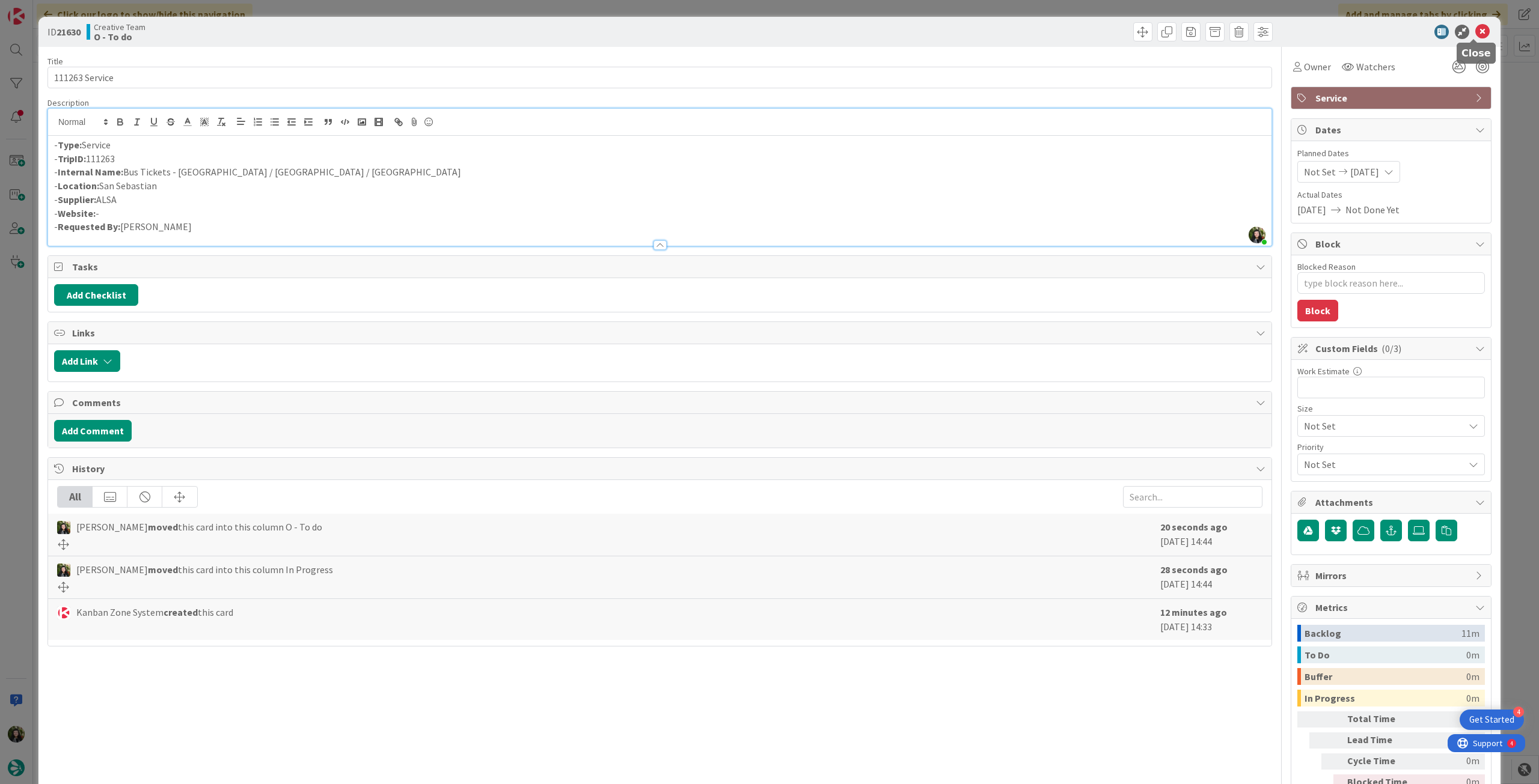
click at [1475, 38] on icon at bounding box center [1481, 31] width 14 height 14
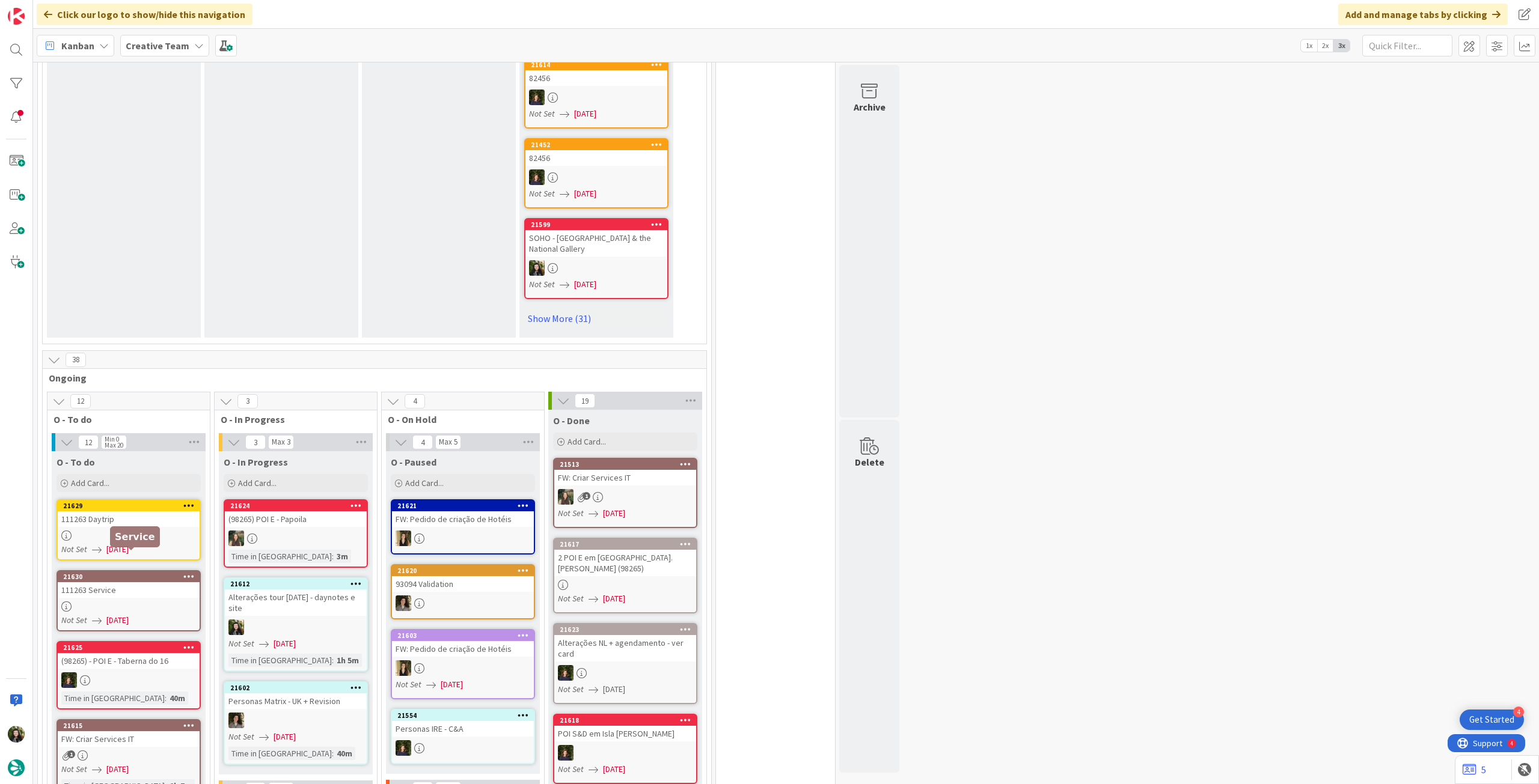
click at [99, 530] on div at bounding box center [129, 535] width 142 height 10
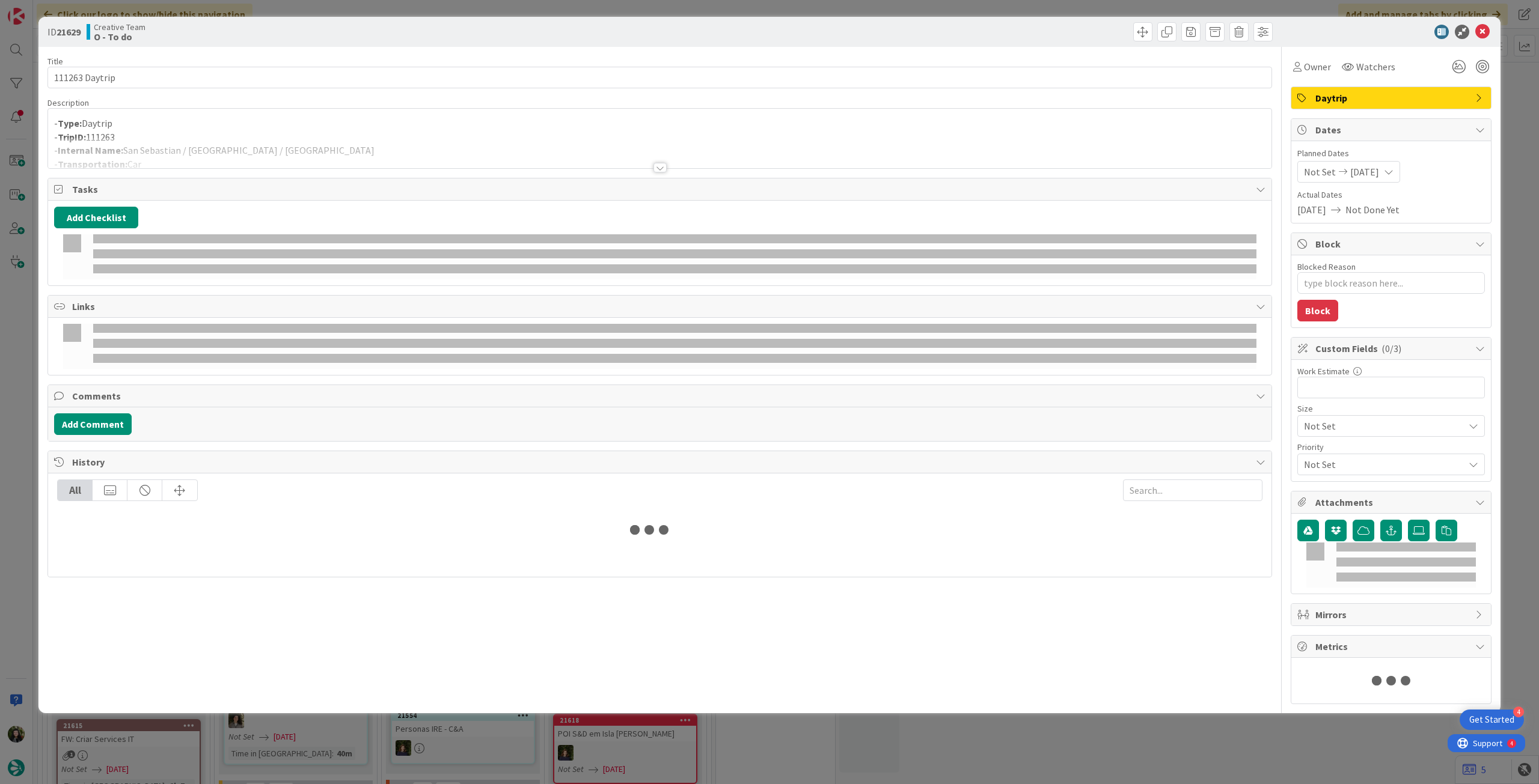
type textarea "x"
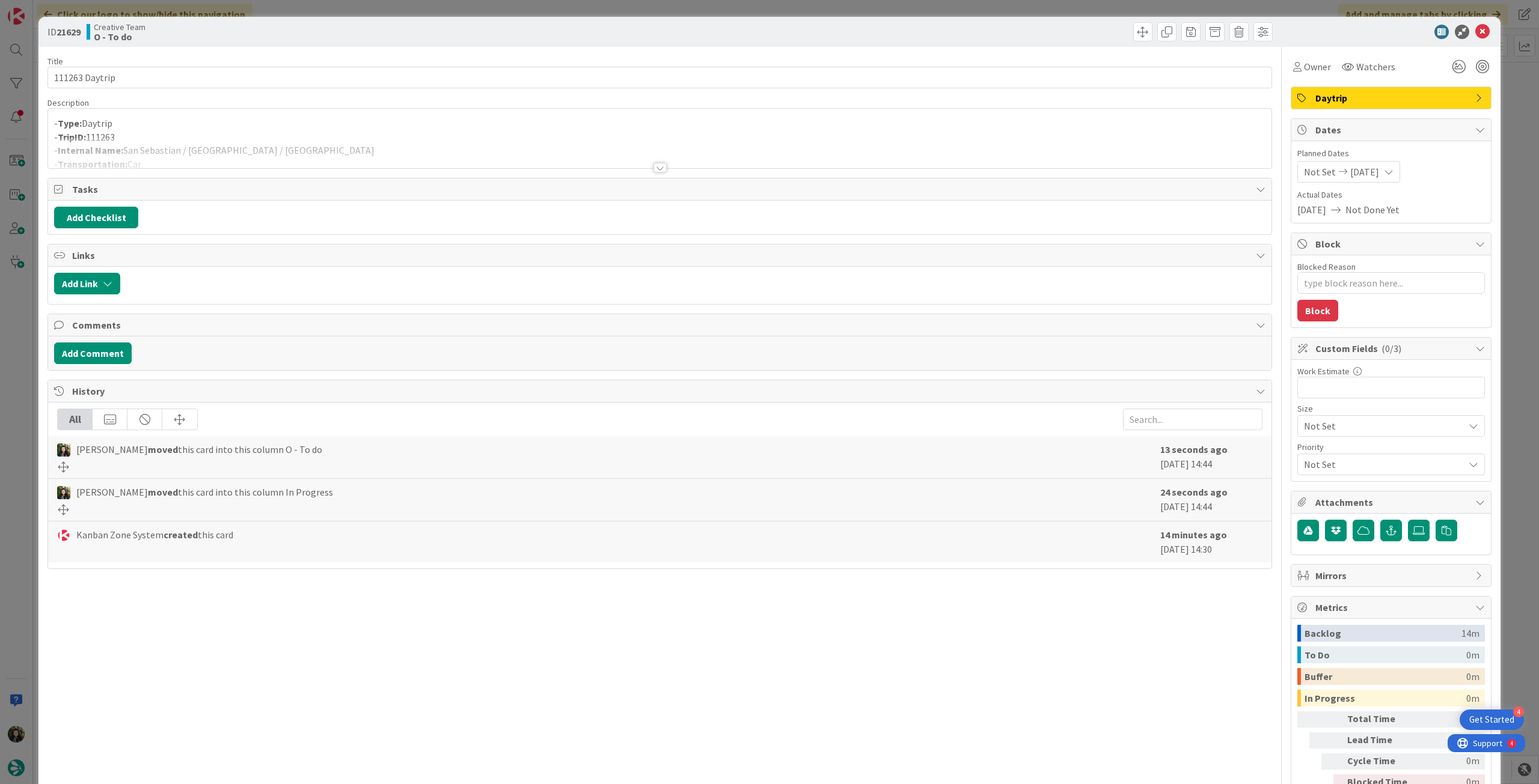
drag, startPoint x: 178, startPoint y: 144, endPoint x: 141, endPoint y: 170, distance: 45.2
click at [175, 146] on div at bounding box center [659, 152] width 1223 height 30
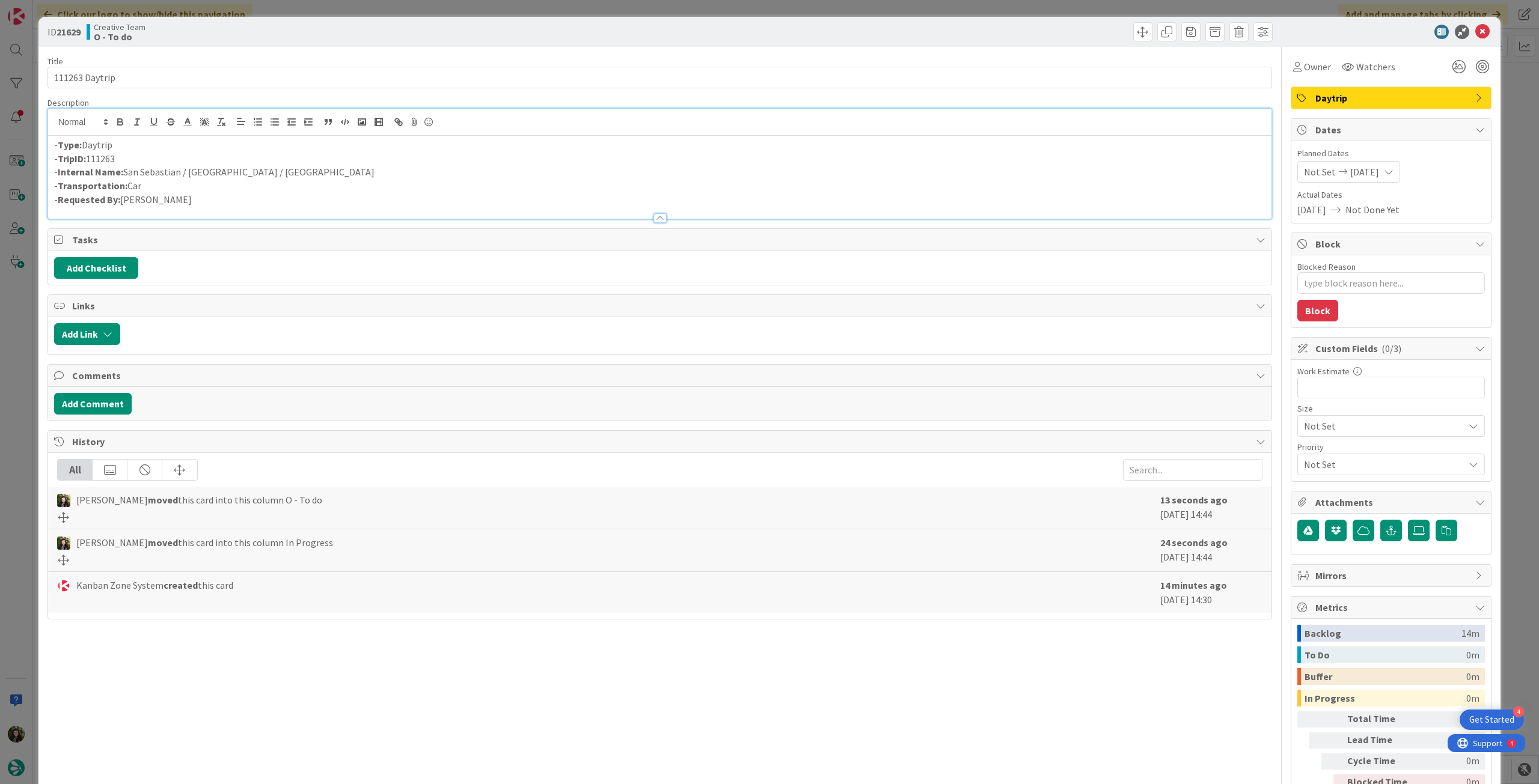
drag, startPoint x: 142, startPoint y: 185, endPoint x: 127, endPoint y: 184, distance: 15.0
click at [127, 184] on p "- Transportation: Car" at bounding box center [659, 186] width 1211 height 14
click at [1475, 32] on icon at bounding box center [1481, 31] width 14 height 14
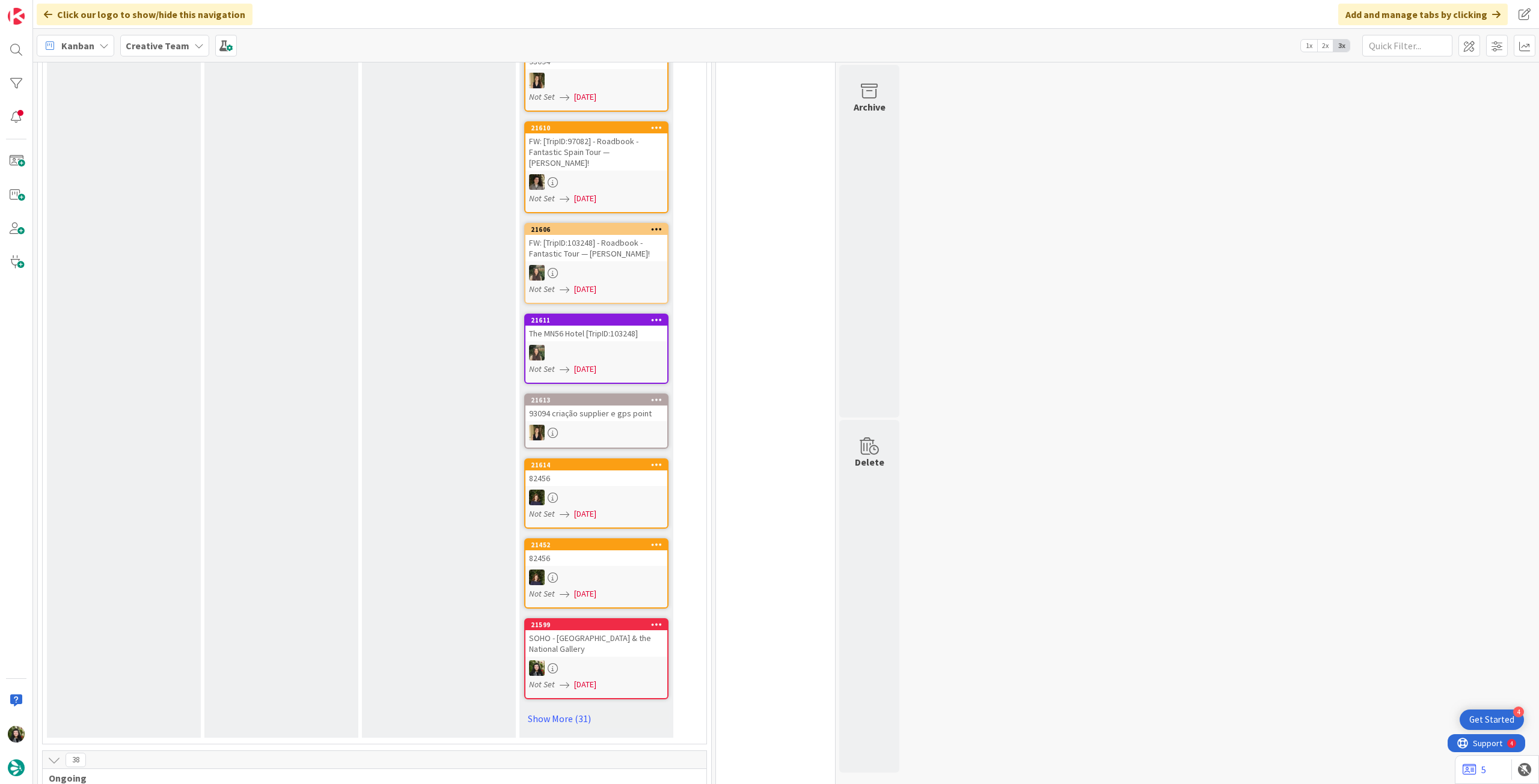
drag, startPoint x: 185, startPoint y: 44, endPoint x: 185, endPoint y: 54, distance: 10.0
click at [185, 45] on div "Creative Team" at bounding box center [164, 46] width 89 height 22
click at [160, 177] on h4 "Creative Team - Análise" at bounding box center [216, 172] width 164 height 12
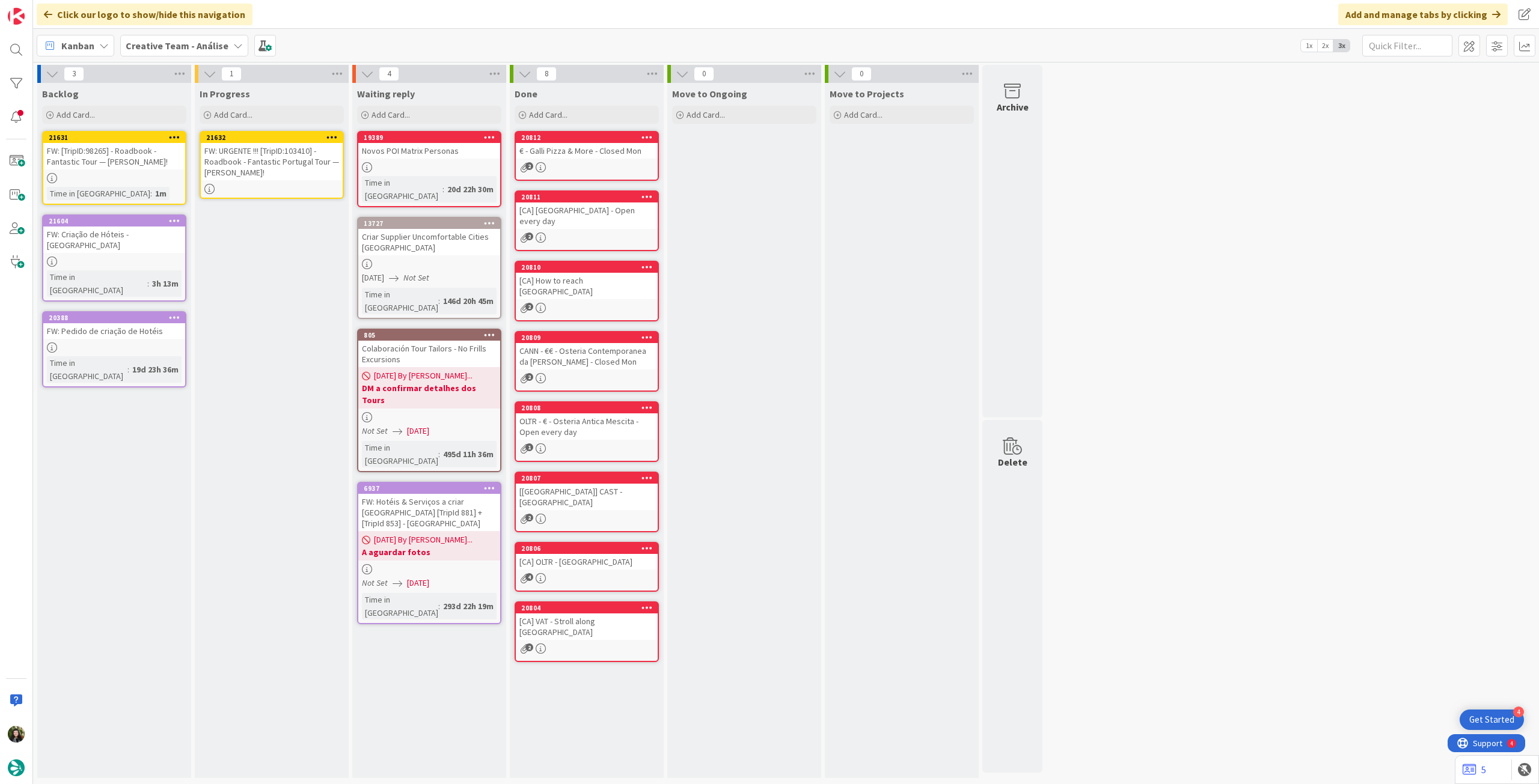
click at [280, 160] on div "FW: URGENTE !!! [TripID:103410] - Roadbook - Fantastic Portugal Tour — [PERSON_…" at bounding box center [272, 161] width 142 height 37
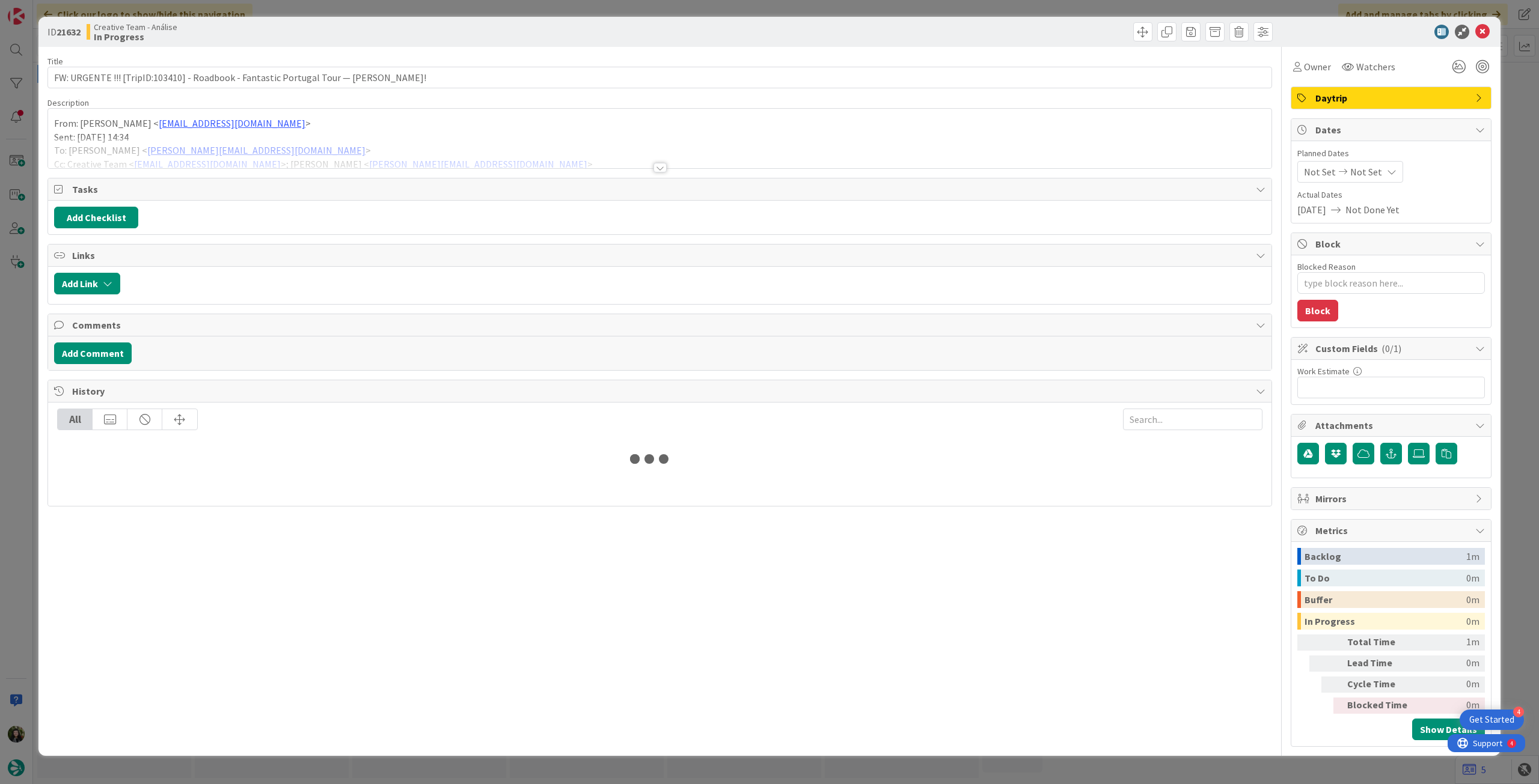
type textarea "x"
click at [290, 160] on div at bounding box center [659, 152] width 1223 height 30
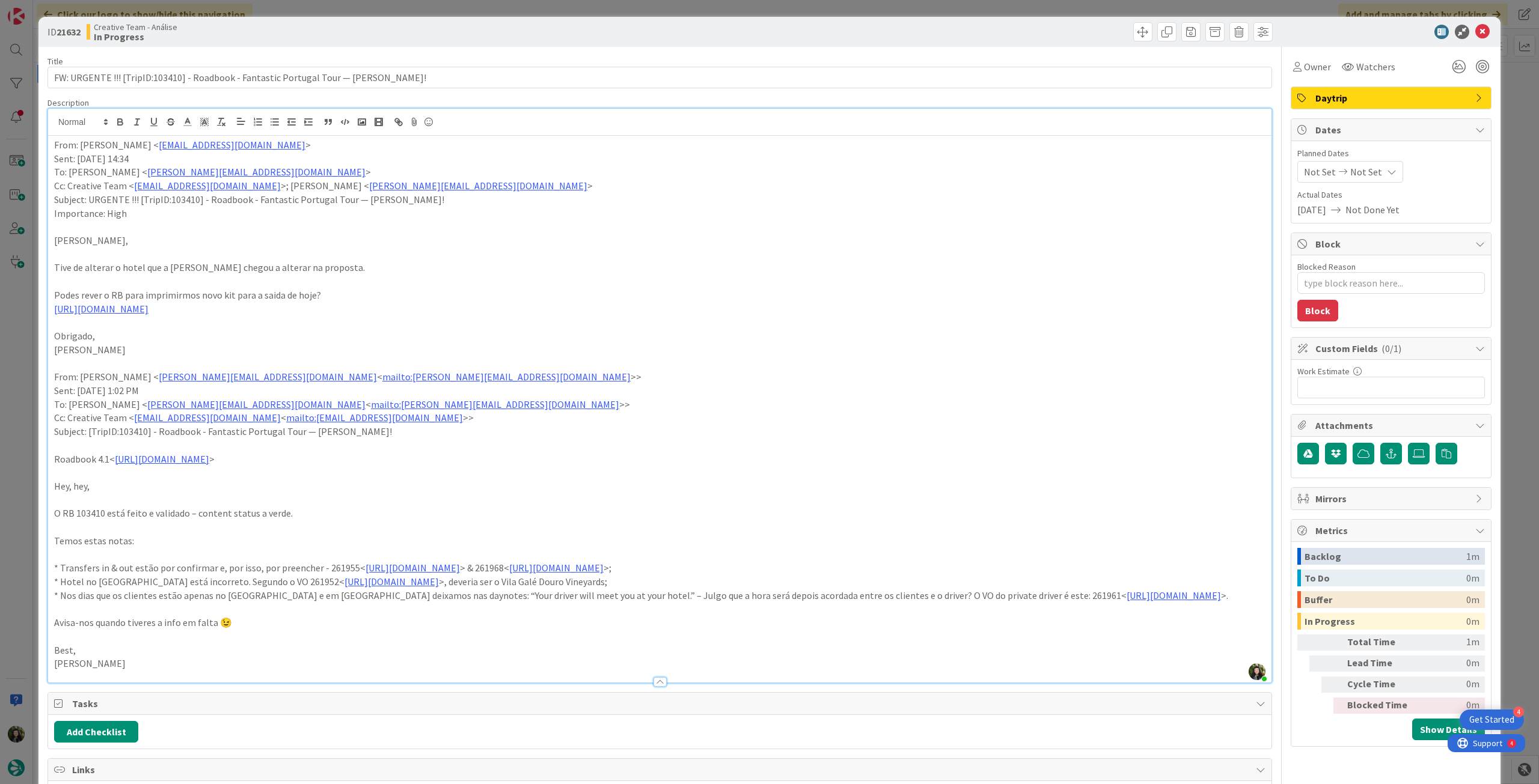
click at [1365, 164] on span "Not Set" at bounding box center [1366, 171] width 32 height 14
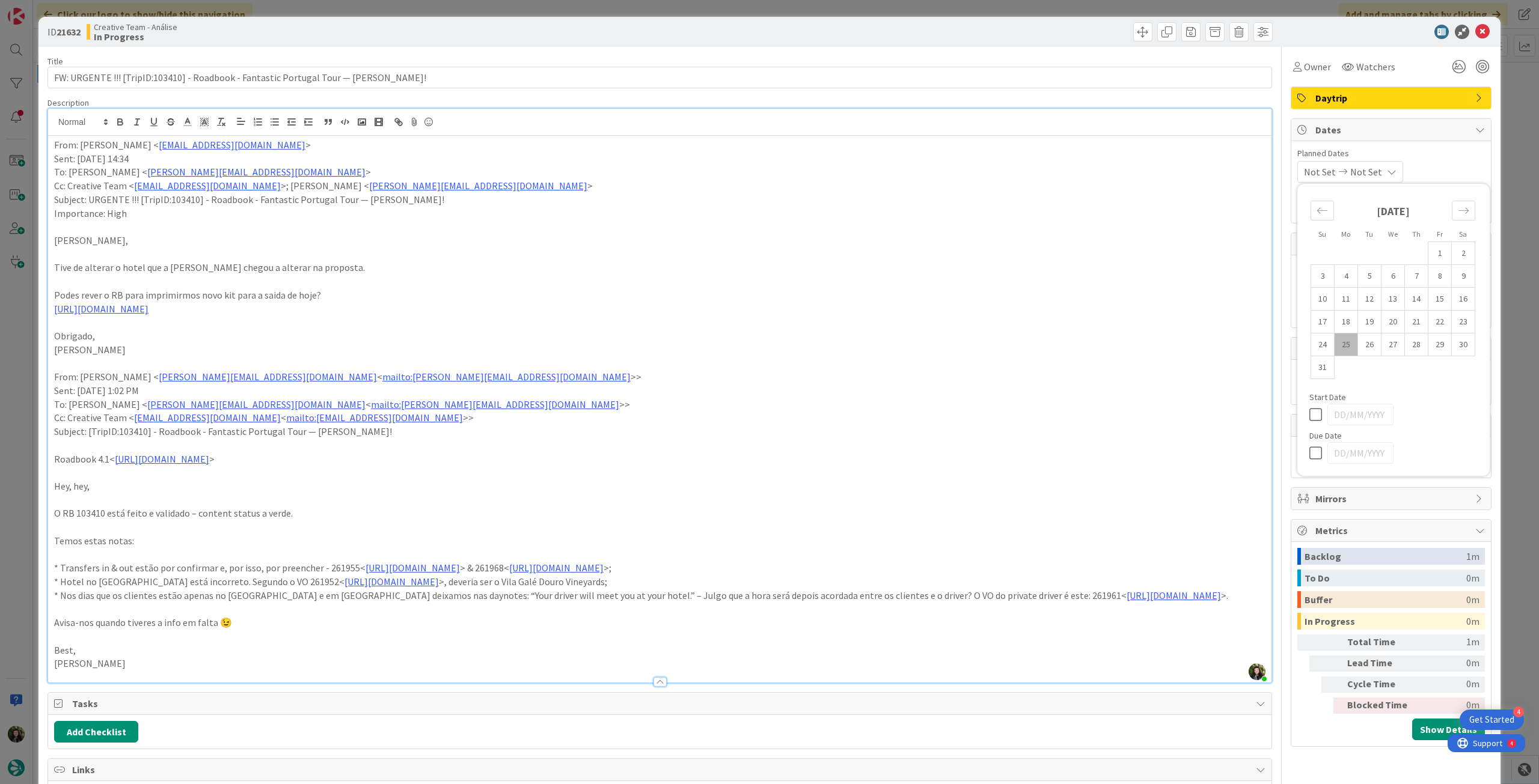
click at [1309, 451] on icon at bounding box center [1318, 453] width 18 height 14
type input "[DATE]"
click at [1475, 28] on icon at bounding box center [1481, 31] width 14 height 14
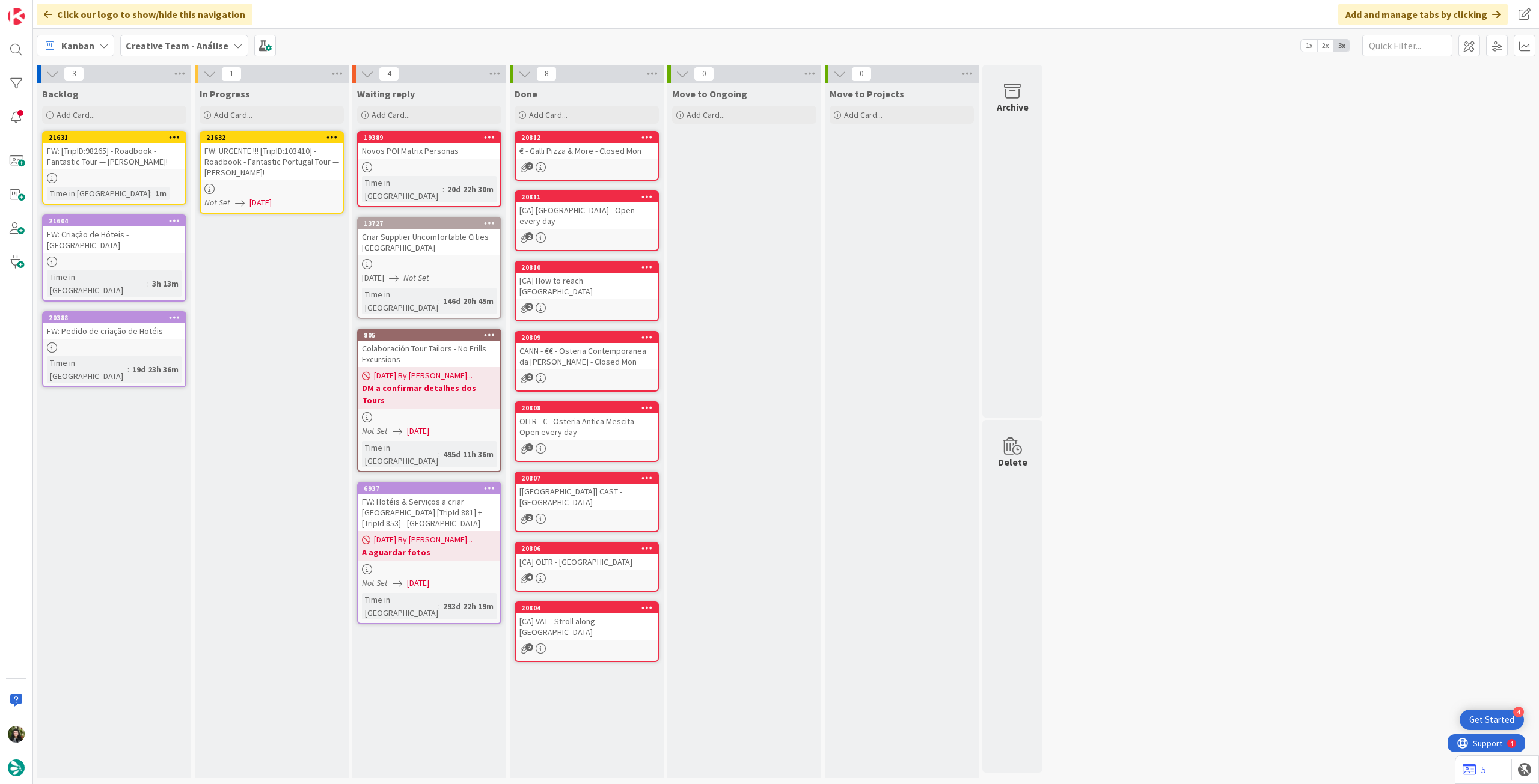
click at [337, 137] on div at bounding box center [332, 137] width 22 height 8
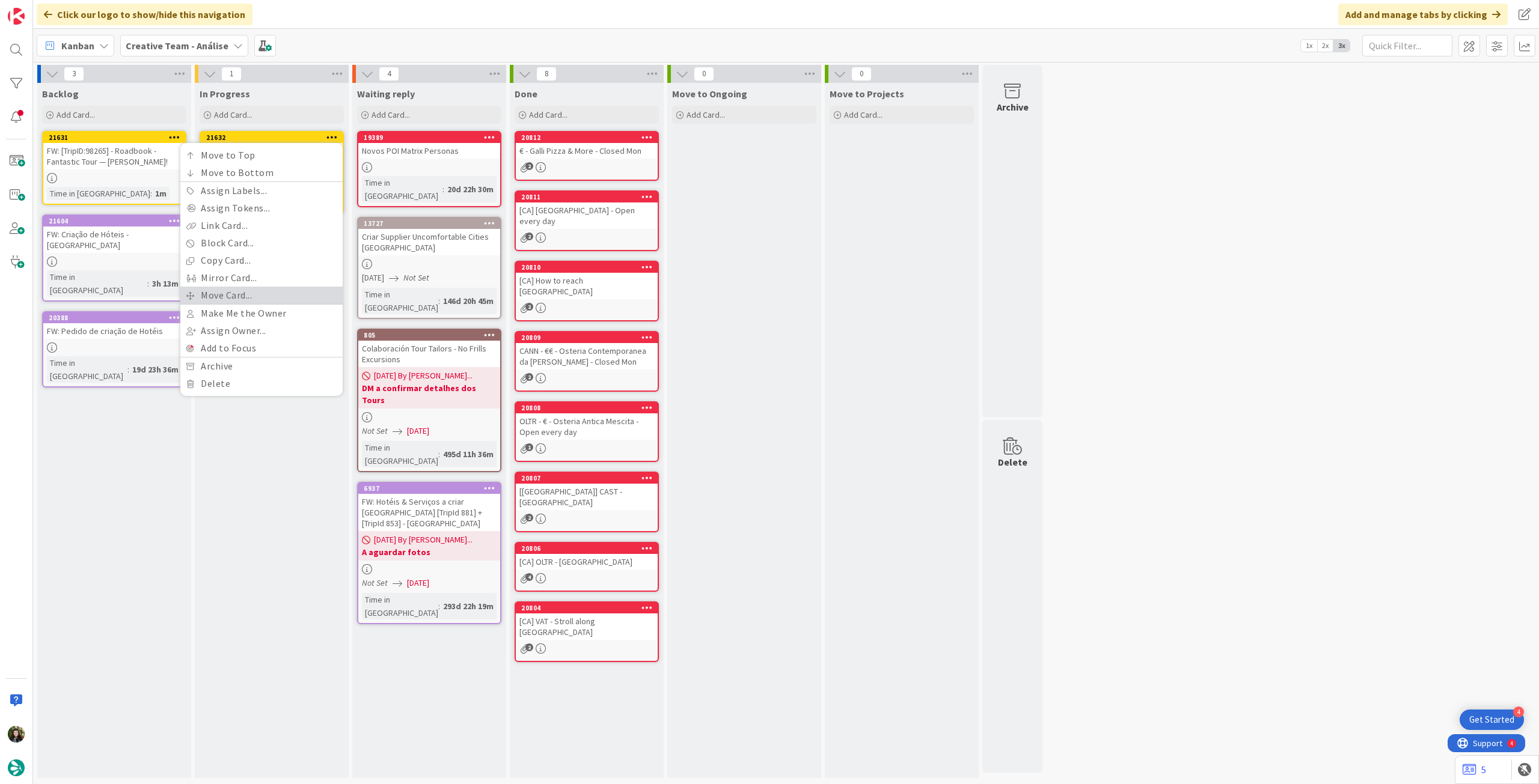
click at [230, 294] on link "Move Card..." at bounding box center [261, 296] width 162 height 18
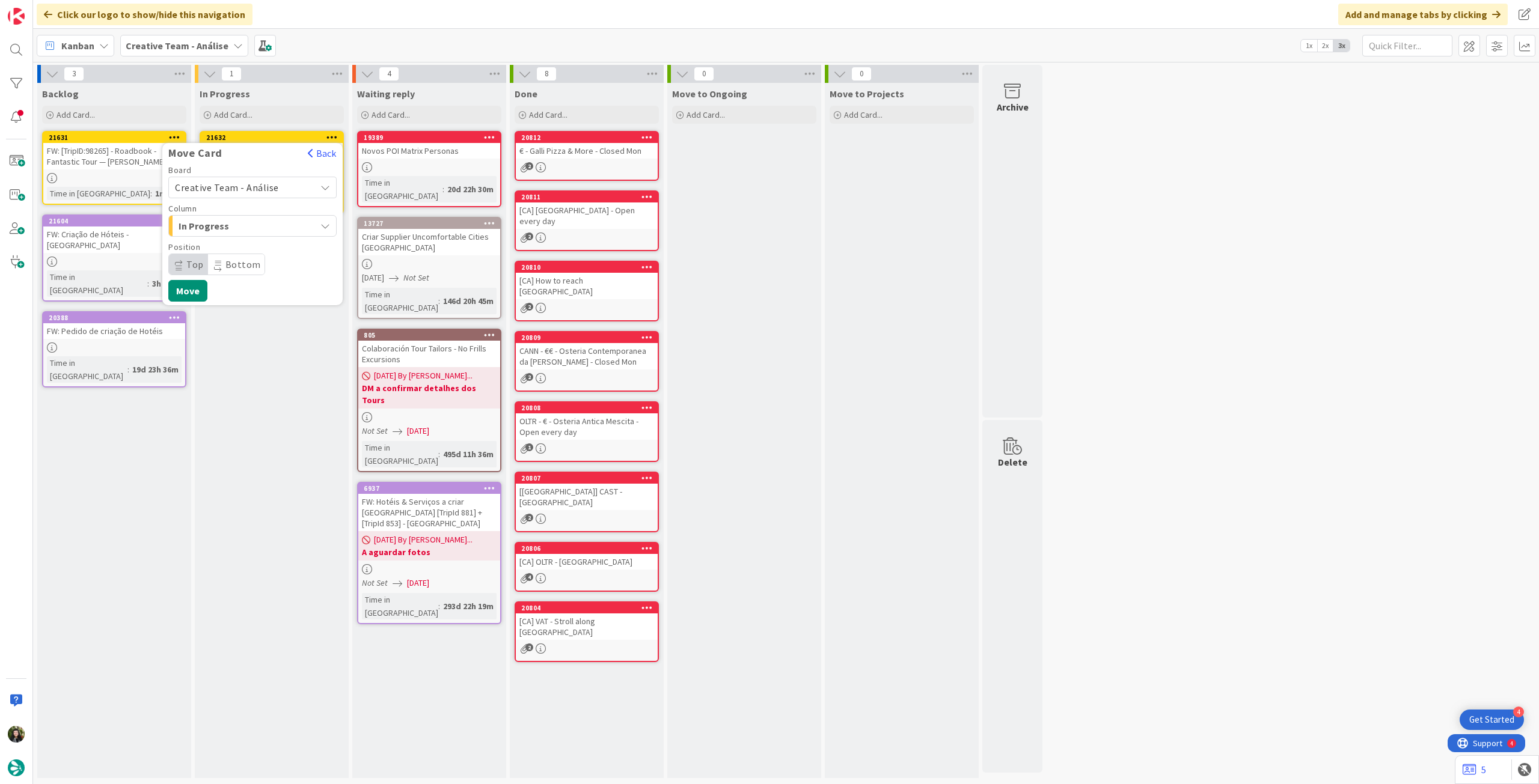
drag, startPoint x: 254, startPoint y: 183, endPoint x: 255, endPoint y: 193, distance: 10.0
click at [255, 185] on span "Creative Team - Análise" at bounding box center [227, 187] width 104 height 12
click at [250, 244] on span "Creative Team" at bounding box center [261, 244] width 139 height 18
click at [243, 258] on span "Daytrip" at bounding box center [252, 264] width 116 height 17
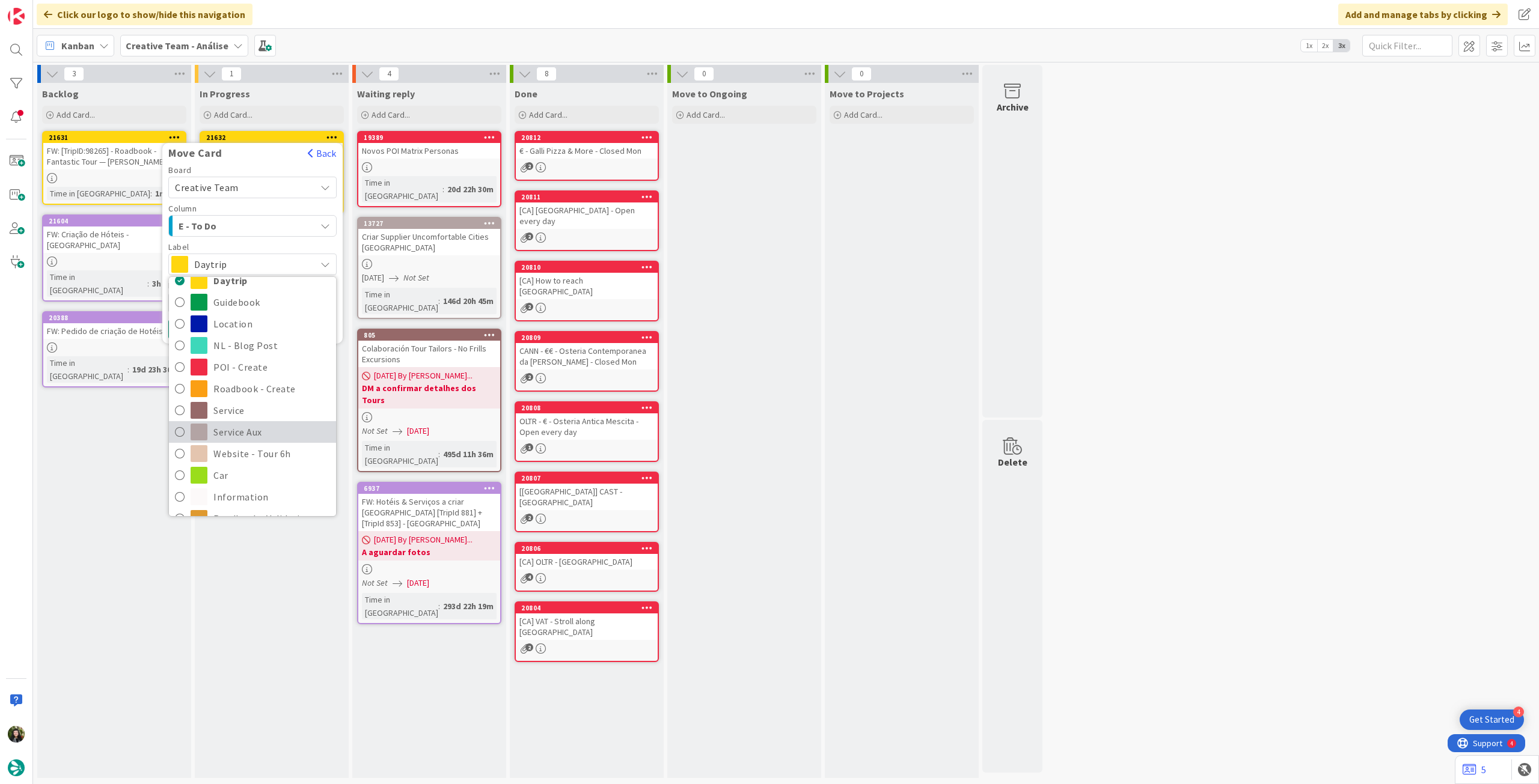
scroll to position [160, 0]
click at [240, 427] on span "Roadbook - Revision" at bounding box center [271, 435] width 116 height 18
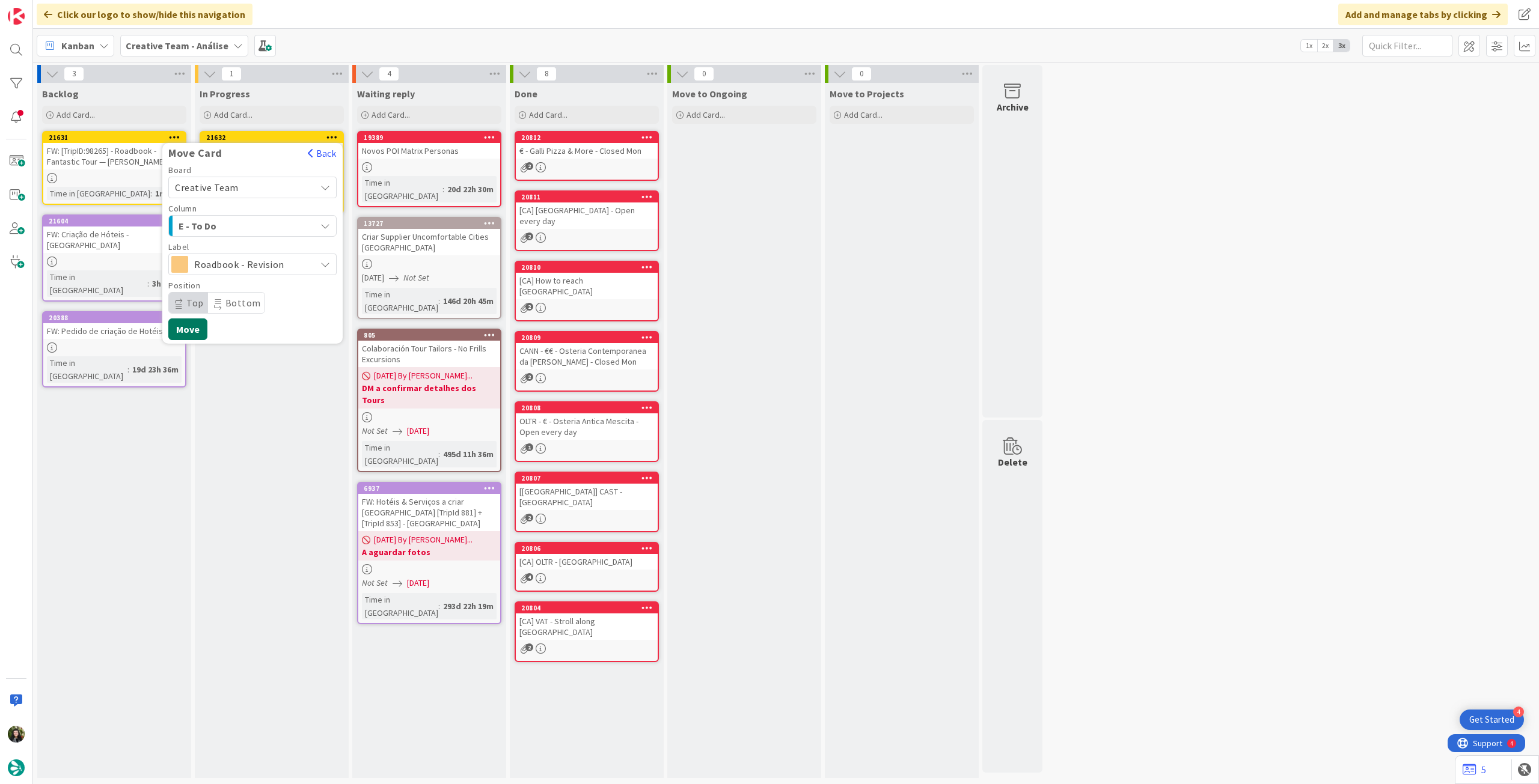
click at [202, 327] on button "Move" at bounding box center [188, 329] width 39 height 22
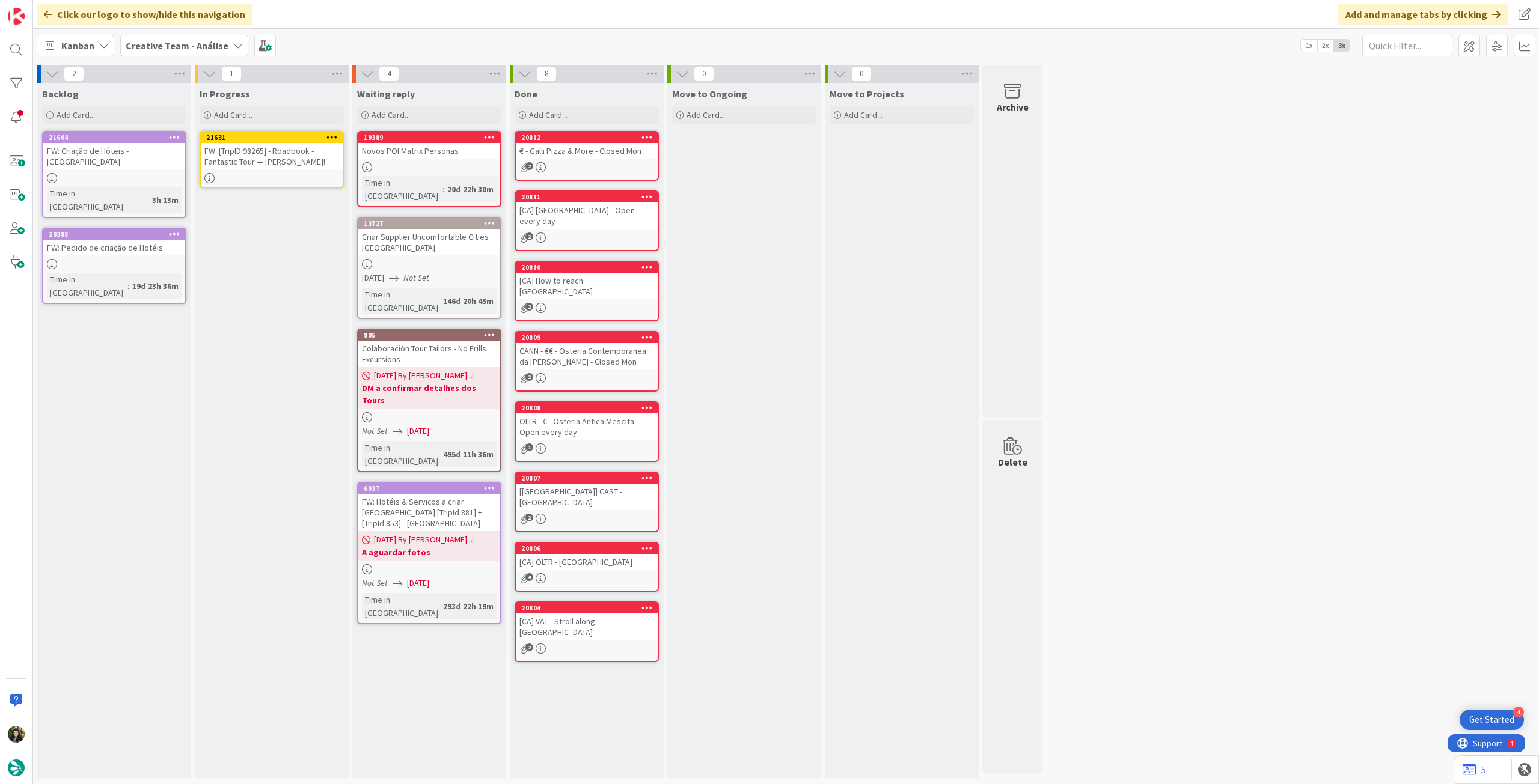
click at [280, 154] on div "FW: [TripID:98265] - Roadbook - Fantastic Tour — [PERSON_NAME]!" at bounding box center [272, 156] width 142 height 26
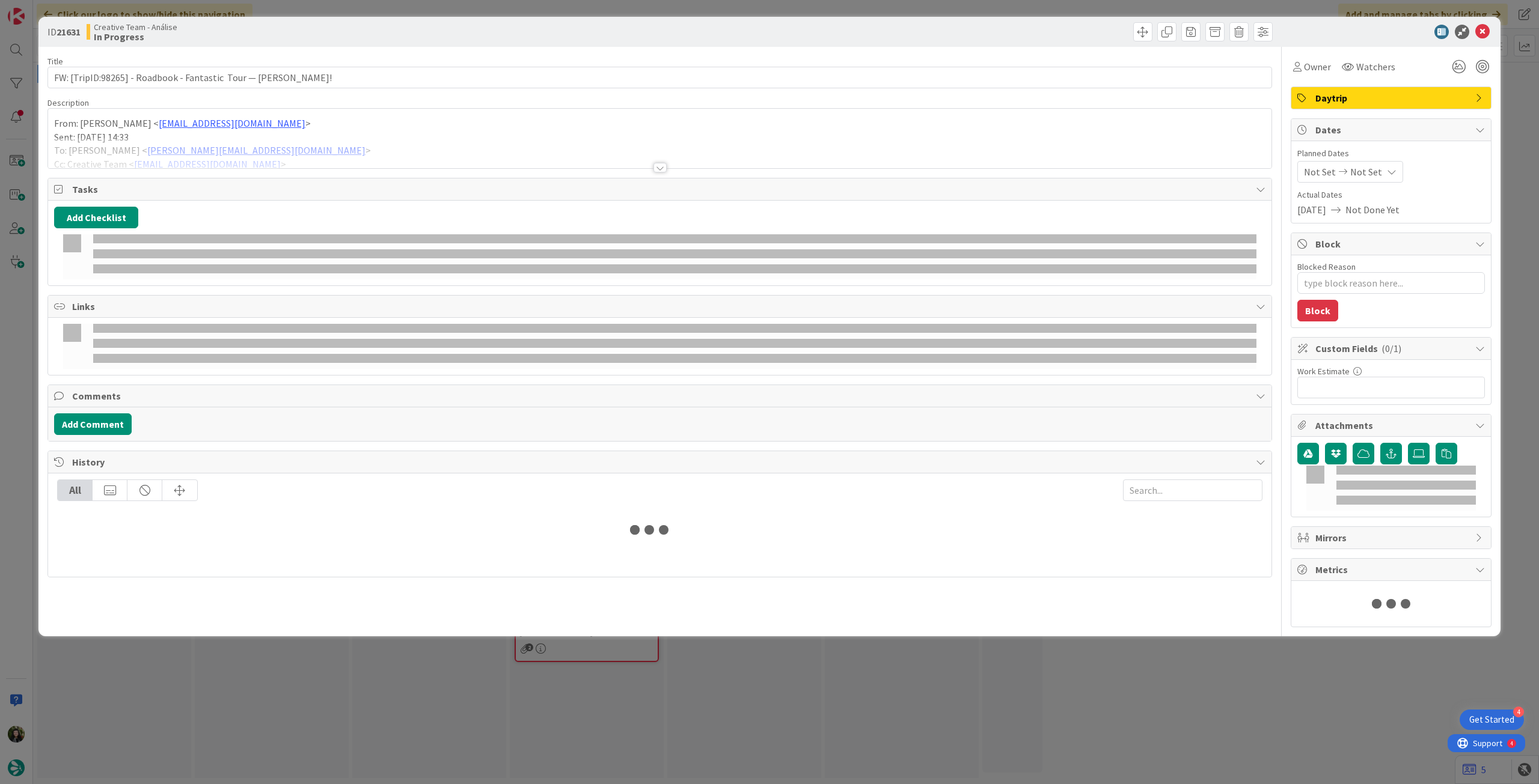
click at [275, 133] on p "Sent: [DATE] 14:33" at bounding box center [659, 137] width 1211 height 14
type textarea "x"
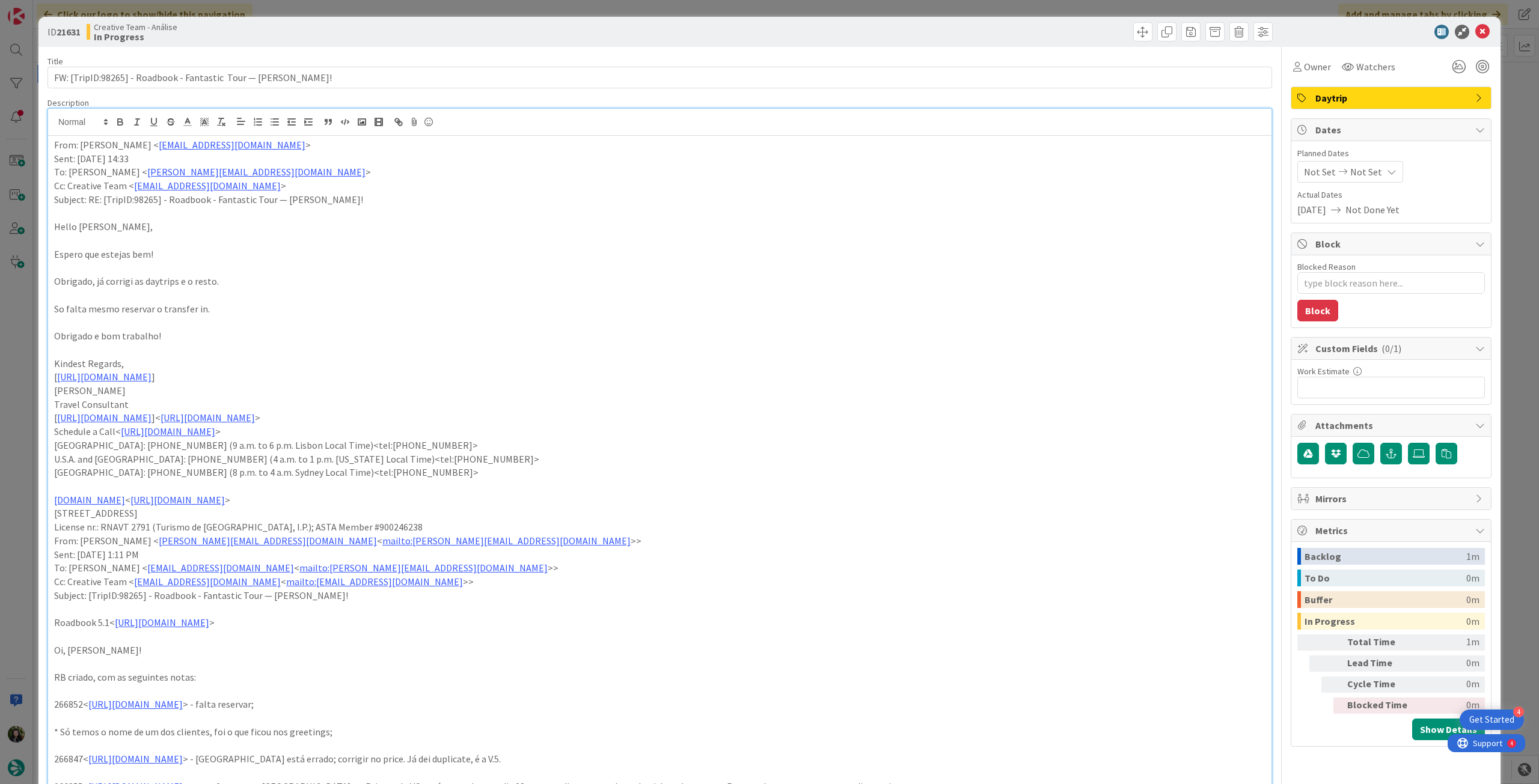
click at [1365, 175] on span "Not Set" at bounding box center [1366, 171] width 32 height 14
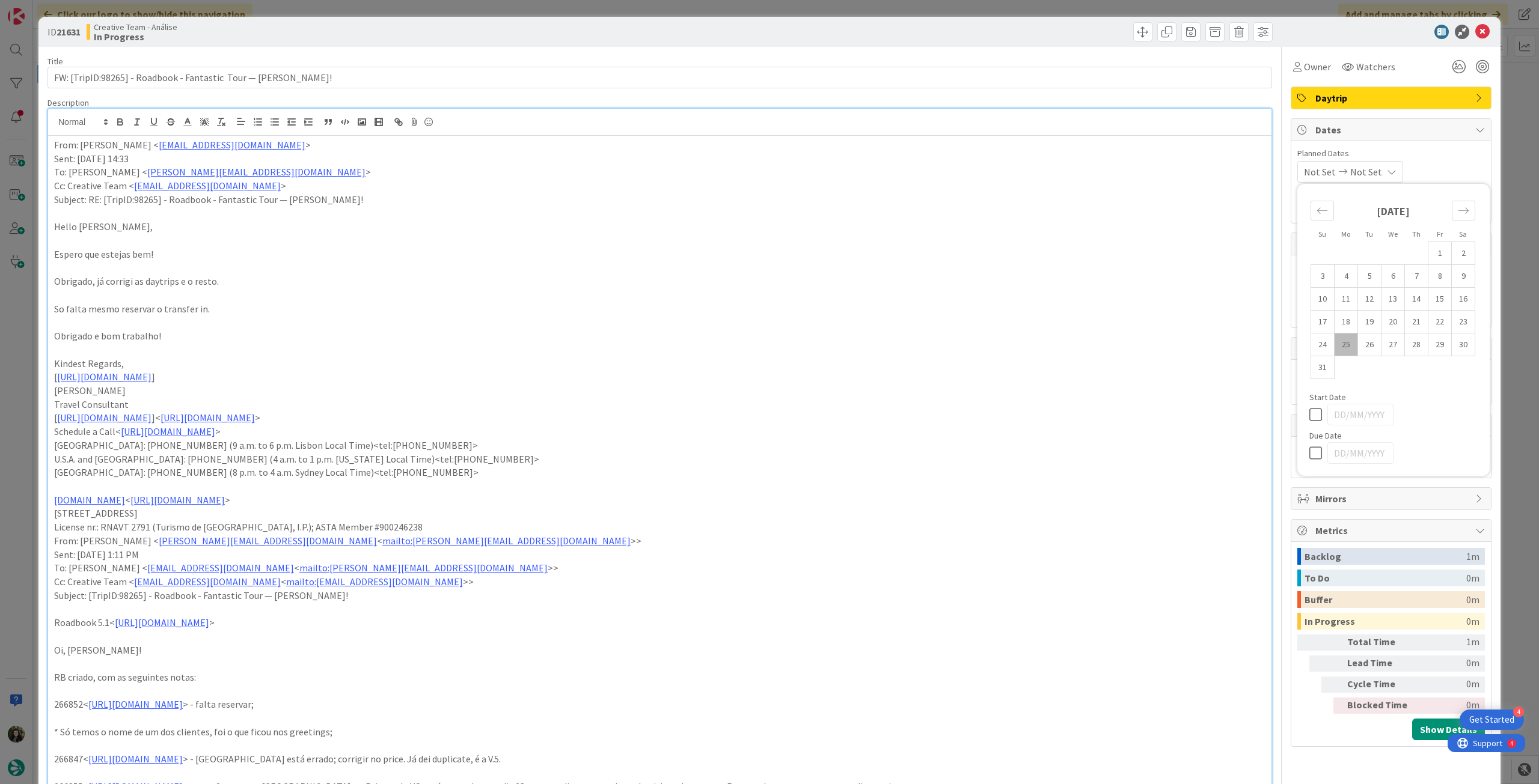
click at [1309, 451] on icon at bounding box center [1318, 453] width 18 height 14
type input "[DATE]"
type textarea "x"
click at [1475, 28] on icon at bounding box center [1481, 31] width 14 height 14
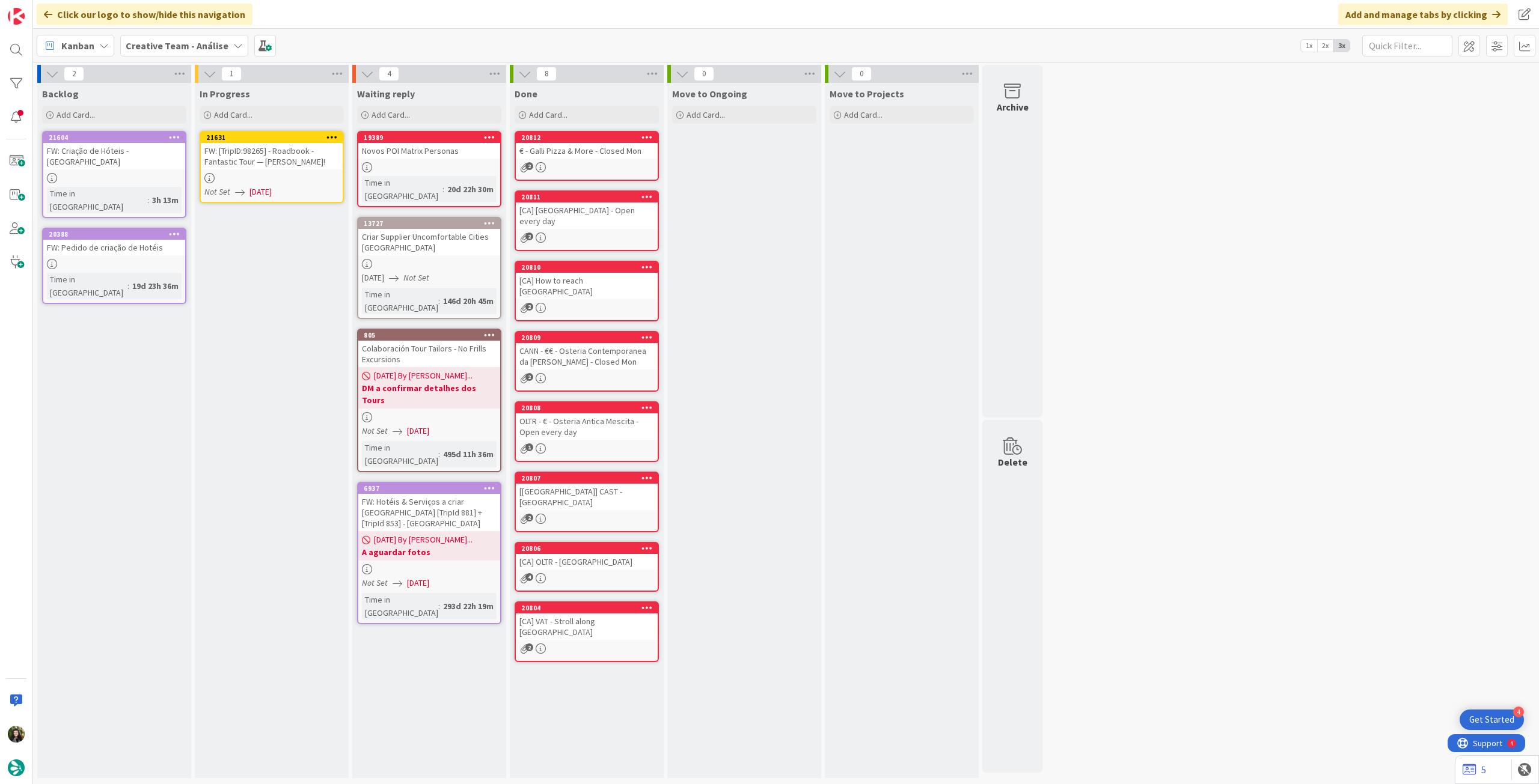
click at [332, 135] on icon at bounding box center [332, 137] width 12 height 8
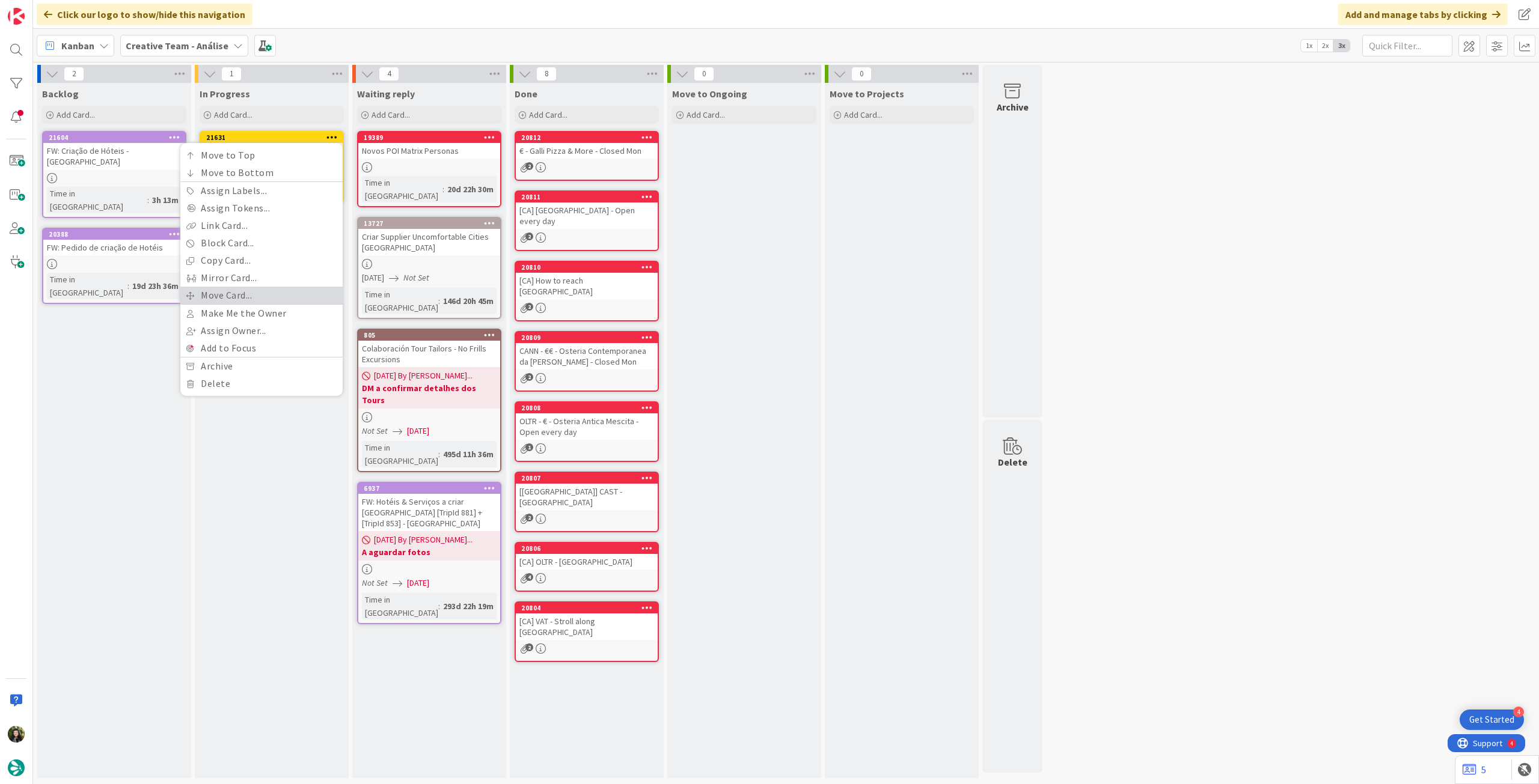
click at [251, 289] on link "Move Card..." at bounding box center [261, 296] width 162 height 18
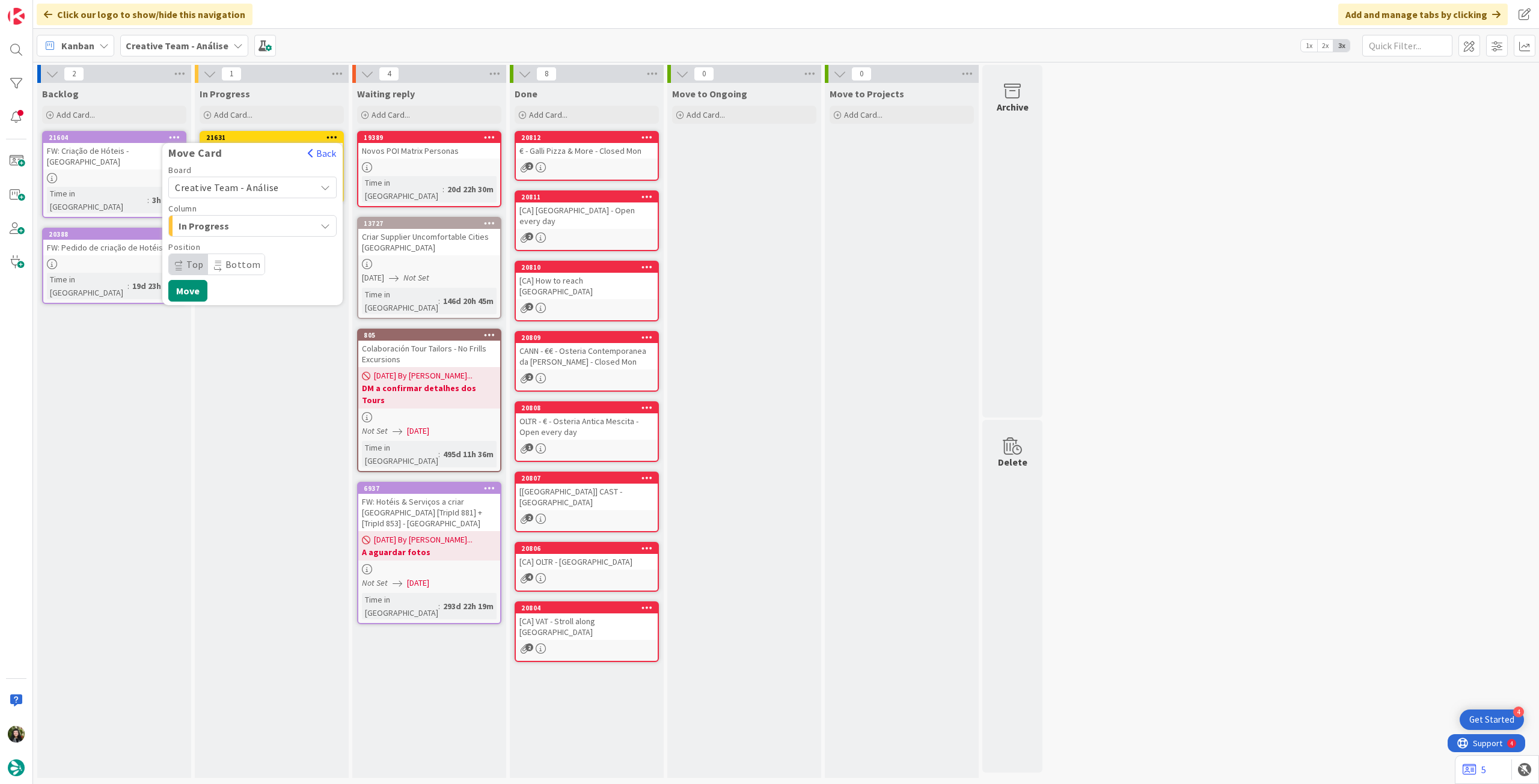
click at [254, 190] on span "Creative Team - Análise" at bounding box center [227, 187] width 104 height 12
click at [242, 242] on span "Creative Team" at bounding box center [261, 244] width 139 height 18
drag, startPoint x: 252, startPoint y: 228, endPoint x: 255, endPoint y: 234, distance: 6.7
click at [253, 228] on span "E - To Do" at bounding box center [223, 225] width 90 height 16
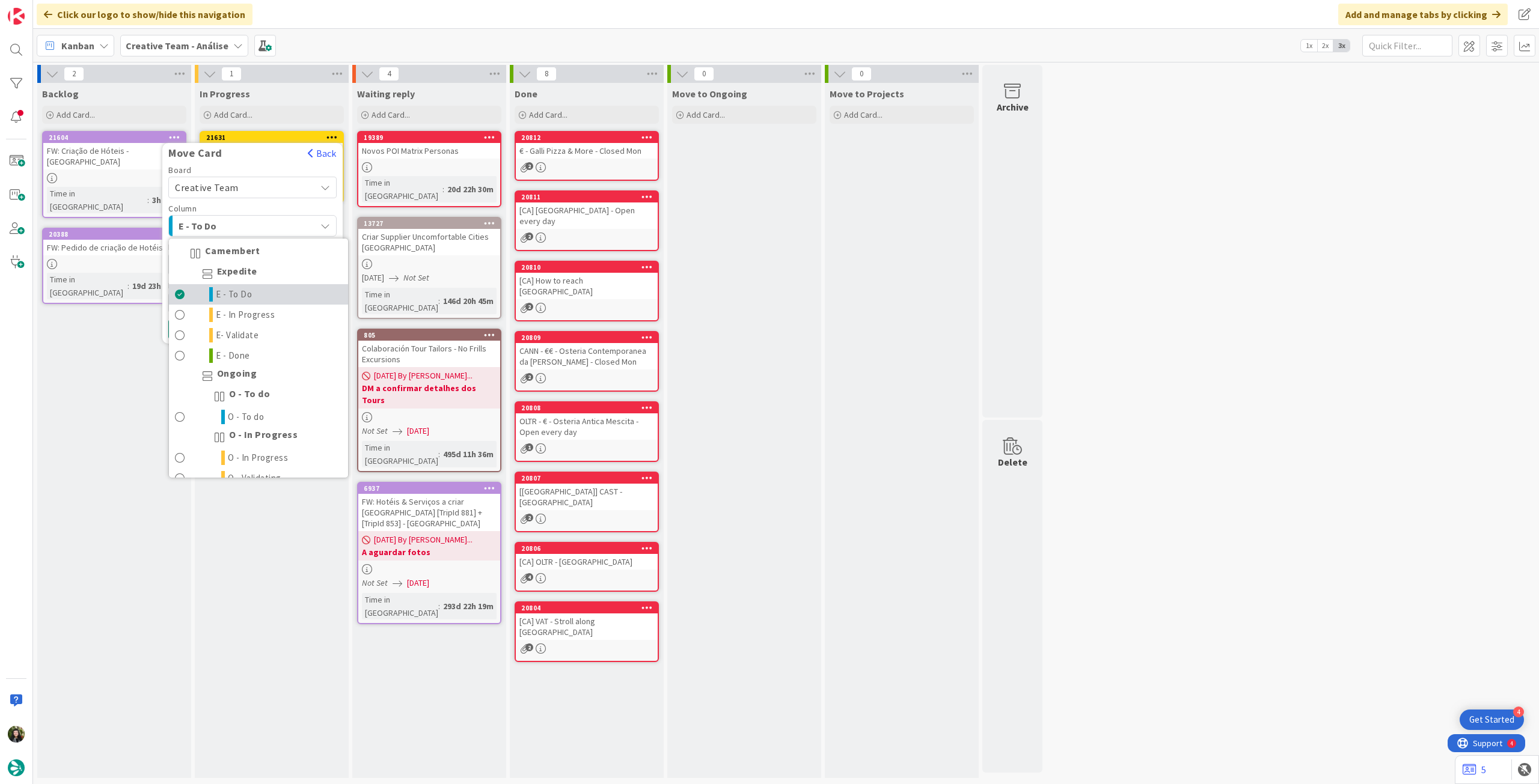
click at [251, 300] on link "E - To Do" at bounding box center [259, 294] width 179 height 20
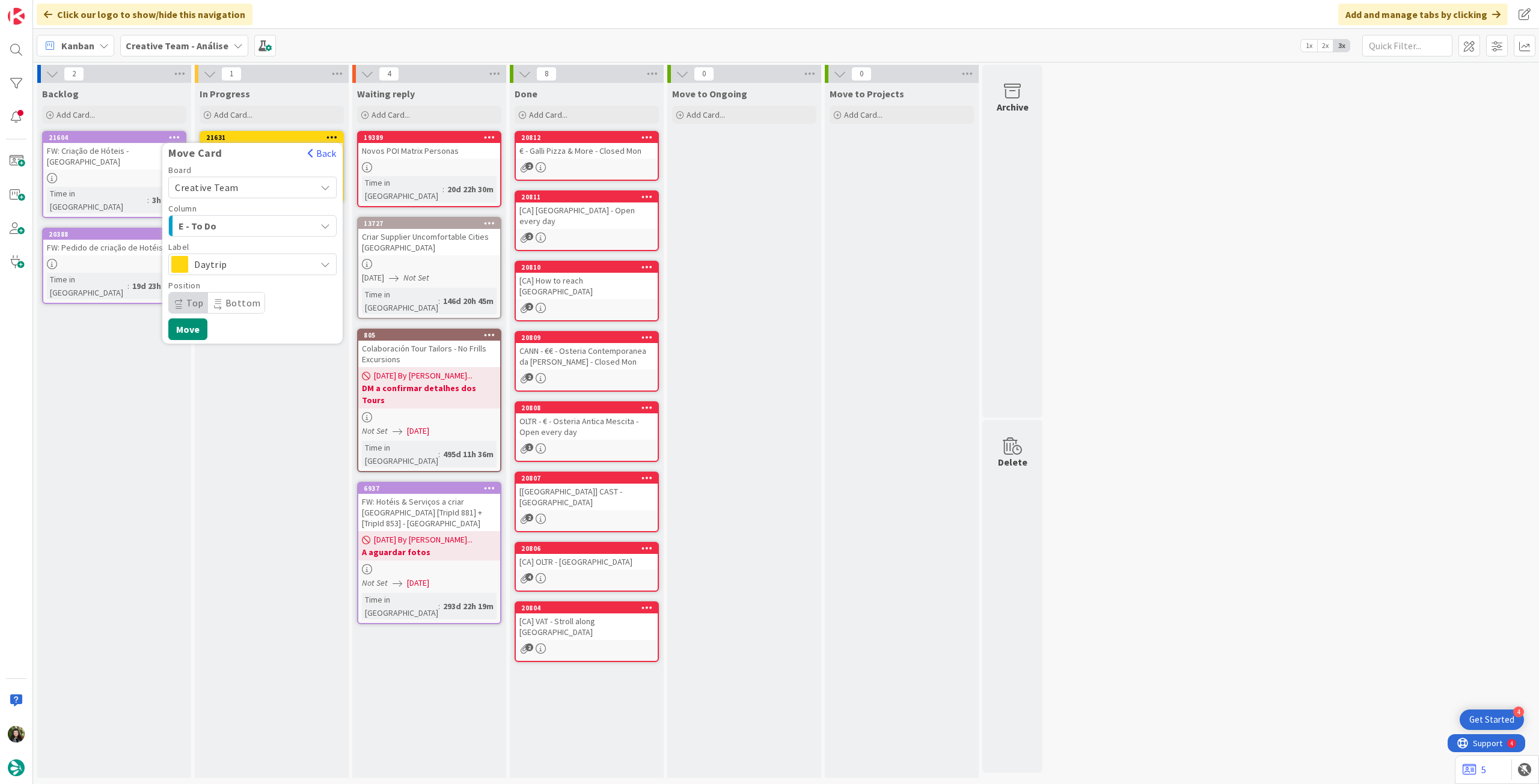
click at [253, 258] on span "Daytrip" at bounding box center [252, 264] width 116 height 17
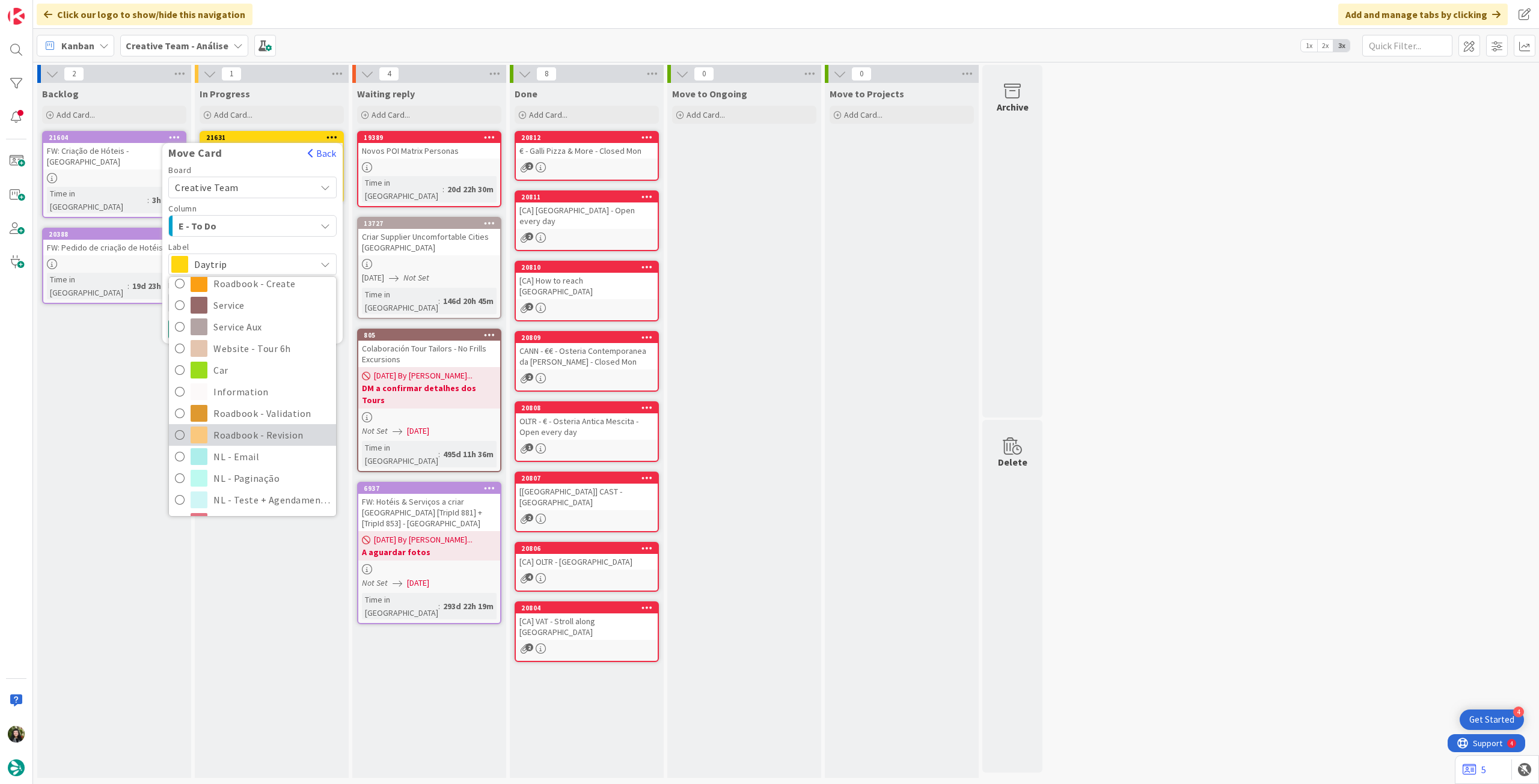
click at [259, 429] on span "Roadbook - Revision" at bounding box center [271, 435] width 116 height 18
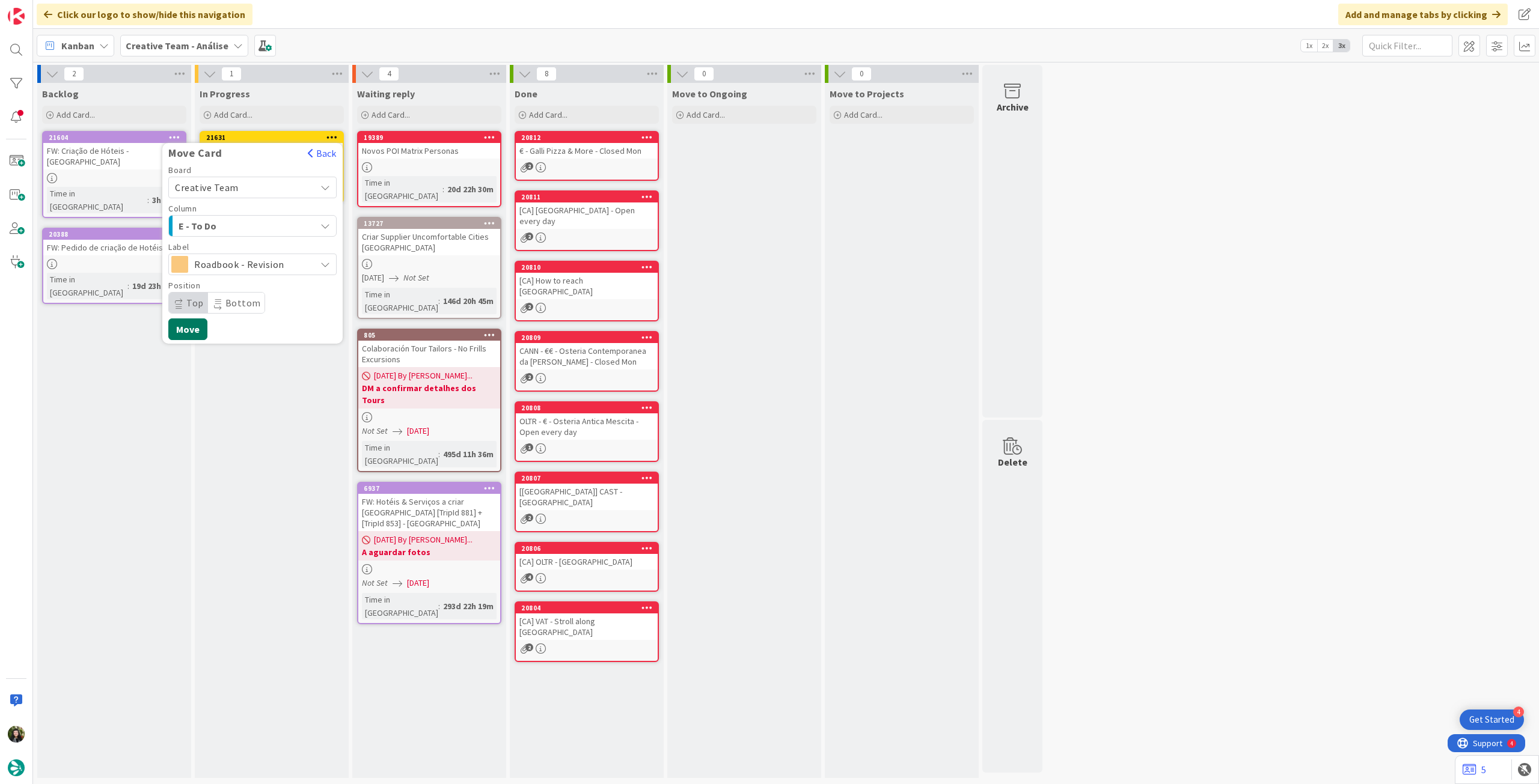
drag, startPoint x: 196, startPoint y: 325, endPoint x: 189, endPoint y: 305, distance: 21.2
click at [196, 324] on button "Move" at bounding box center [188, 329] width 39 height 22
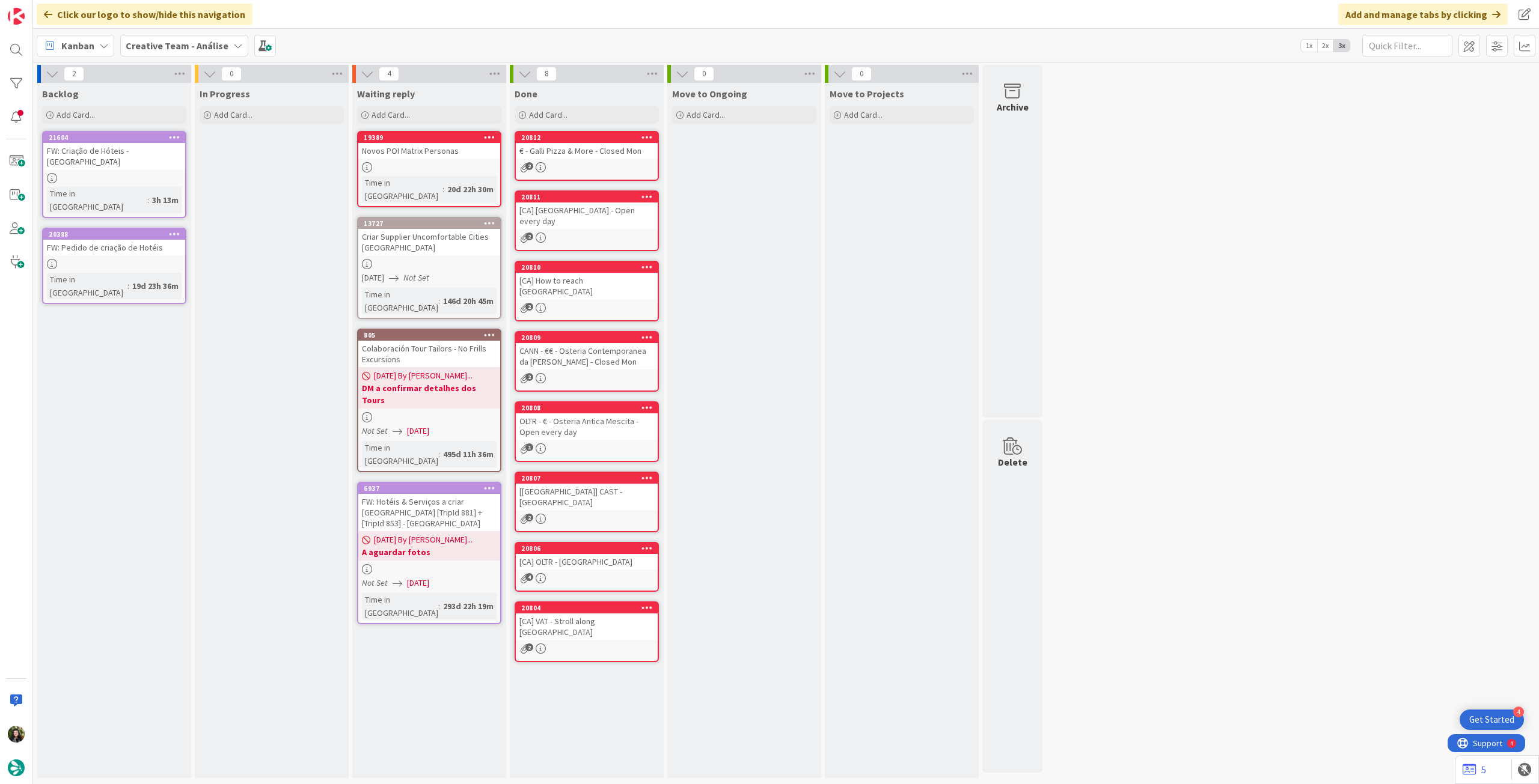
drag, startPoint x: 178, startPoint y: 13, endPoint x: 175, endPoint y: 48, distance: 35.1
click at [178, 16] on div "Click our logo to show/hide this navigation" at bounding box center [144, 14] width 216 height 22
click at [173, 56] on div "Creative Team - Análise" at bounding box center [184, 46] width 128 height 22
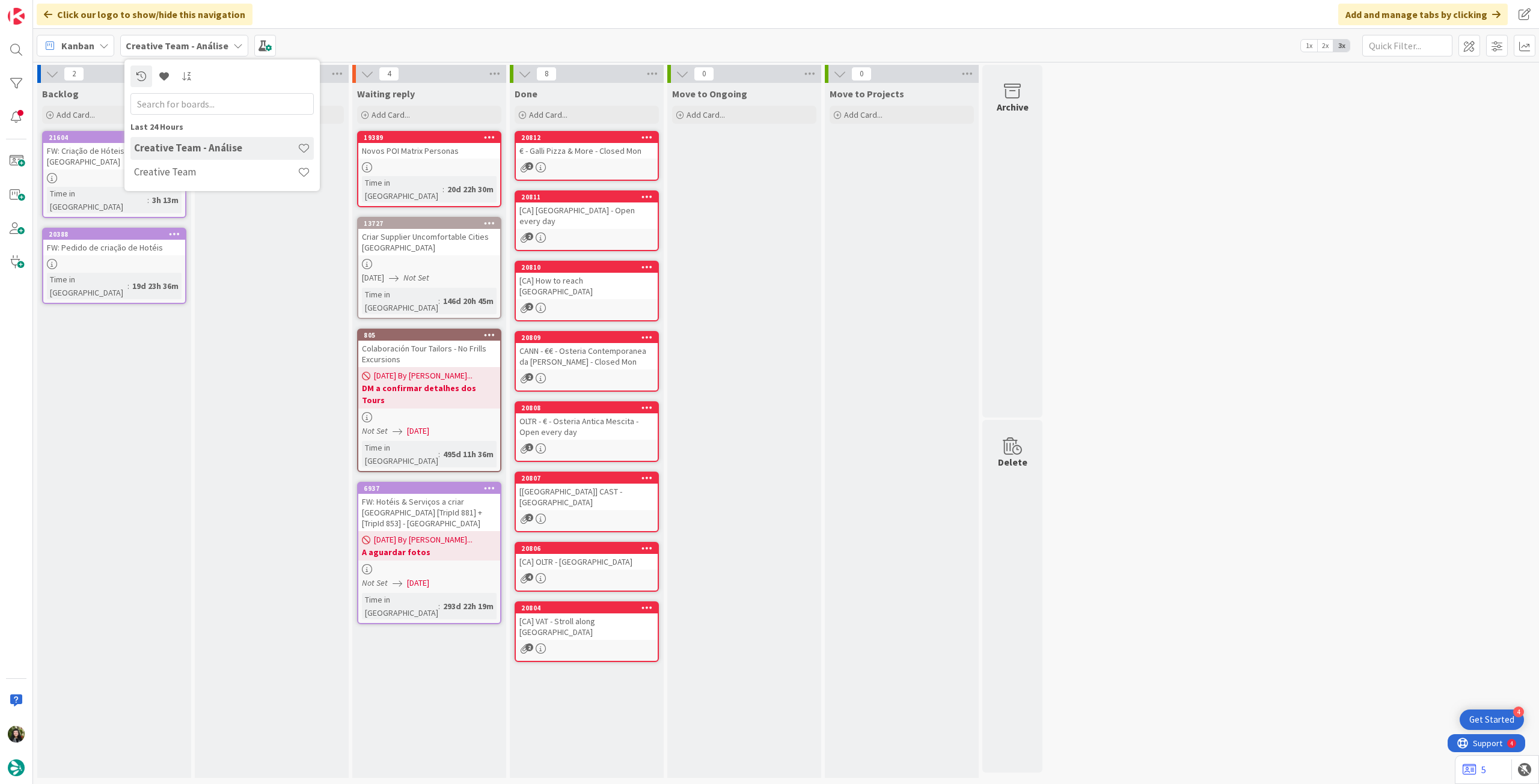
click at [189, 172] on h4 "Creative Team" at bounding box center [216, 172] width 164 height 12
